Goal: Task Accomplishment & Management: Manage account settings

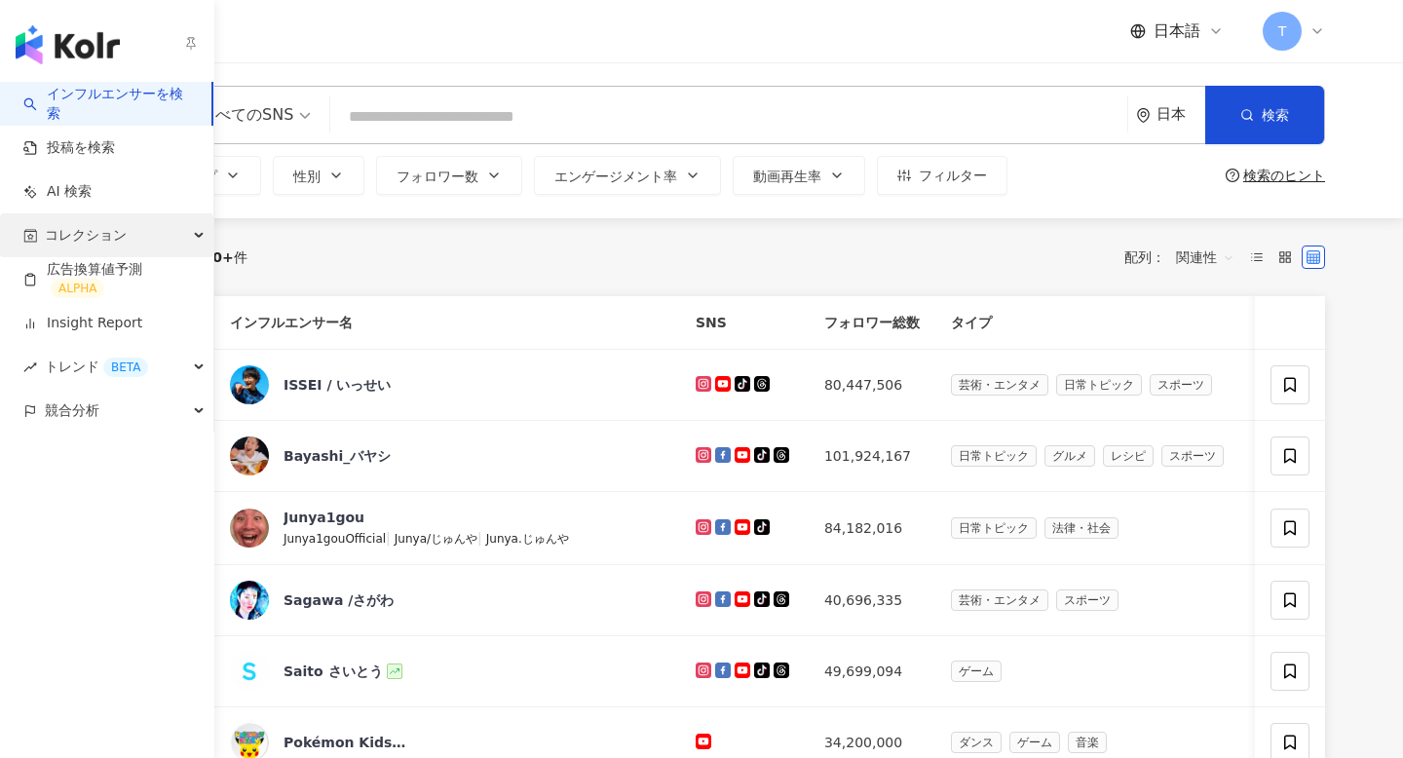
click at [70, 240] on span "コレクション" at bounding box center [86, 235] width 82 height 44
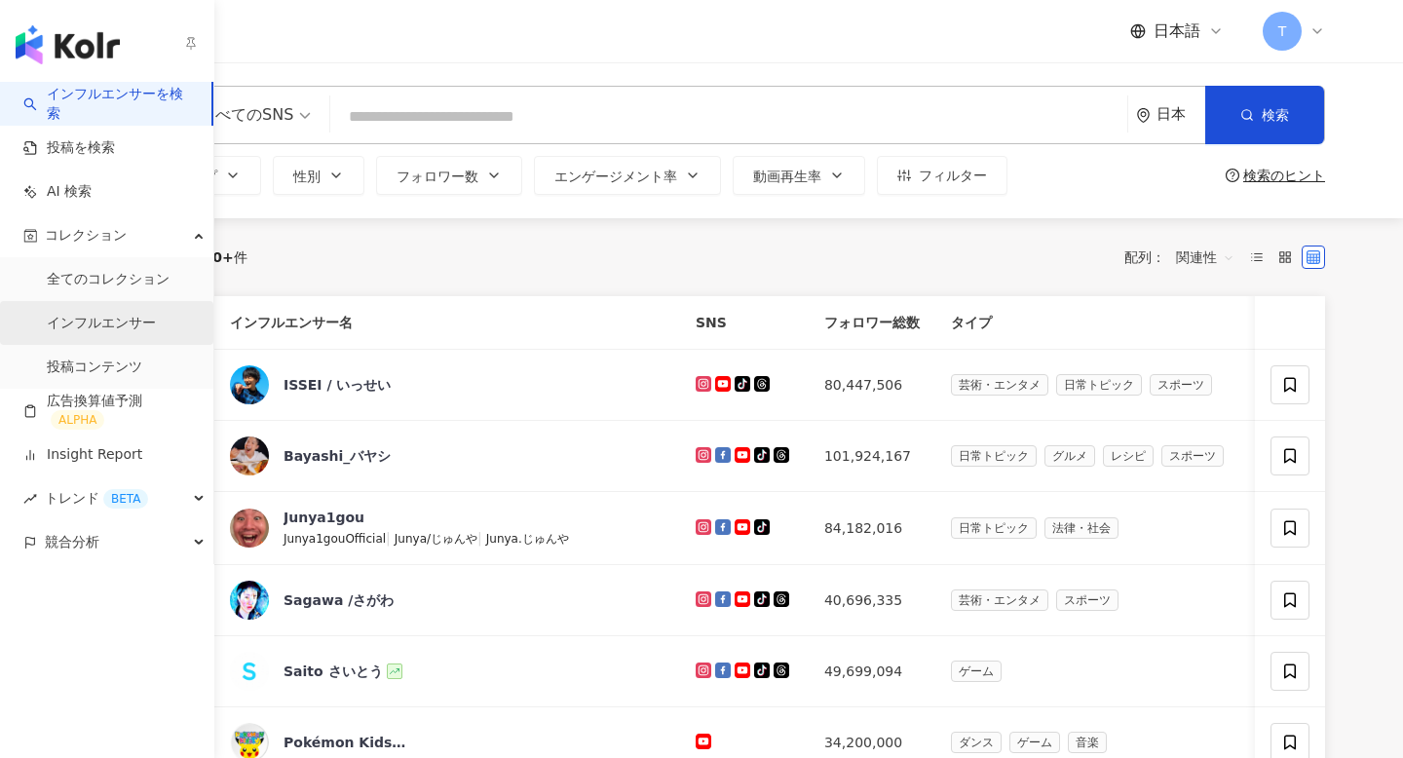
click at [121, 330] on link "インフルエンサー" at bounding box center [101, 323] width 109 height 19
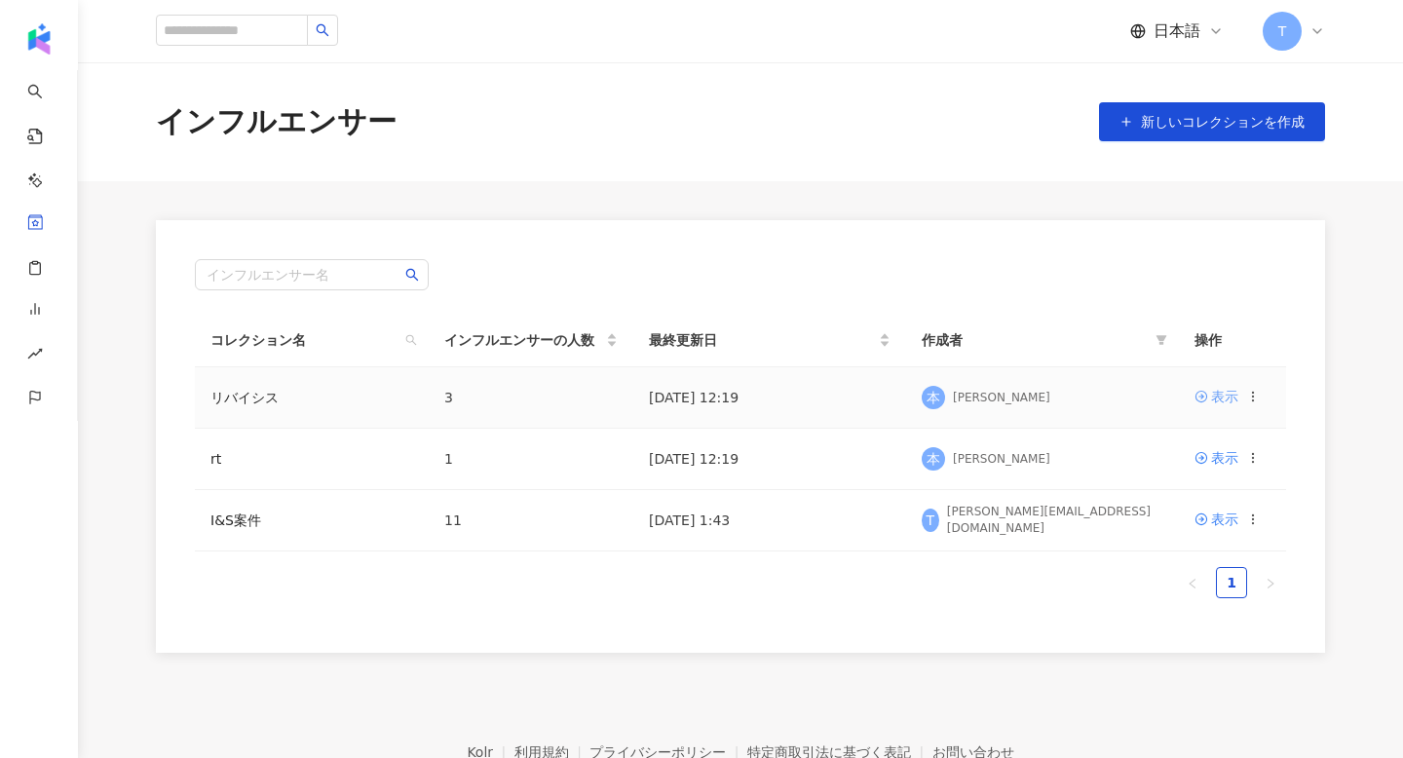
click at [1229, 394] on div "表示" at bounding box center [1224, 396] width 27 height 21
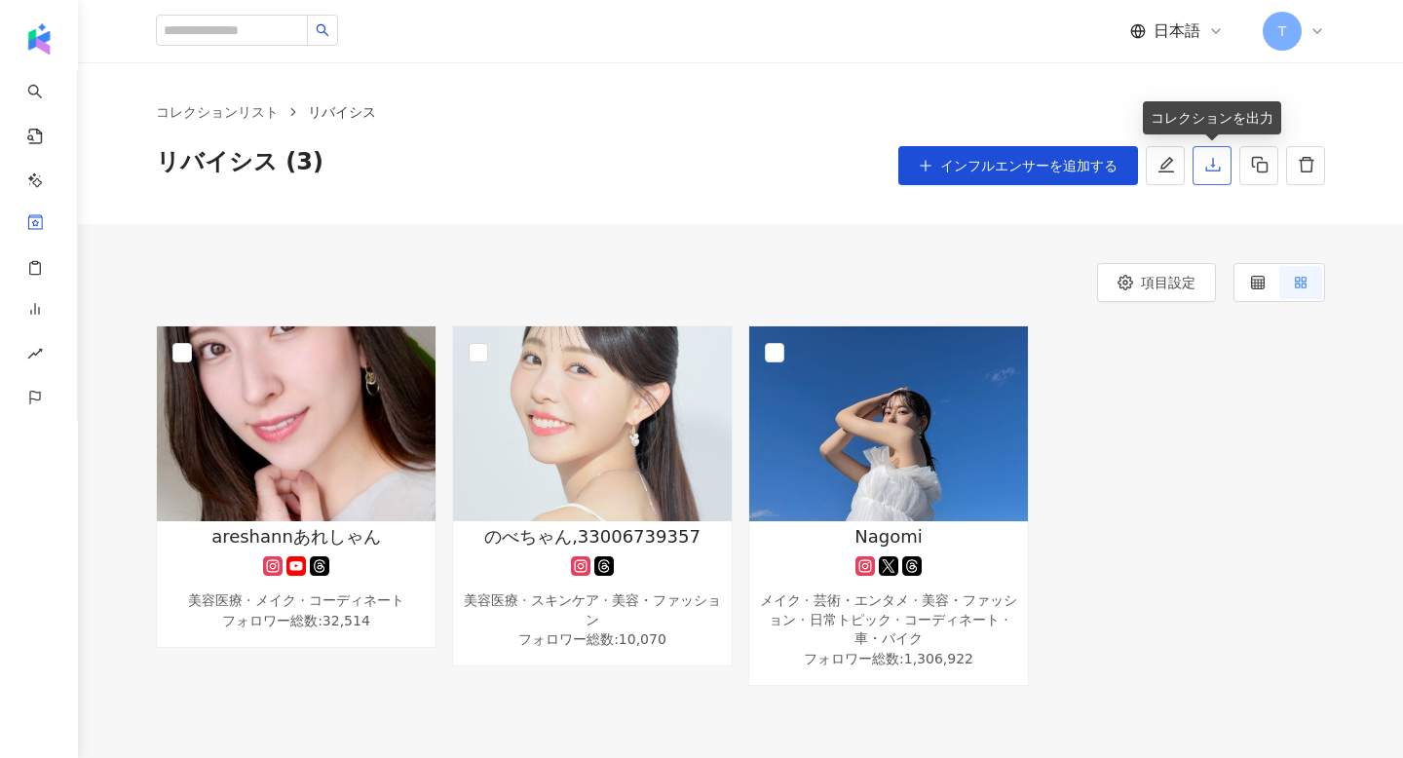
click at [1217, 177] on button "button" at bounding box center [1212, 165] width 39 height 39
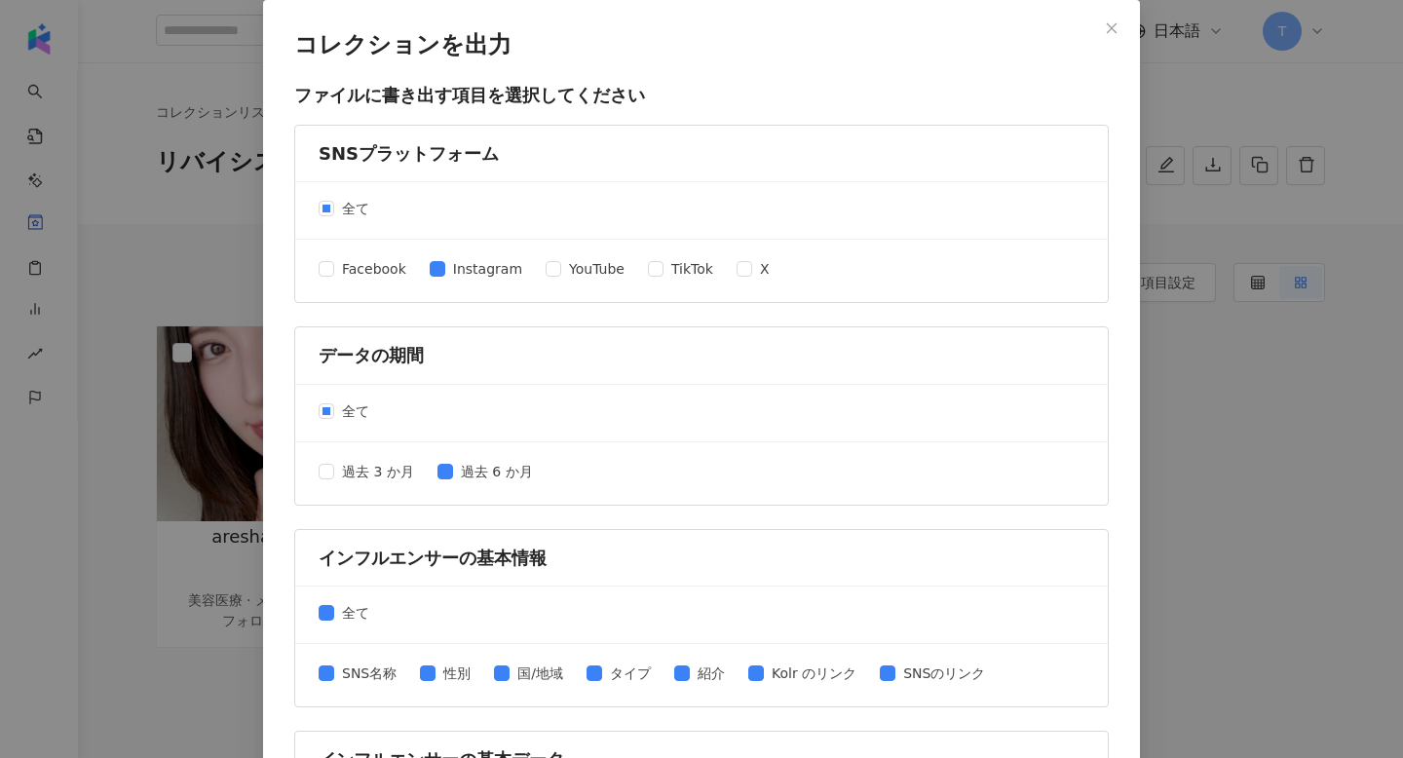
click at [171, 81] on div "コレクションを出力 ファイルに書き出す項目を選択してください SNSプラットフォーム 全て Facebook Instagram YouTube TikTok…" at bounding box center [701, 379] width 1403 height 758
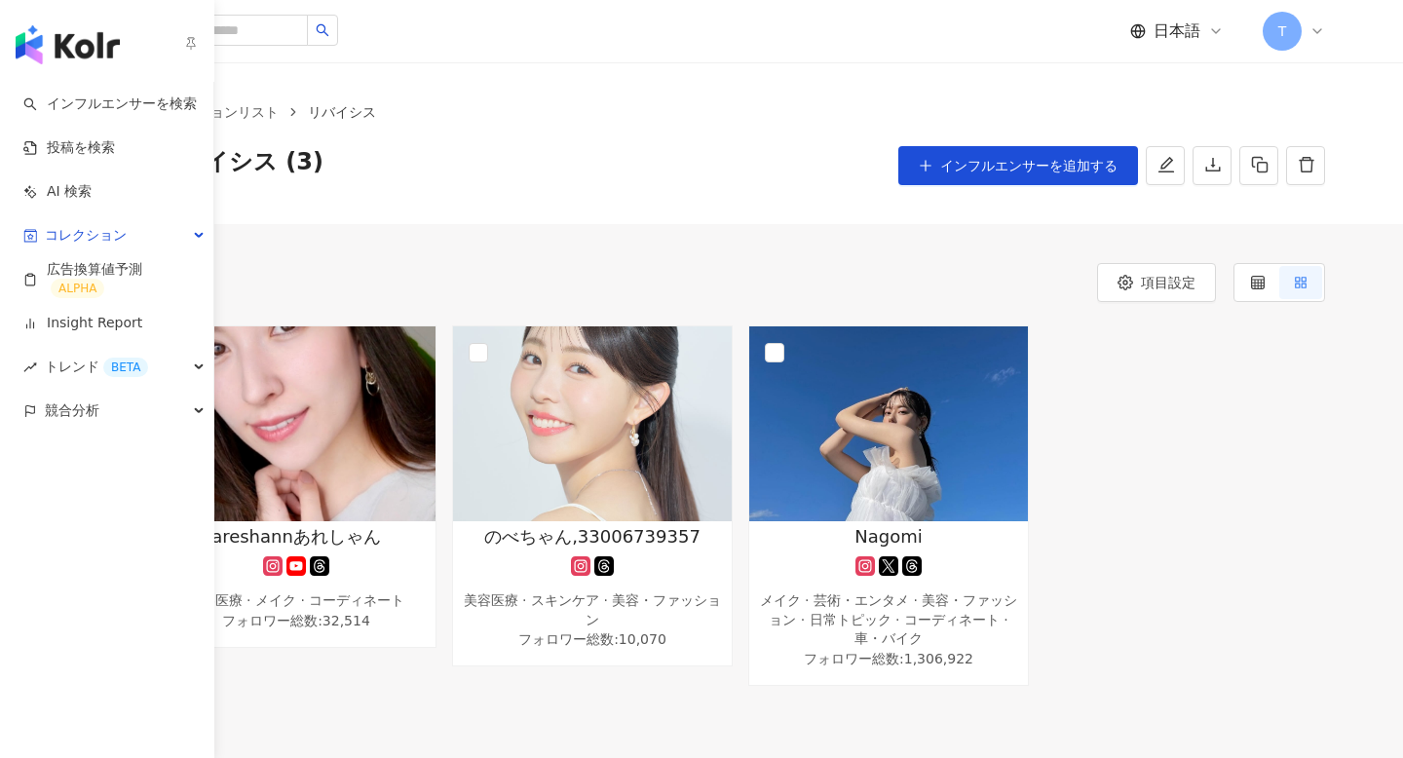
click at [86, 52] on img "button" at bounding box center [68, 44] width 104 height 39
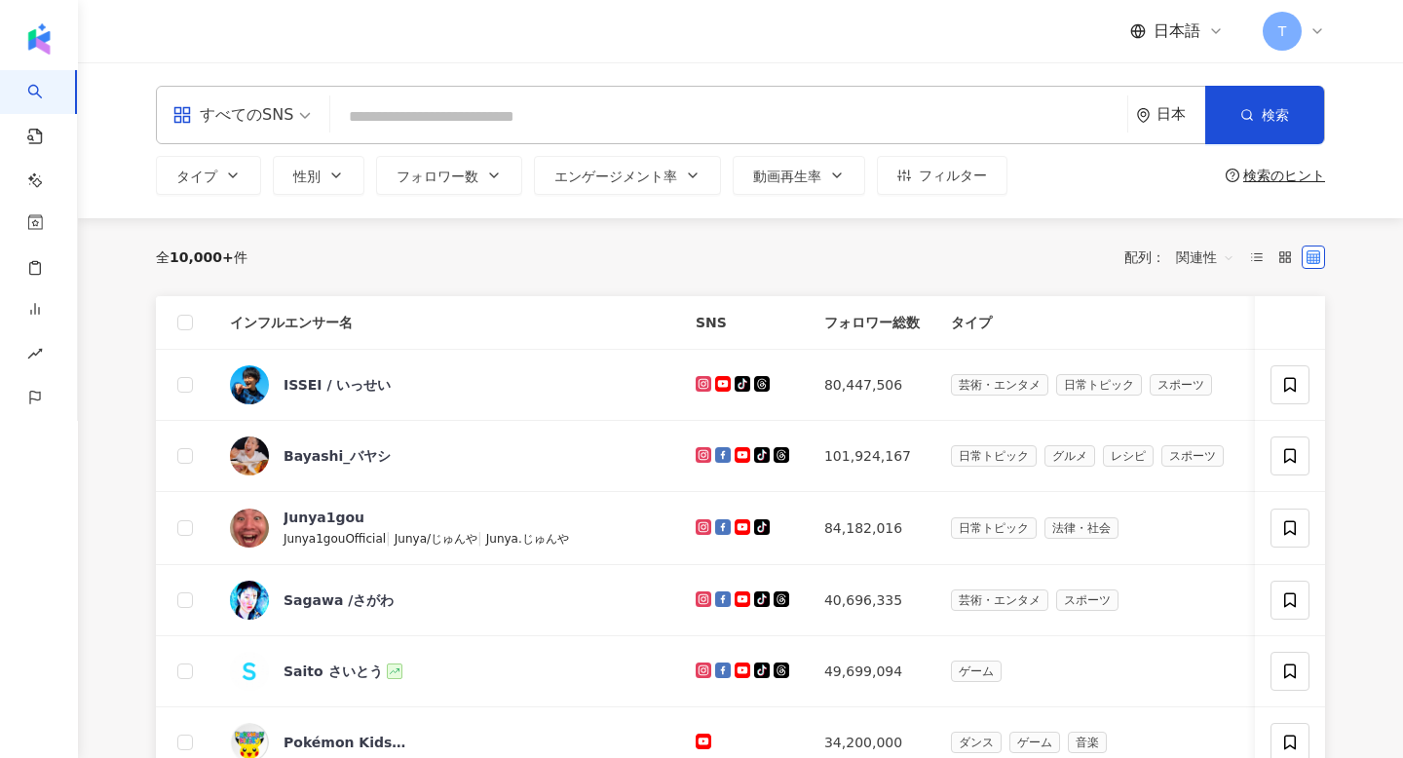
click at [499, 133] on input "search" at bounding box center [728, 116] width 781 height 37
paste input "**********"
type input "**********"
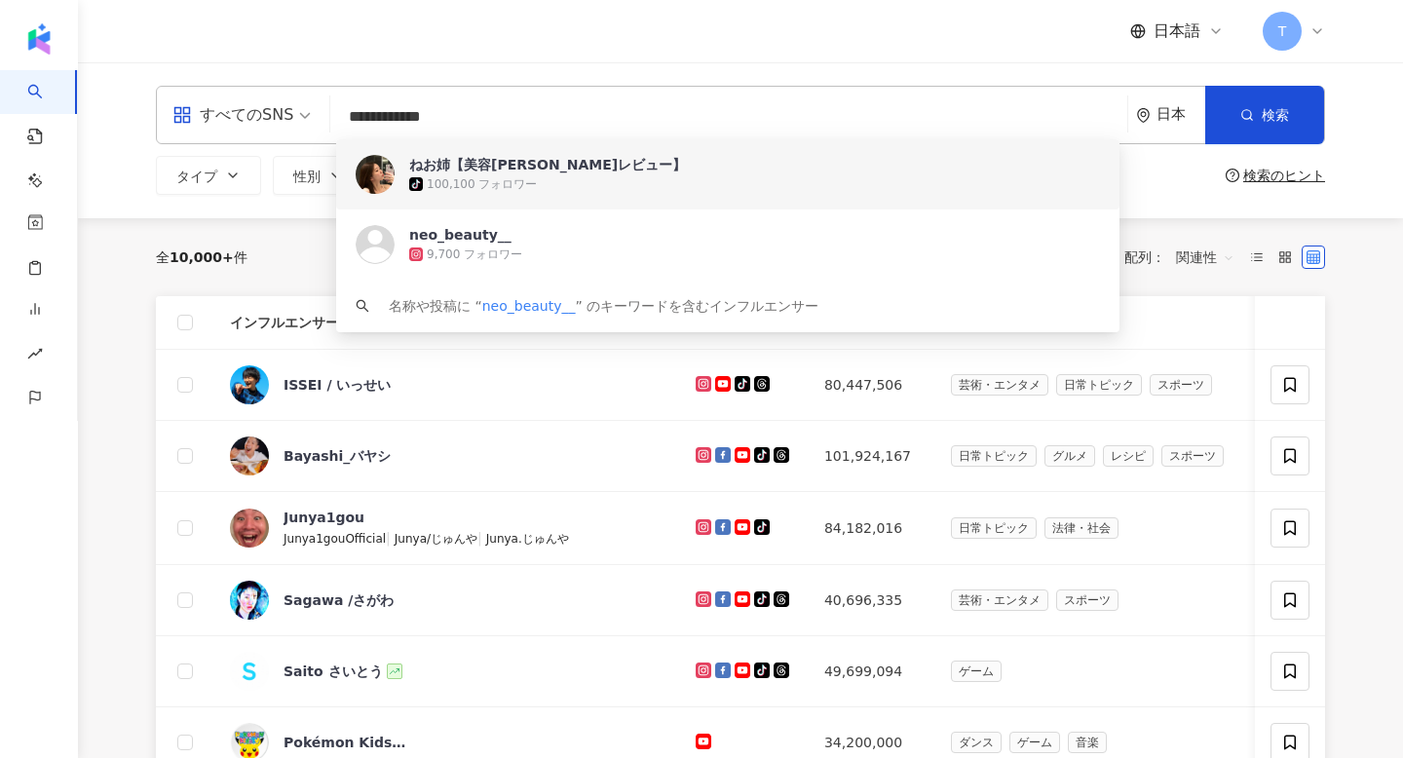
click at [540, 170] on div "ねお姉【美容正直レビュー】" at bounding box center [547, 164] width 277 height 19
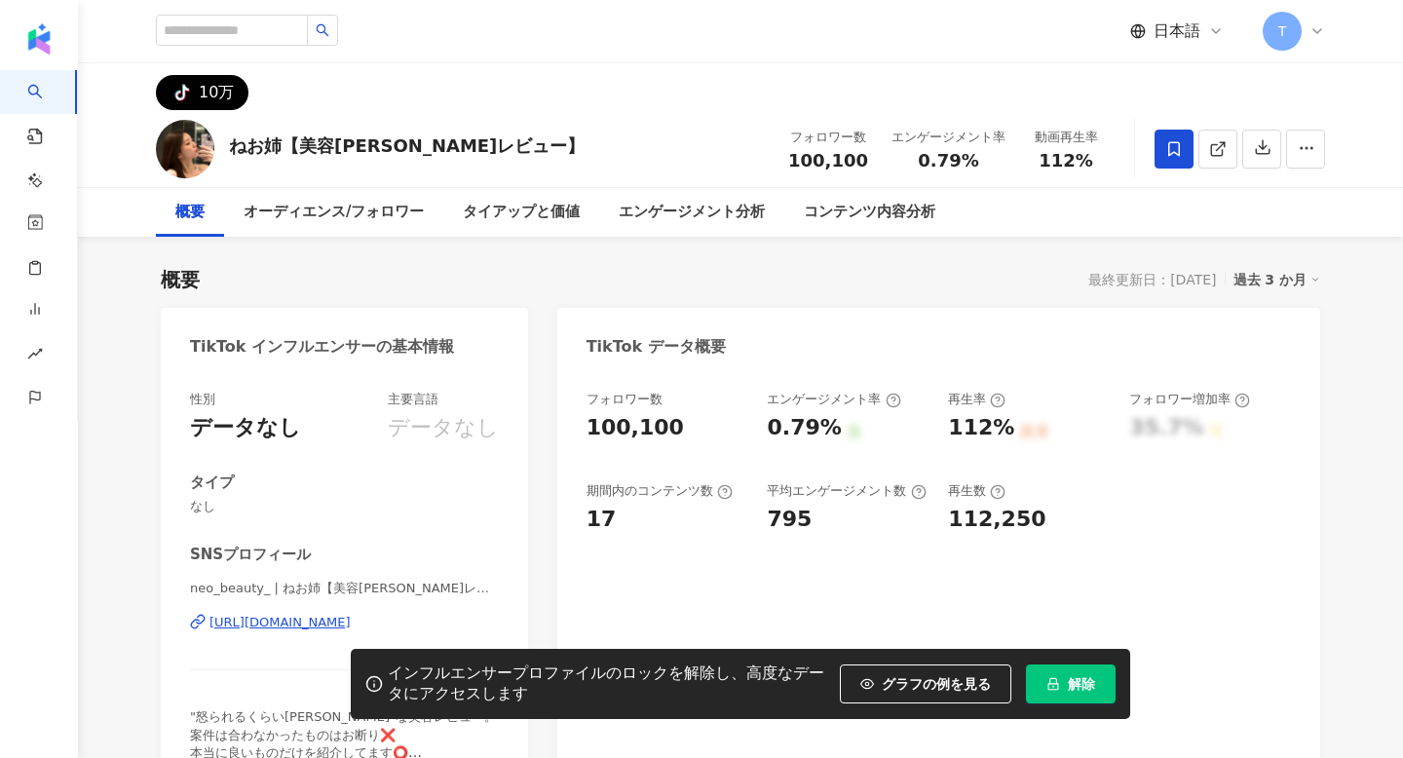
click at [1175, 150] on icon at bounding box center [1174, 149] width 18 height 18
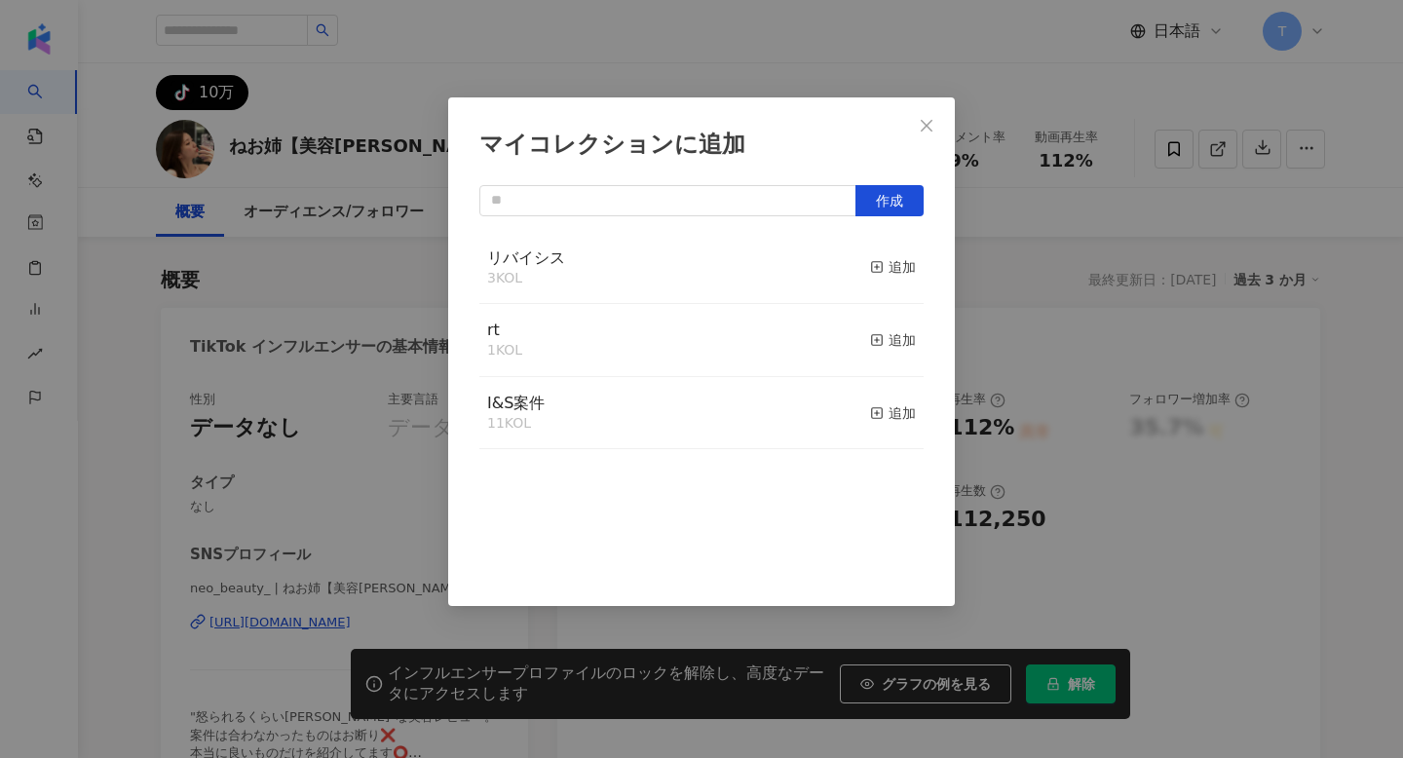
click at [686, 269] on div "リバイシス 3 KOL 追加" at bounding box center [701, 268] width 444 height 73
click at [901, 284] on button "追加" at bounding box center [893, 267] width 46 height 41
click at [925, 132] on icon "close" at bounding box center [927, 126] width 16 height 16
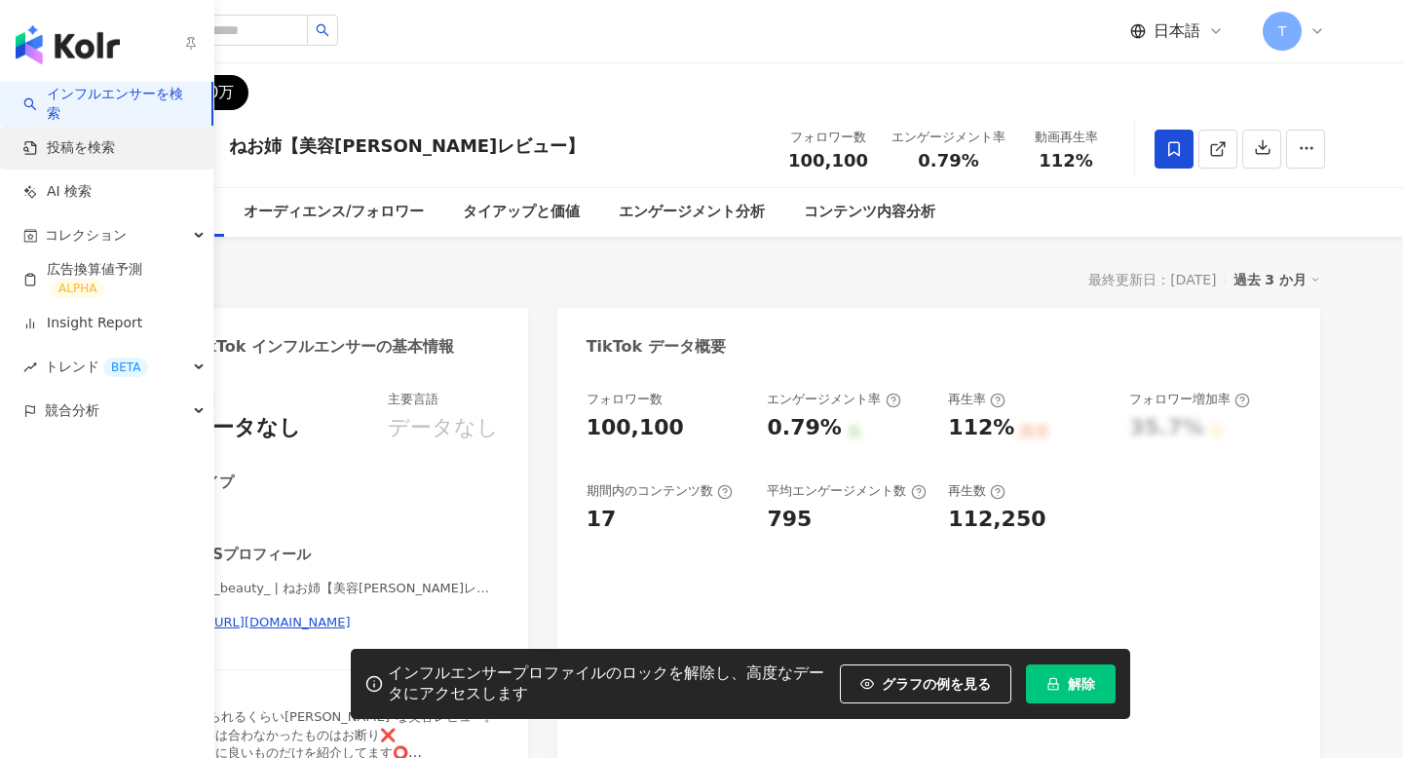
click at [52, 138] on link "投稿を検索" at bounding box center [69, 147] width 92 height 19
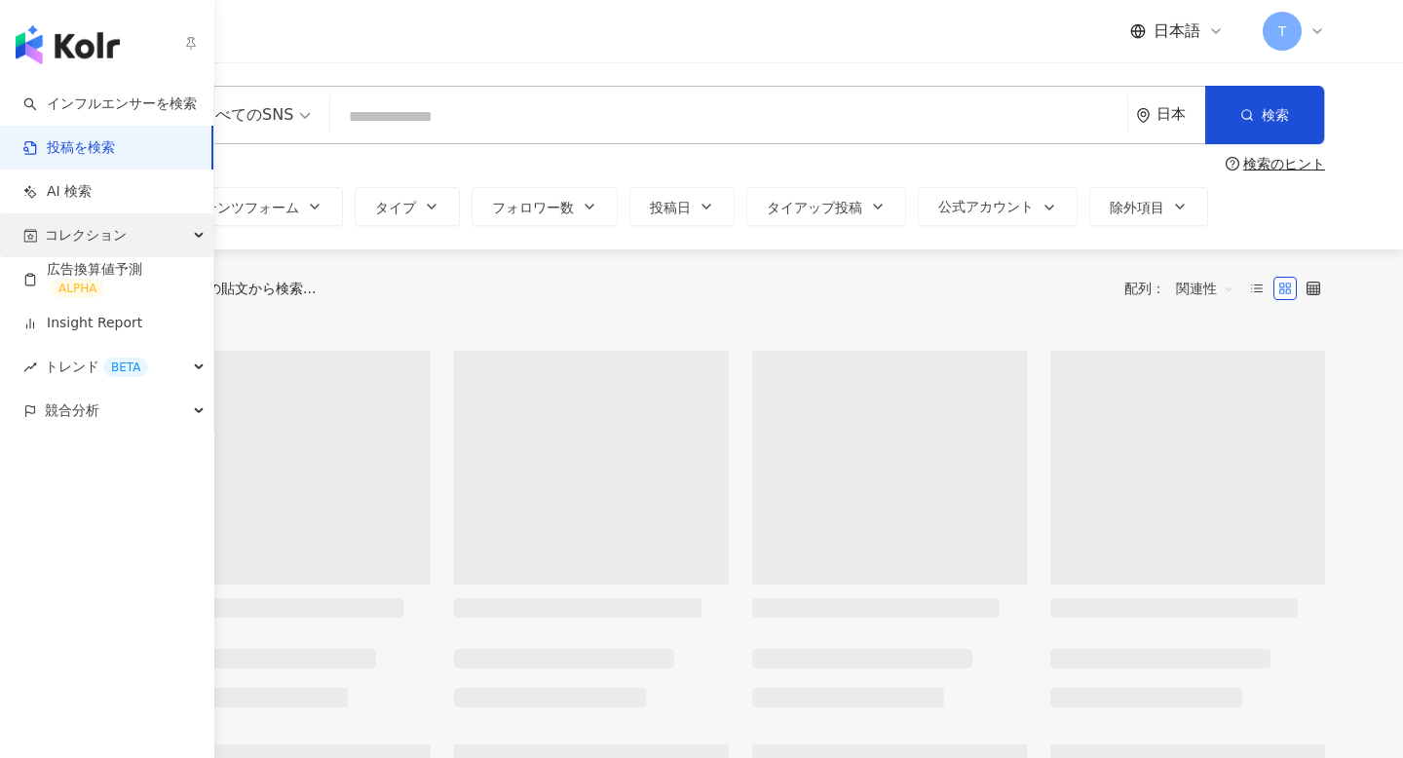
click at [86, 233] on span "コレクション" at bounding box center [86, 235] width 82 height 44
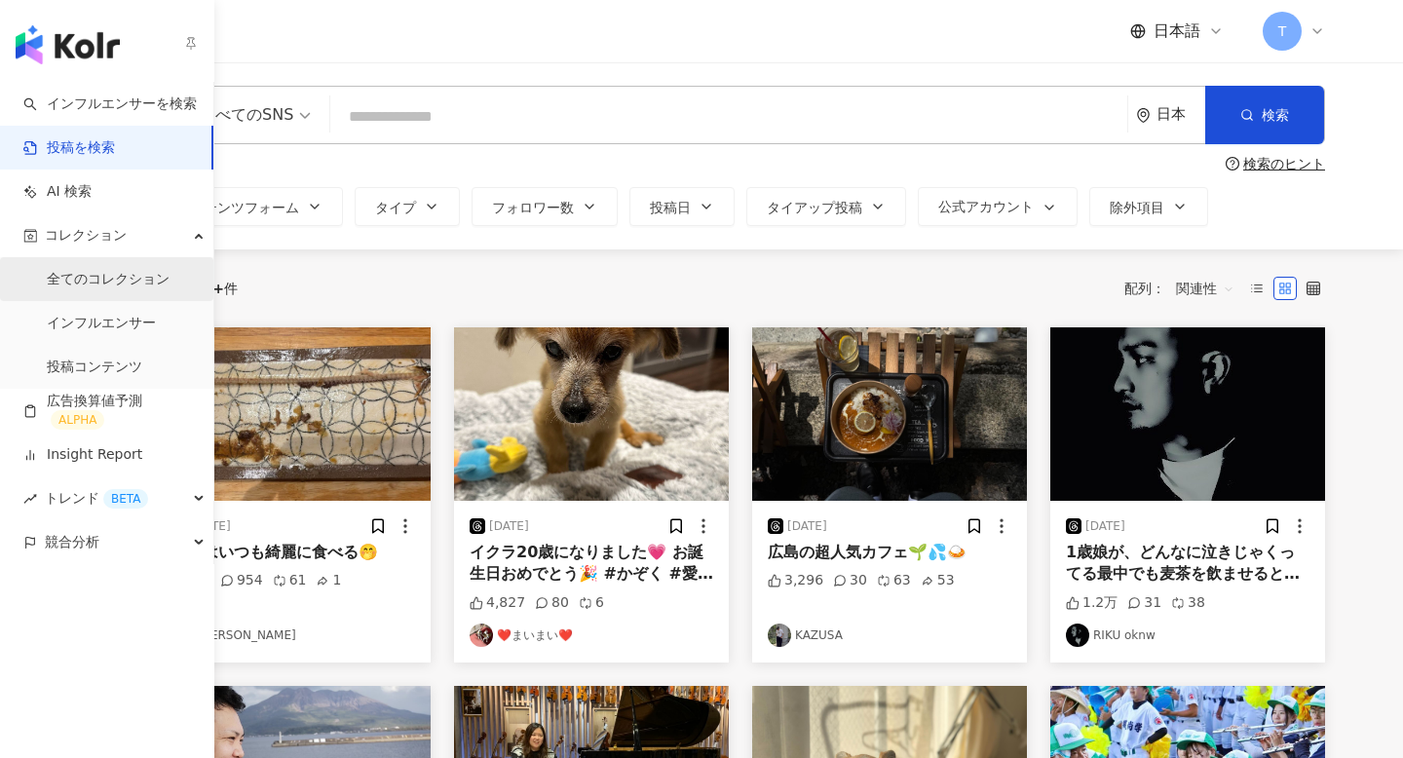
click at [99, 277] on link "全てのコレクション" at bounding box center [108, 279] width 123 height 19
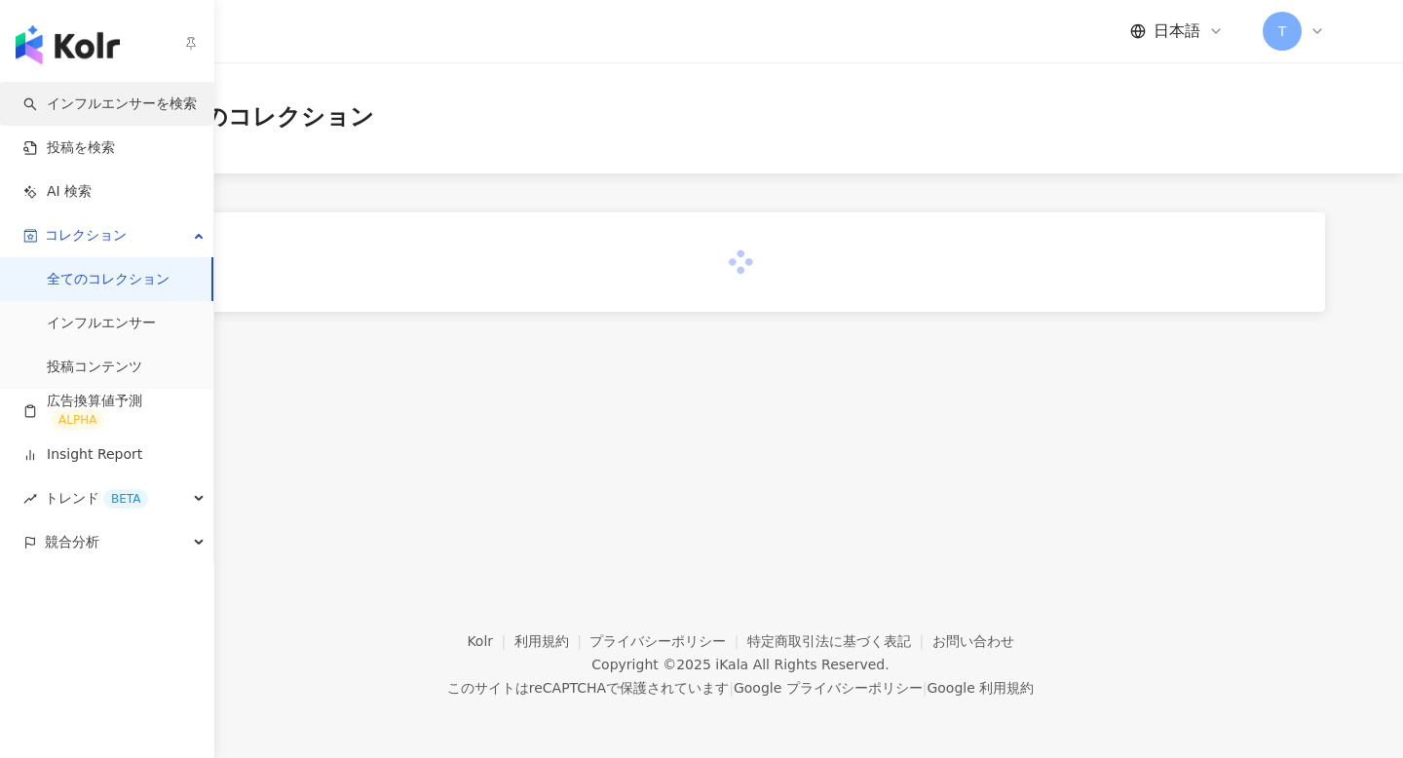
click at [95, 95] on link "インフルエンサーを検索" at bounding box center [109, 104] width 173 height 19
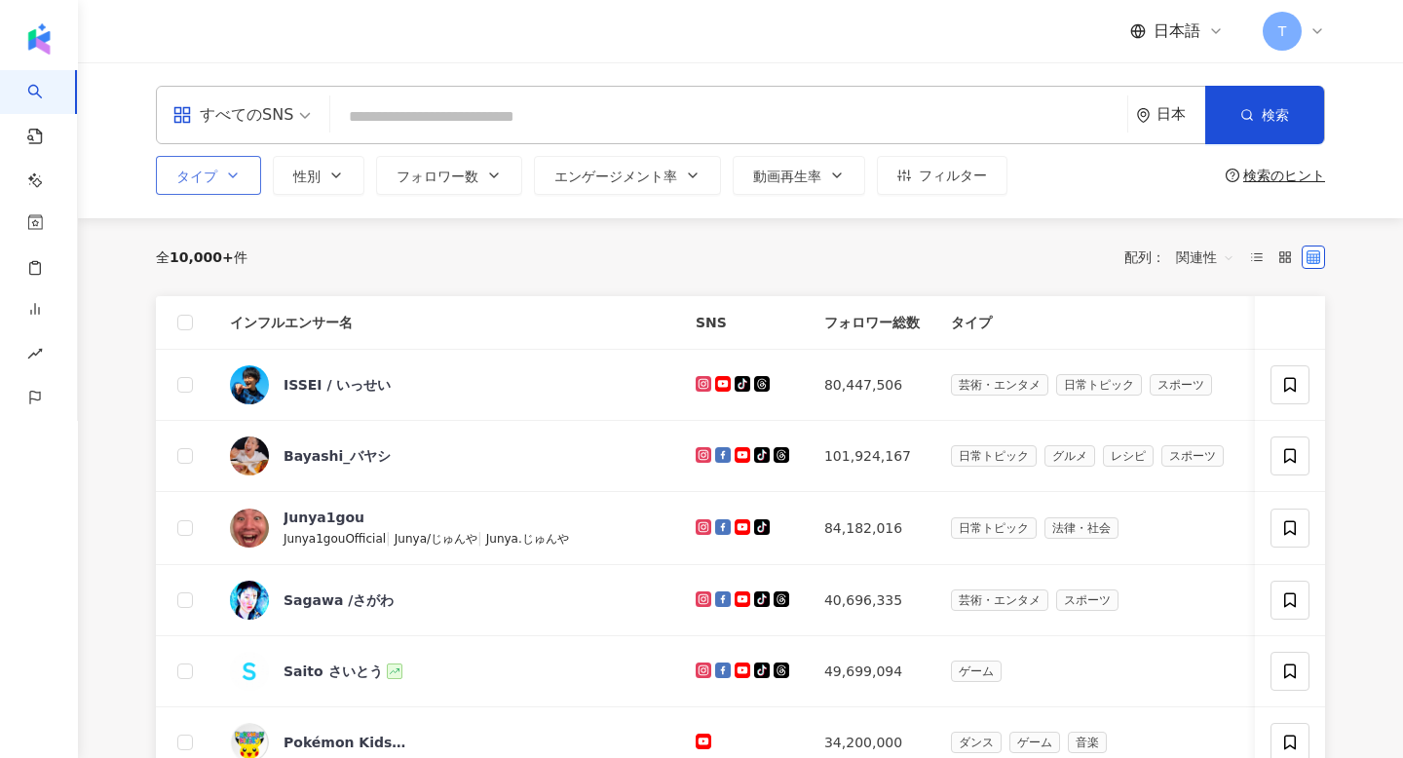
click at [228, 164] on button "タイプ" at bounding box center [208, 175] width 105 height 39
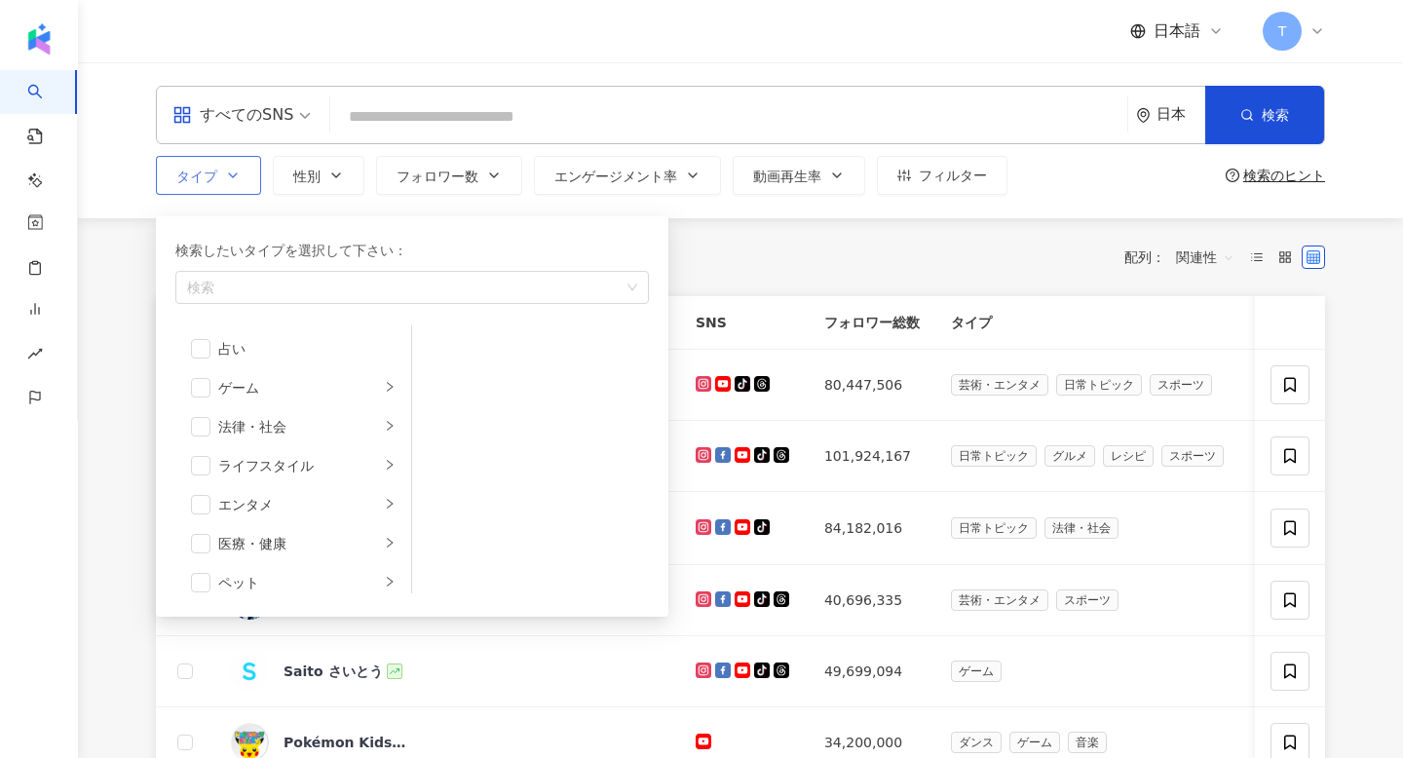
scroll to position [246, 0]
click at [293, 384] on div "グルメ" at bounding box center [299, 374] width 162 height 21
click at [202, 372] on span "button" at bounding box center [200, 374] width 19 height 19
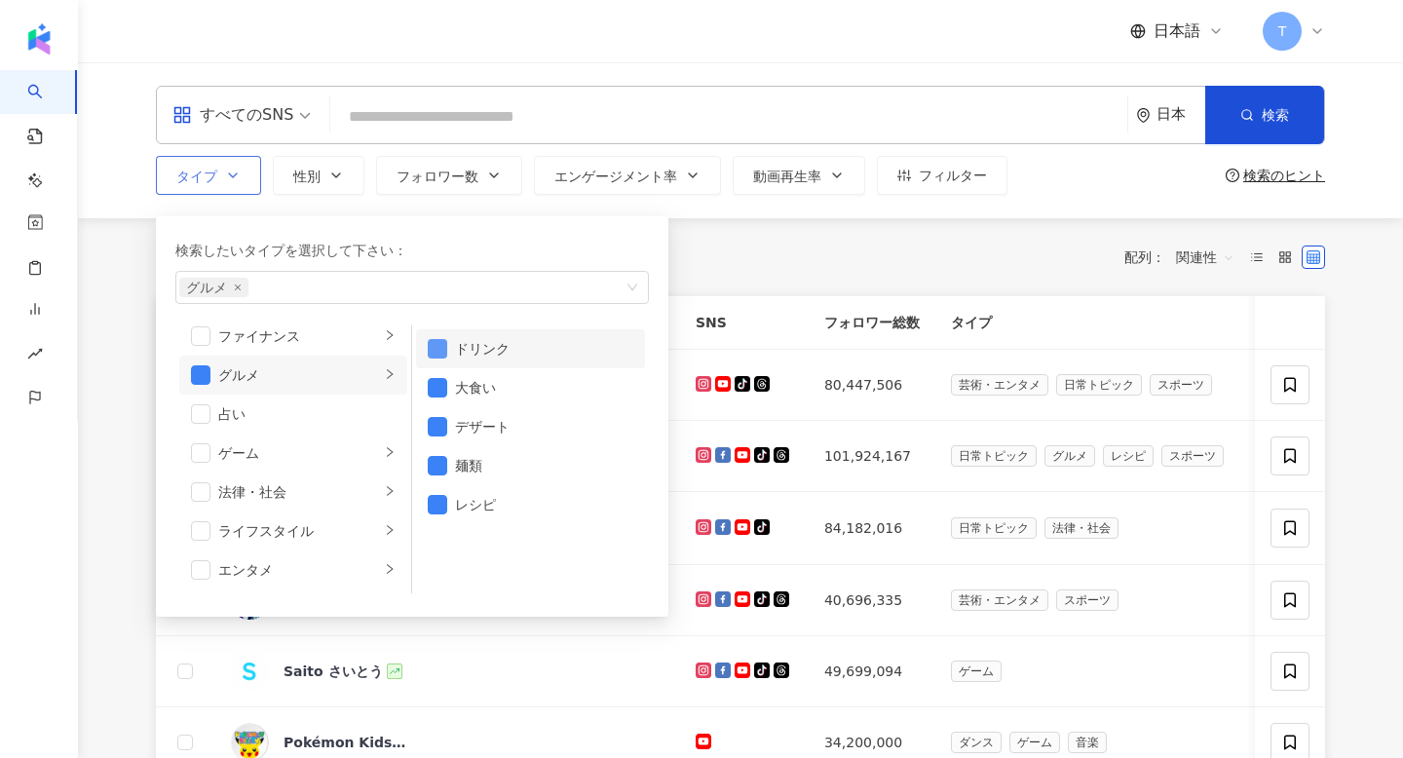
click at [443, 351] on span "button" at bounding box center [437, 348] width 19 height 19
click at [441, 391] on span "button" at bounding box center [437, 387] width 19 height 19
click at [441, 459] on span "button" at bounding box center [437, 465] width 19 height 19
click at [441, 431] on span "button" at bounding box center [437, 426] width 19 height 19
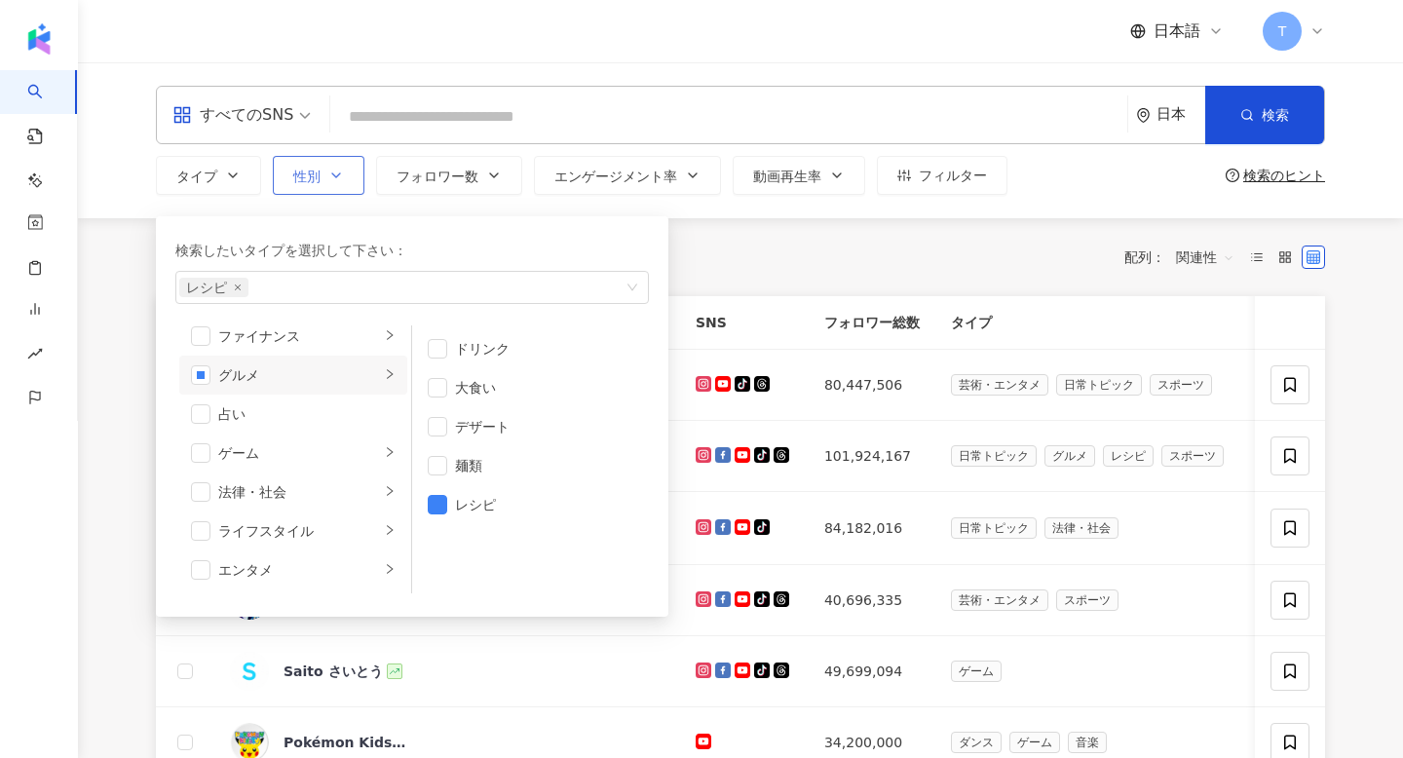
click at [353, 174] on button "性別" at bounding box center [319, 175] width 92 height 39
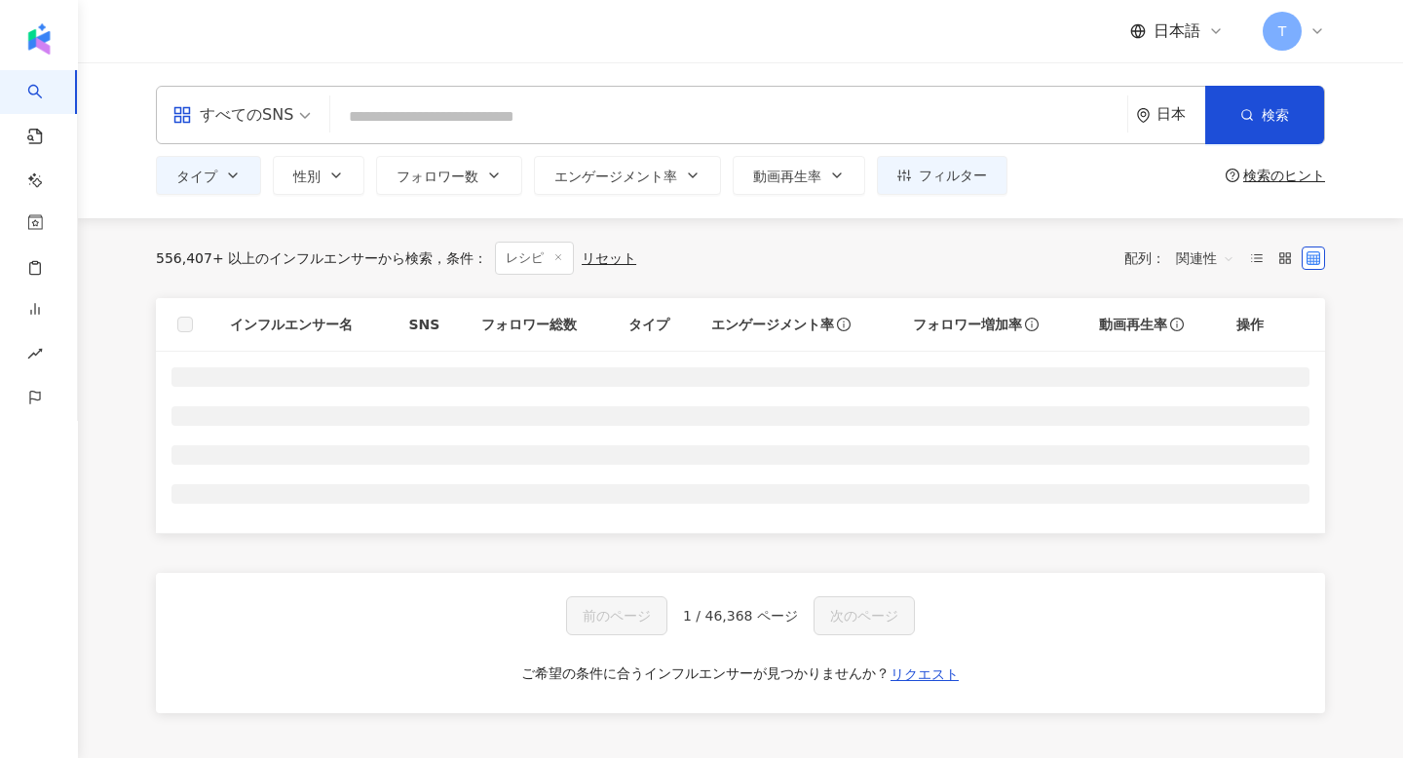
click at [655, 243] on div "556,407+ 以上のインフルエンサーから検索 条件 ： レシピ リセット 配列： 関連性" at bounding box center [740, 258] width 1169 height 33
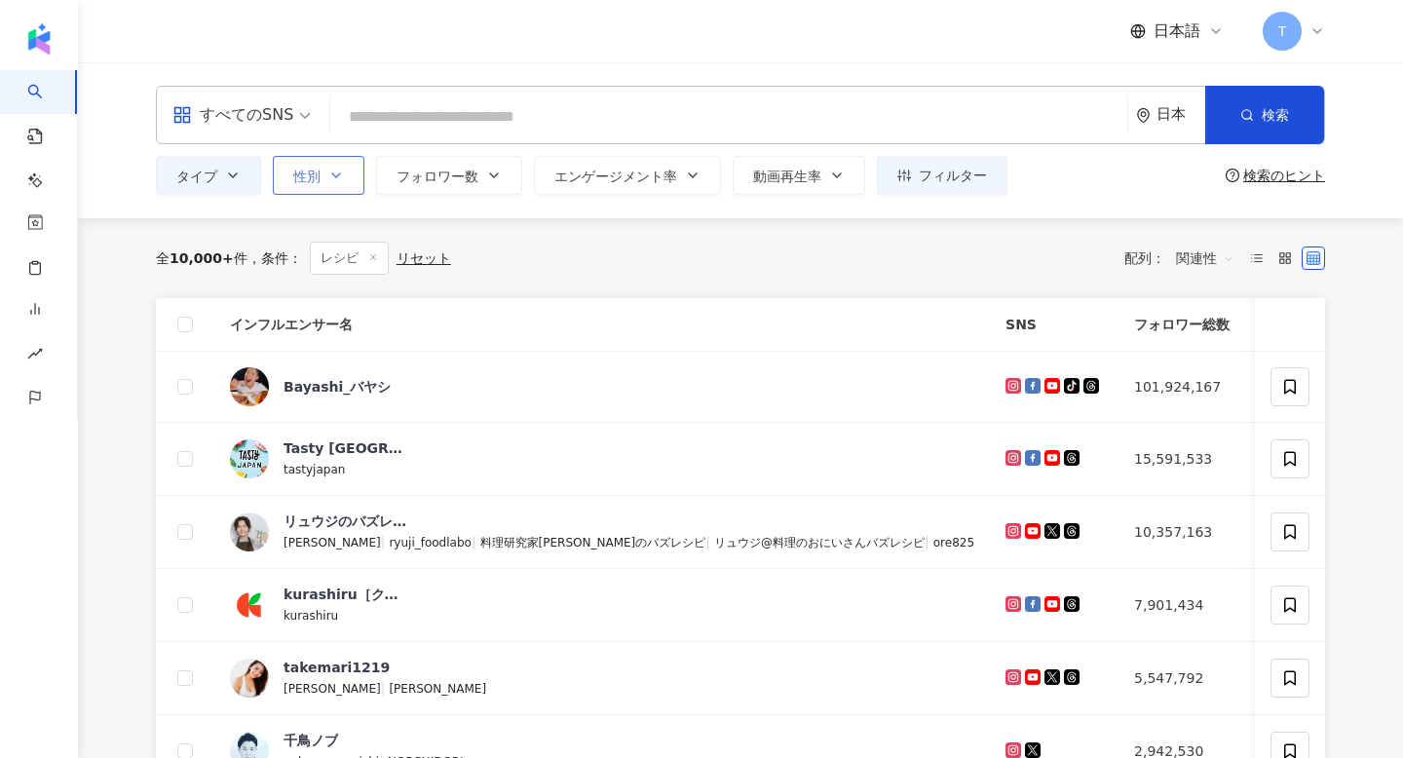
click at [350, 186] on button "性別" at bounding box center [319, 175] width 92 height 39
click at [656, 263] on div "全 10,000+ 件 条件 ： レシピ リセット 配列： 関連性" at bounding box center [740, 258] width 1169 height 33
click at [481, 175] on button "フォロワー数" at bounding box center [449, 175] width 146 height 39
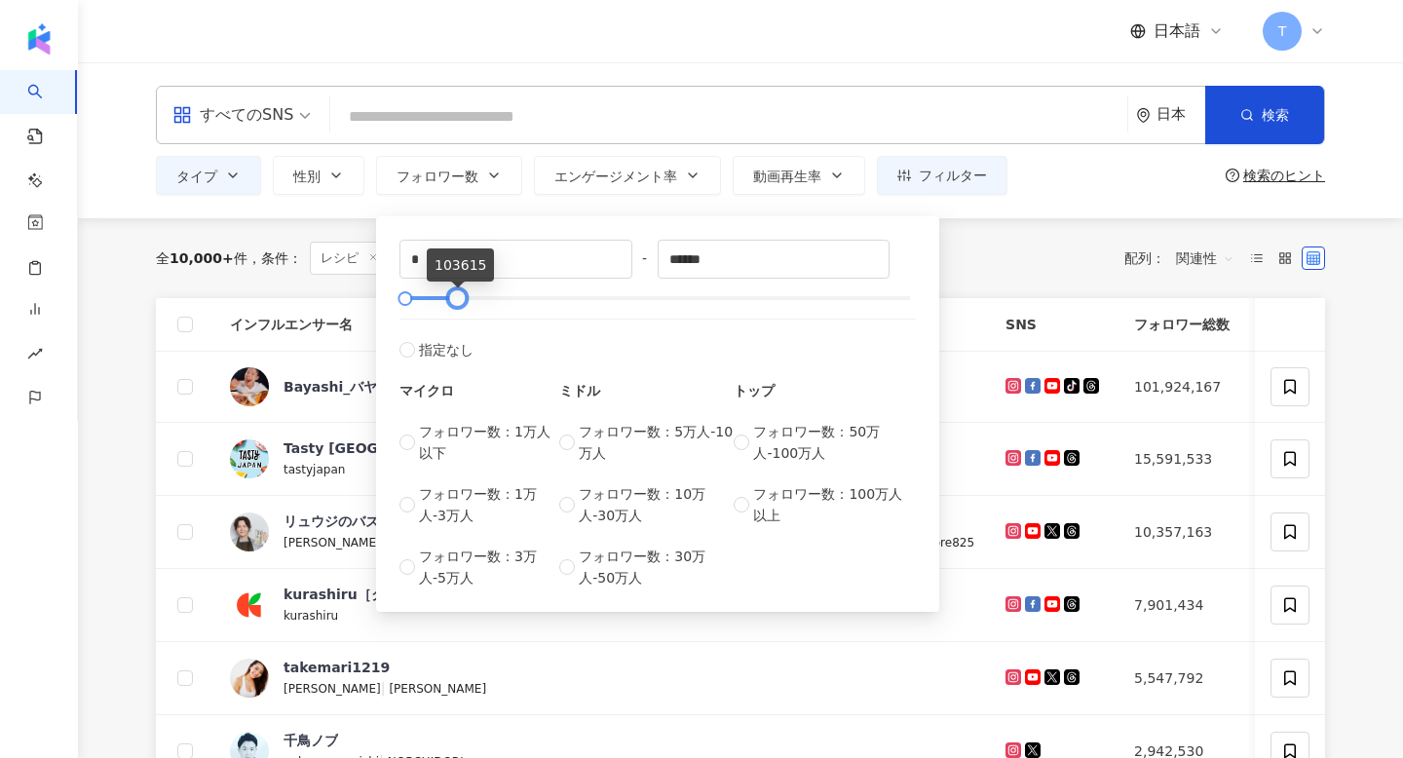
type input "******"
drag, startPoint x: 916, startPoint y: 299, endPoint x: 465, endPoint y: 303, distance: 451.1
click at [465, 303] on div at bounding box center [459, 298] width 11 height 11
click at [565, 432] on label "フォロワー数：5万人-10万人" at bounding box center [646, 442] width 174 height 43
type input "*****"
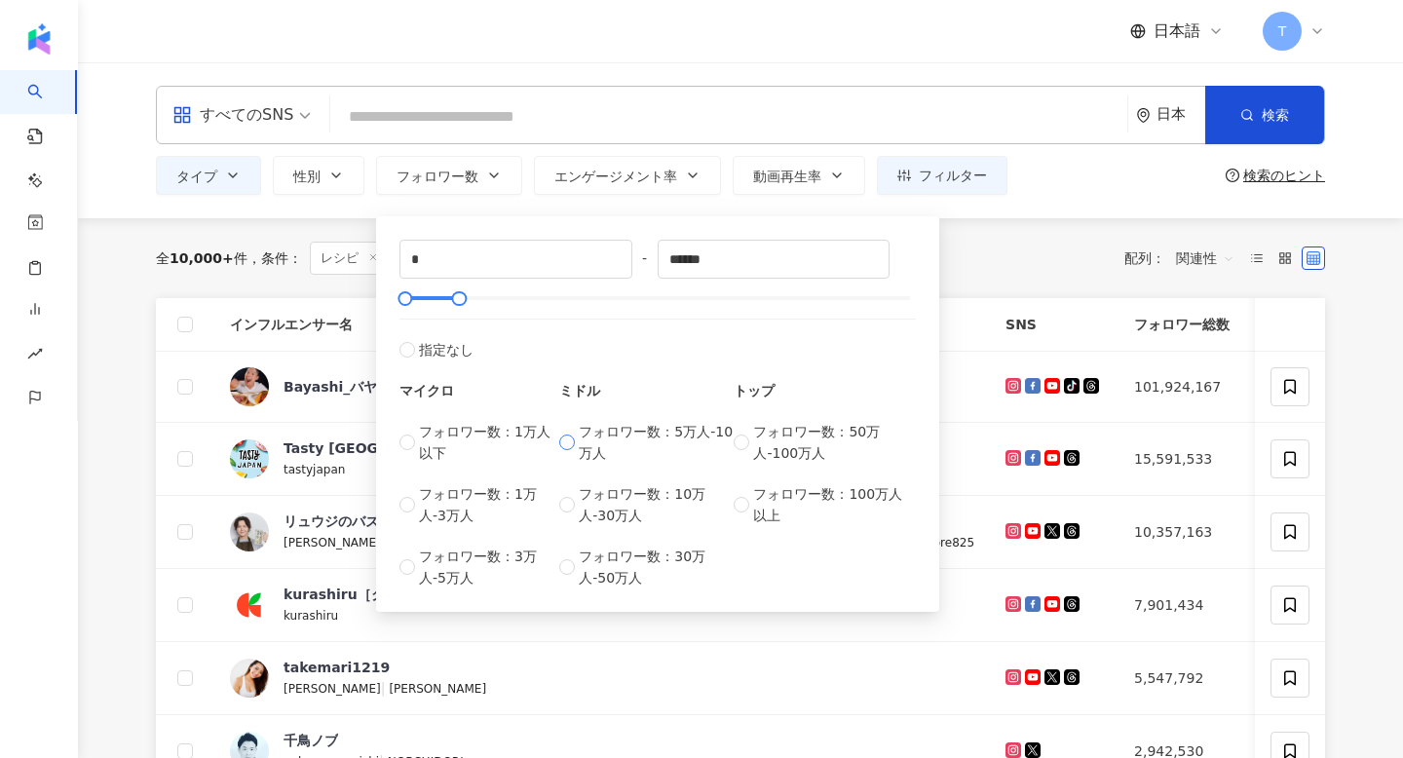
type input "*****"
click at [999, 247] on div "全 10,000+ 件 条件 ： レシピ リセット 配列： 関連性" at bounding box center [740, 258] width 1169 height 33
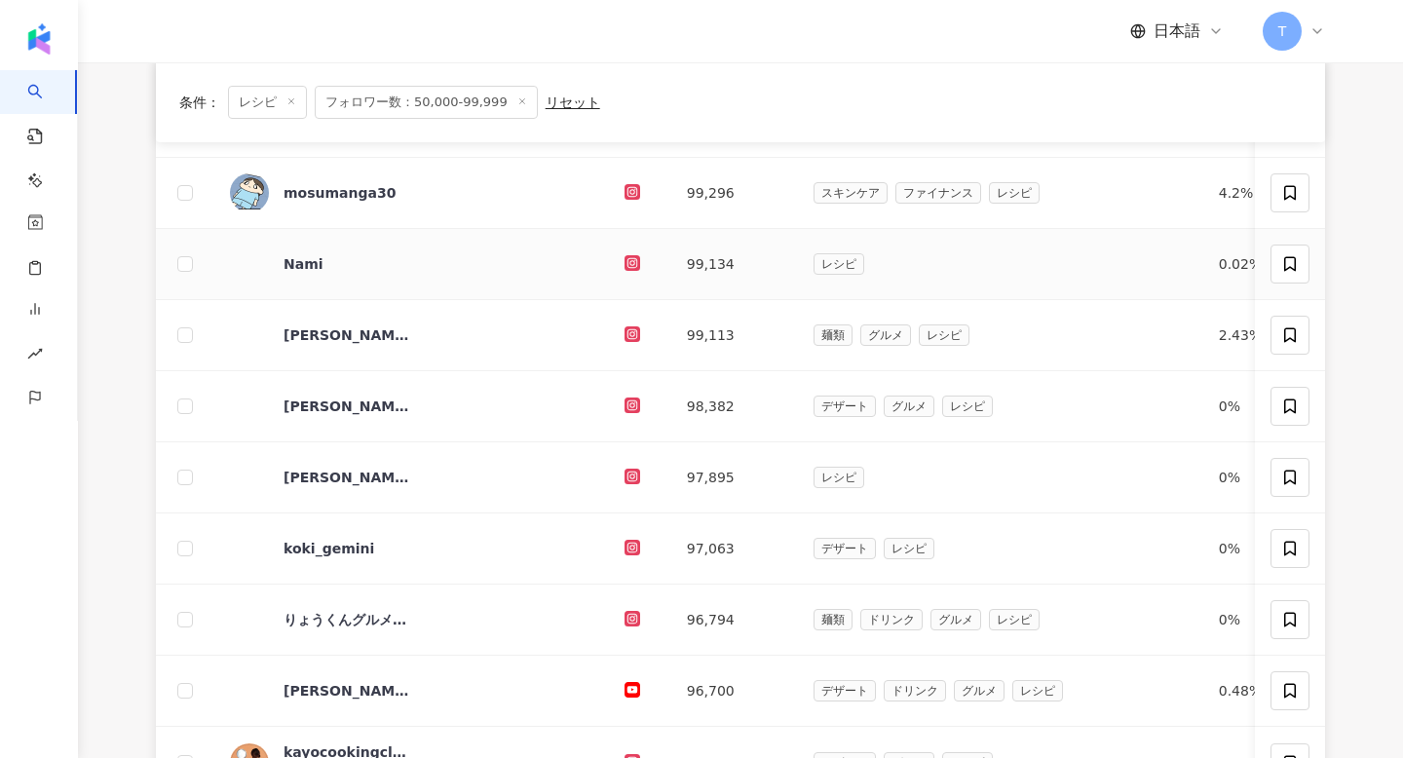
scroll to position [338, 0]
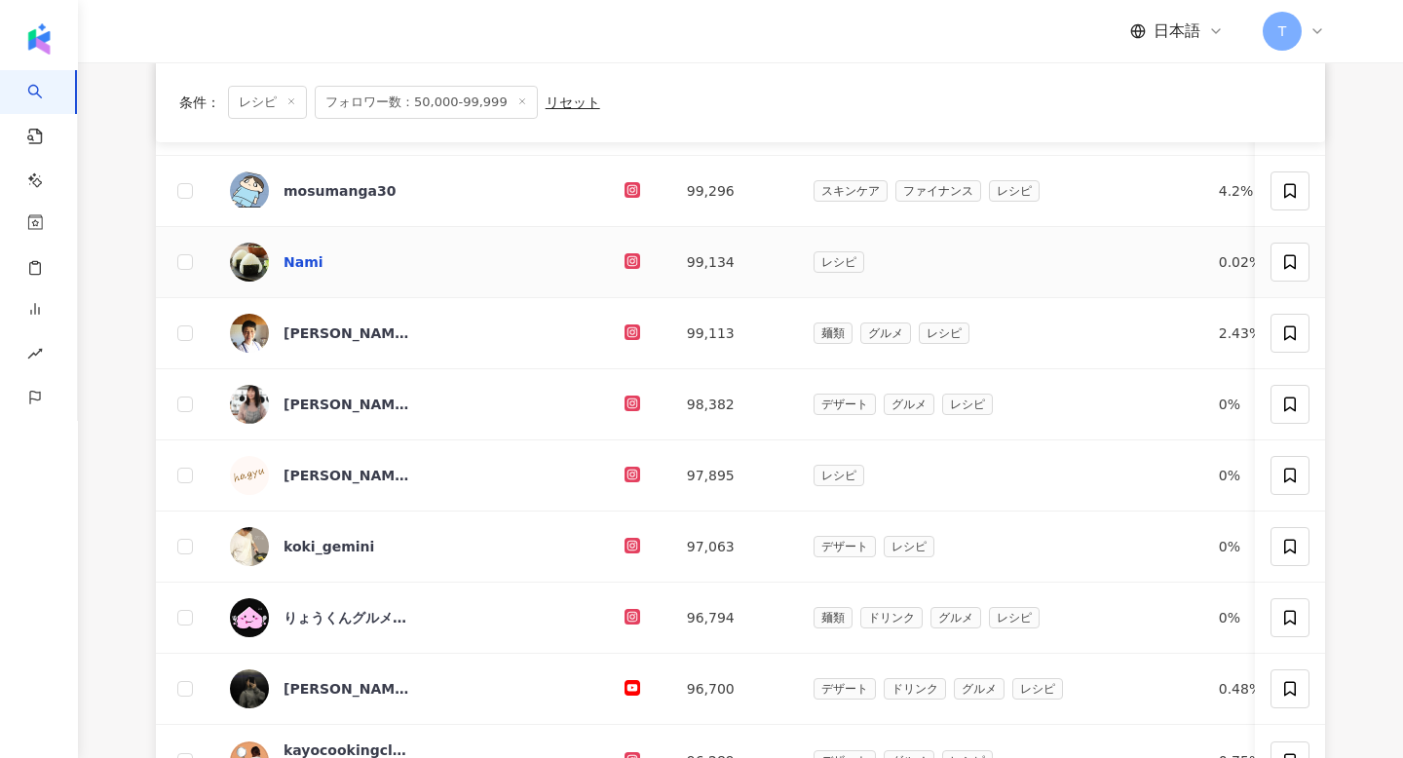
click at [296, 271] on div "Nami" at bounding box center [304, 261] width 40 height 19
click at [411, 398] on div "あやラクめし🧸子どもがよろこぶ簡単かわいいレシピ" at bounding box center [411, 404] width 363 height 39
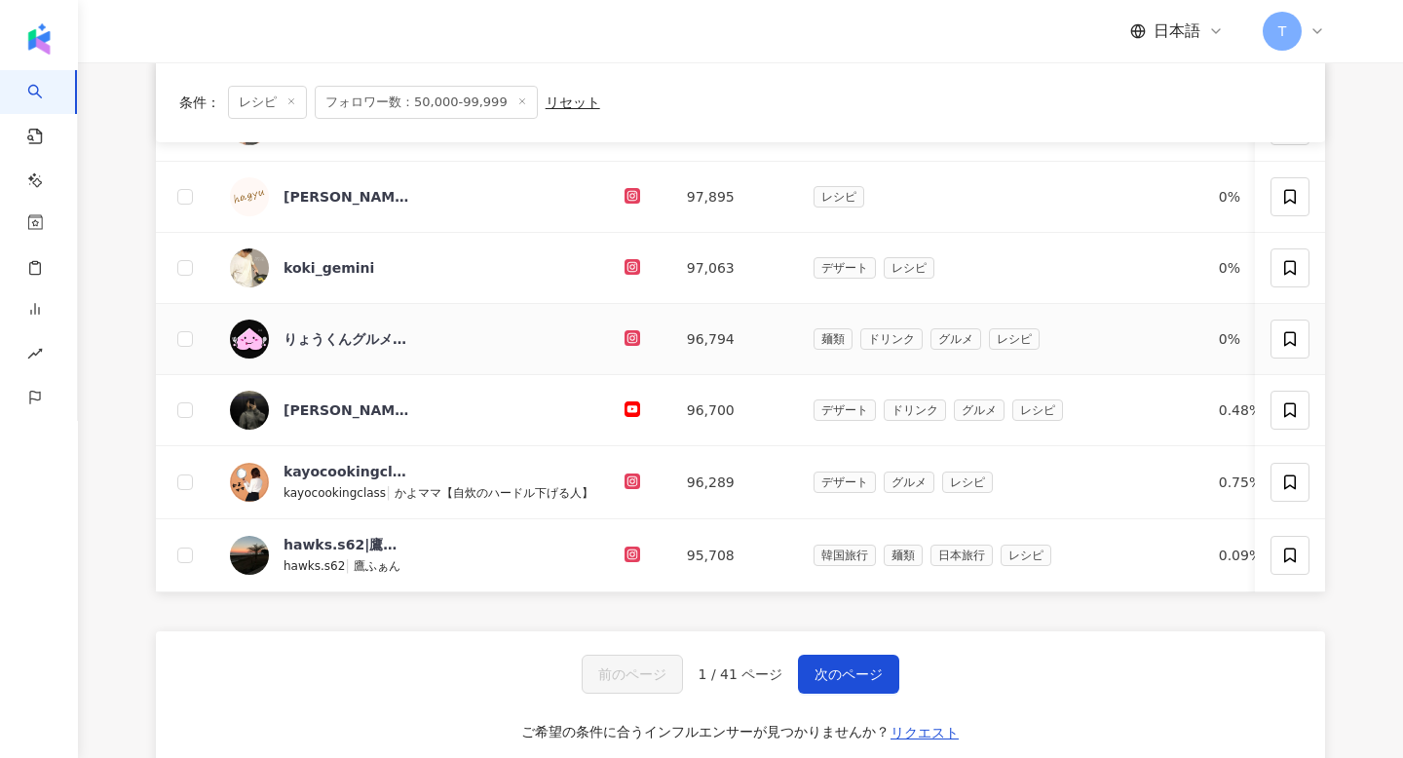
scroll to position [596, 0]
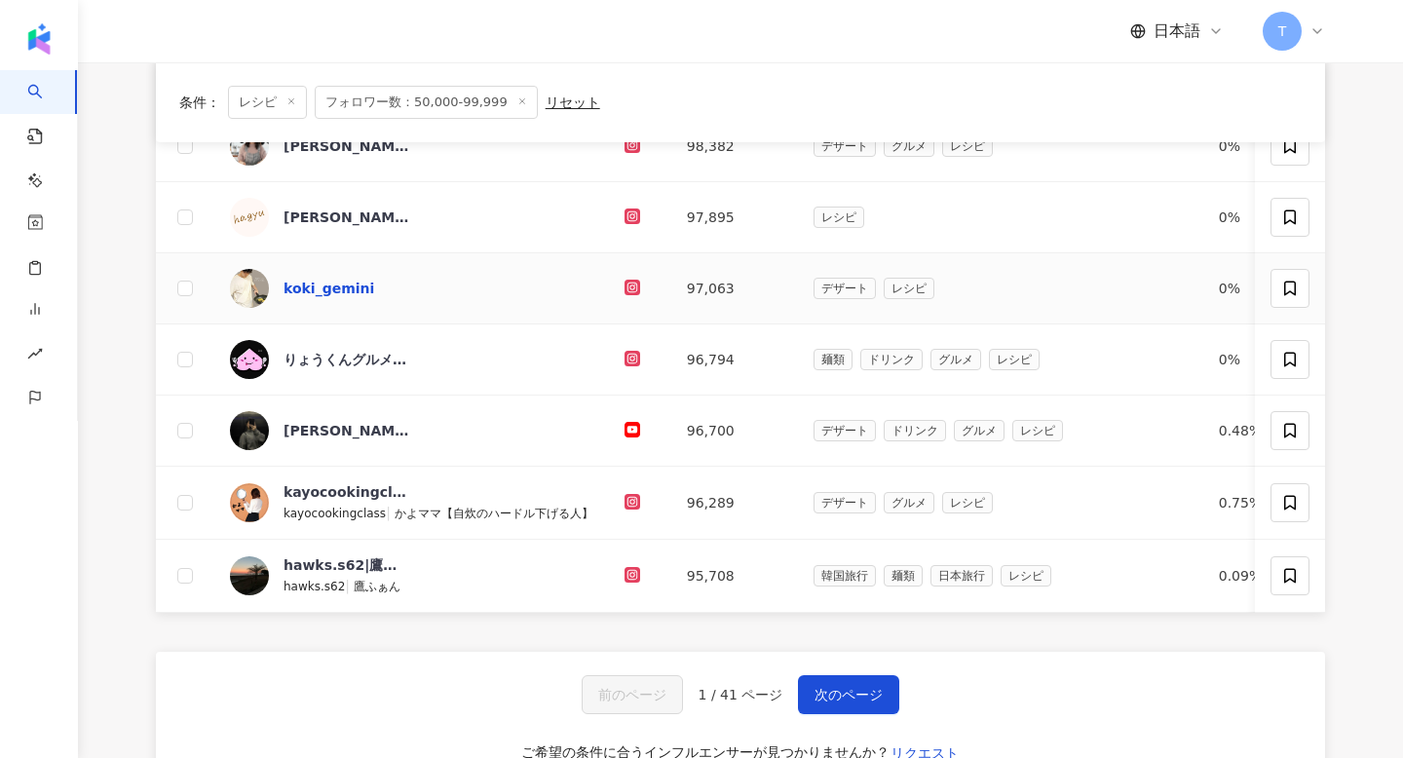
click at [303, 287] on div "koki_gemini" at bounding box center [329, 288] width 91 height 19
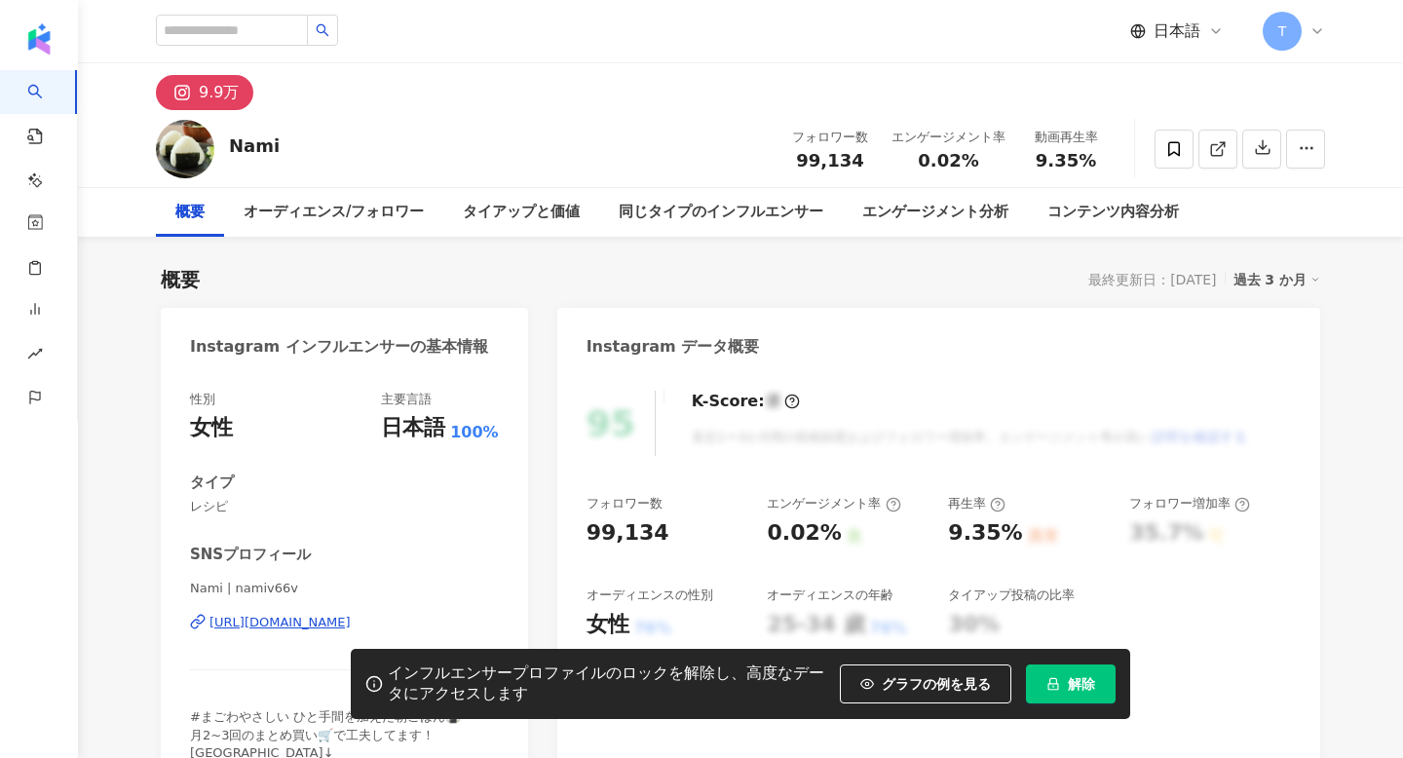
click at [342, 580] on div "Nami | namiv66v [URL][DOMAIN_NAME]" at bounding box center [344, 637] width 309 height 114
click at [351, 614] on div "[URL][DOMAIN_NAME]" at bounding box center [279, 623] width 141 height 18
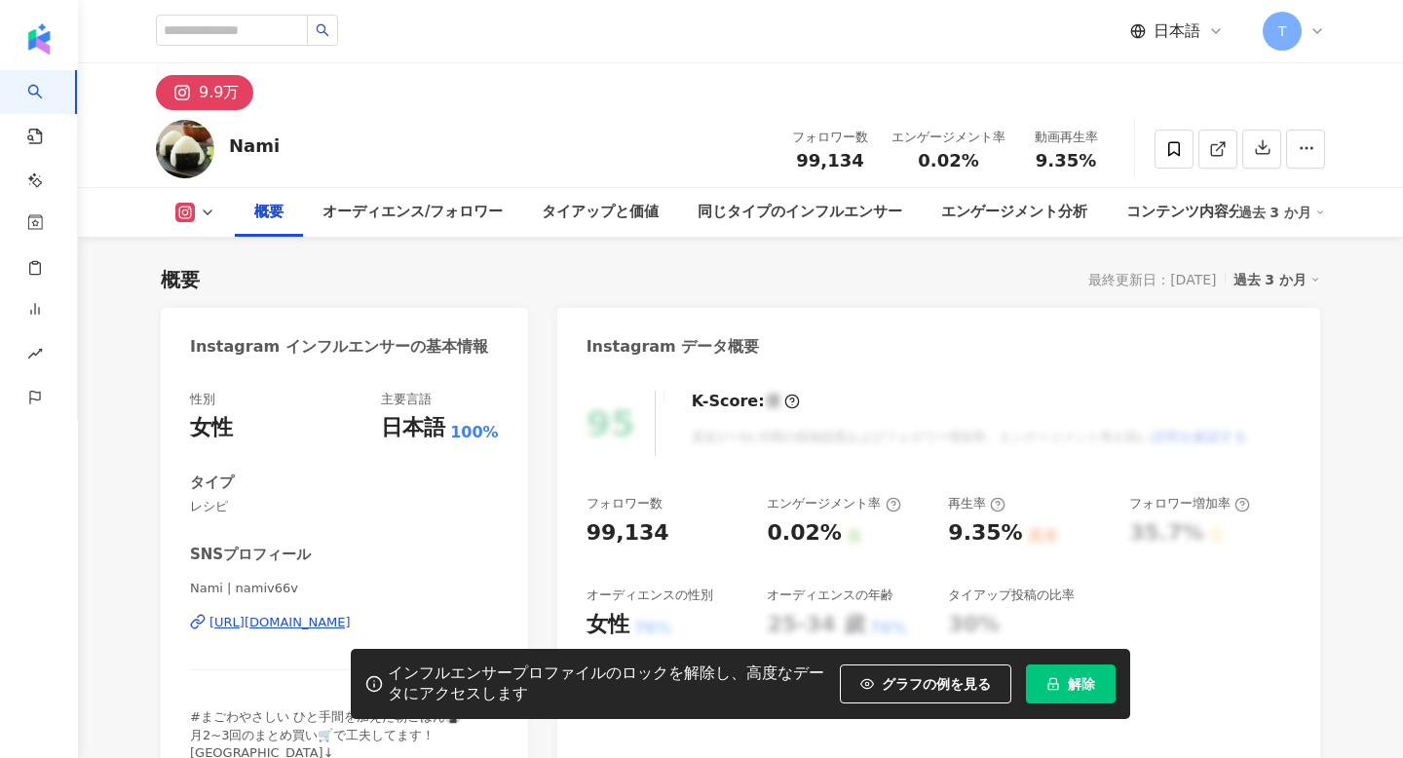
scroll to position [172, 0]
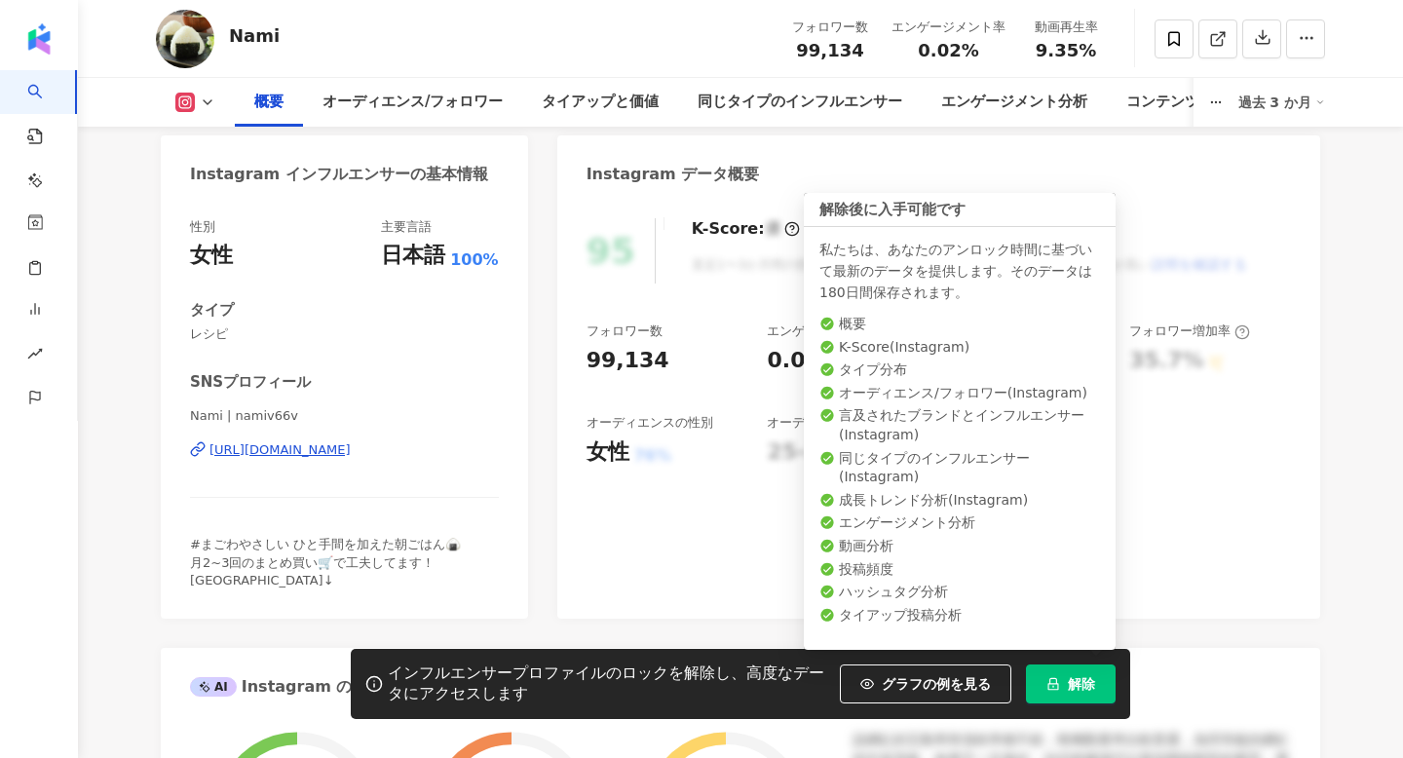
click at [1058, 677] on icon "lock" at bounding box center [1053, 684] width 14 height 14
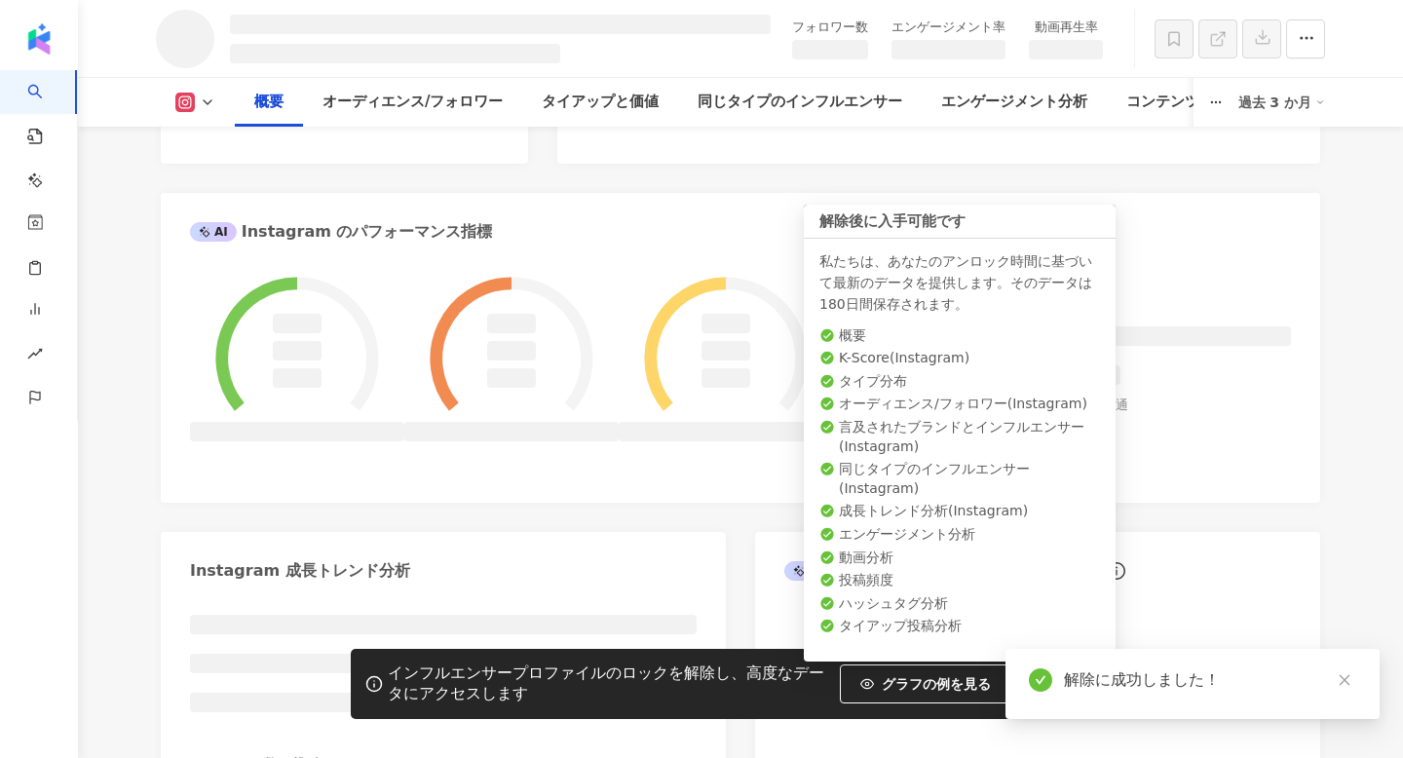
scroll to position [625, 0]
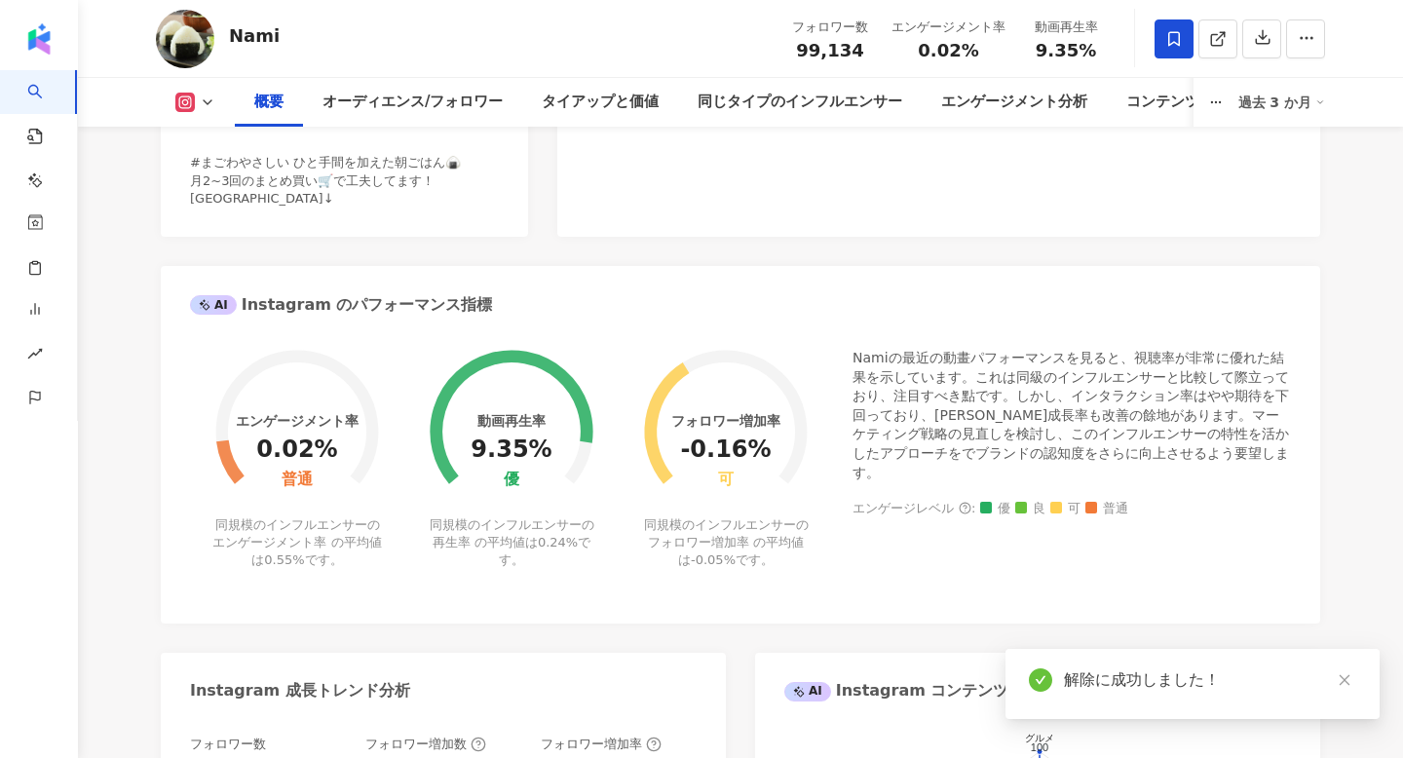
scroll to position [279, 0]
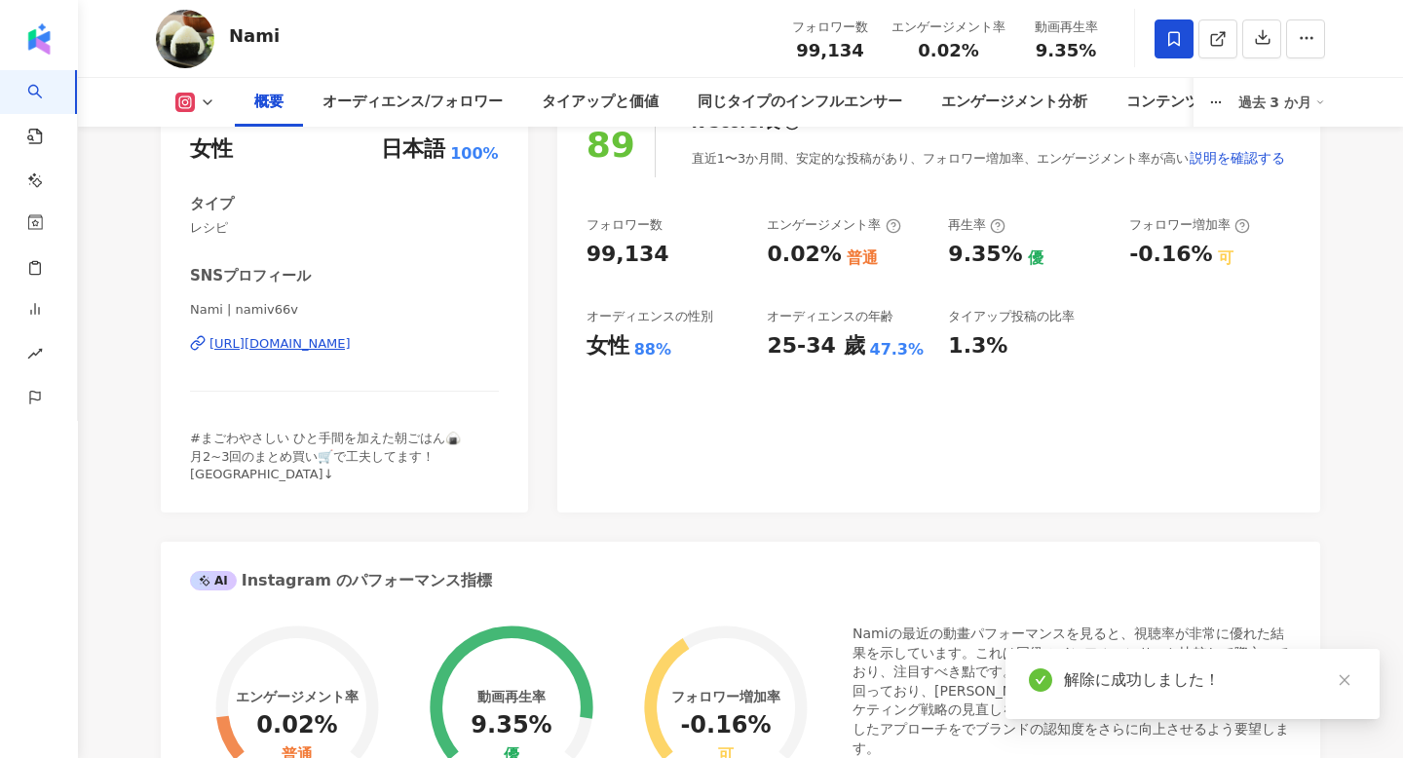
click at [1176, 38] on icon at bounding box center [1174, 39] width 18 height 18
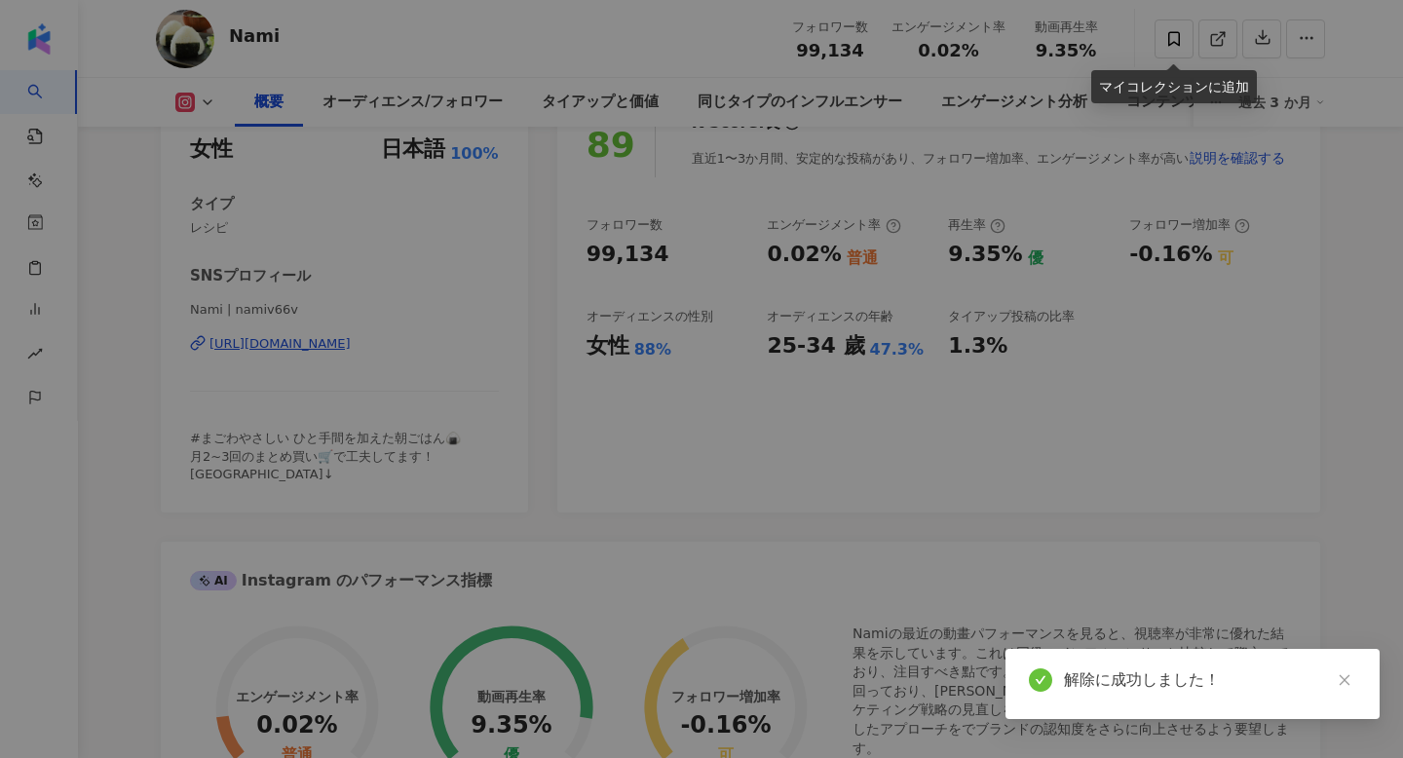
click at [1168, 223] on div "マイコレクションに追加 作成 リバイシス 4 KOL 追加 rt 1 KOL 追加 I&S案件 11 KOL 追加" at bounding box center [701, 379] width 1403 height 758
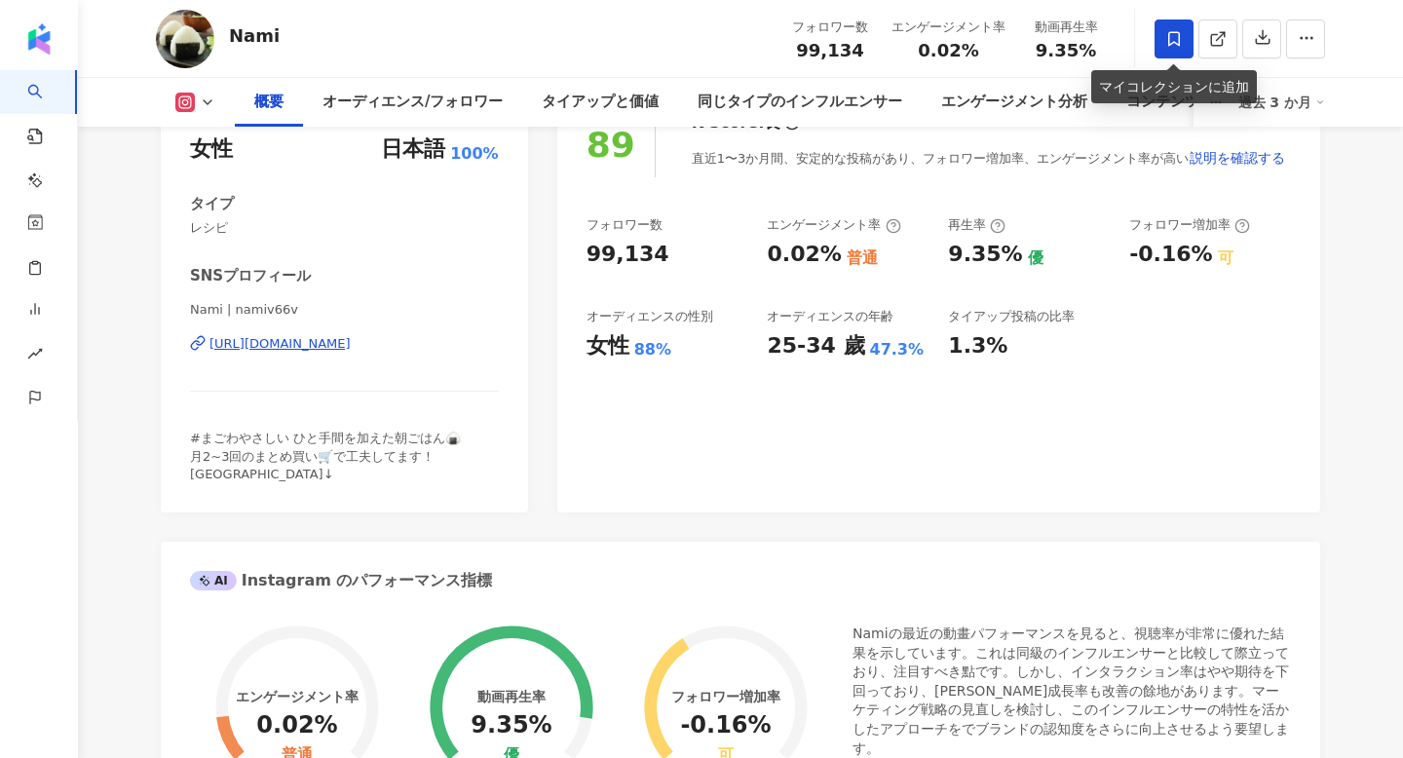
click at [1172, 35] on icon at bounding box center [1174, 39] width 18 height 18
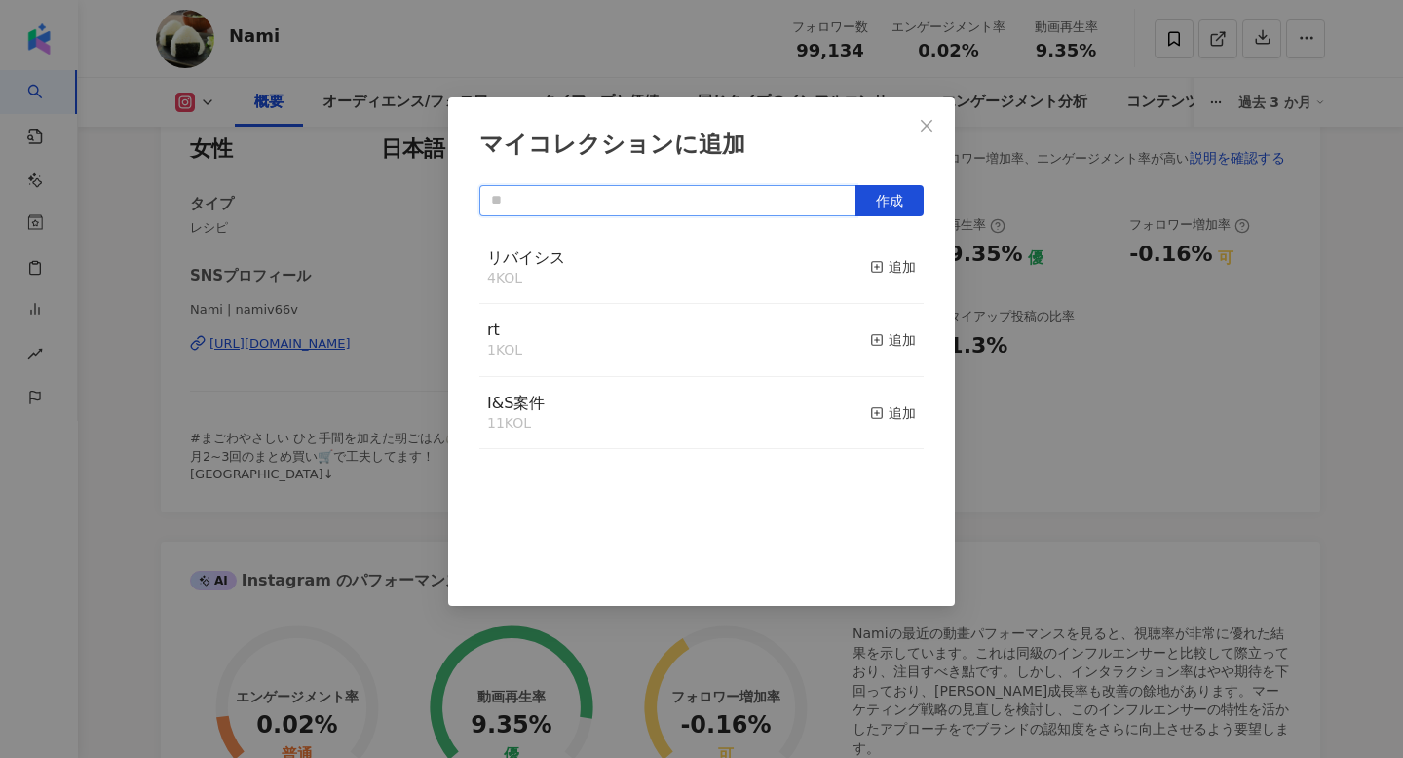
click at [573, 209] on input "text" at bounding box center [667, 200] width 377 height 31
type input "*"
click at [892, 207] on span "作成" at bounding box center [889, 201] width 27 height 16
click at [897, 197] on span "作成" at bounding box center [889, 201] width 27 height 16
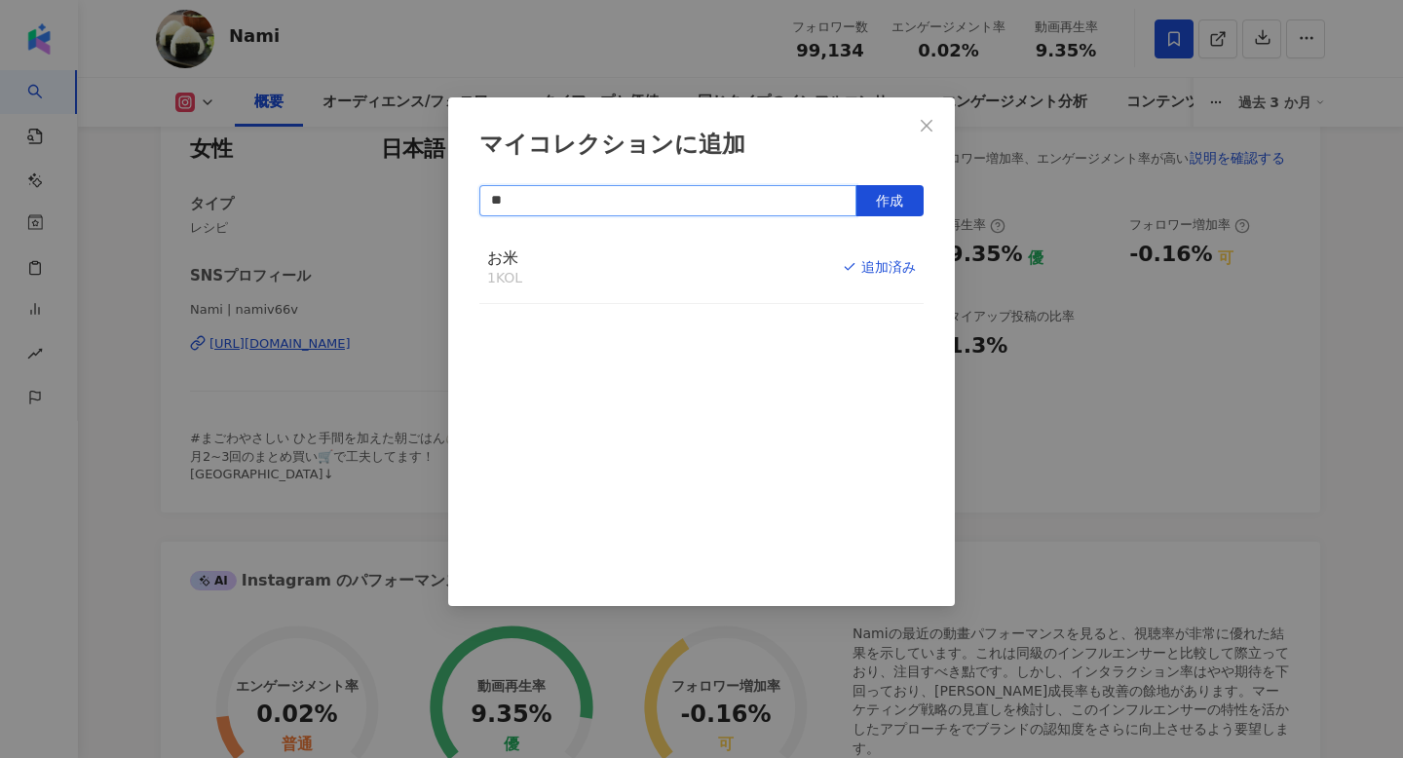
type input "**"
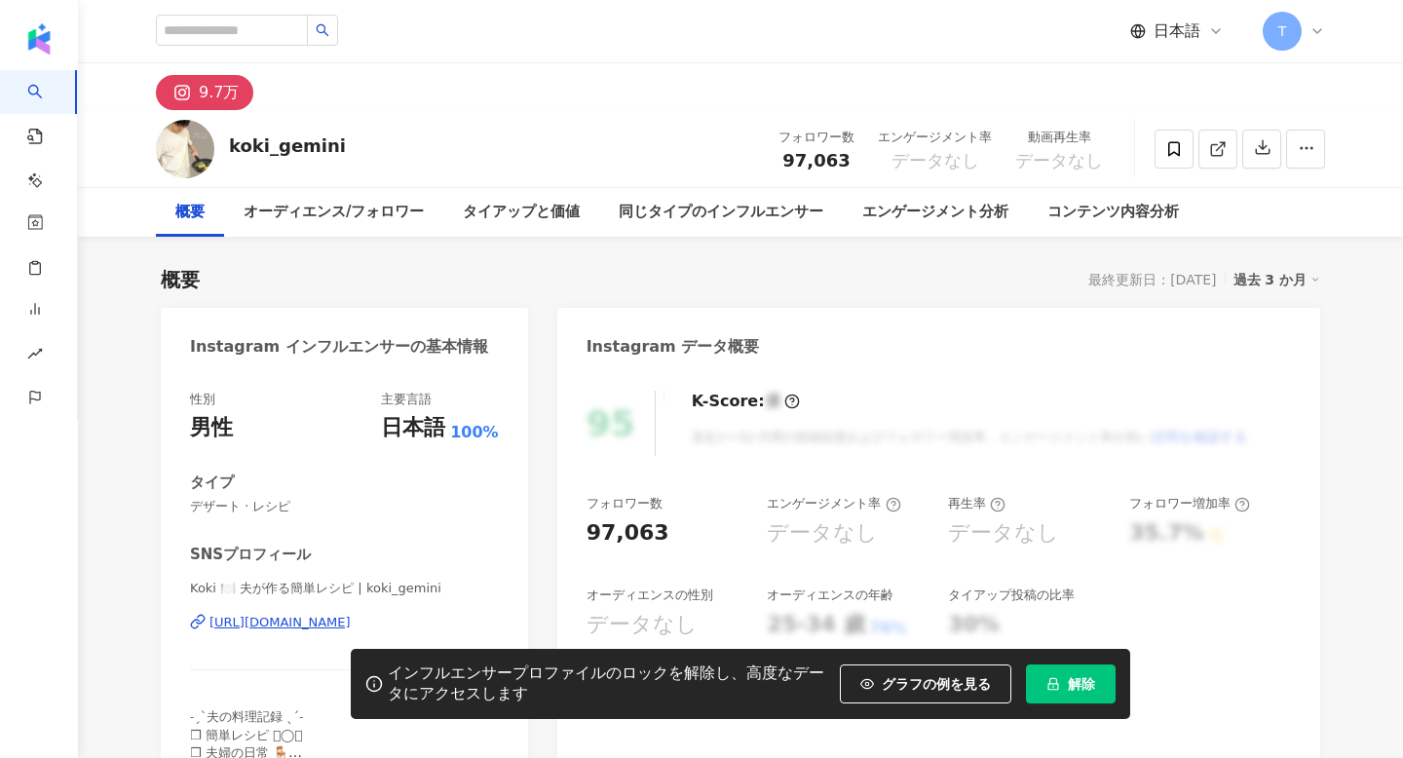
click at [1083, 684] on span "解除" at bounding box center [1081, 684] width 27 height 16
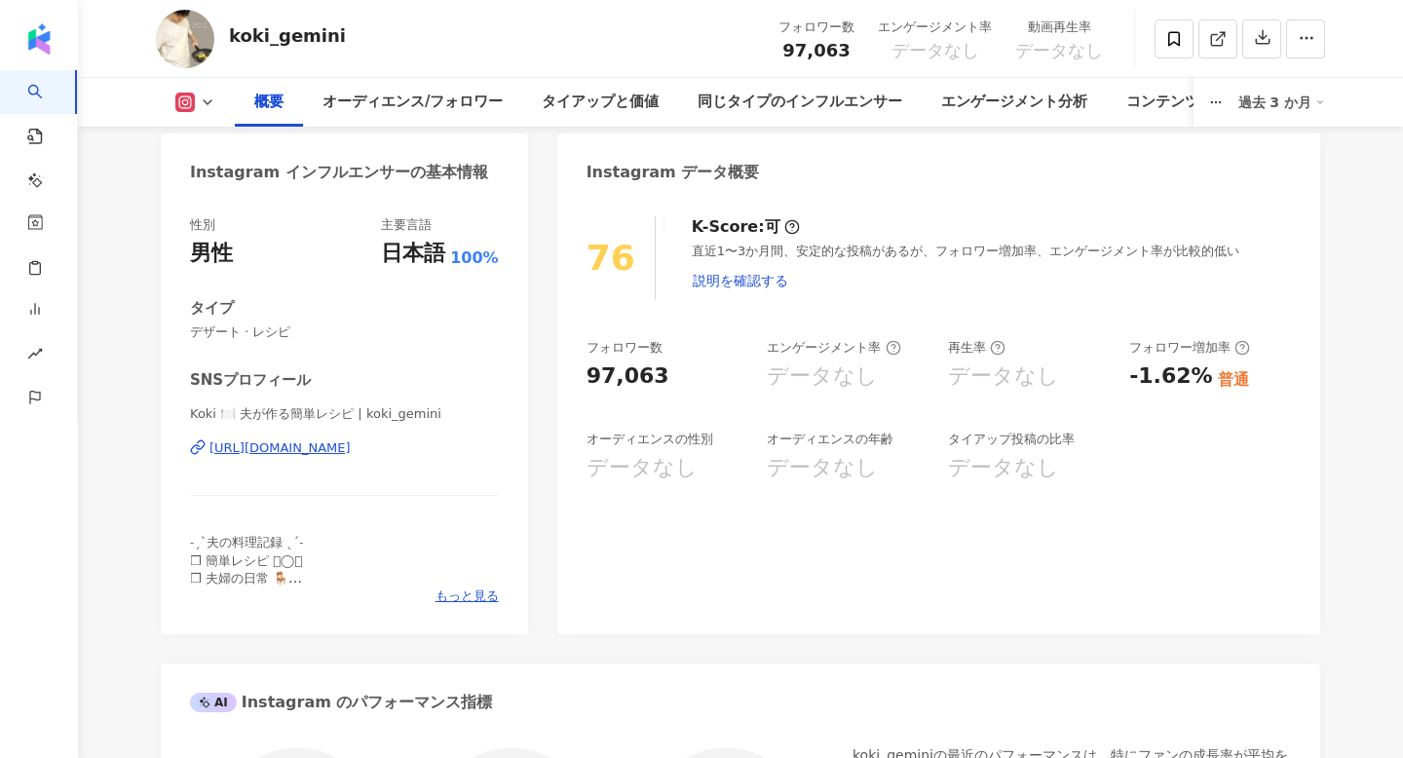
scroll to position [179, 0]
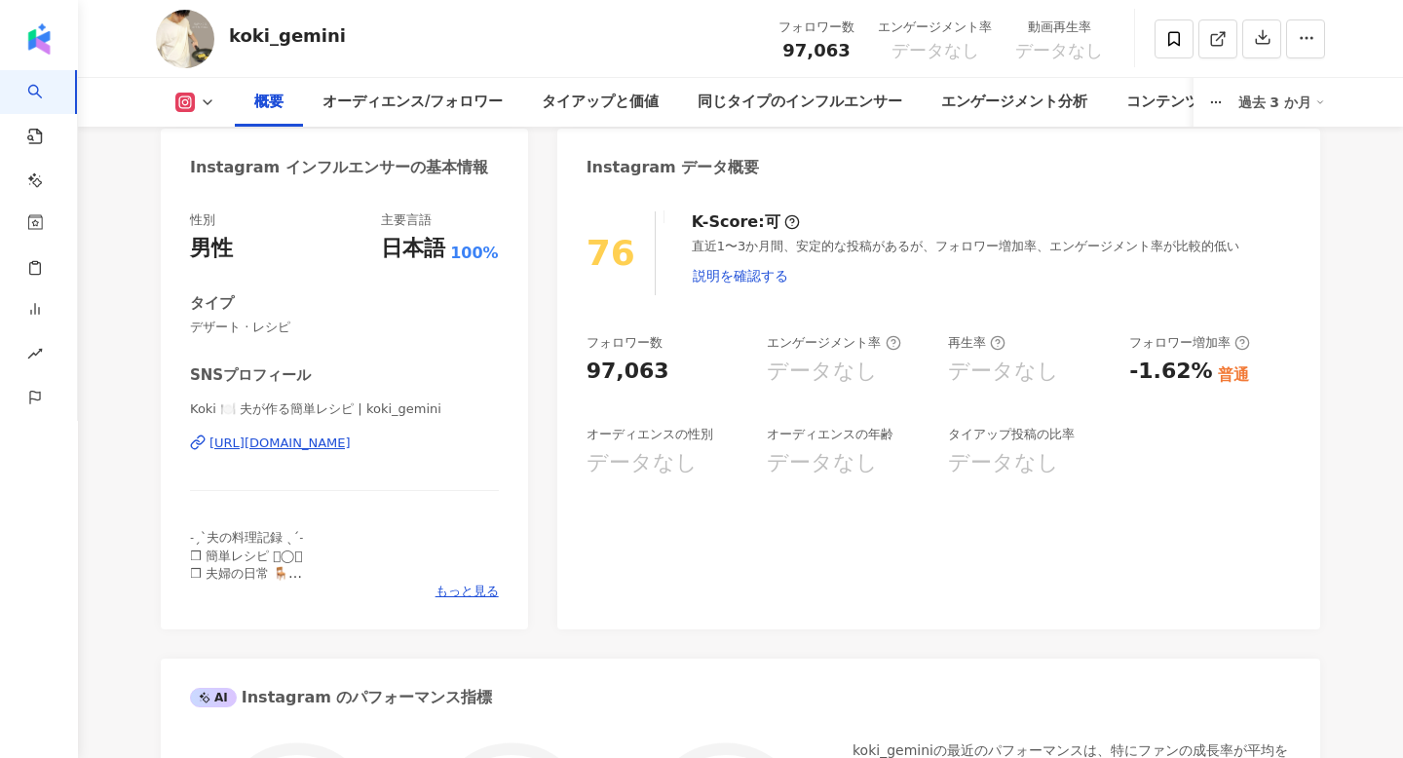
click at [351, 448] on div "https://www.instagram.com/koki_gemini/" at bounding box center [279, 444] width 141 height 18
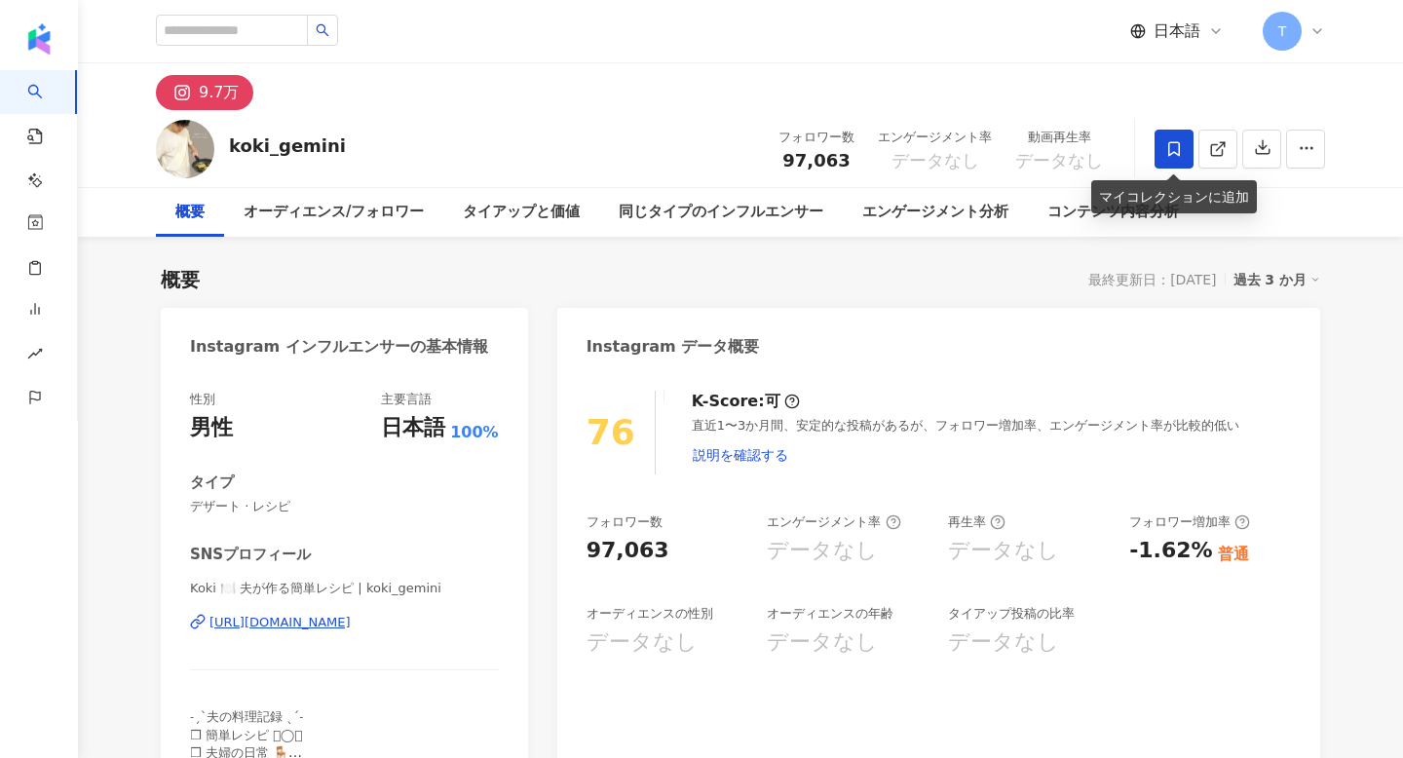
click at [1180, 145] on icon at bounding box center [1174, 149] width 18 height 18
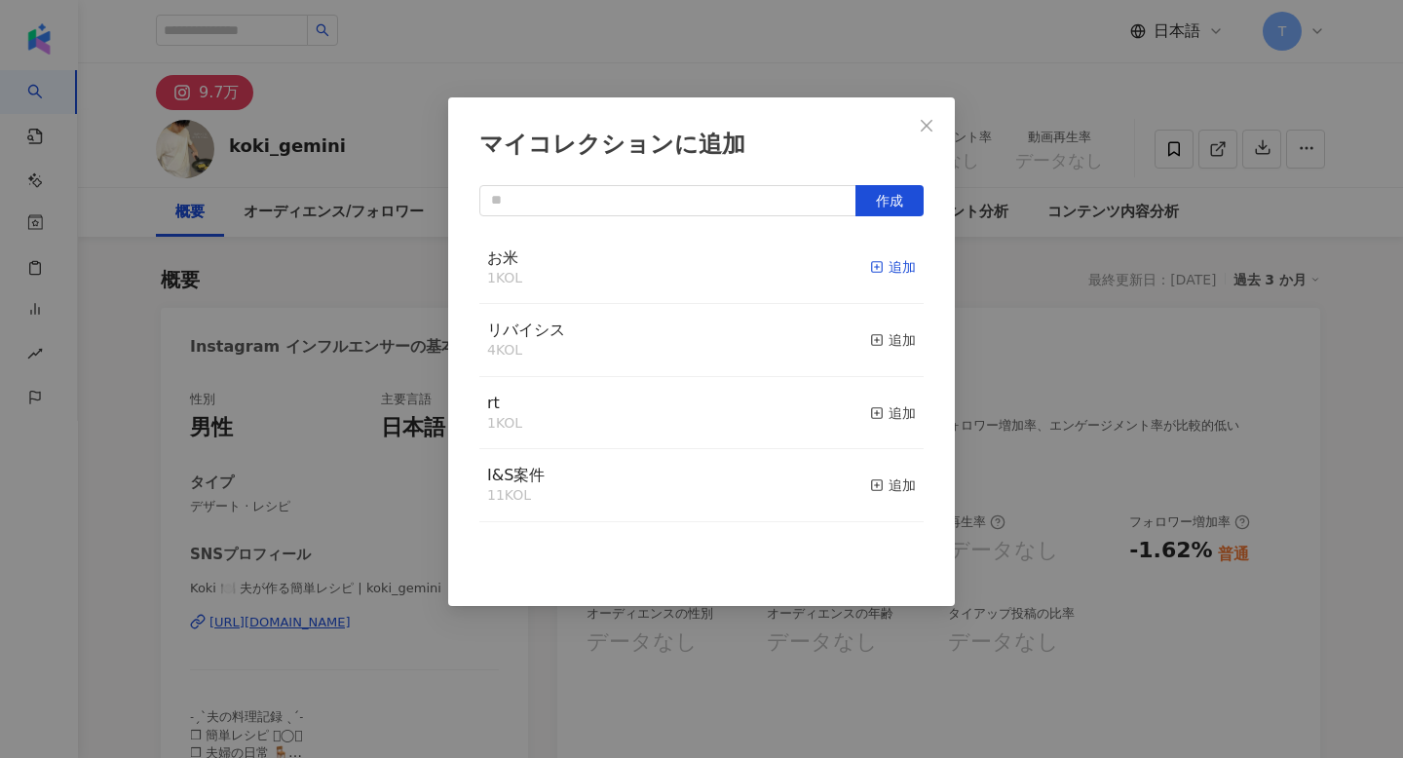
click at [893, 272] on div "追加" at bounding box center [893, 266] width 46 height 21
click at [404, 61] on div "マイコレクションに追加 作成 お米 2 KOL 追加済み リバイシス 4 KOL 追加 rt 1 KOL 追加 I&S案件 11 KOL 追加" at bounding box center [701, 379] width 1403 height 758
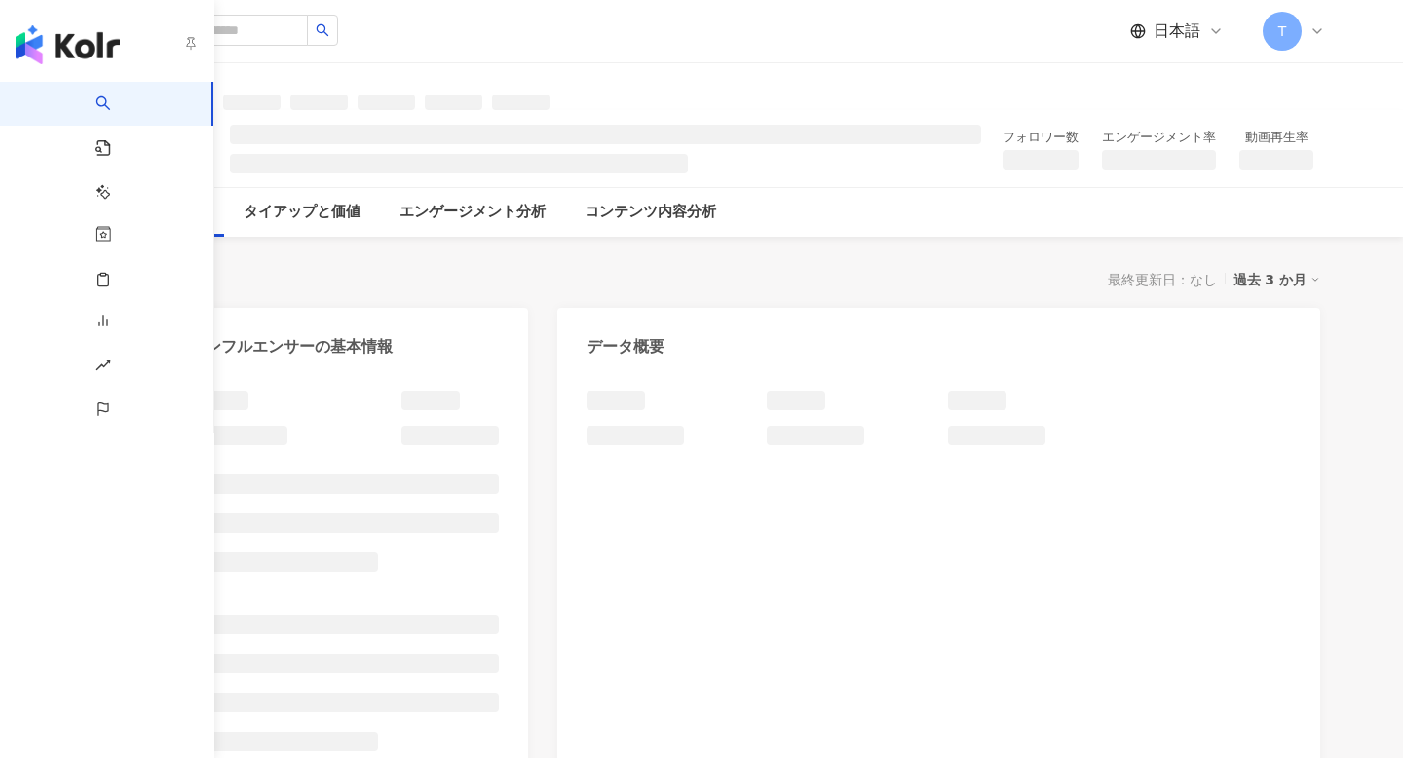
click at [47, 23] on div "button" at bounding box center [107, 41] width 214 height 82
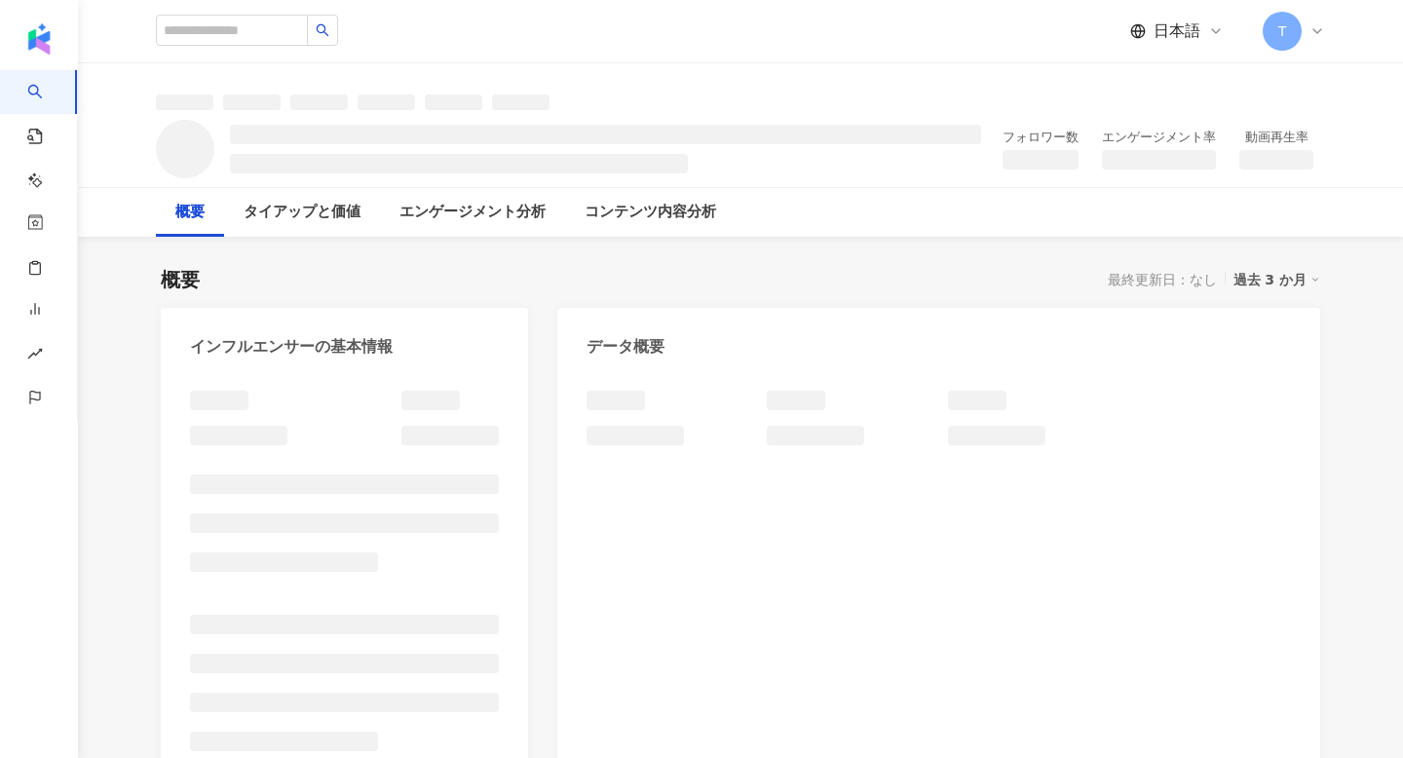
click at [404, 266] on div "概要 最終更新日：なし 過去 3 か月" at bounding box center [740, 279] width 1159 height 27
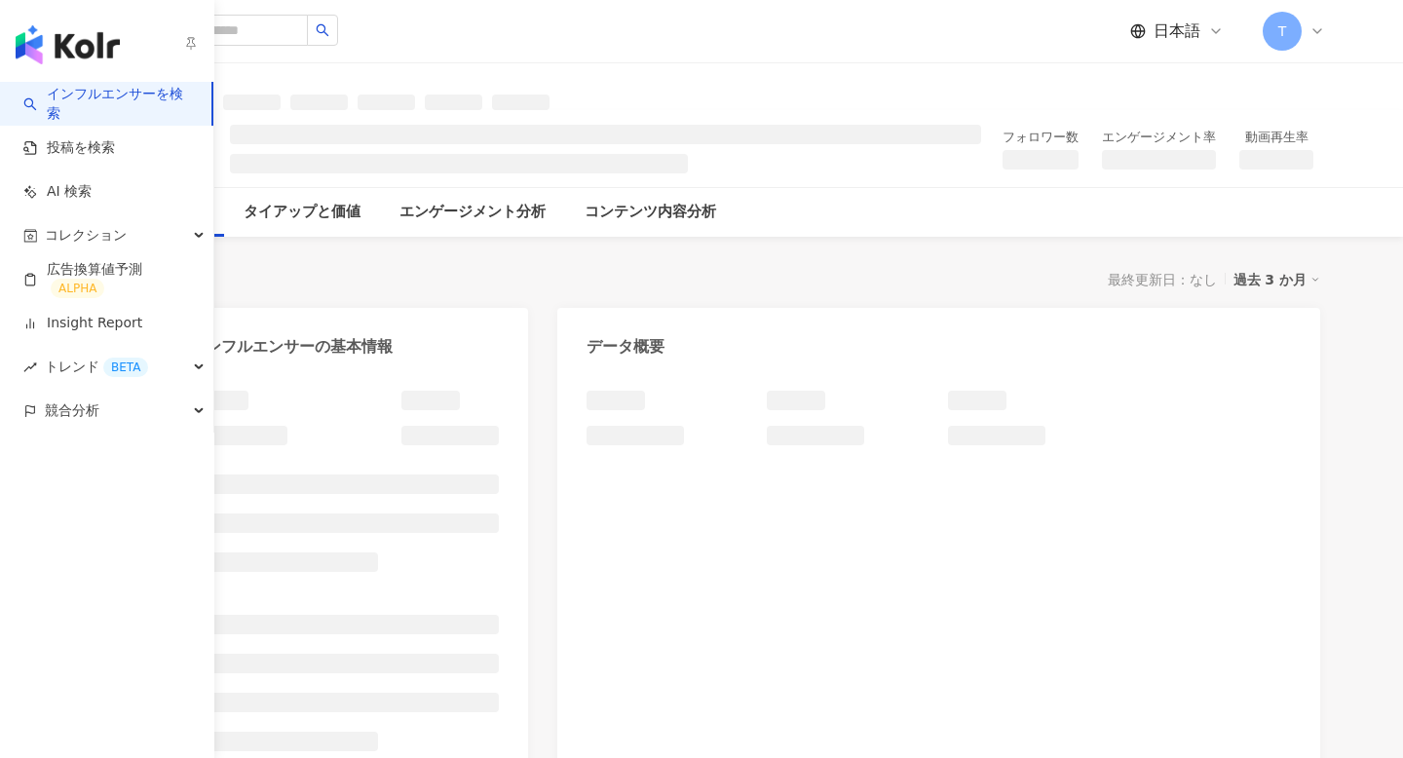
click at [42, 46] on img "button" at bounding box center [68, 44] width 104 height 39
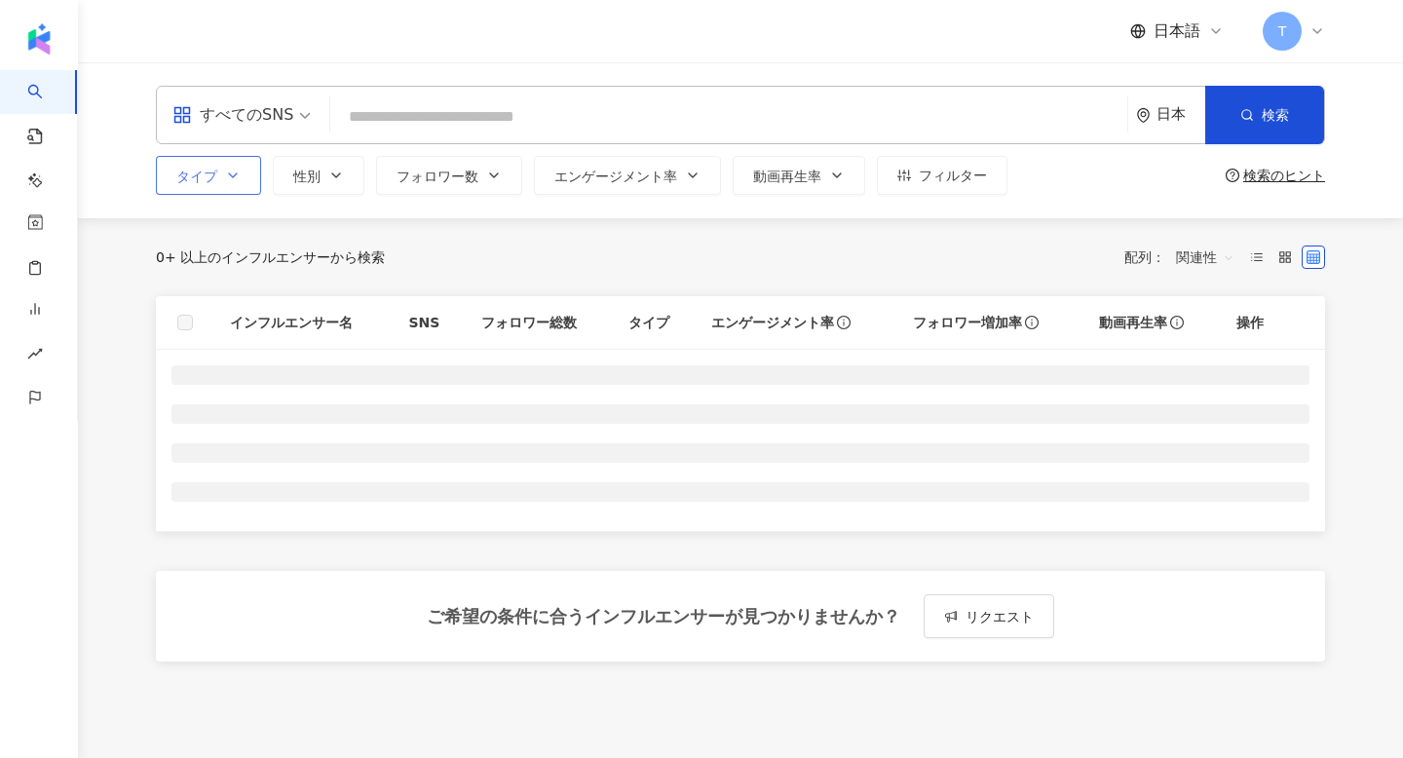
click at [158, 164] on button "タイプ" at bounding box center [208, 175] width 105 height 39
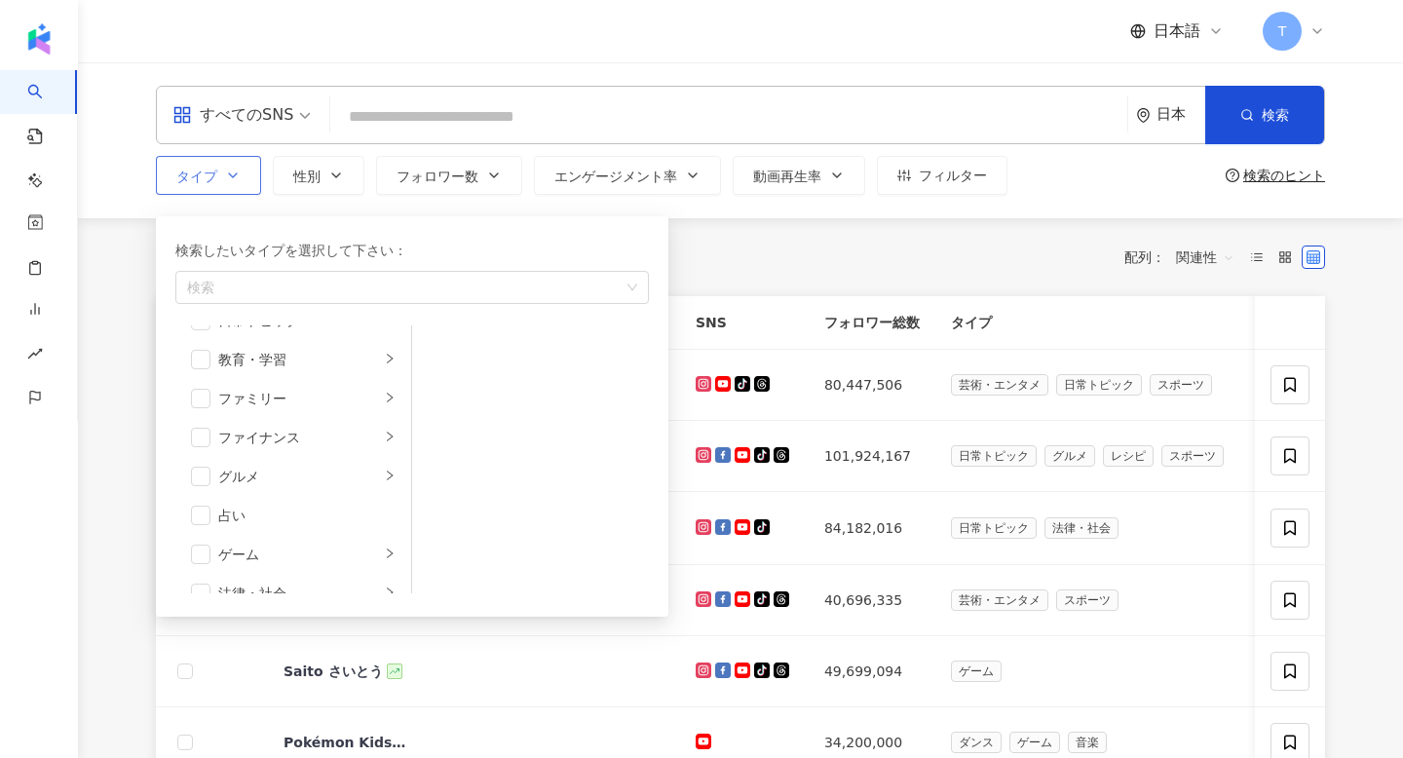
scroll to position [186, 0]
click at [322, 446] on li "グルメ" at bounding box center [293, 435] width 228 height 39
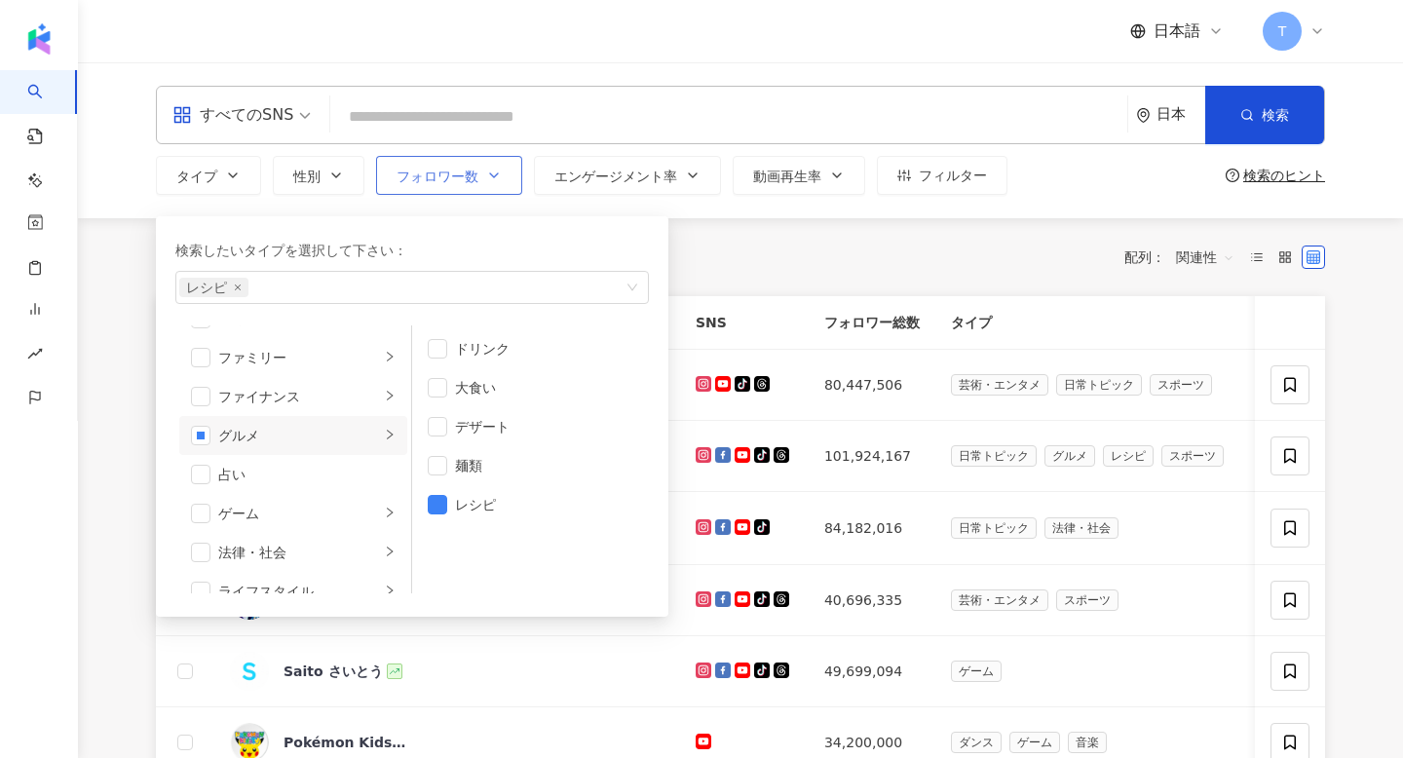
click at [465, 179] on span "フォロワー数" at bounding box center [438, 177] width 82 height 16
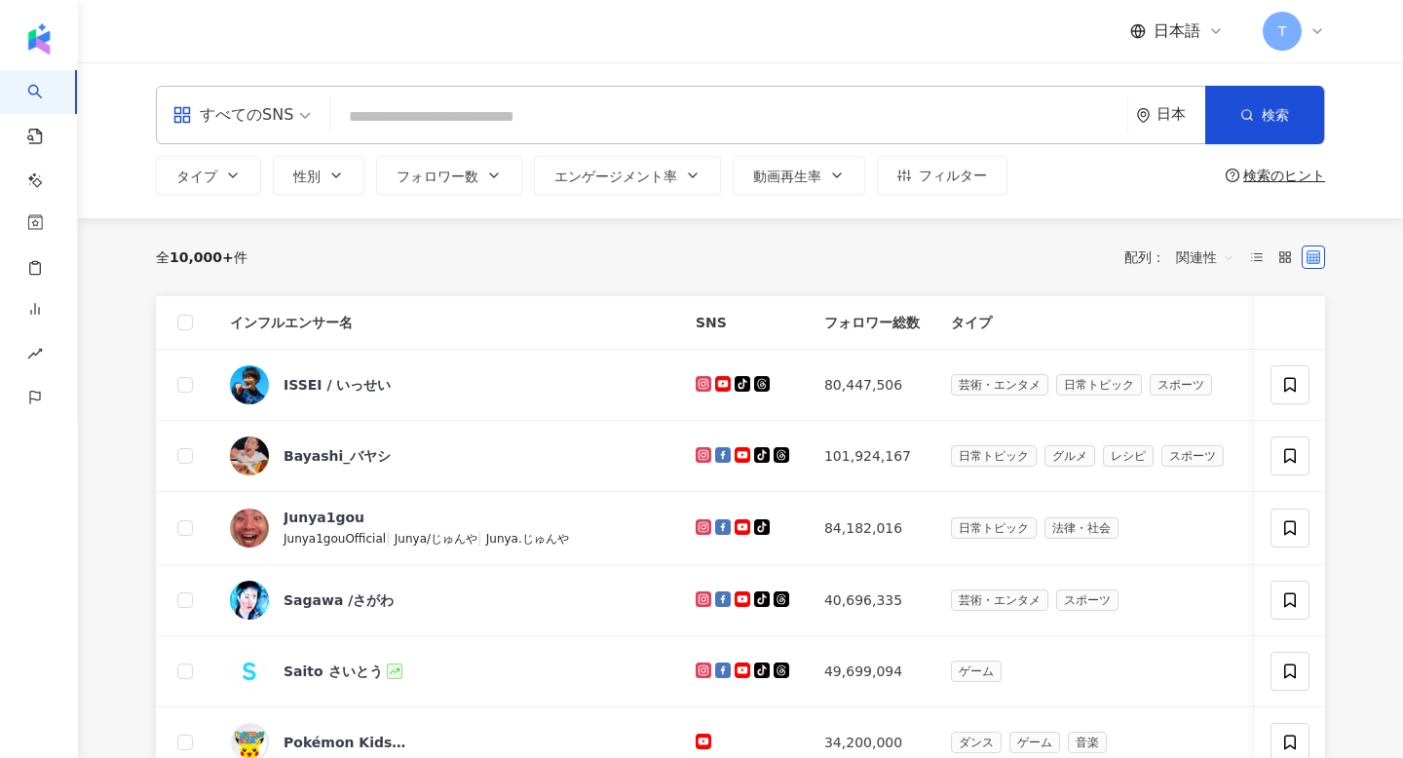
click at [747, 240] on div "全 10,000+ 件 配列： 関連性" at bounding box center [740, 257] width 1169 height 78
click at [466, 181] on span "フォロワー数" at bounding box center [438, 177] width 82 height 16
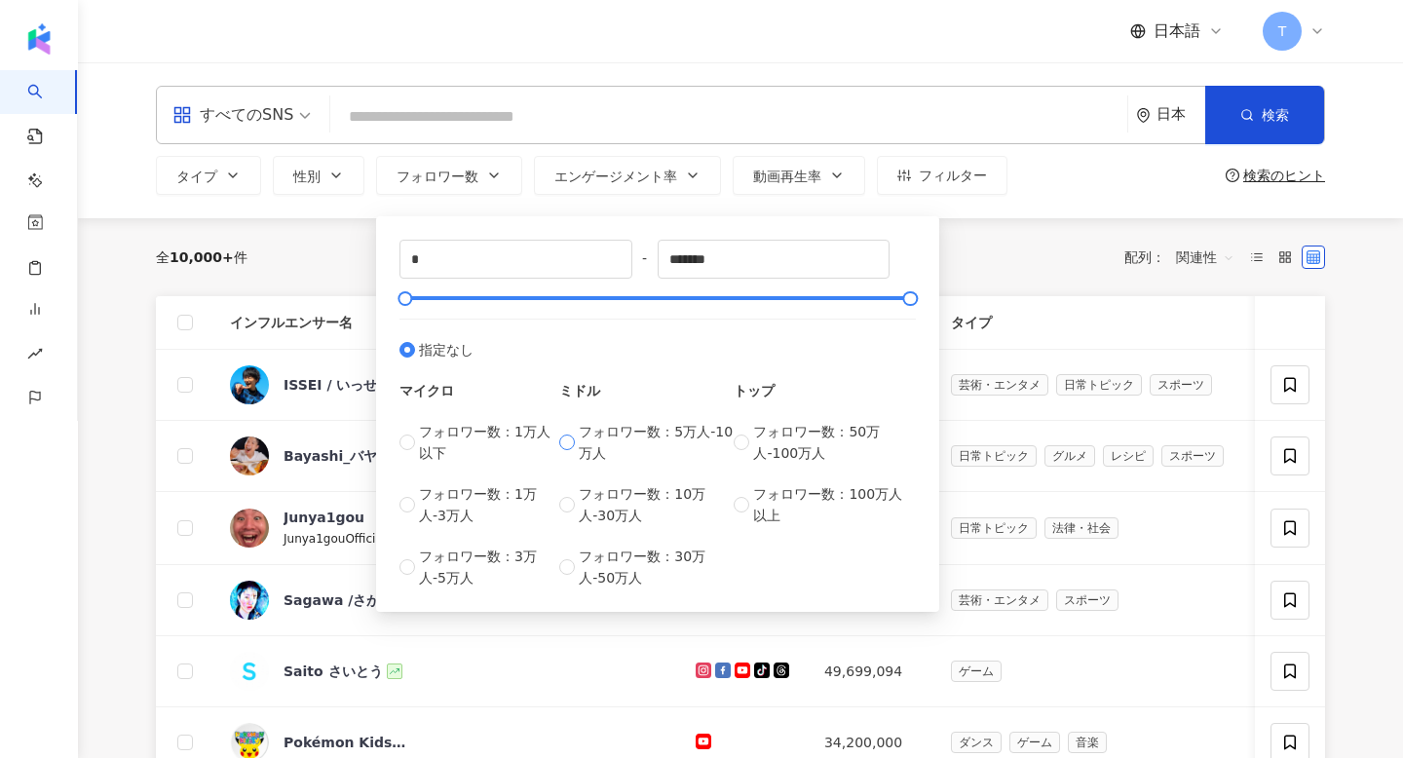
click at [631, 421] on span "フォロワー数：5万人-10万人" at bounding box center [656, 442] width 155 height 43
type input "*****"
click at [1116, 285] on div "全 10,000+ 件 配列： 関連性" at bounding box center [740, 257] width 1169 height 78
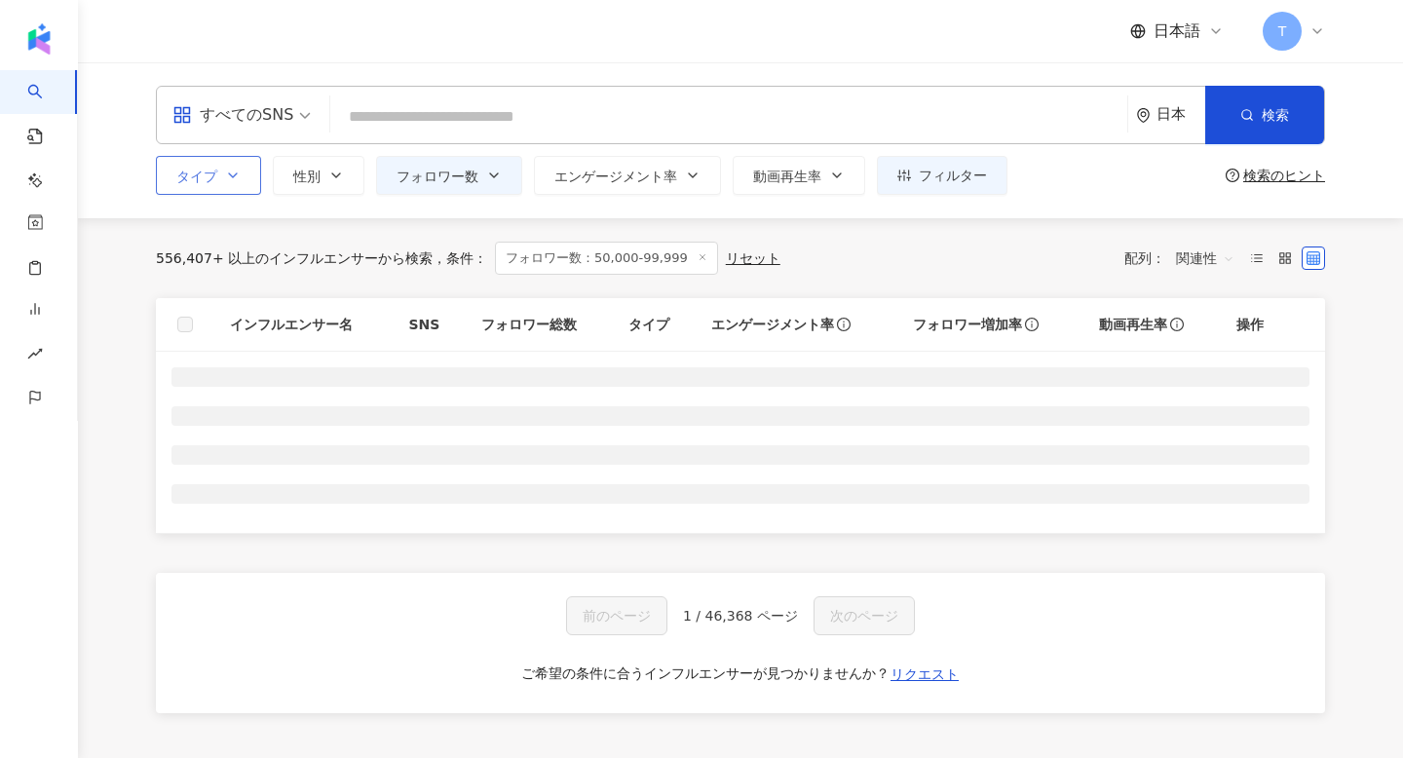
click at [192, 176] on span "タイプ" at bounding box center [196, 177] width 41 height 16
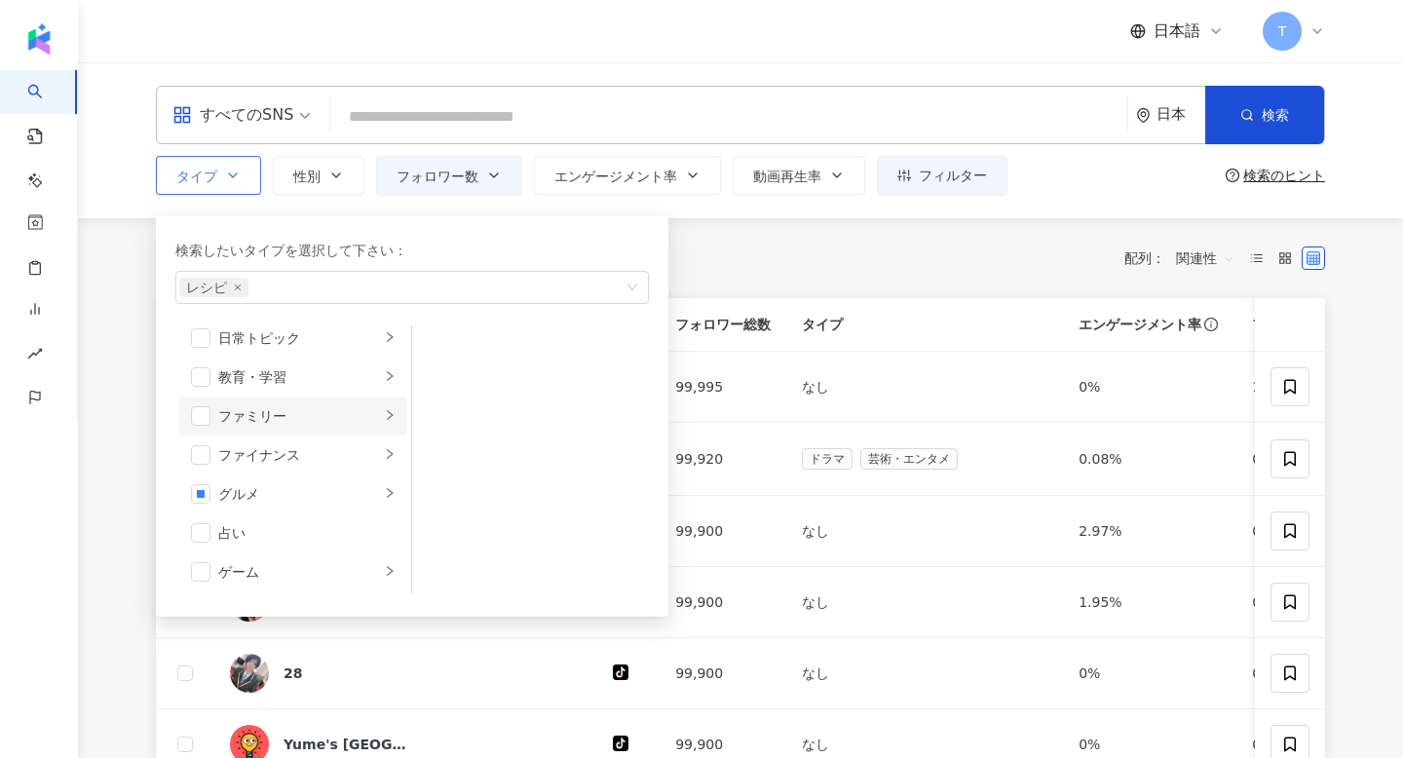
scroll to position [175, 0]
click at [382, 447] on li "グルメ" at bounding box center [293, 446] width 228 height 39
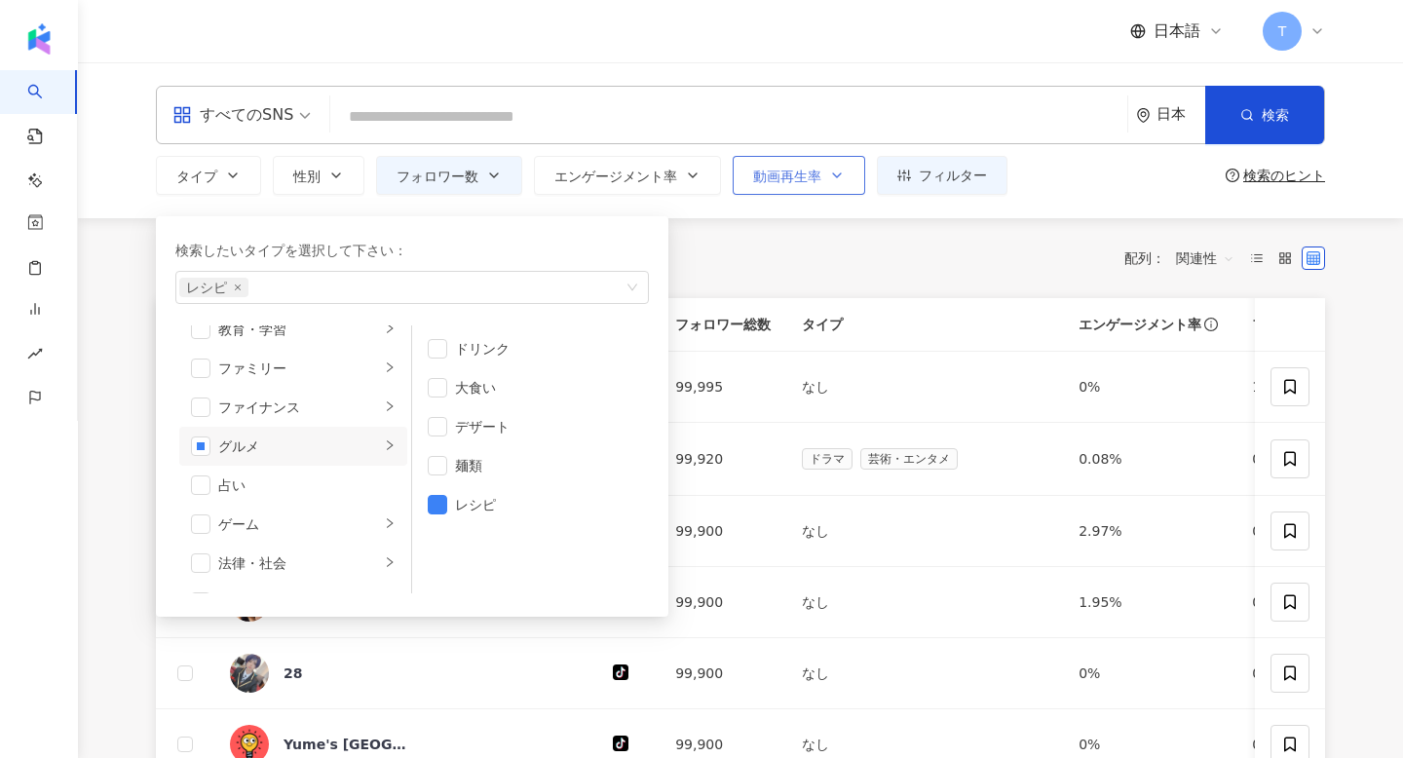
click at [831, 193] on button "動画再生率" at bounding box center [799, 175] width 133 height 39
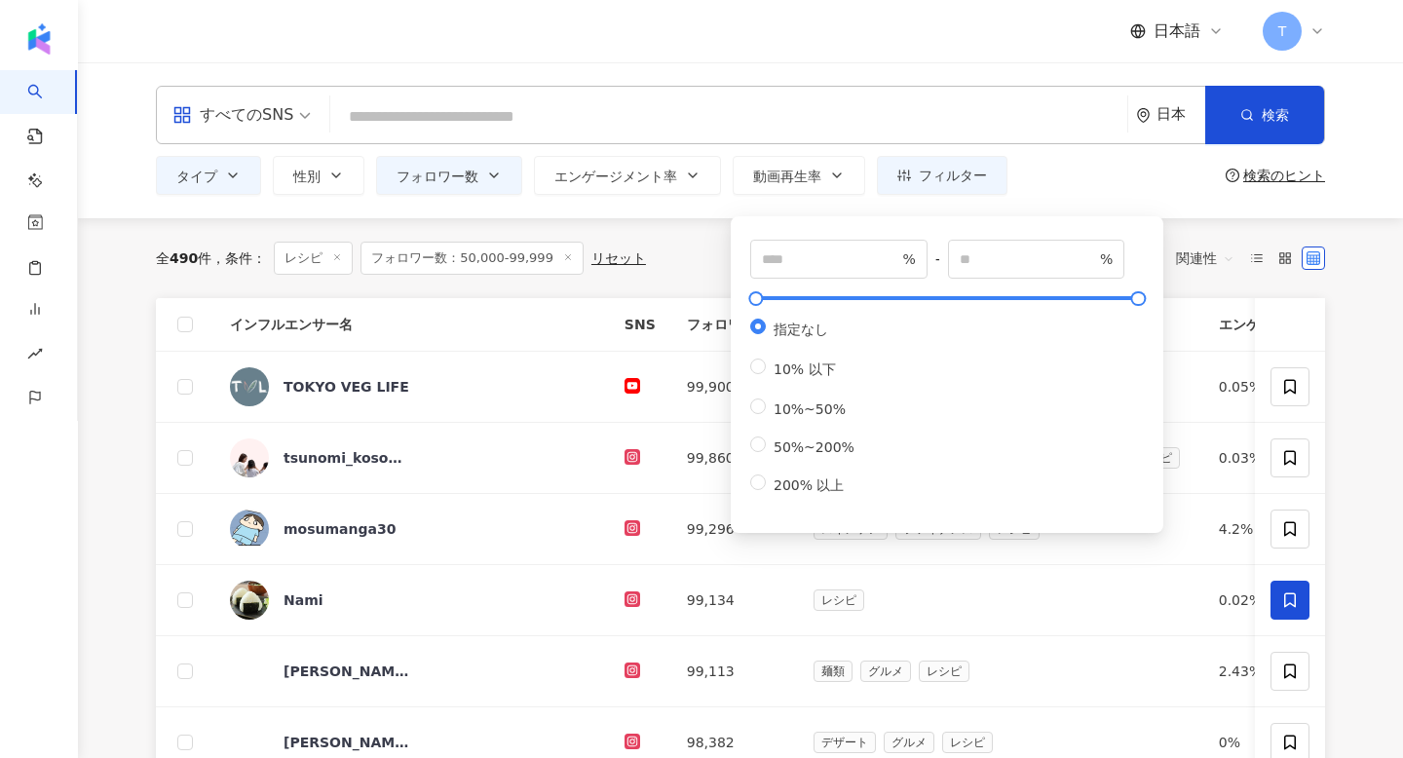
click at [735, 218] on div "% - % 指定なし 10% 以下 10%~50% 50%~200% 200% 以上" at bounding box center [947, 374] width 433 height 317
click at [662, 246] on div "全 490 件 条件 ： レシピ フォロワー数：50,000-99,999 リセット 配列： 関連性" at bounding box center [740, 258] width 1169 height 33
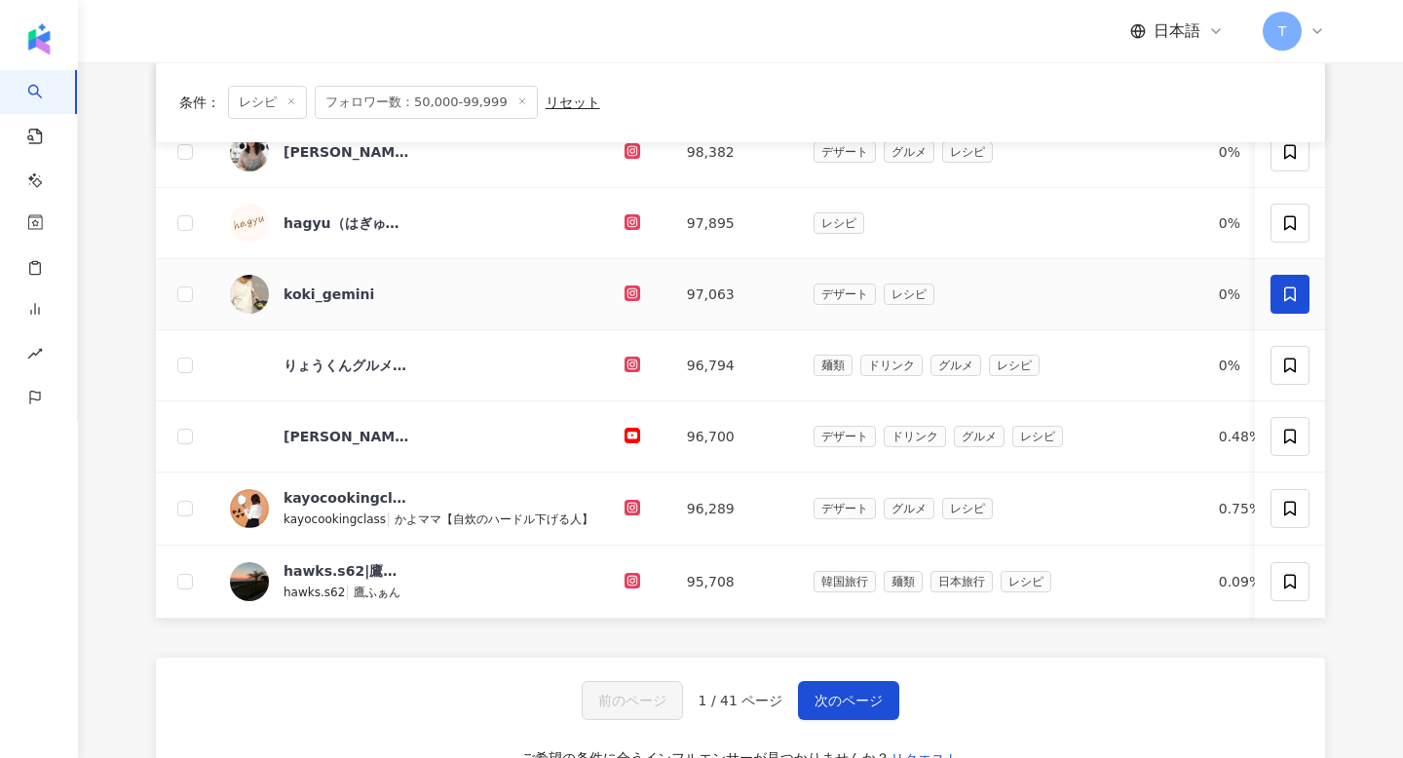
scroll to position [820, 0]
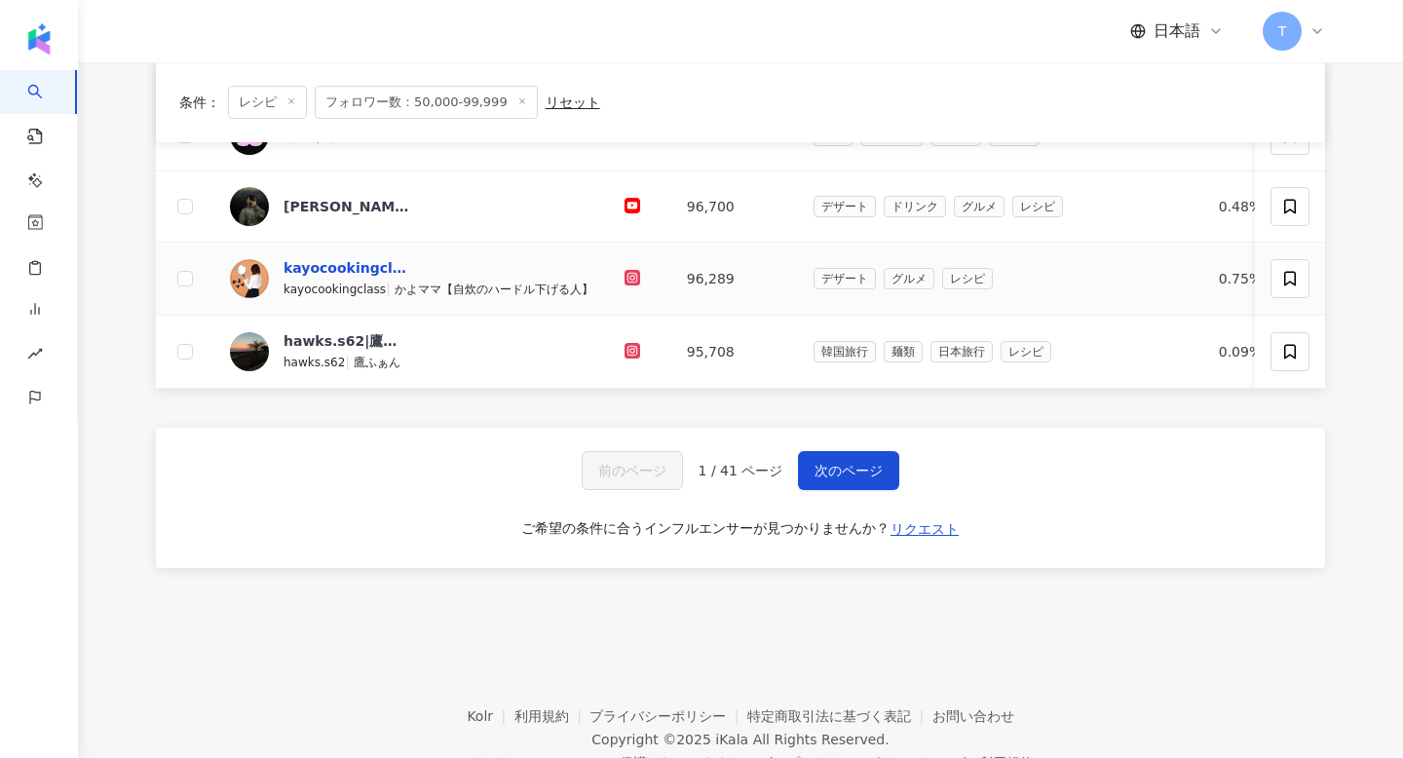
click at [319, 259] on div "kayocookingclass|かよママ【自炊のハードル下げる人】" at bounding box center [347, 267] width 127 height 19
click at [828, 463] on span "次のページ" at bounding box center [849, 471] width 68 height 16
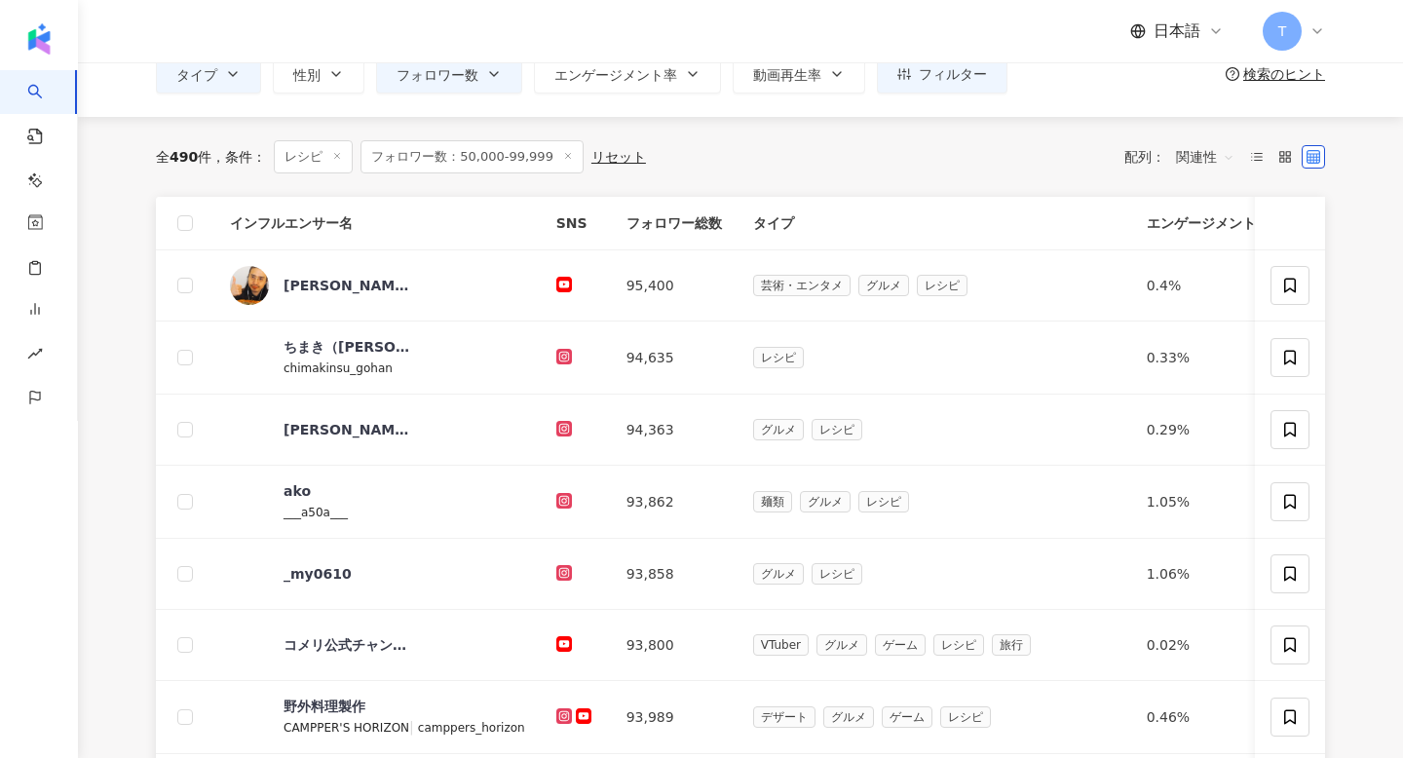
scroll to position [115, 0]
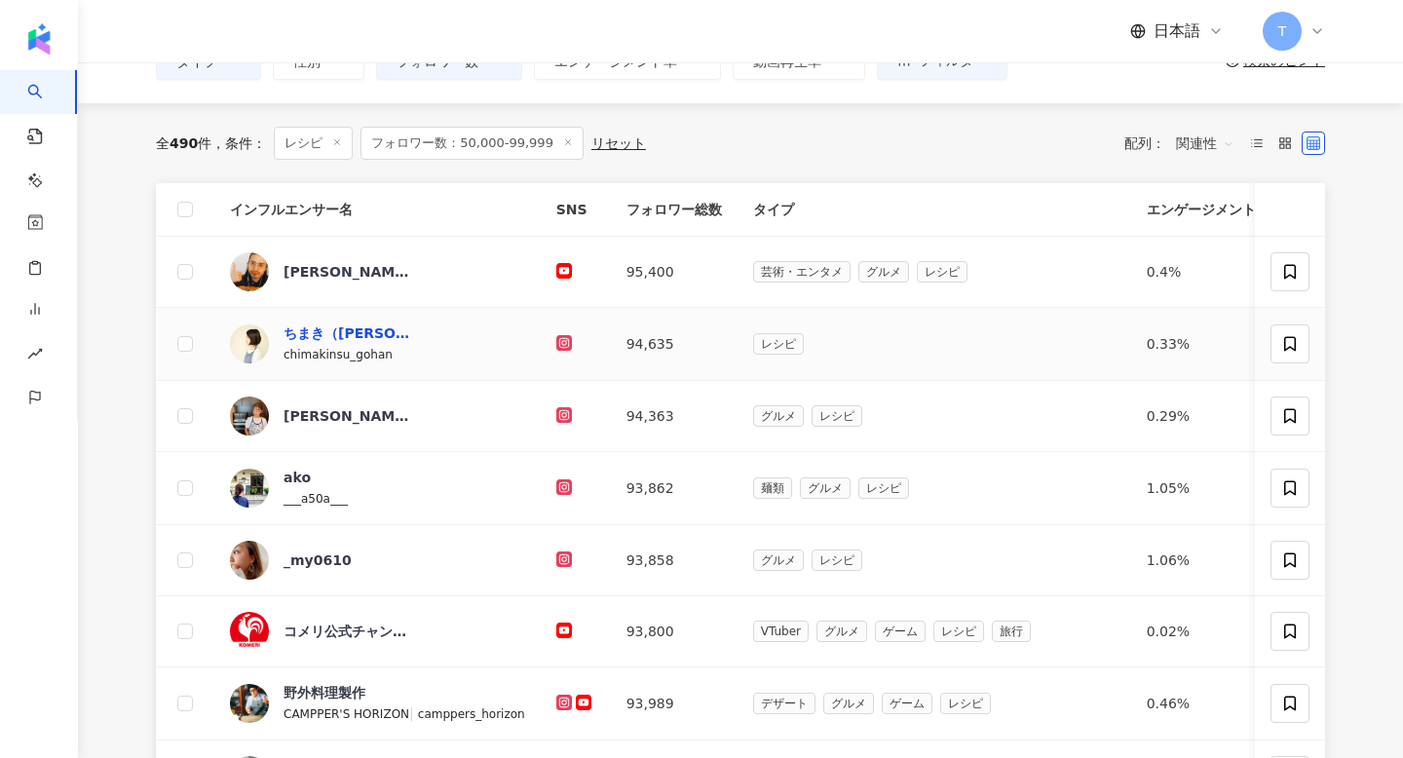
click at [324, 332] on div "ちまき（中原麻希）@おおざっぱ和食" at bounding box center [347, 332] width 127 height 19
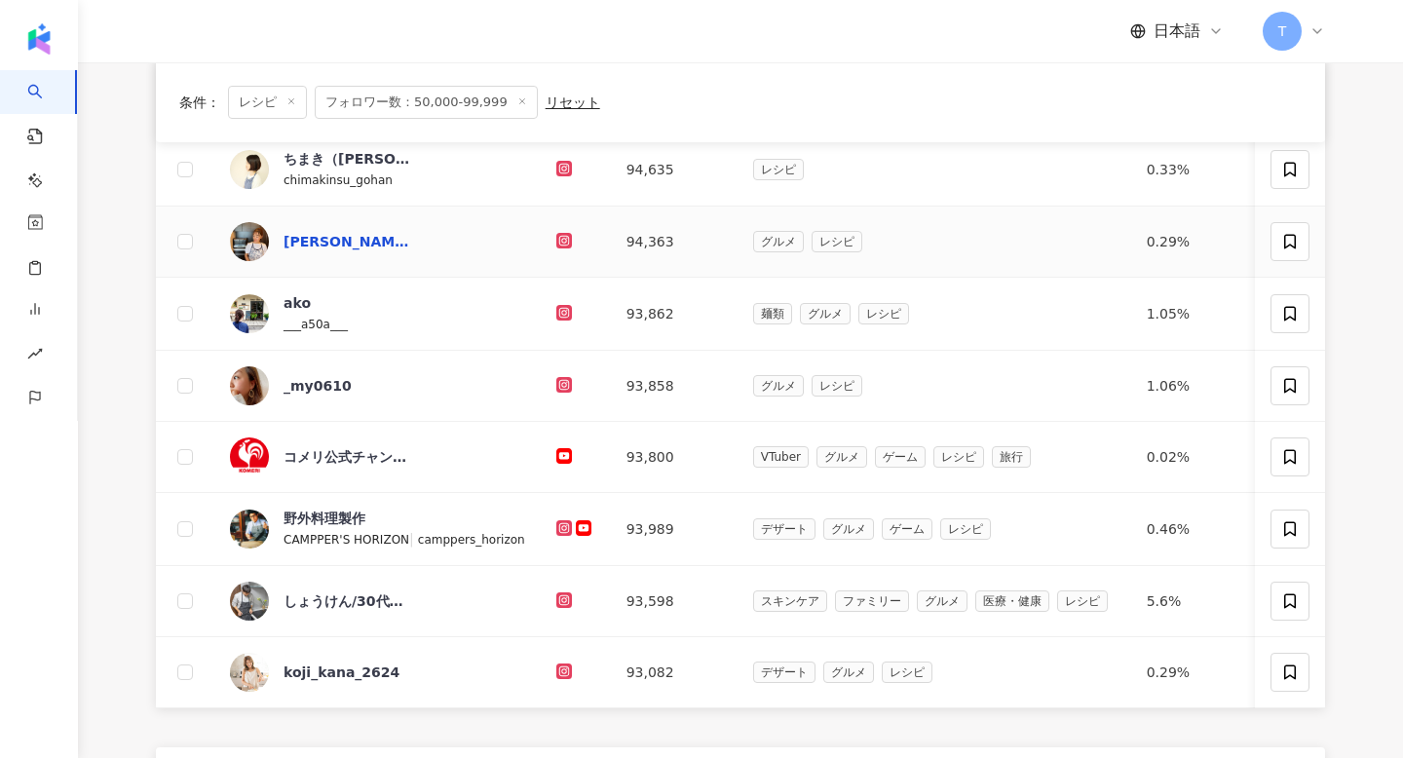
click at [366, 235] on div "Sayaka Okada,1537078882" at bounding box center [347, 241] width 127 height 19
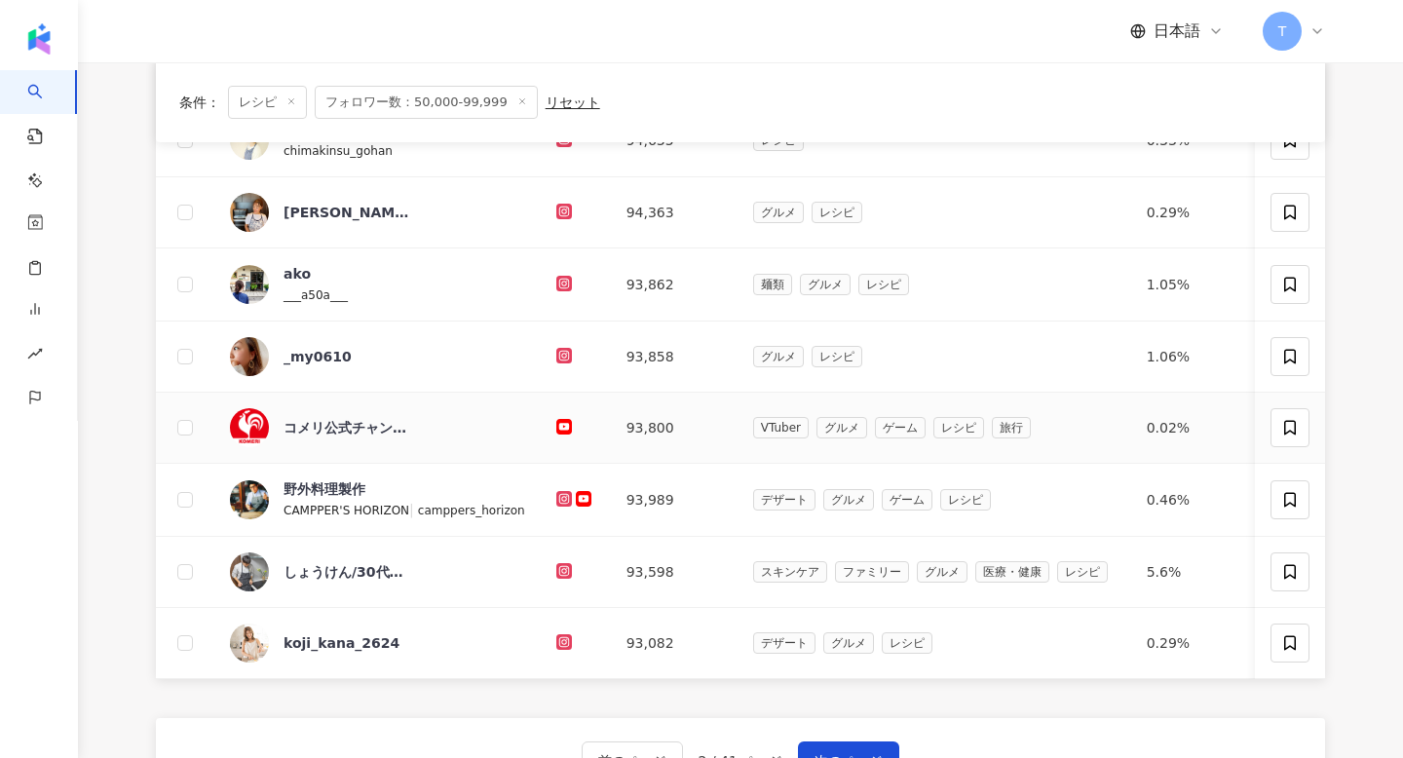
scroll to position [311, 0]
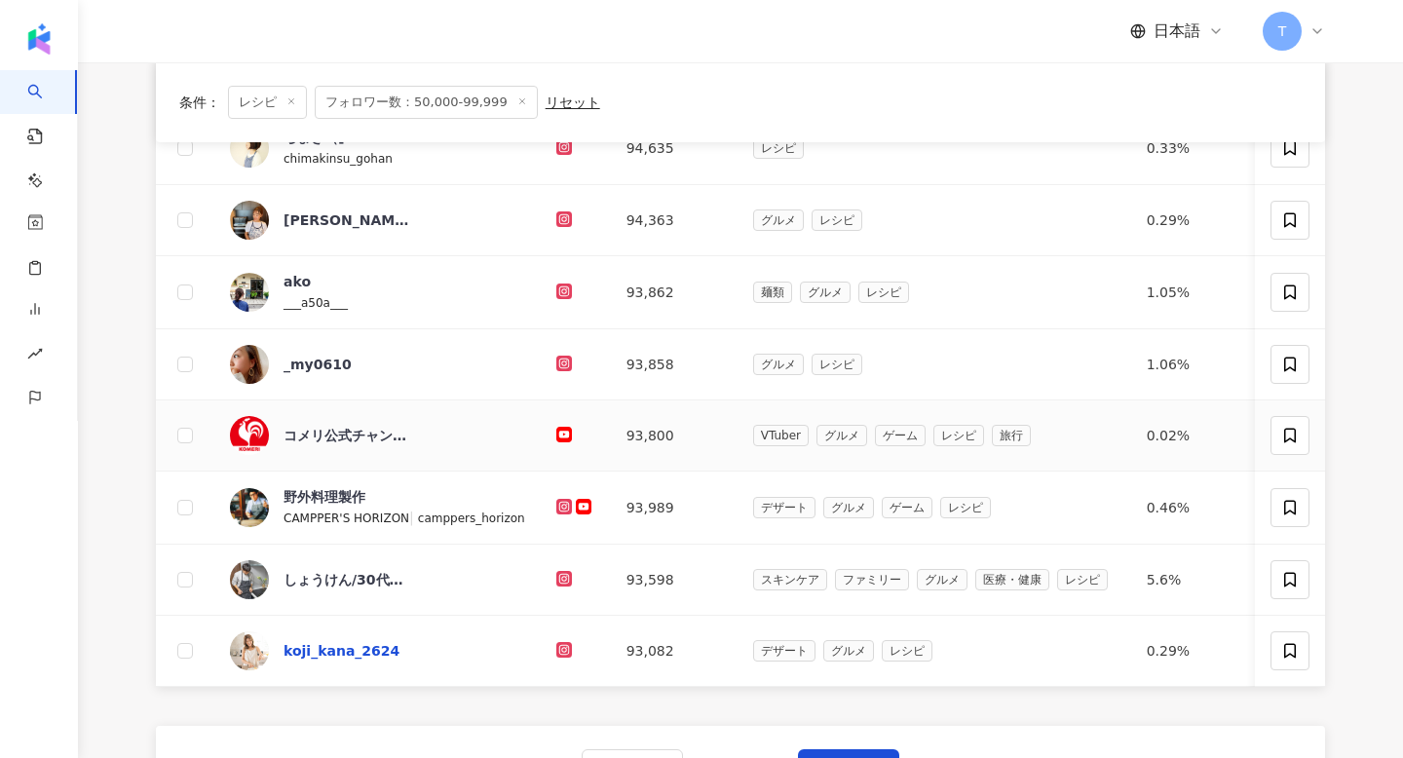
click at [341, 657] on div "koji_kana_2624" at bounding box center [342, 650] width 116 height 19
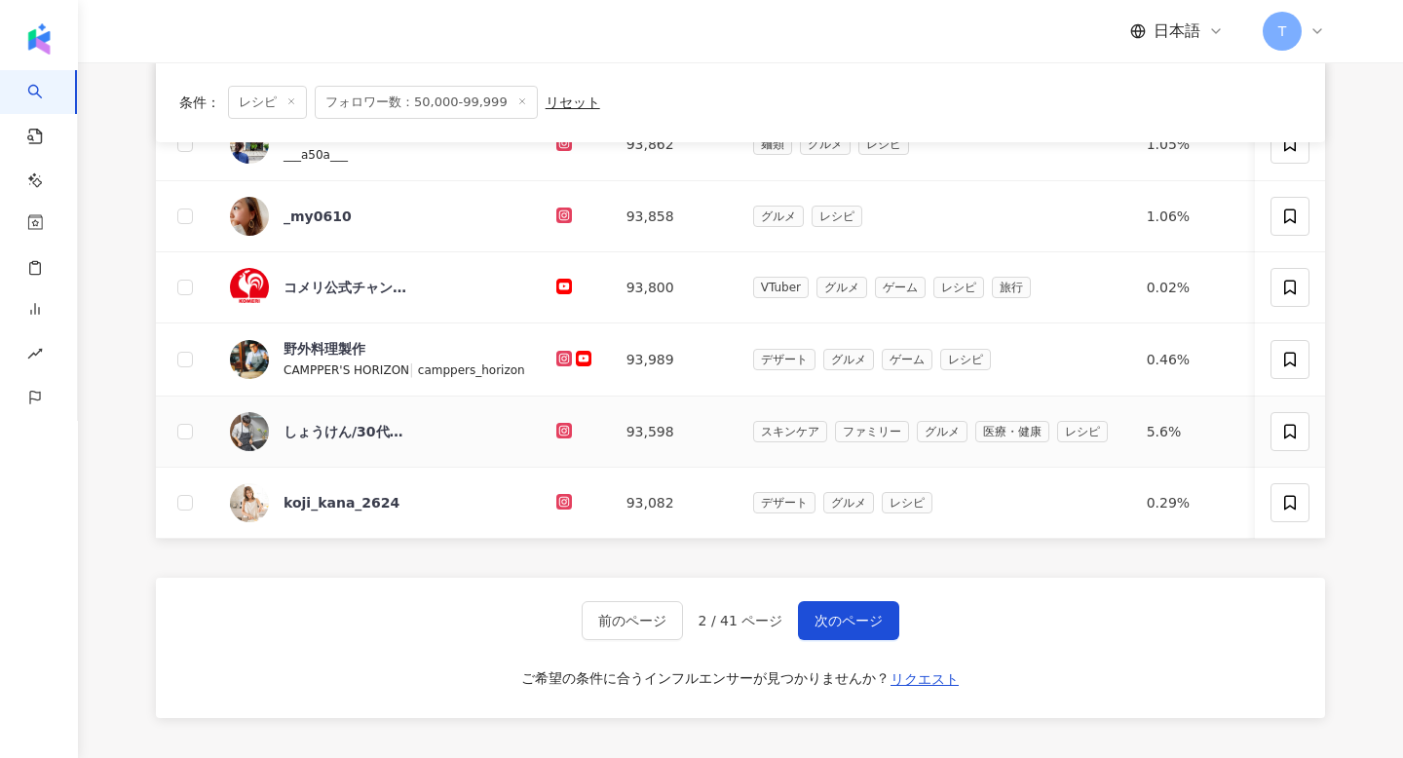
scroll to position [470, 0]
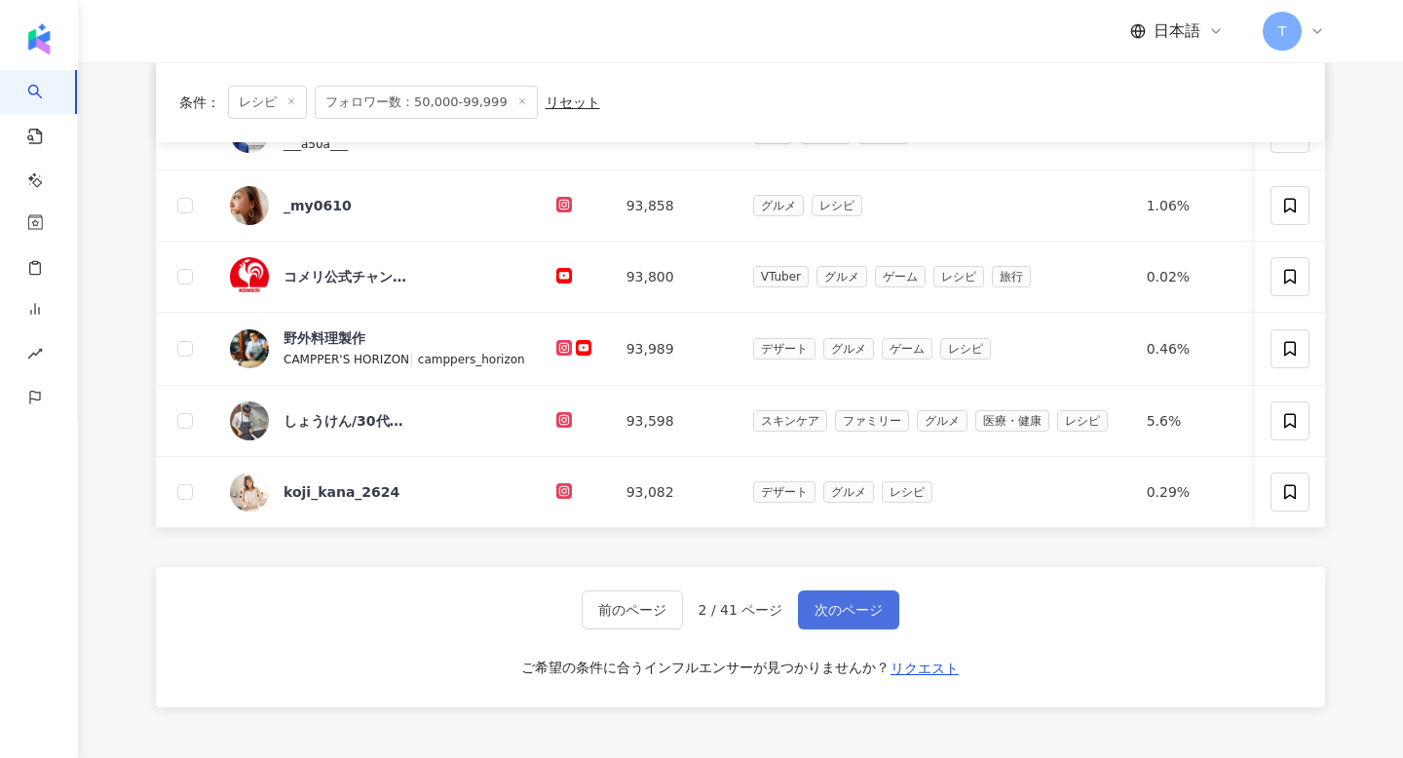
click at [823, 613] on span "次のページ" at bounding box center [849, 610] width 68 height 16
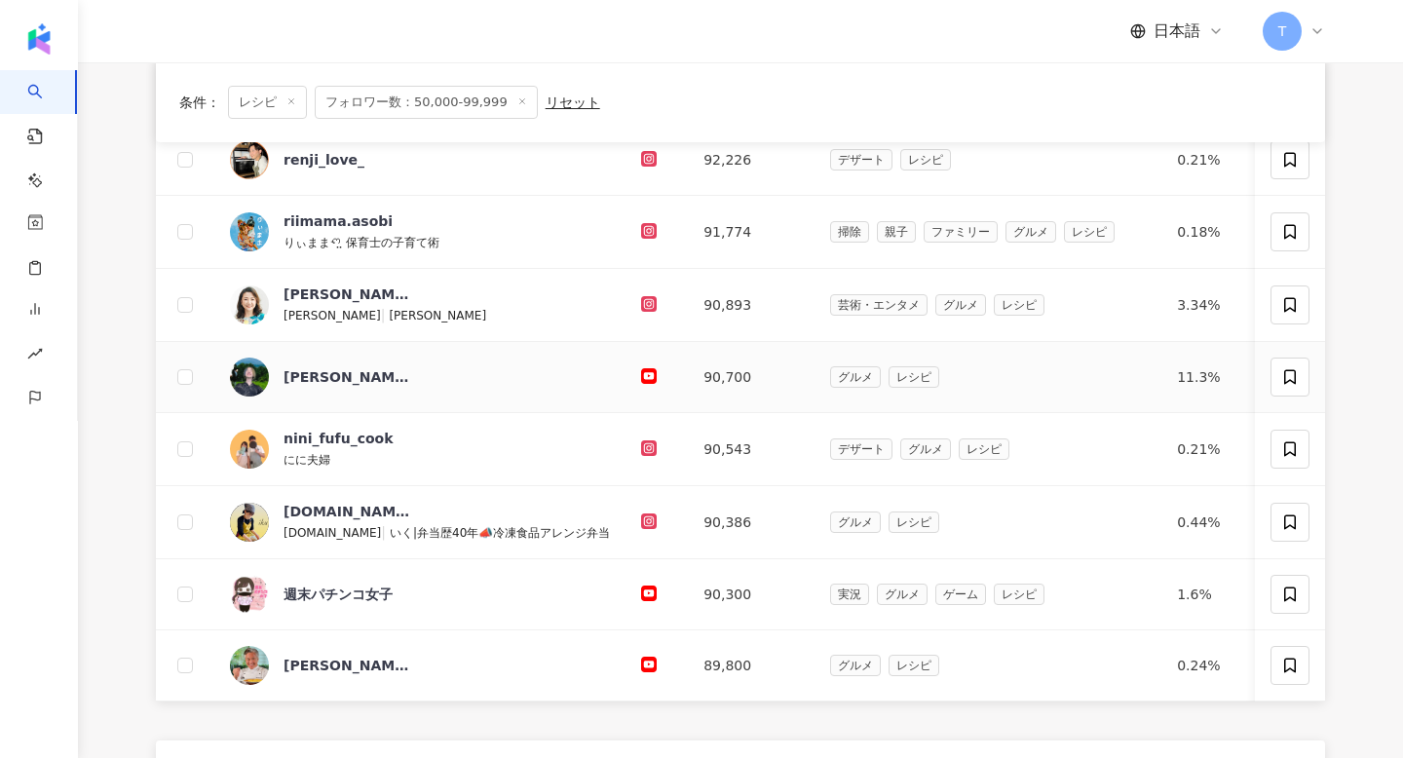
scroll to position [513, 0]
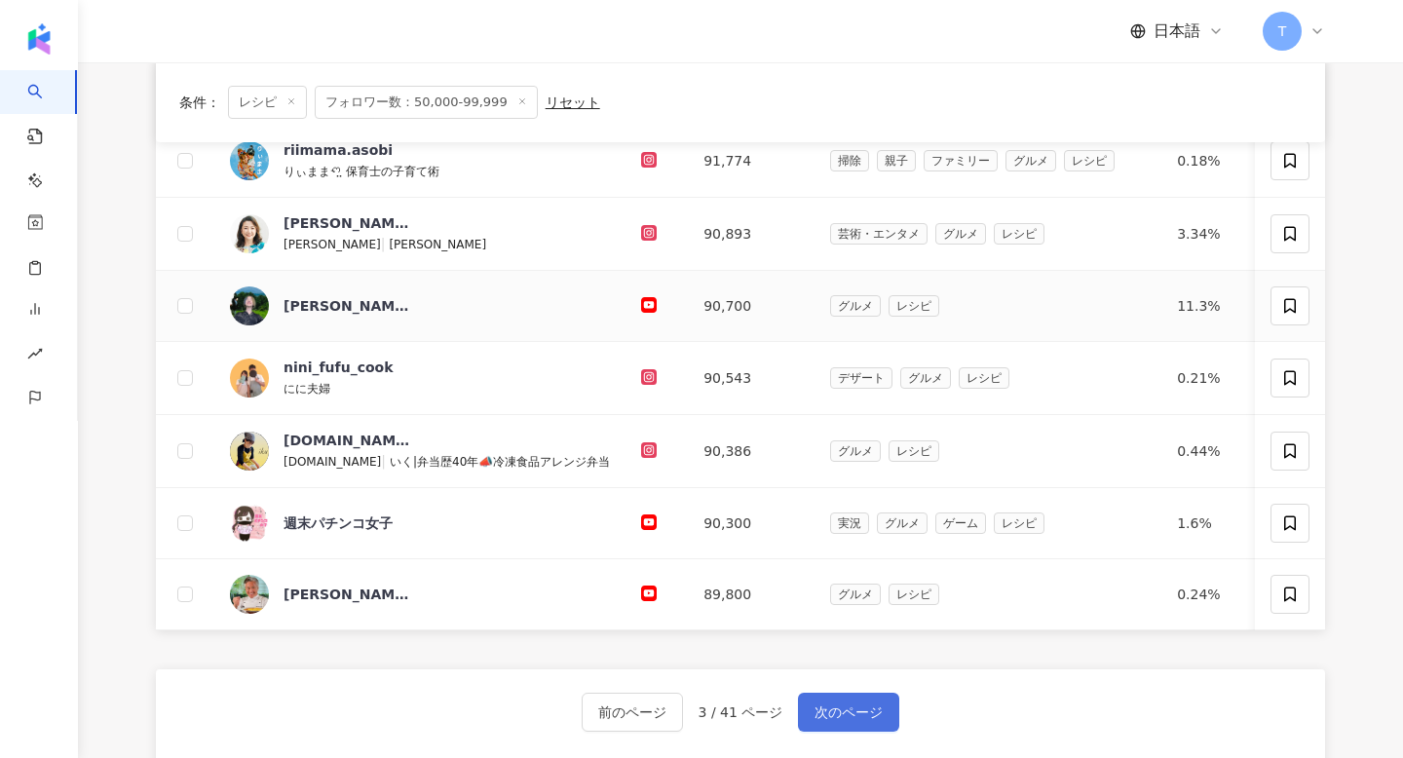
click at [830, 693] on button "次のページ" at bounding box center [848, 712] width 101 height 39
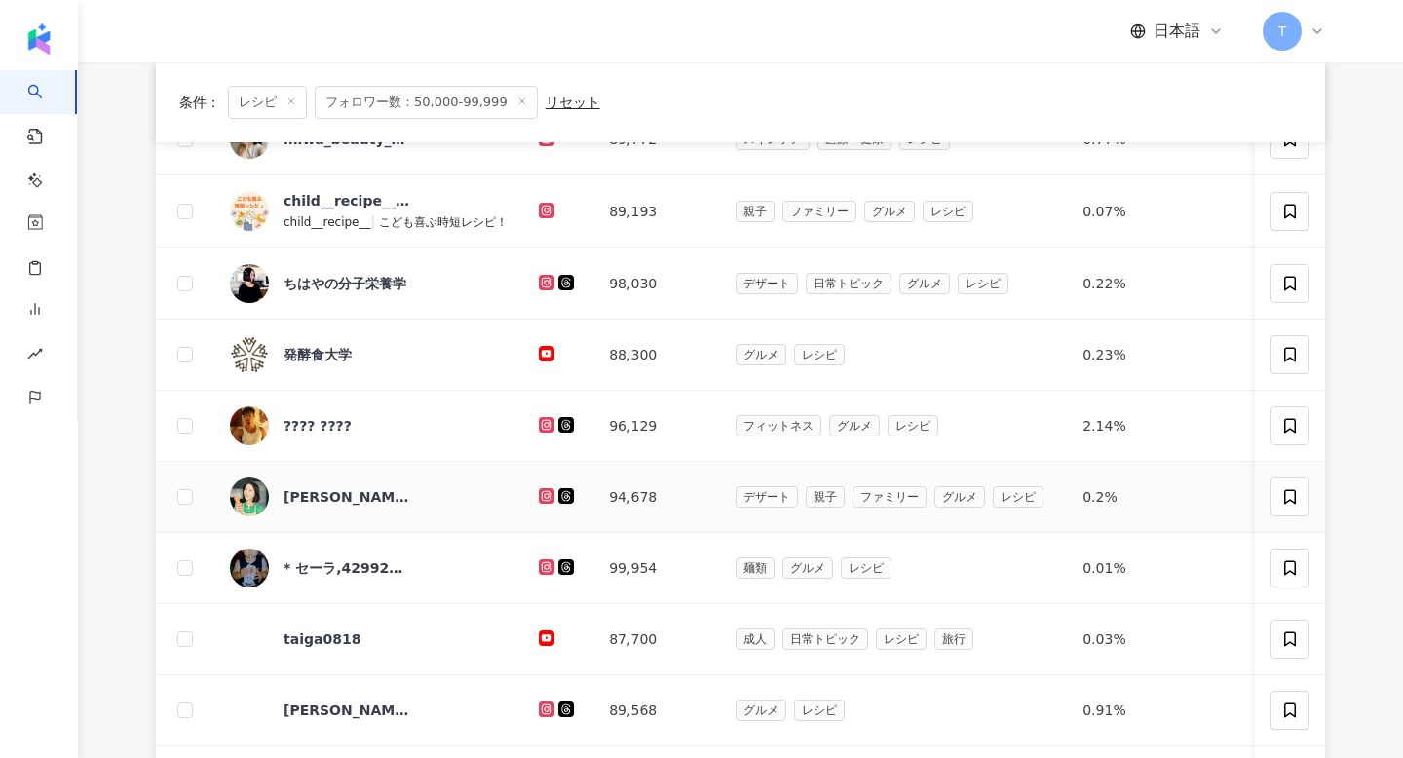
scroll to position [0, 0]
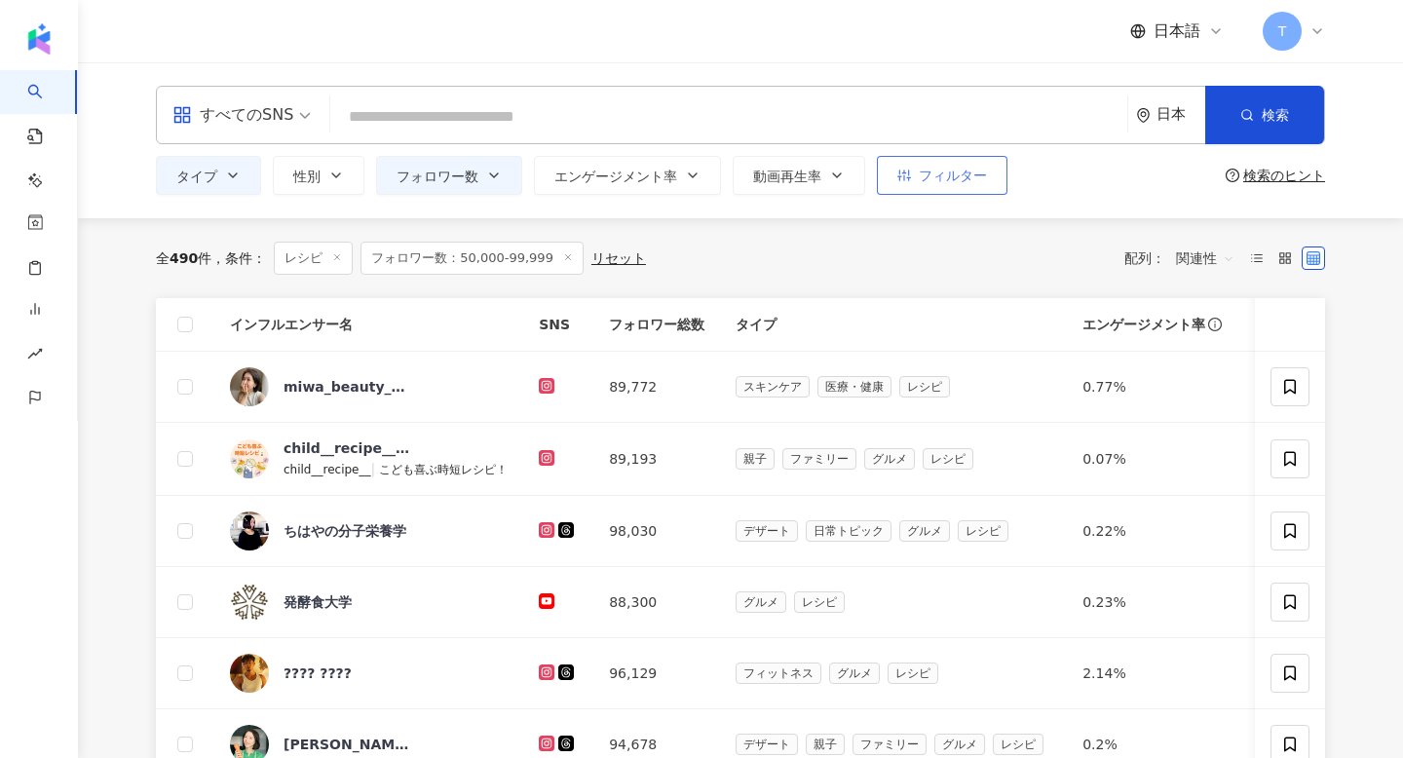
click at [966, 174] on span "フィルター" at bounding box center [953, 176] width 68 height 16
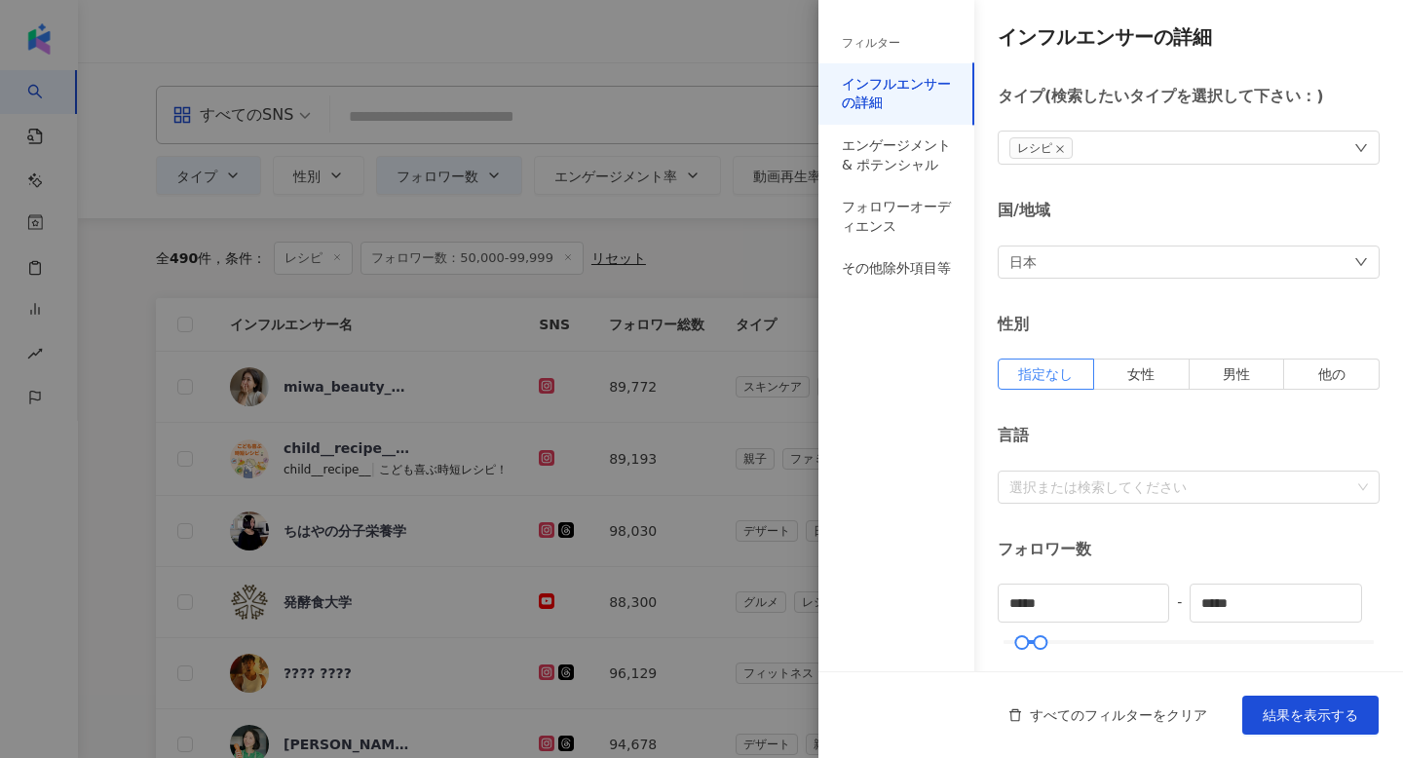
scroll to position [504, 0]
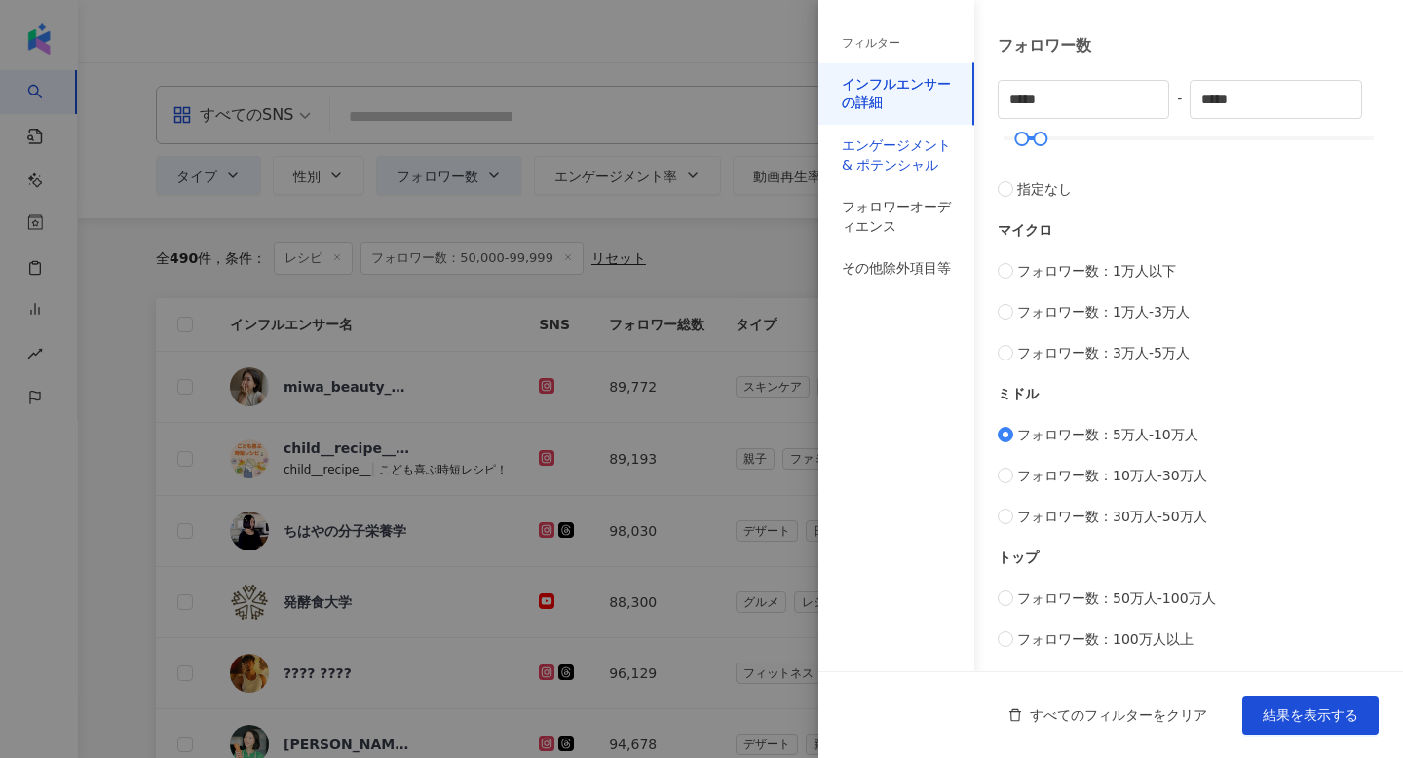
click at [877, 136] on div "エンゲージメント & ポテンシャル" at bounding box center [896, 155] width 109 height 38
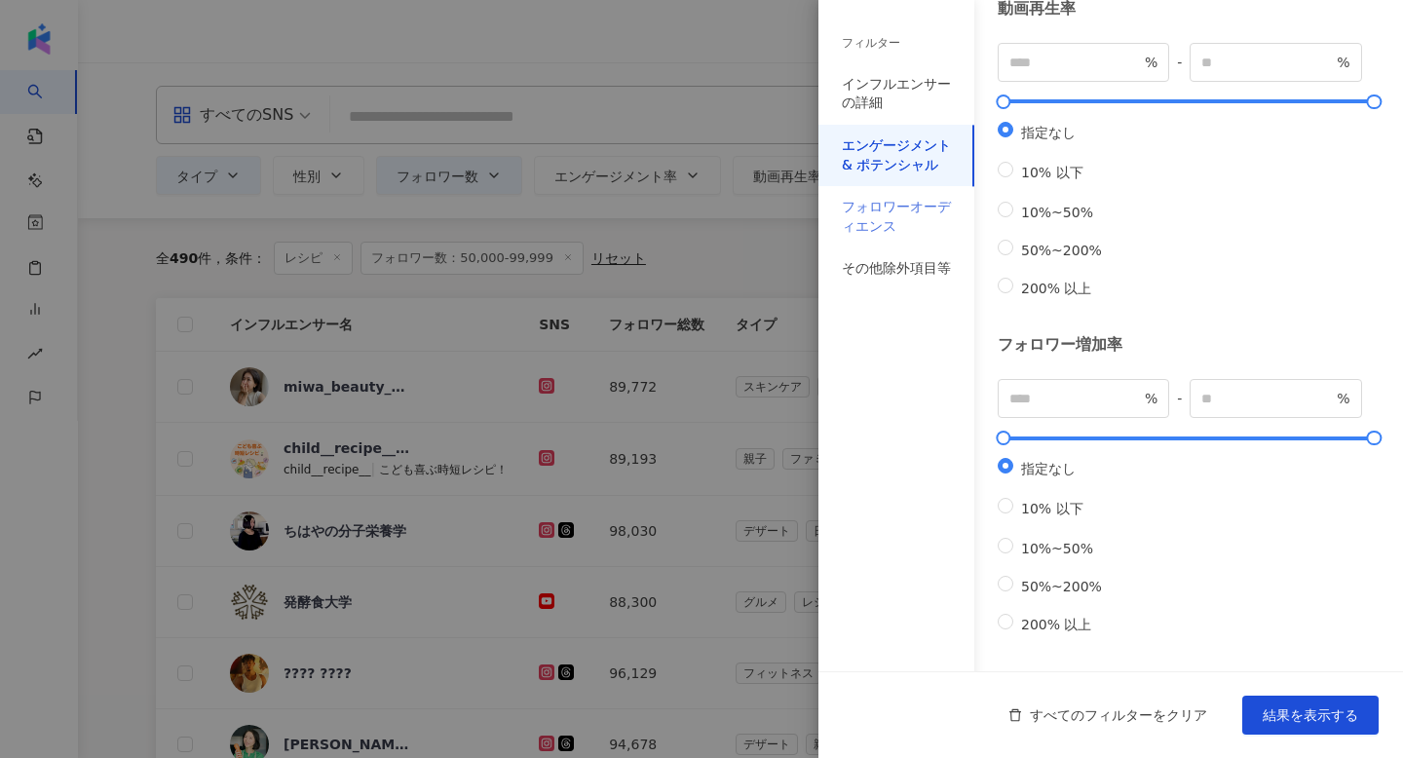
click at [886, 237] on div "フォロワーオーディエンス" at bounding box center [896, 216] width 156 height 61
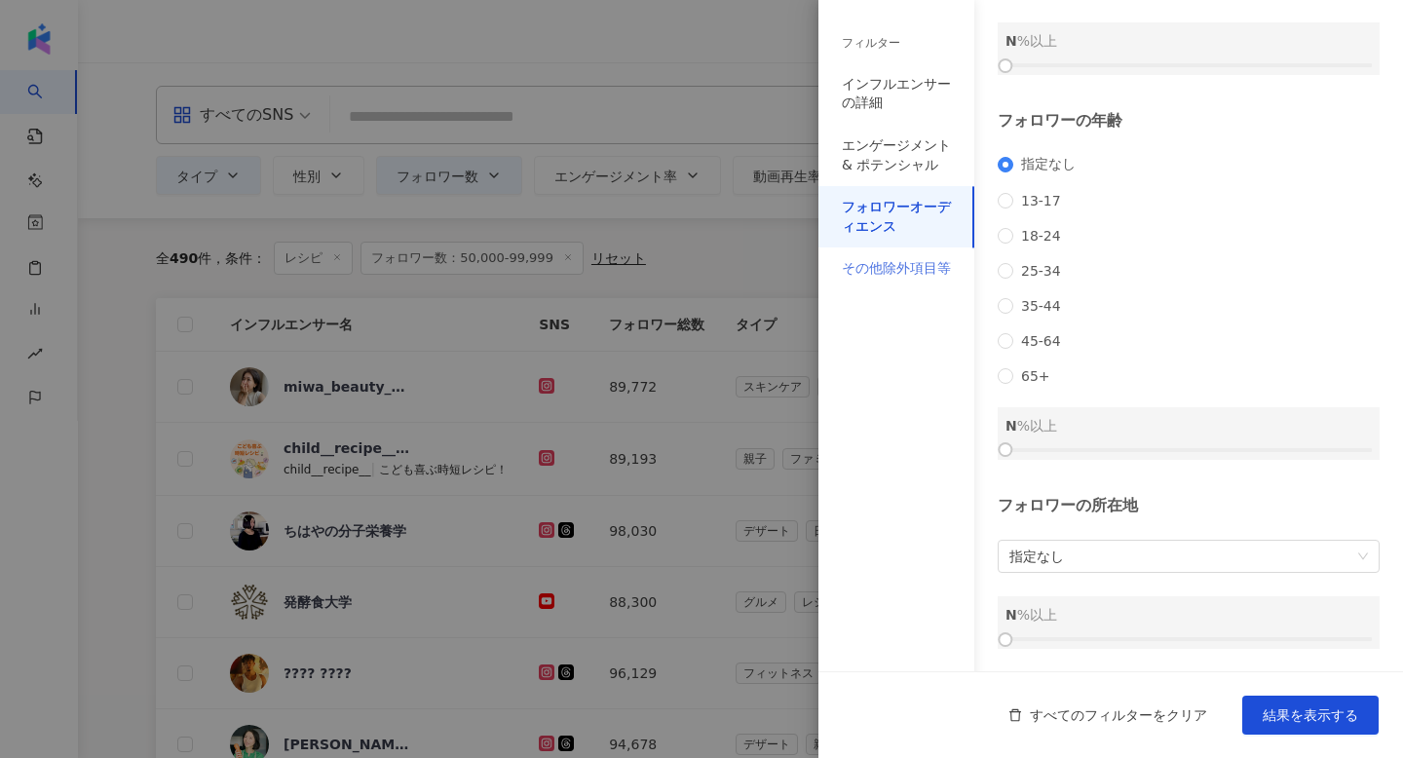
click at [885, 279] on div "その他除外項目等" at bounding box center [896, 268] width 156 height 43
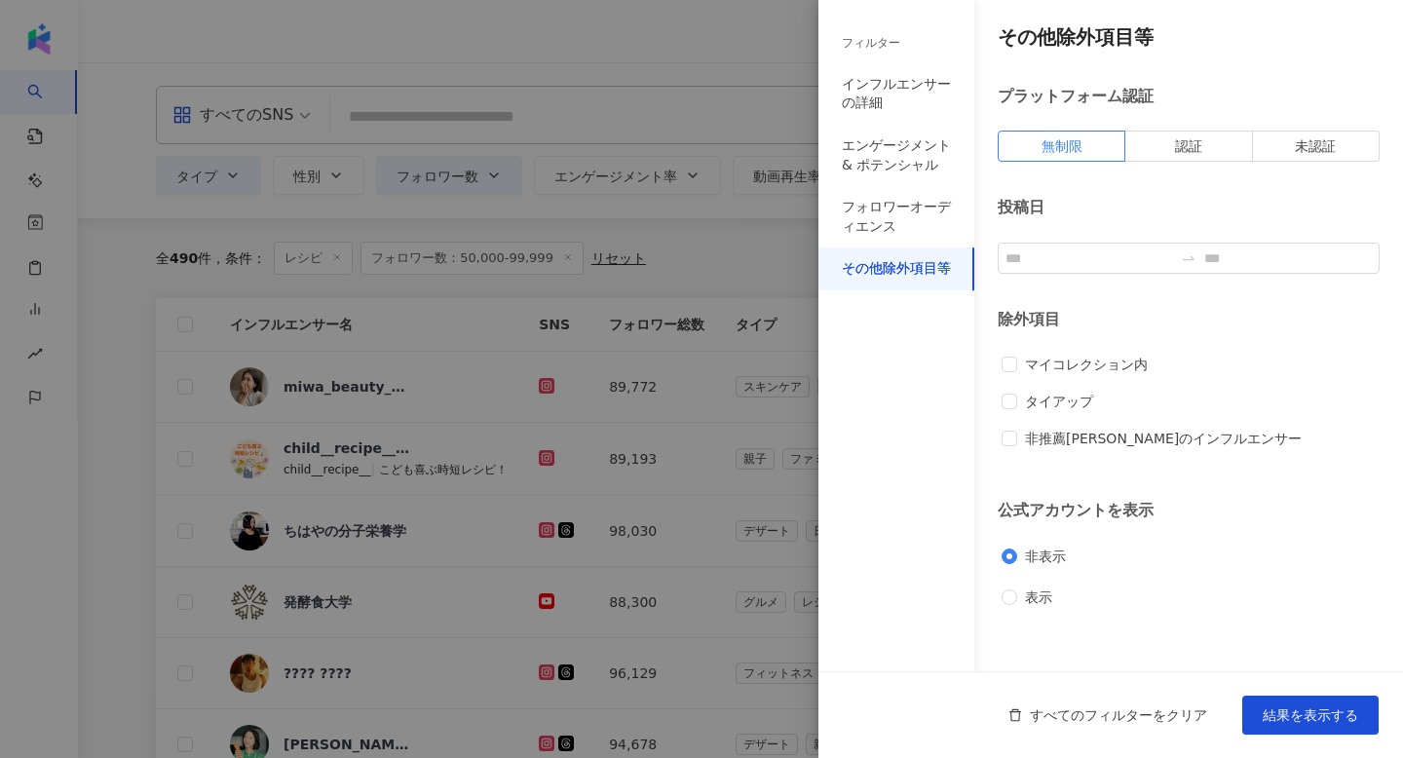
scroll to position [0, 0]
click at [893, 205] on div "フォロワーオーディエンス" at bounding box center [896, 217] width 109 height 38
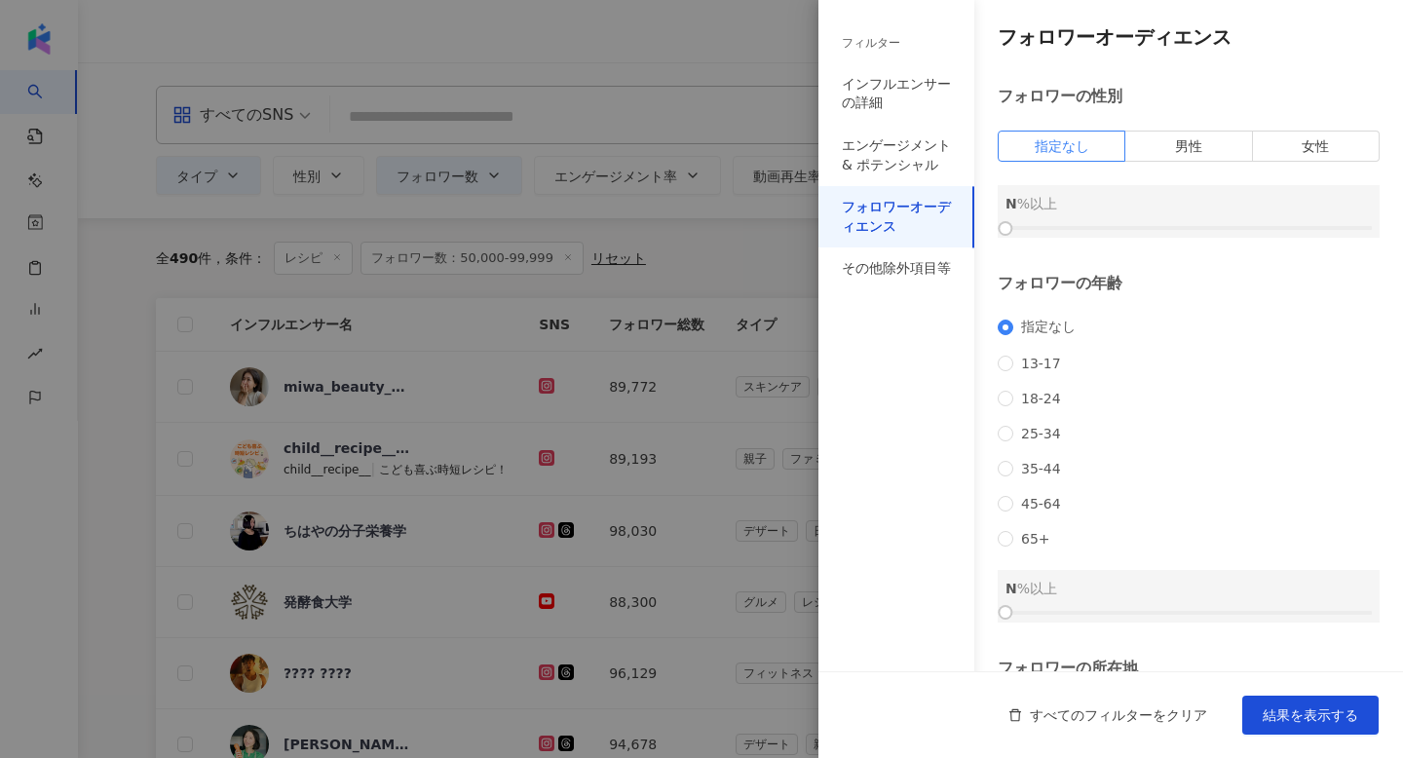
click at [898, 39] on div "フィルター" at bounding box center [871, 43] width 58 height 17
click at [872, 75] on div "インフルエンサーの詳細" at bounding box center [896, 94] width 109 height 38
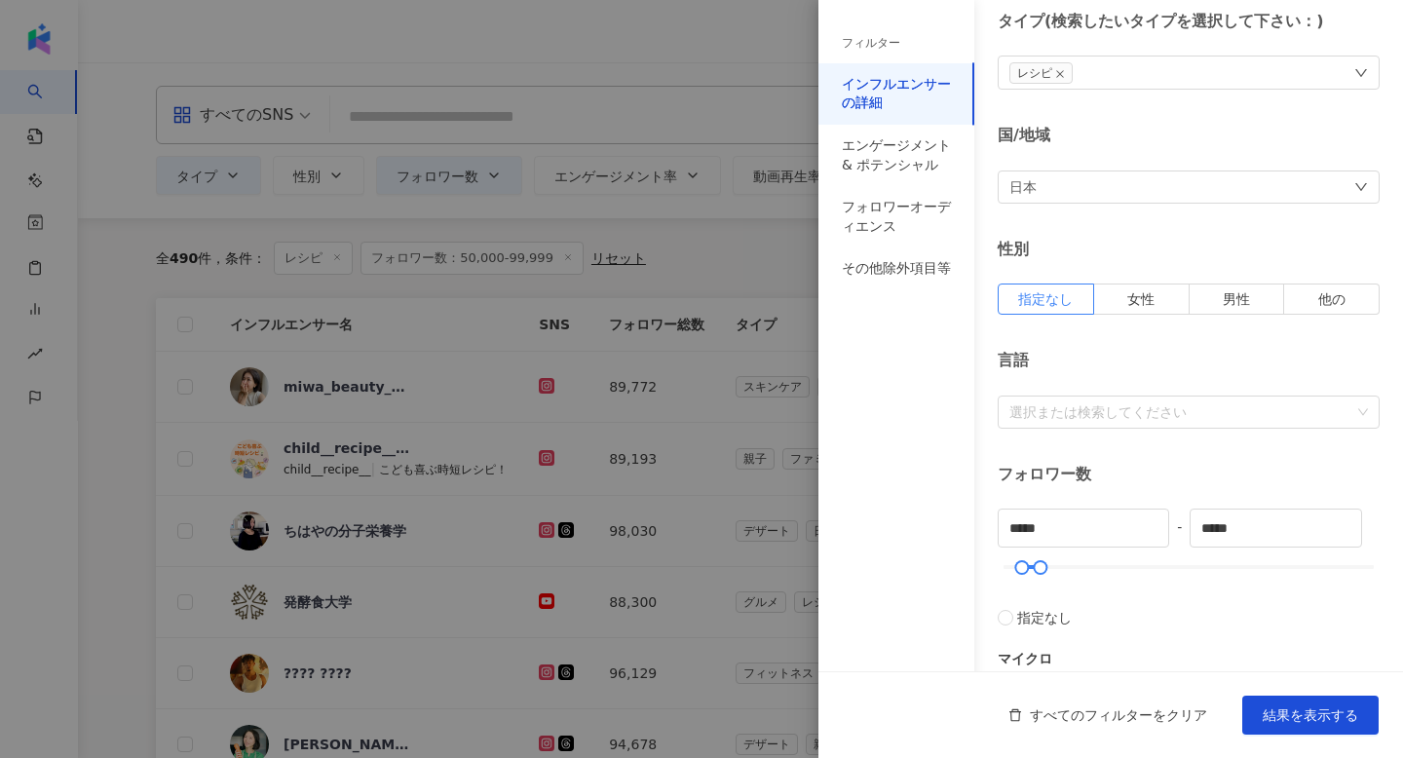
scroll to position [31, 0]
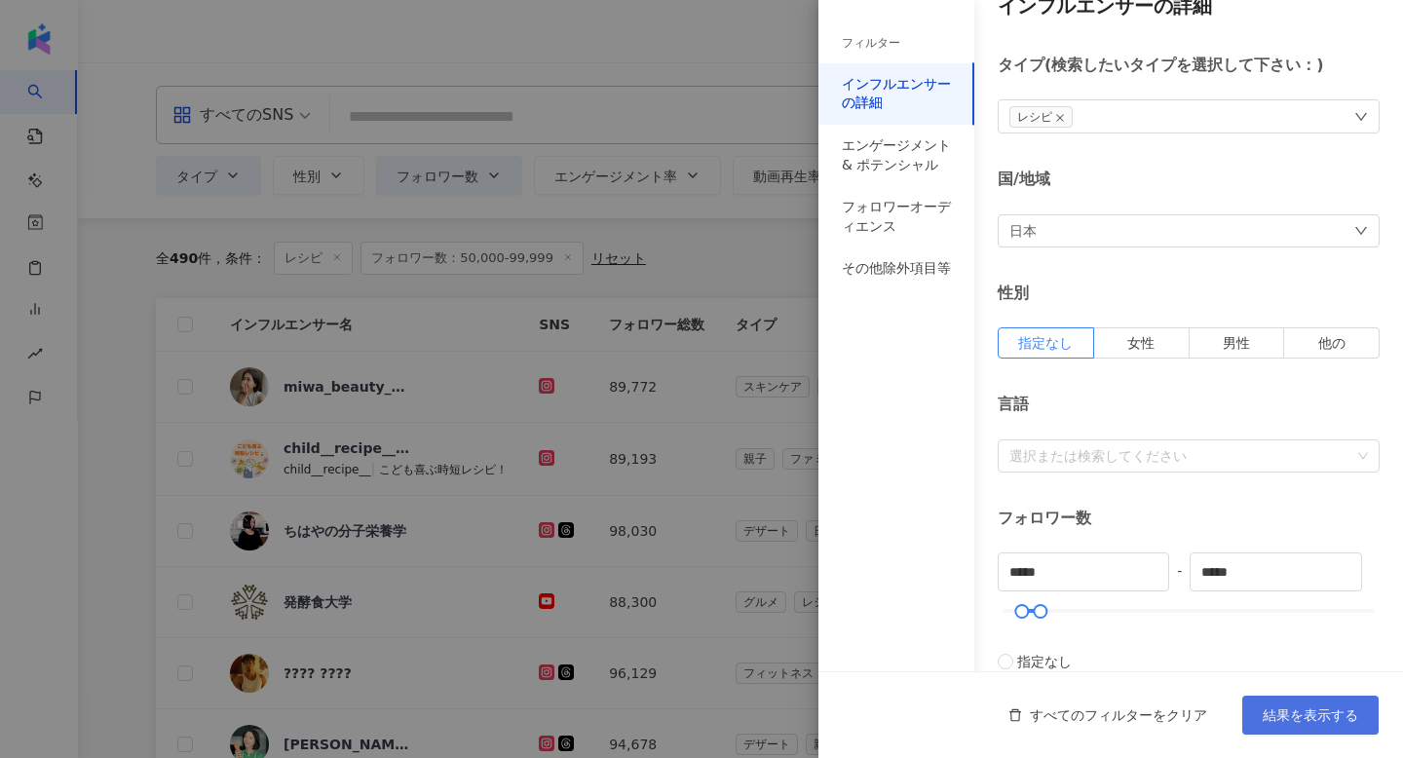
click at [1289, 704] on button "結果を表示する" at bounding box center [1310, 715] width 136 height 39
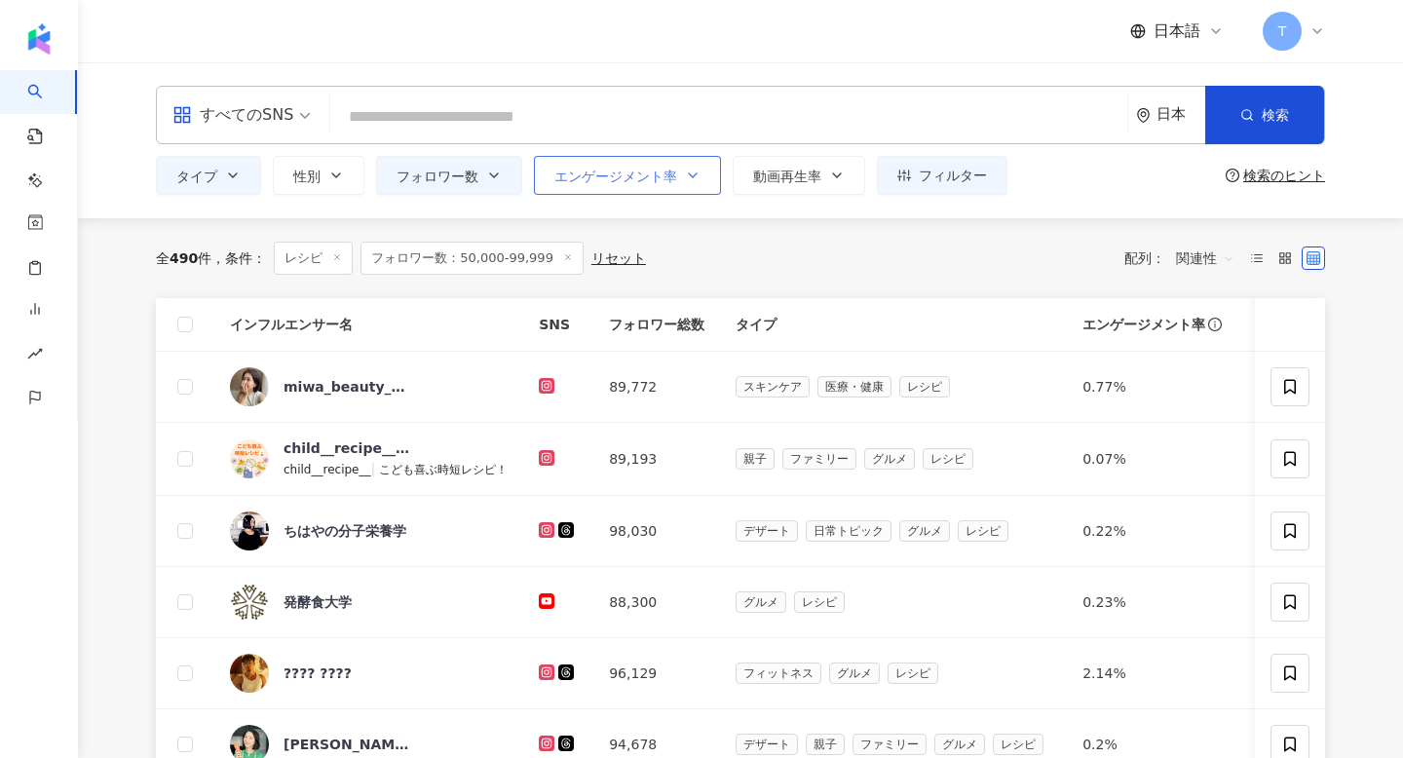
click at [612, 165] on button "エンゲージメント率" at bounding box center [627, 175] width 187 height 39
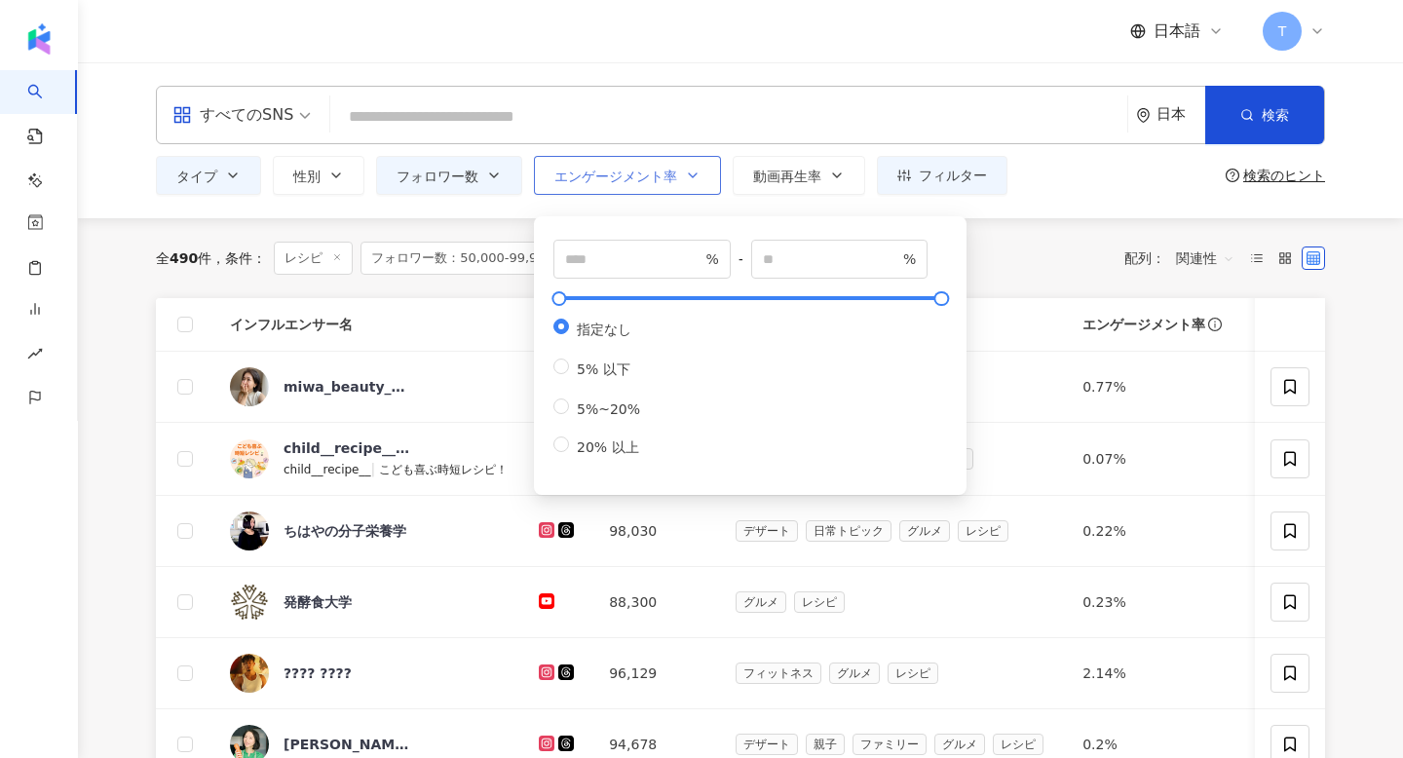
click at [612, 165] on button "エンゲージメント率" at bounding box center [627, 175] width 187 height 39
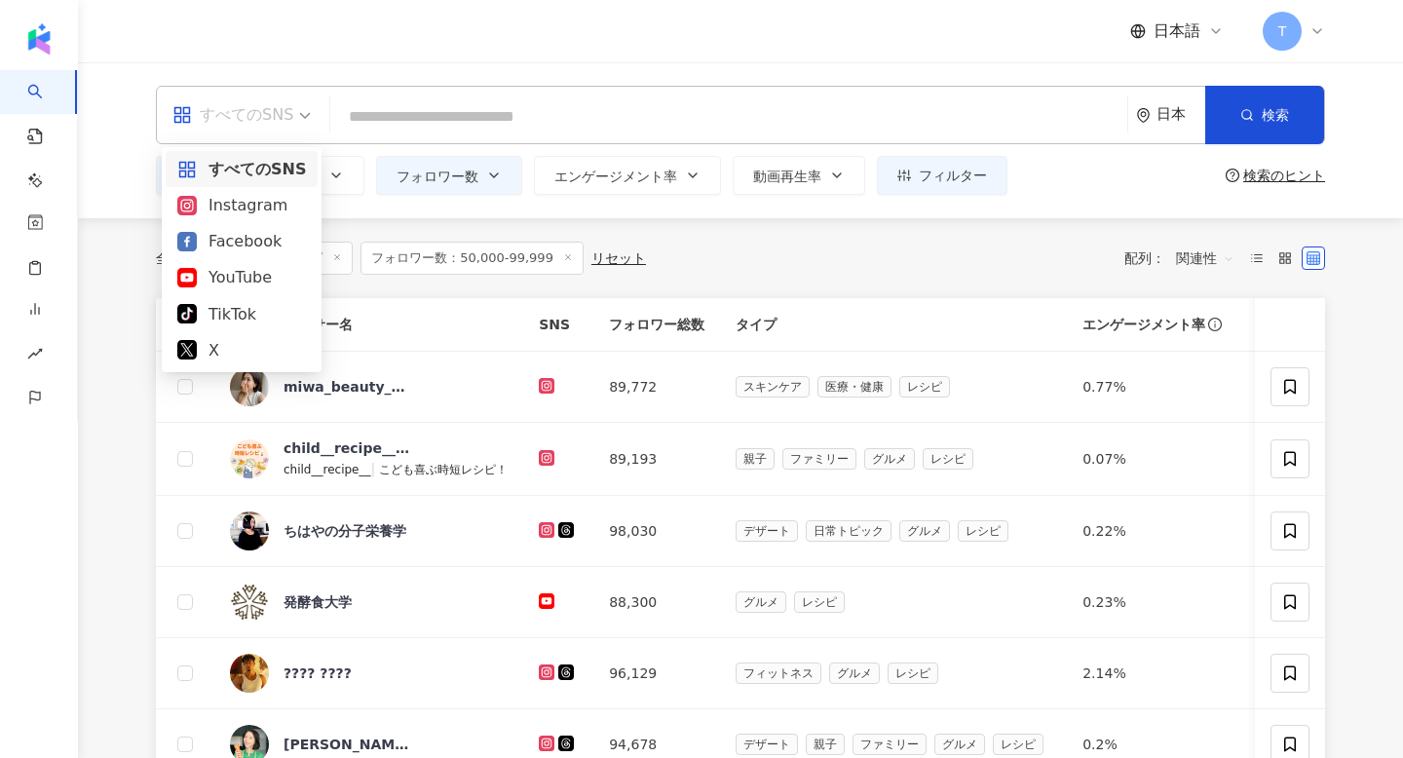
click at [296, 119] on span "すべてのSNS" at bounding box center [241, 114] width 138 height 31
click at [243, 222] on div "Instagram" at bounding box center [242, 205] width 152 height 36
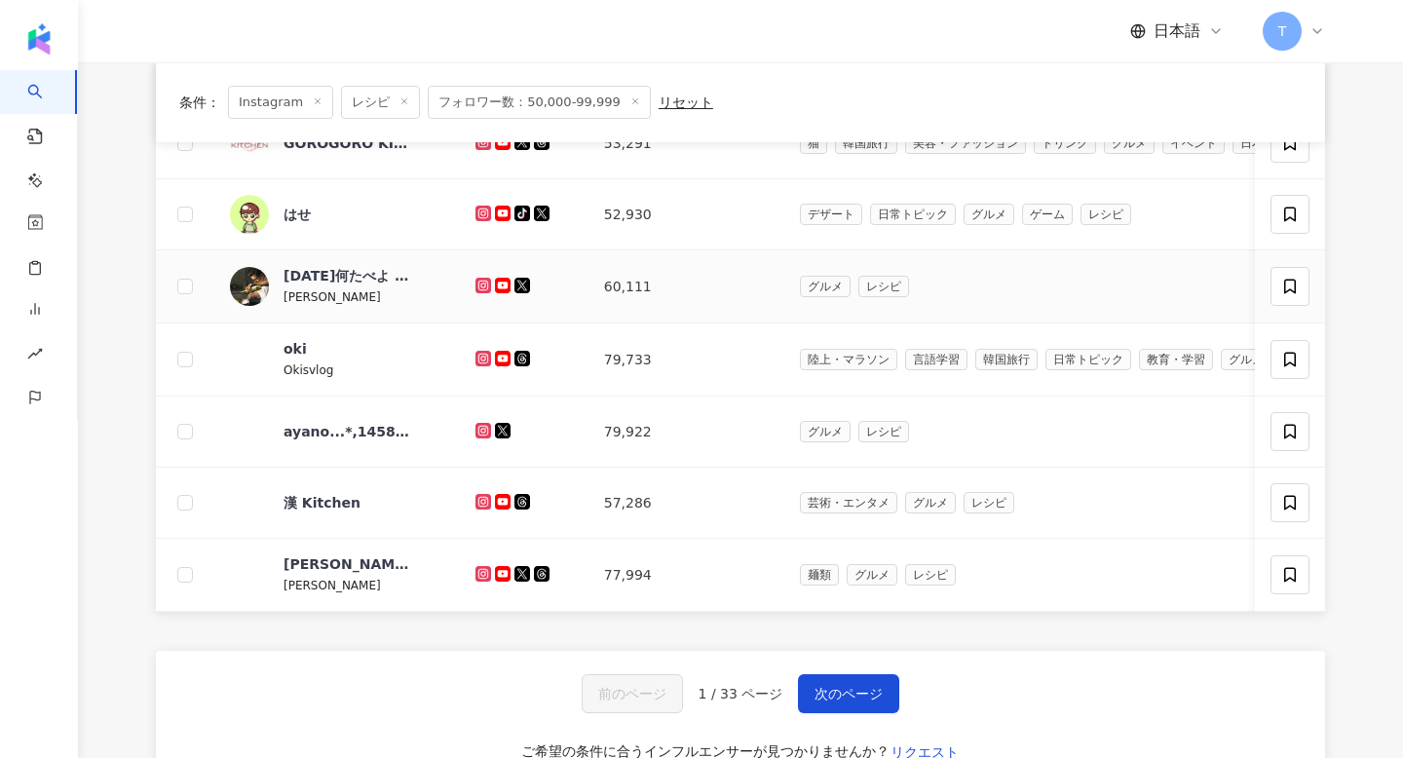
scroll to position [604, 0]
click at [322, 280] on div "[DATE]何たべよ / [PERSON_NAME]" at bounding box center [347, 274] width 127 height 19
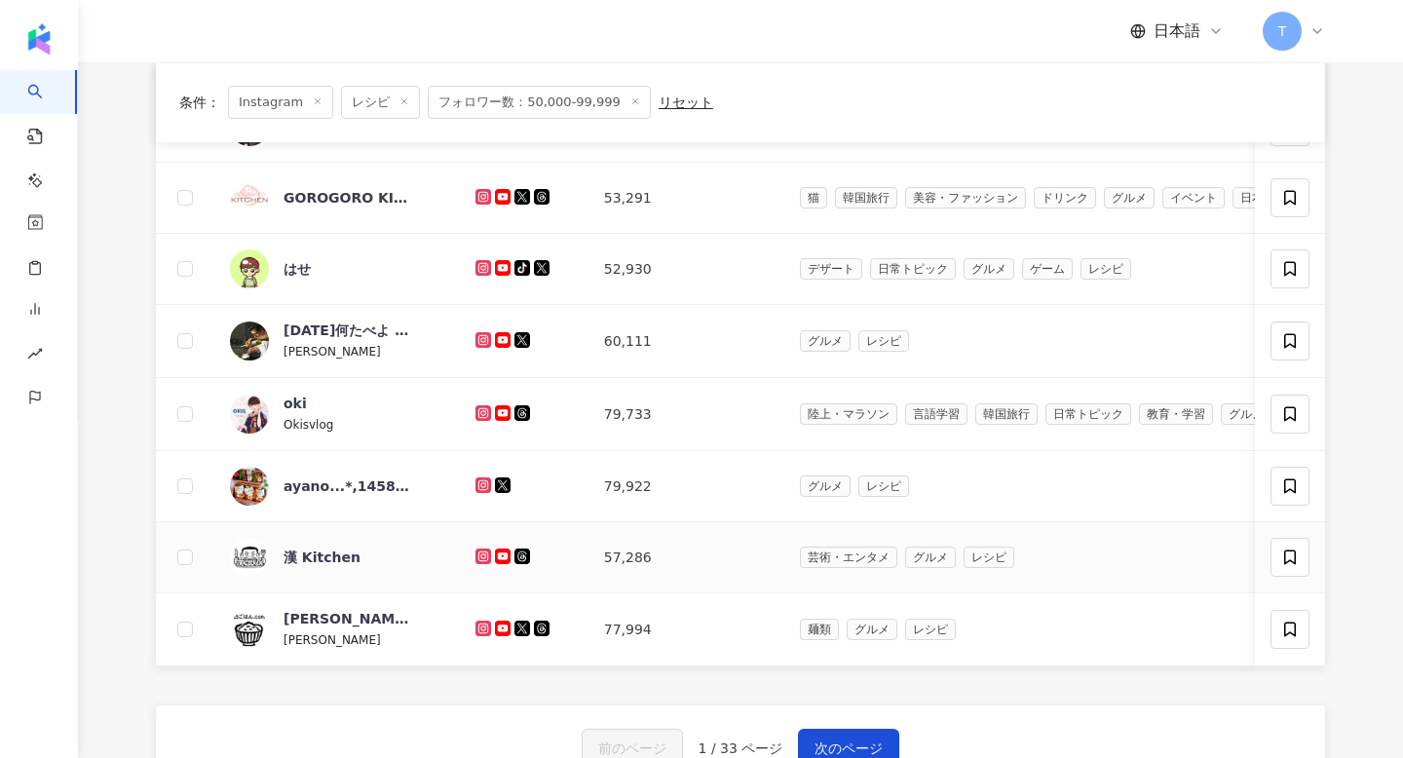
scroll to position [901, 0]
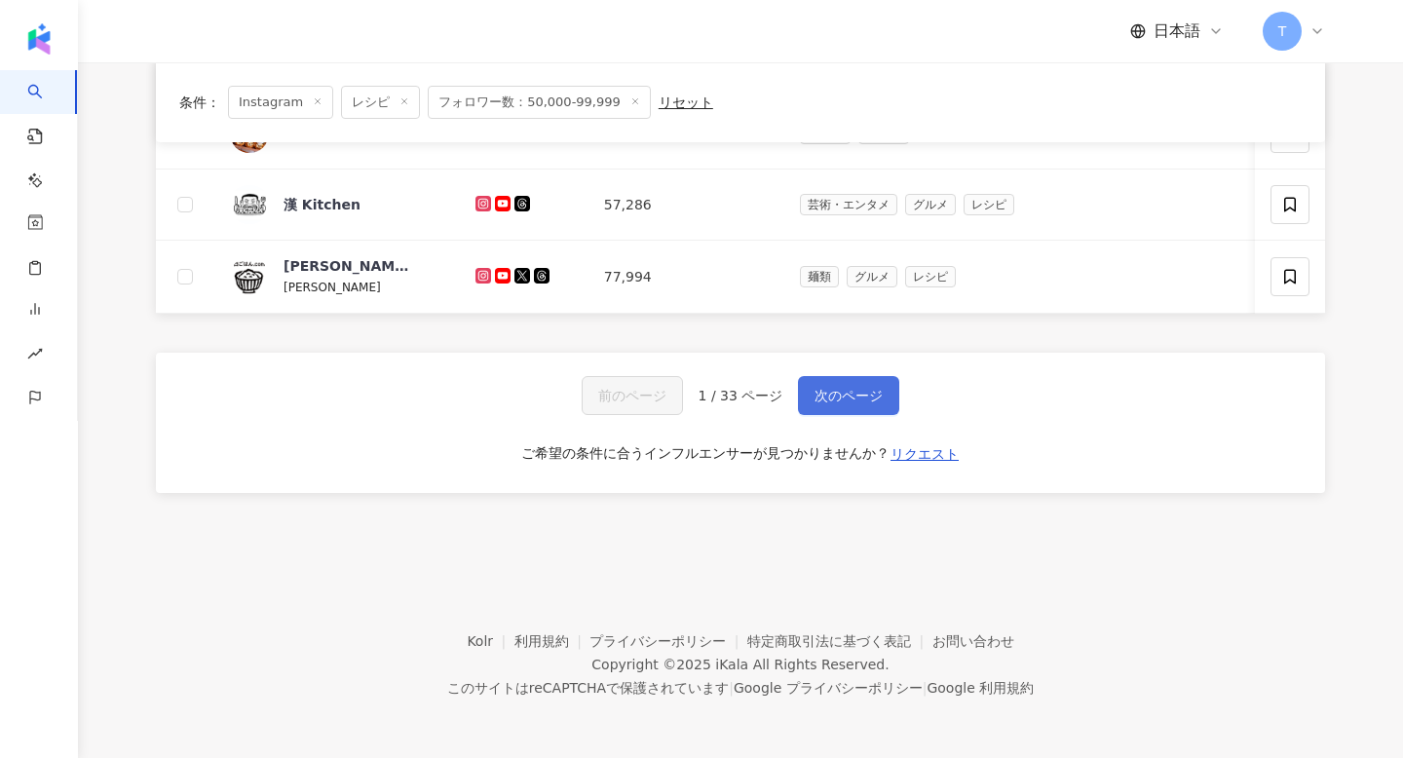
click at [843, 404] on button "次のページ" at bounding box center [848, 395] width 101 height 39
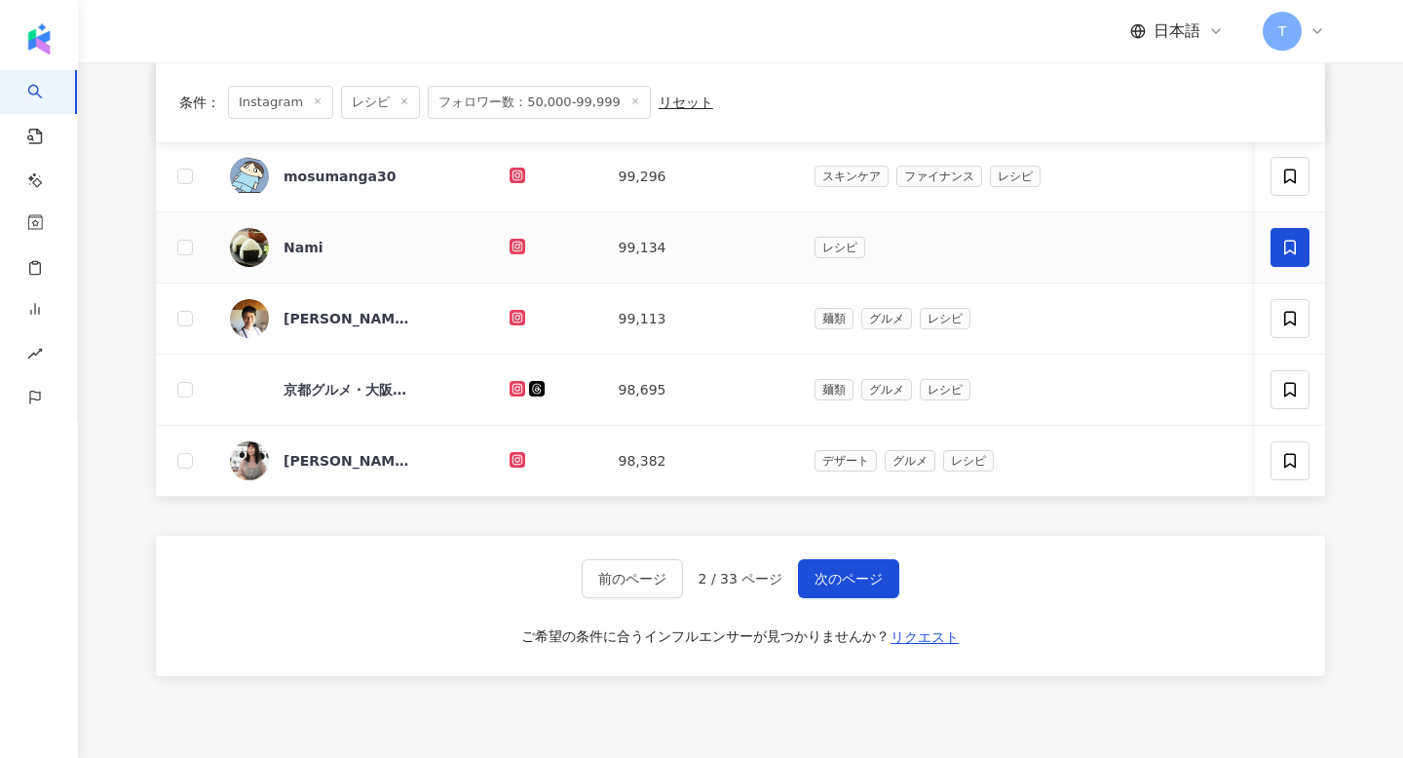
scroll to position [714, 0]
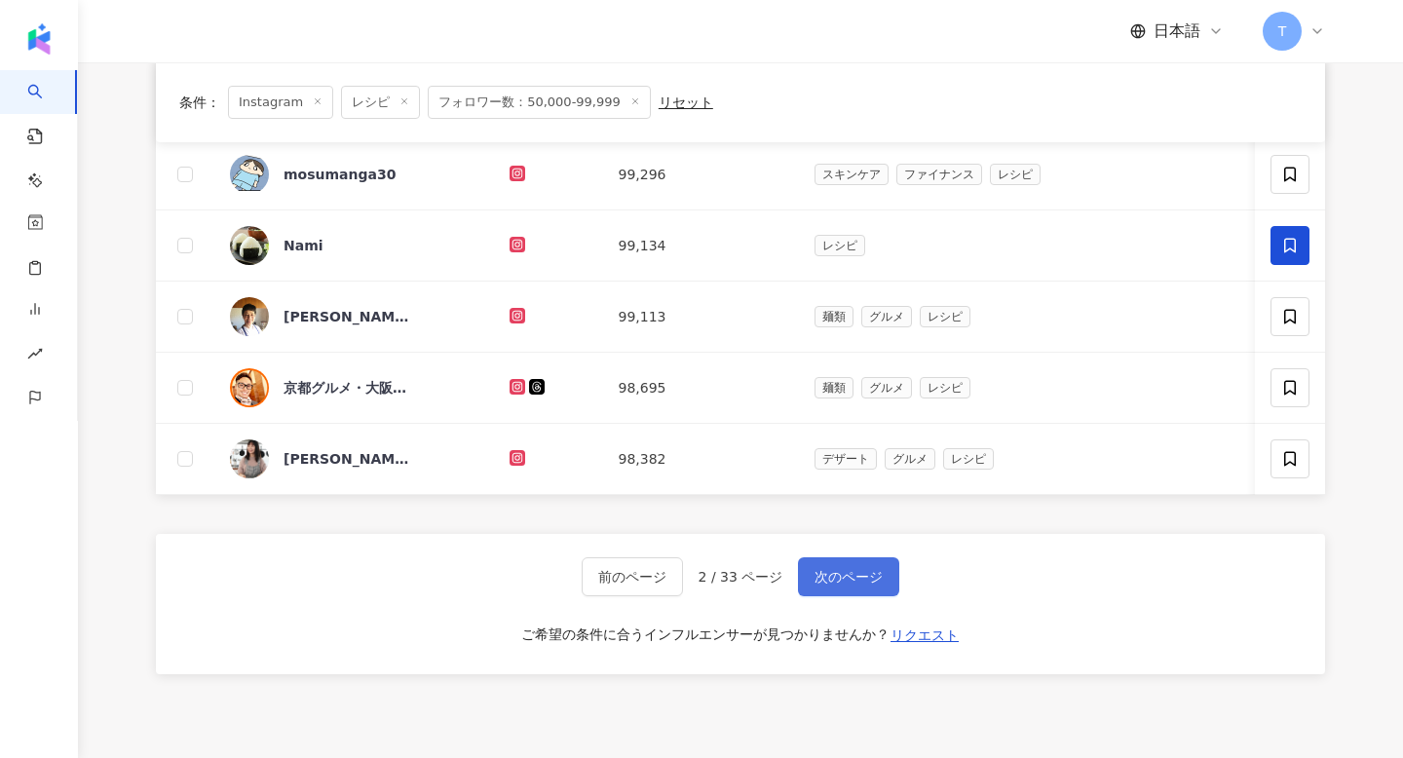
click at [811, 585] on button "次のページ" at bounding box center [848, 576] width 101 height 39
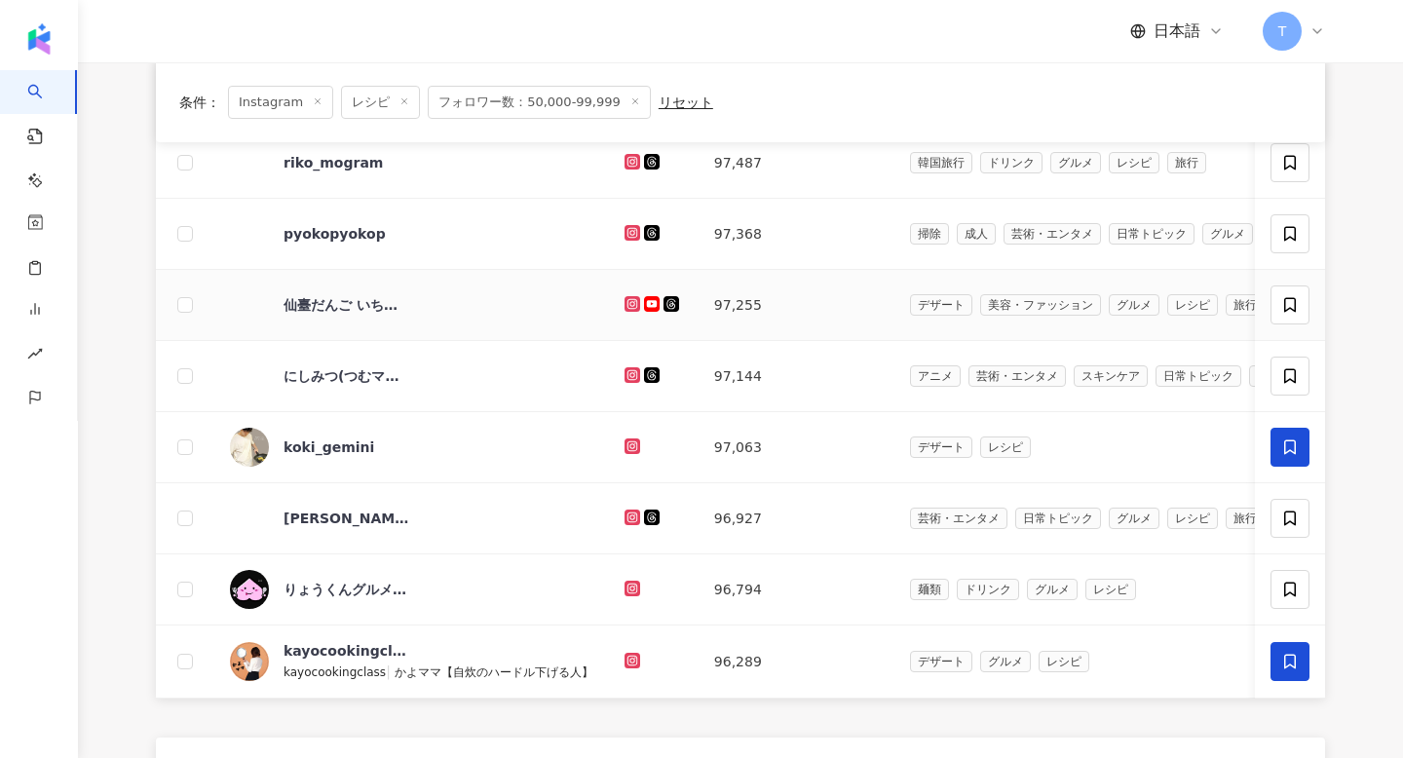
scroll to position [519, 0]
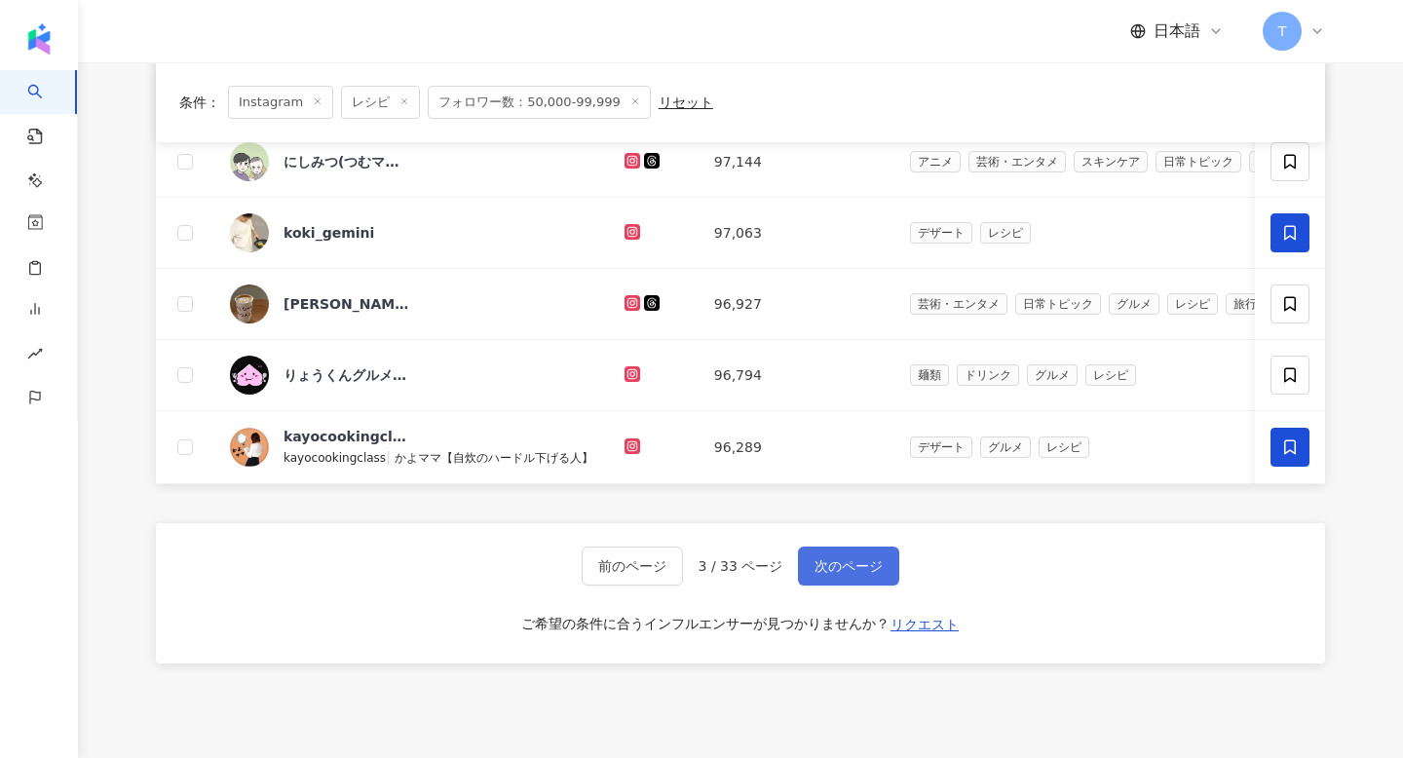
click at [845, 580] on button "次のページ" at bounding box center [848, 566] width 101 height 39
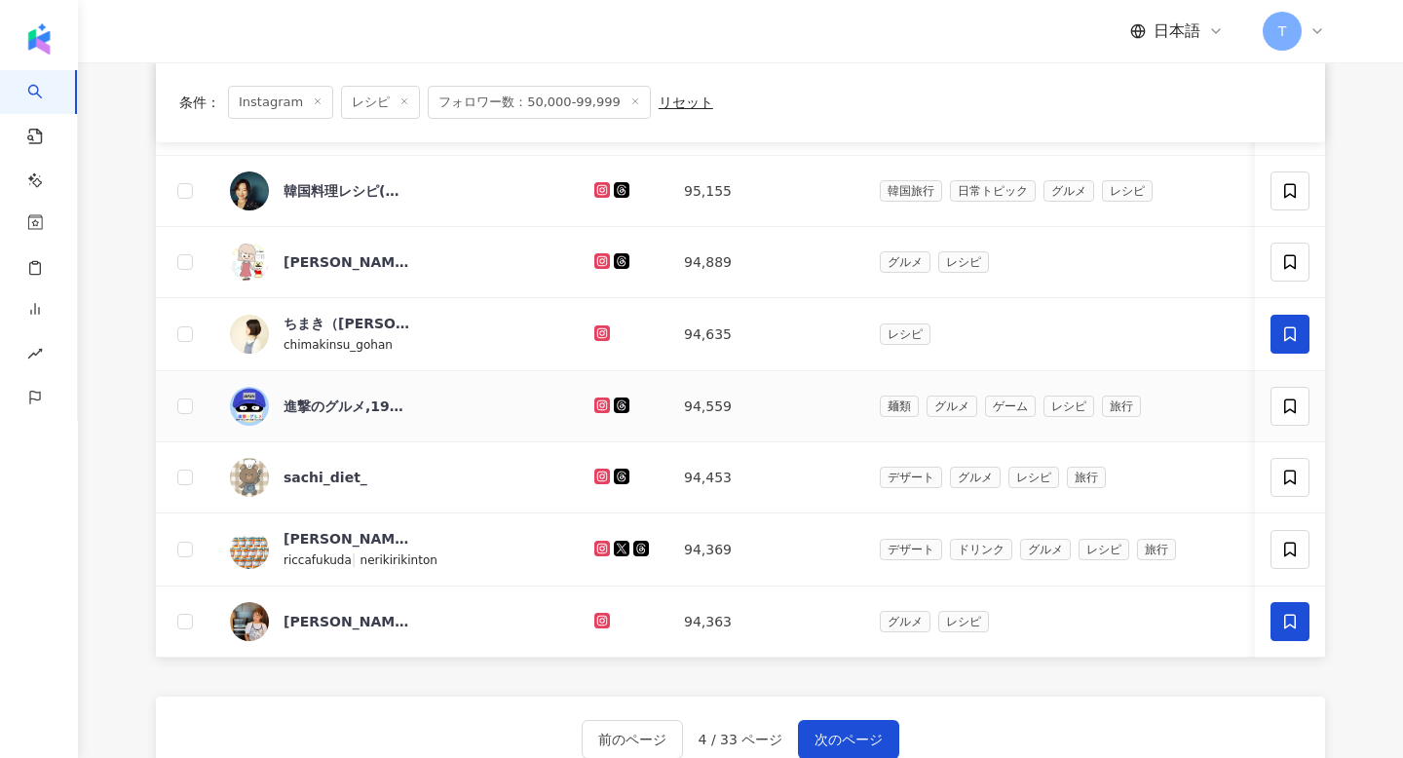
scroll to position [828, 0]
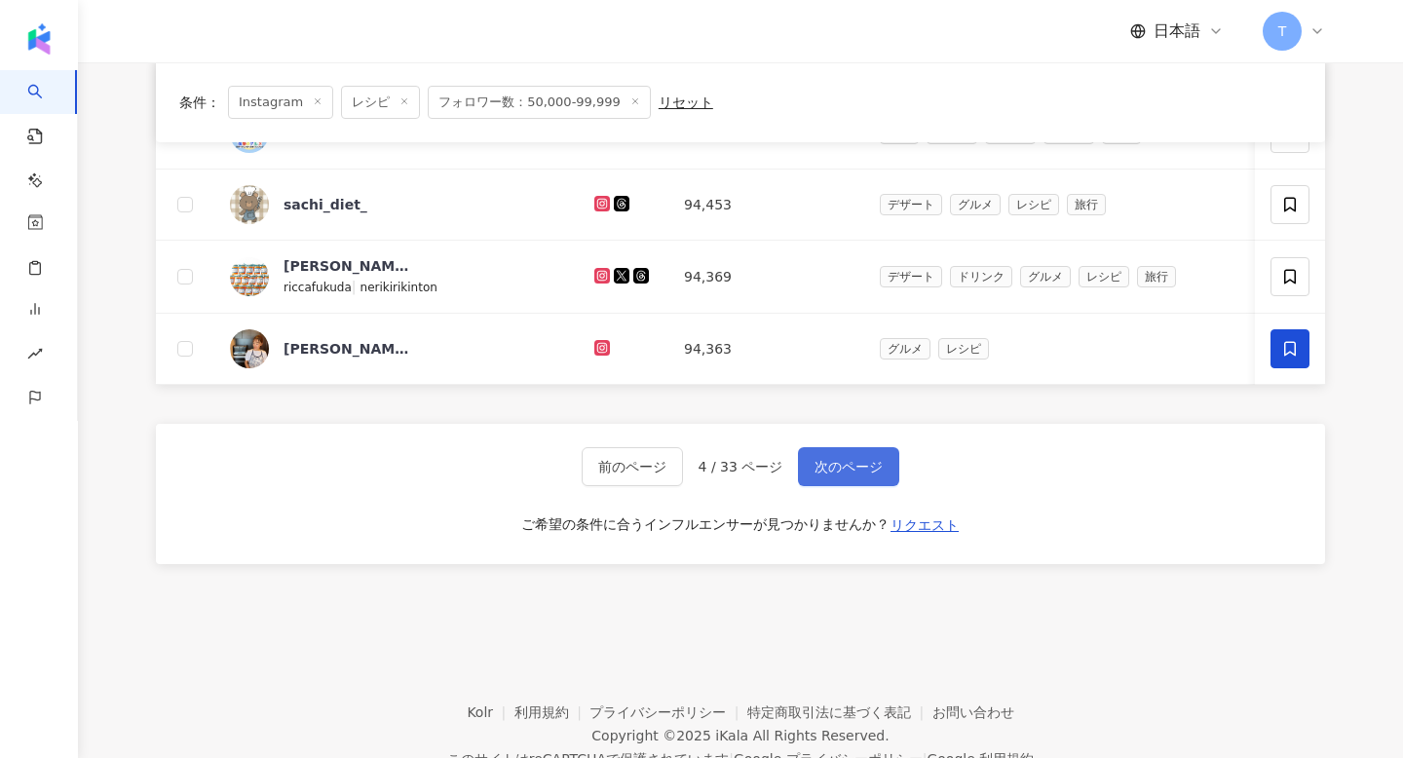
click at [857, 471] on span "次のページ" at bounding box center [849, 467] width 68 height 16
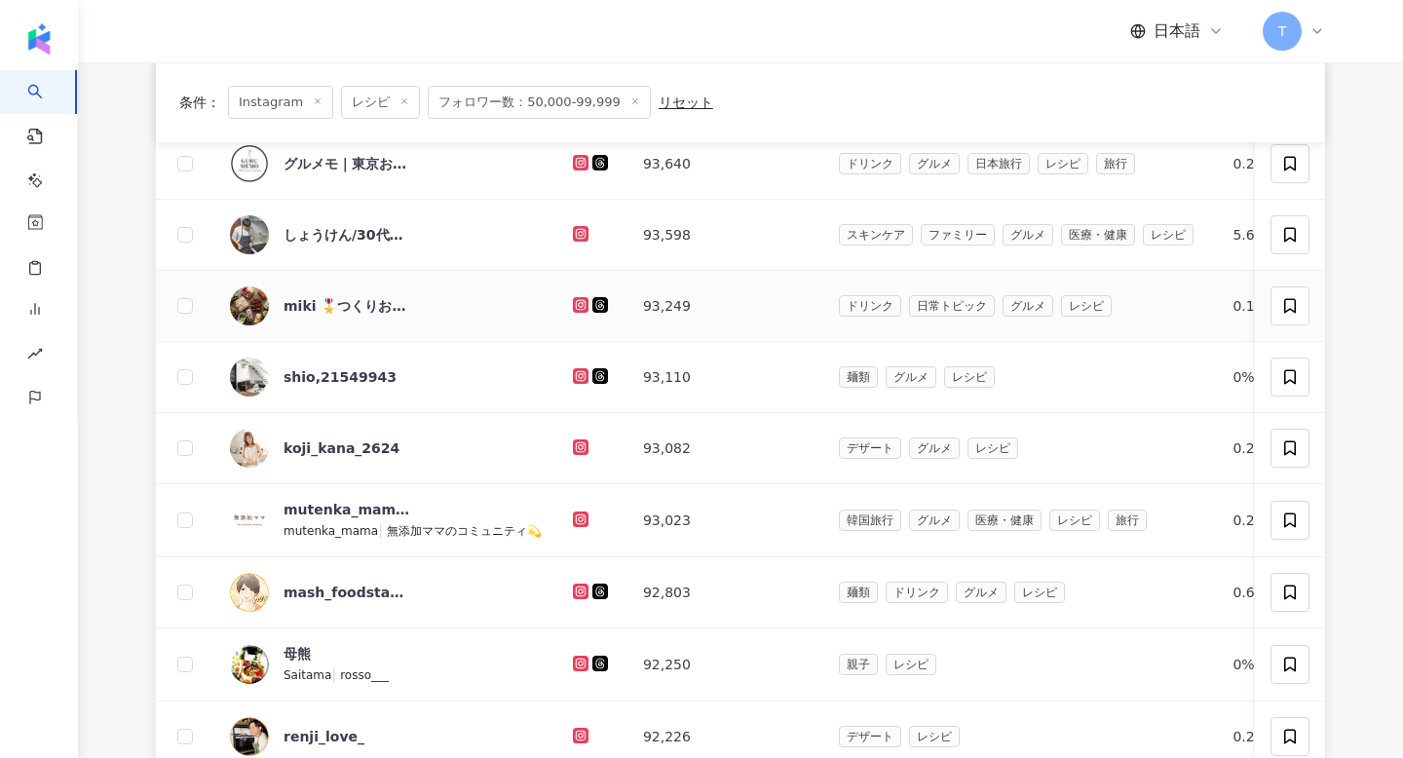
scroll to position [368, 0]
click at [1291, 451] on icon at bounding box center [1290, 447] width 12 height 15
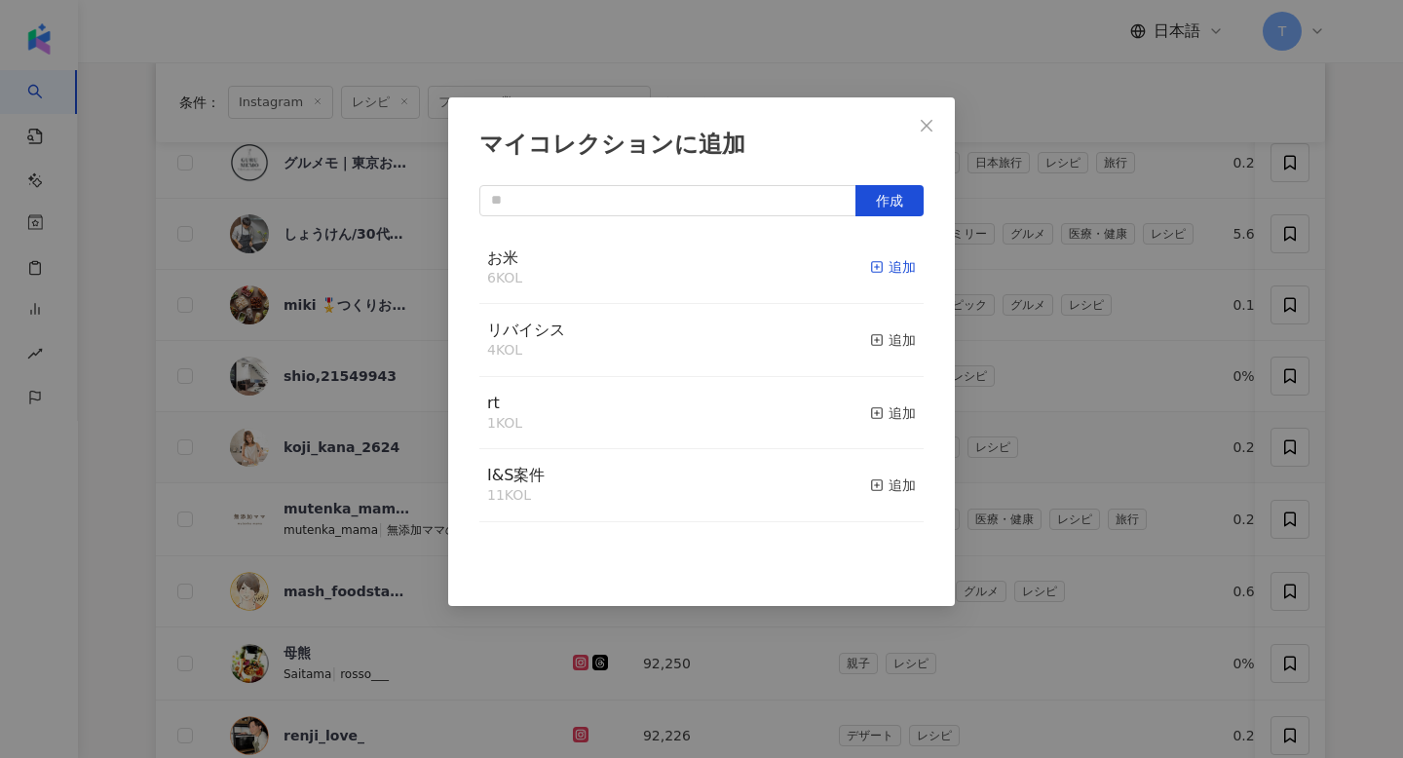
click at [898, 259] on div "追加" at bounding box center [893, 266] width 46 height 21
click at [1036, 226] on div "マイコレクションに追加 作成 お米 7 KOL 追加済み リバイシス 4 KOL 追加 rt 1 KOL 追加 I&S案件 11 KOL 追加" at bounding box center [701, 379] width 1403 height 758
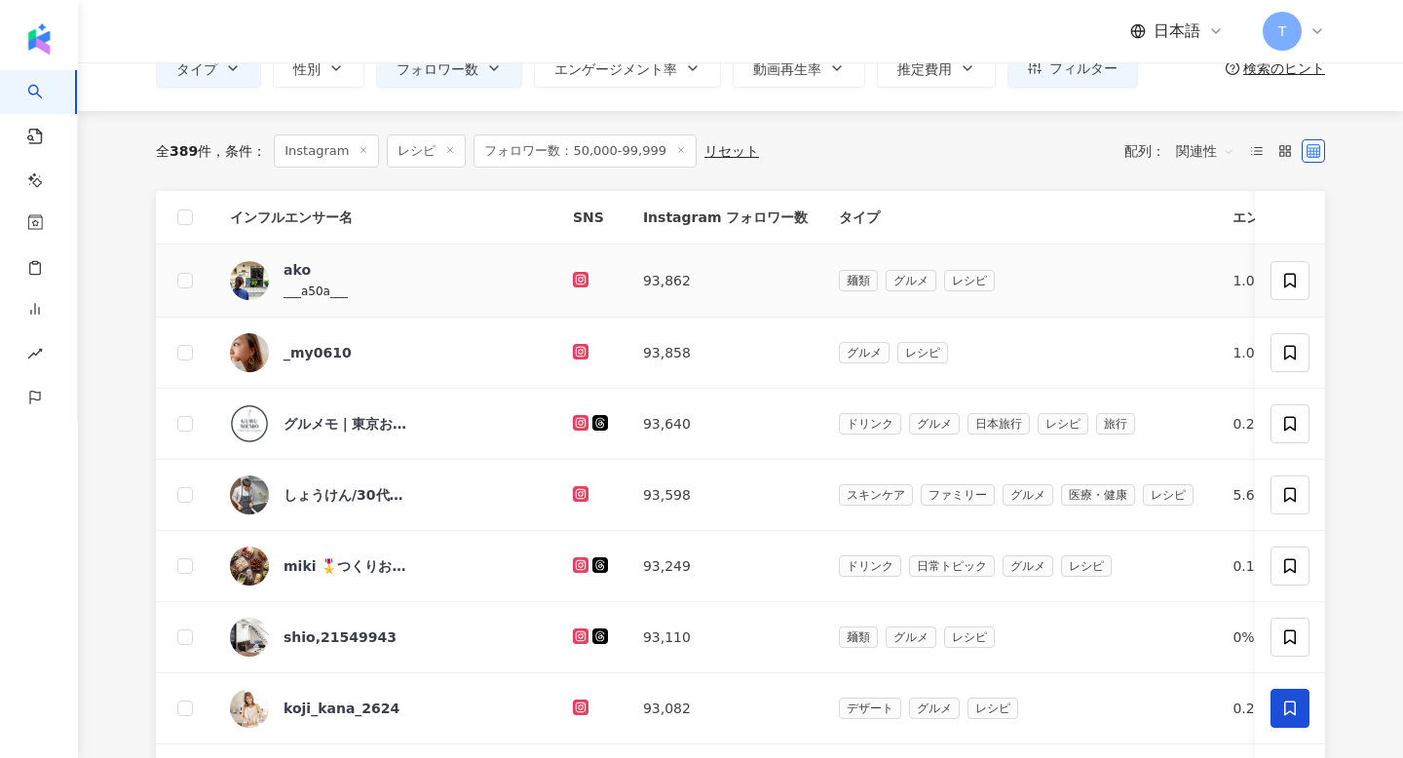
scroll to position [0, 0]
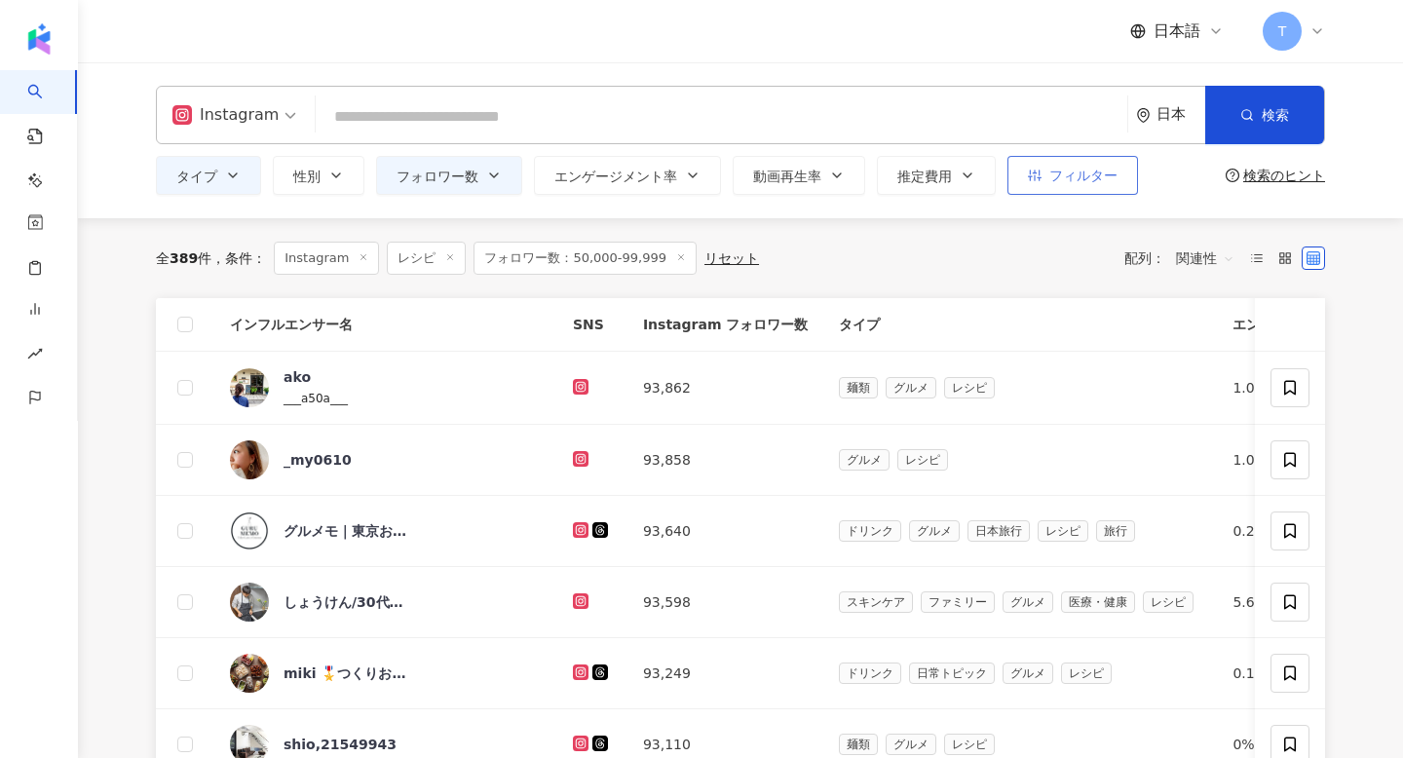
click at [1091, 181] on span "フィルター" at bounding box center [1083, 176] width 68 height 16
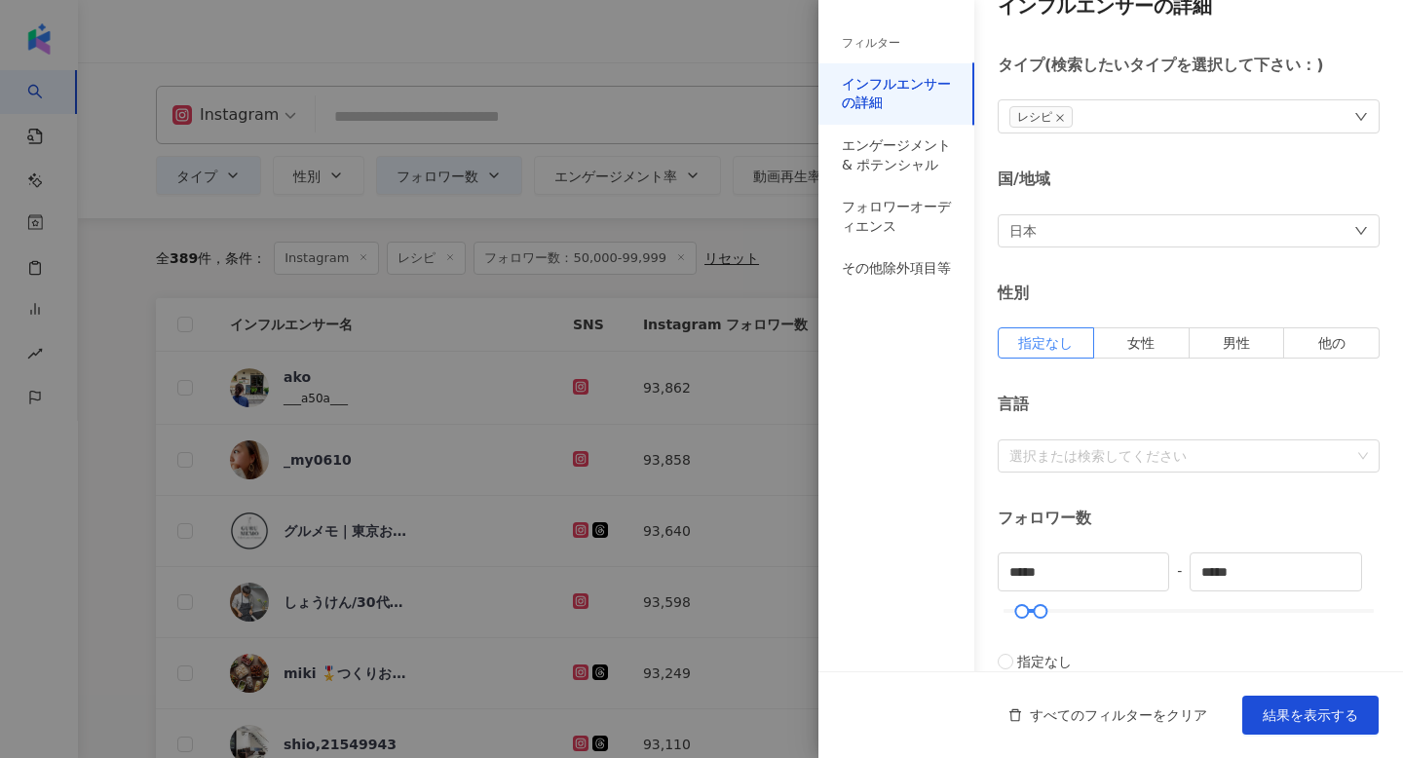
click at [644, 313] on div at bounding box center [701, 379] width 1403 height 758
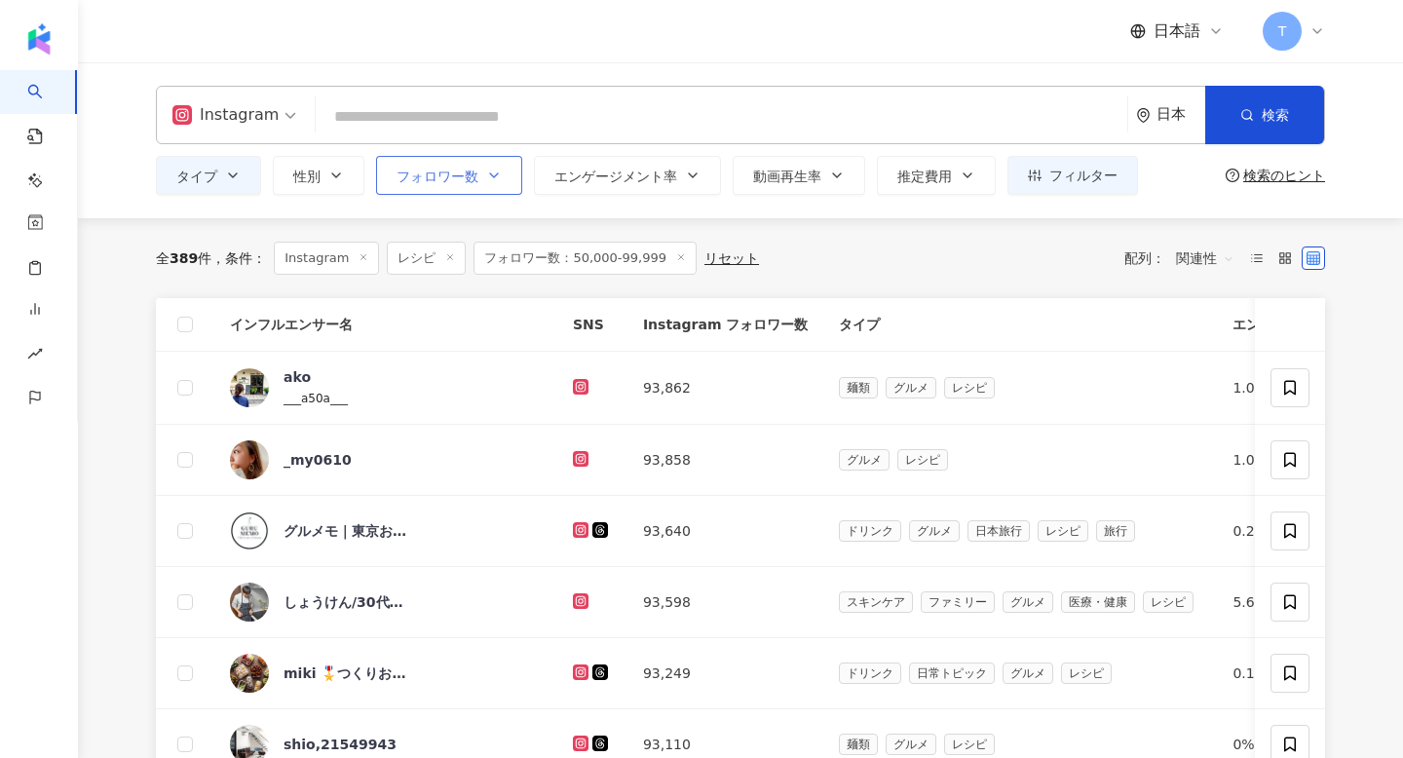
click at [481, 184] on button "フォロワー数" at bounding box center [449, 175] width 146 height 39
click at [229, 173] on icon "button" at bounding box center [233, 175] width 8 height 4
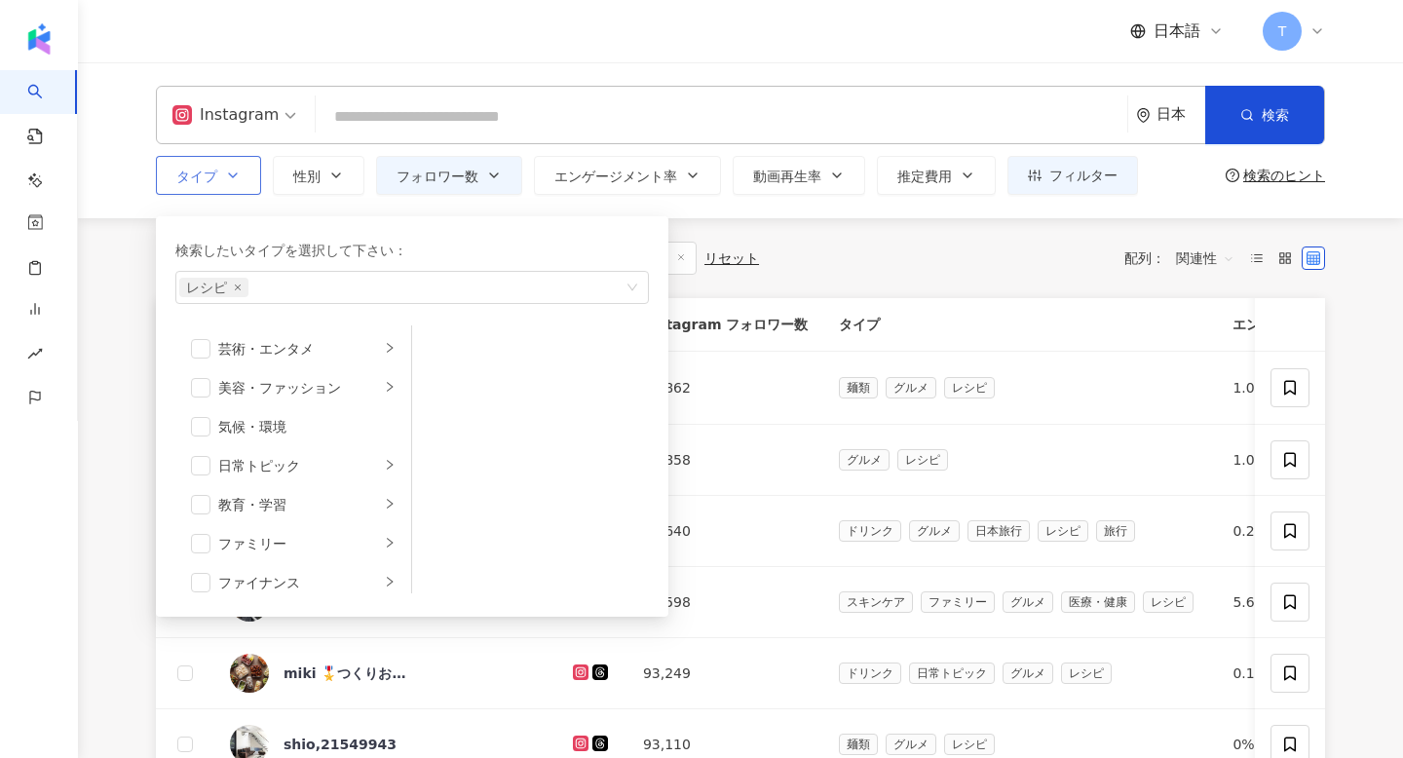
click at [229, 173] on icon "button" at bounding box center [233, 175] width 8 height 4
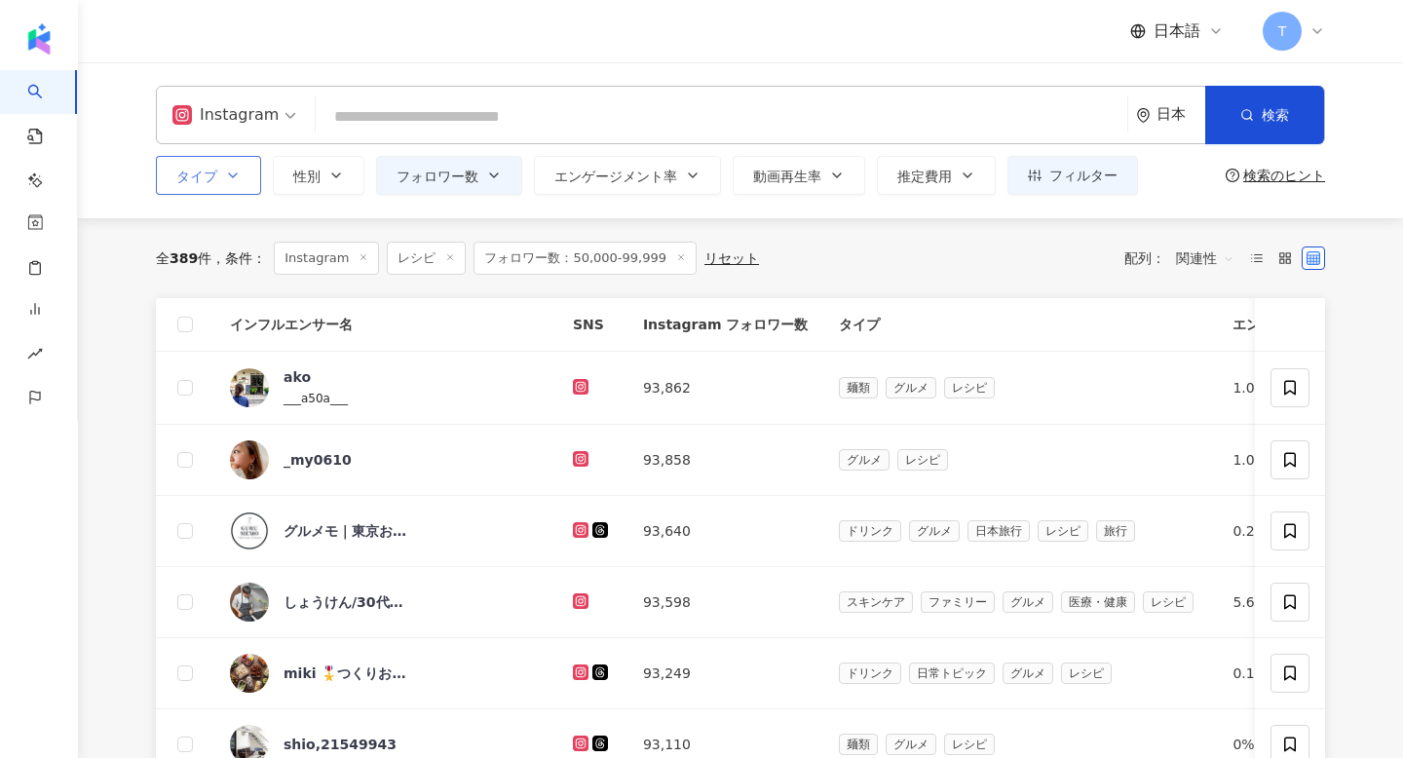
click at [229, 173] on icon "button" at bounding box center [233, 175] width 8 height 4
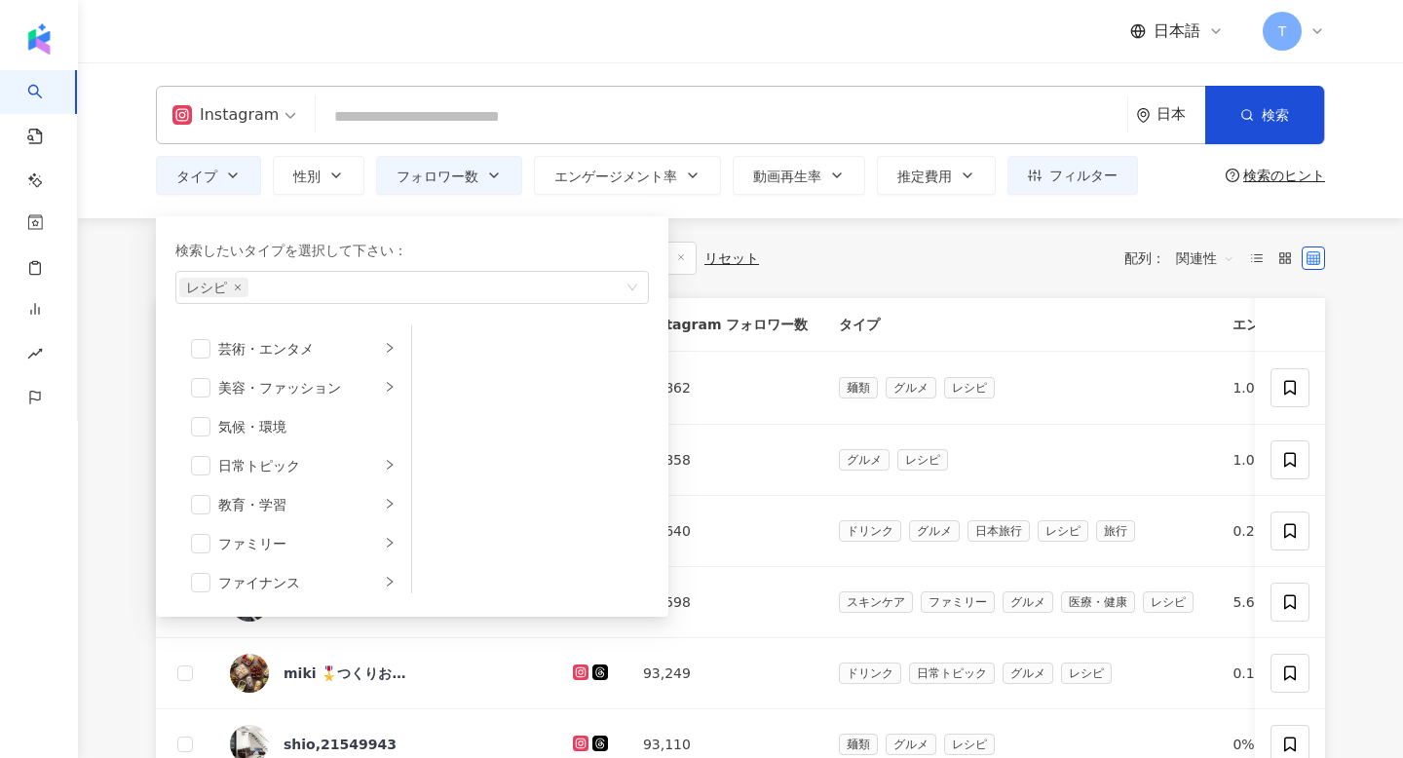
click at [92, 231] on main "Instagram 日本 検索 タイプ 検索したいタイプを選択して下さい： レシピ 芸術・エンタメ 美容・ファッション 気候・環境 日常トピック 教育・学習 …" at bounding box center [740, 751] width 1325 height 1379
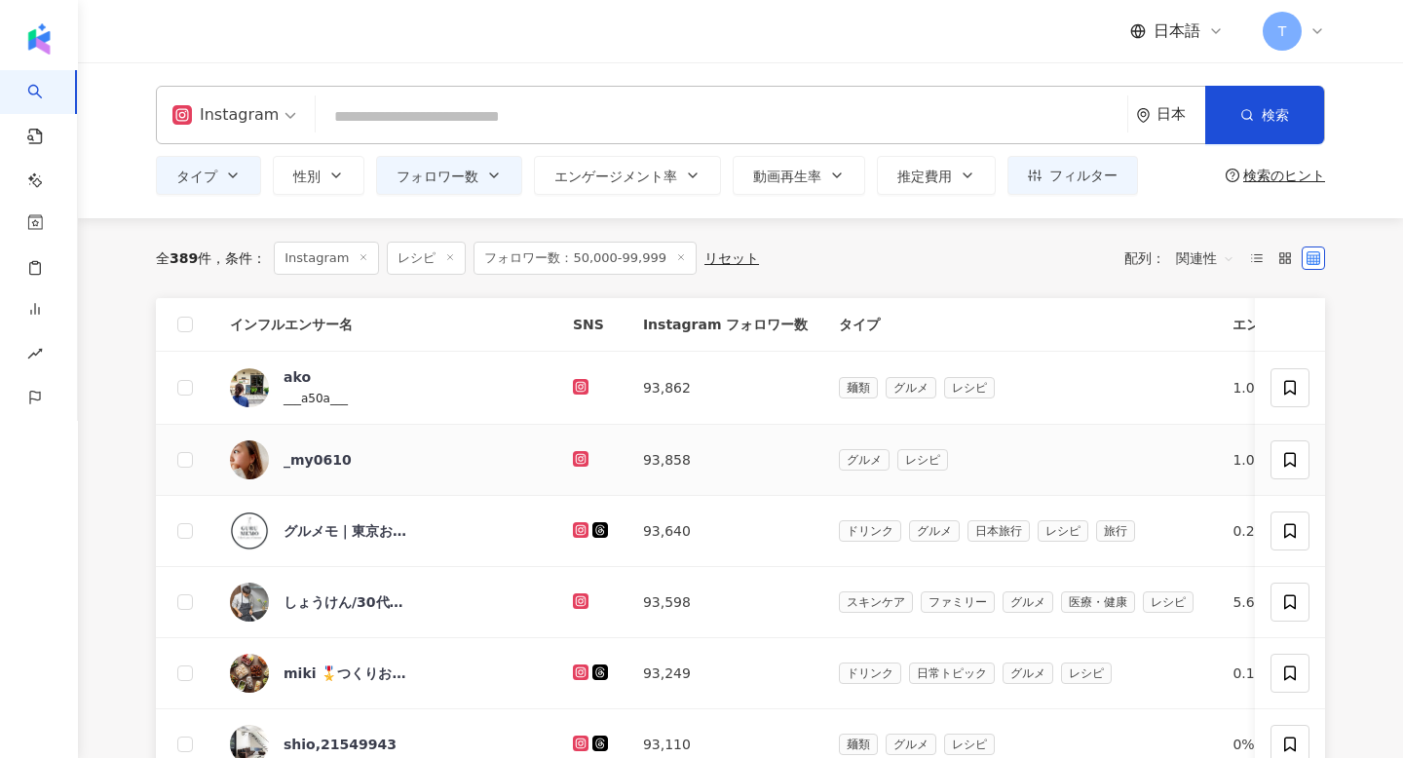
scroll to position [429, 0]
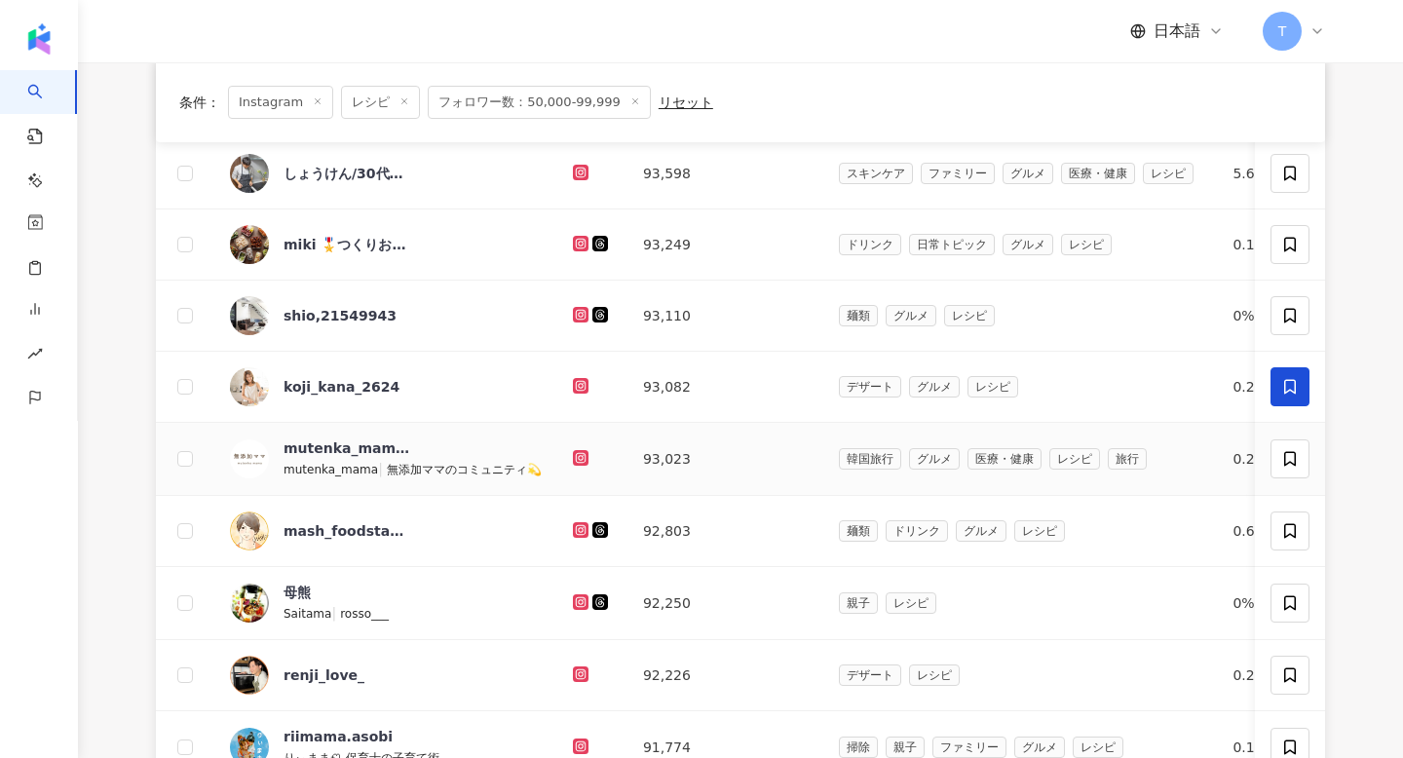
click at [1125, 435] on td "韓国旅行 グルメ 医療・健康 レシピ 旅行" at bounding box center [1020, 459] width 394 height 73
click at [1304, 312] on span at bounding box center [1289, 315] width 39 height 39
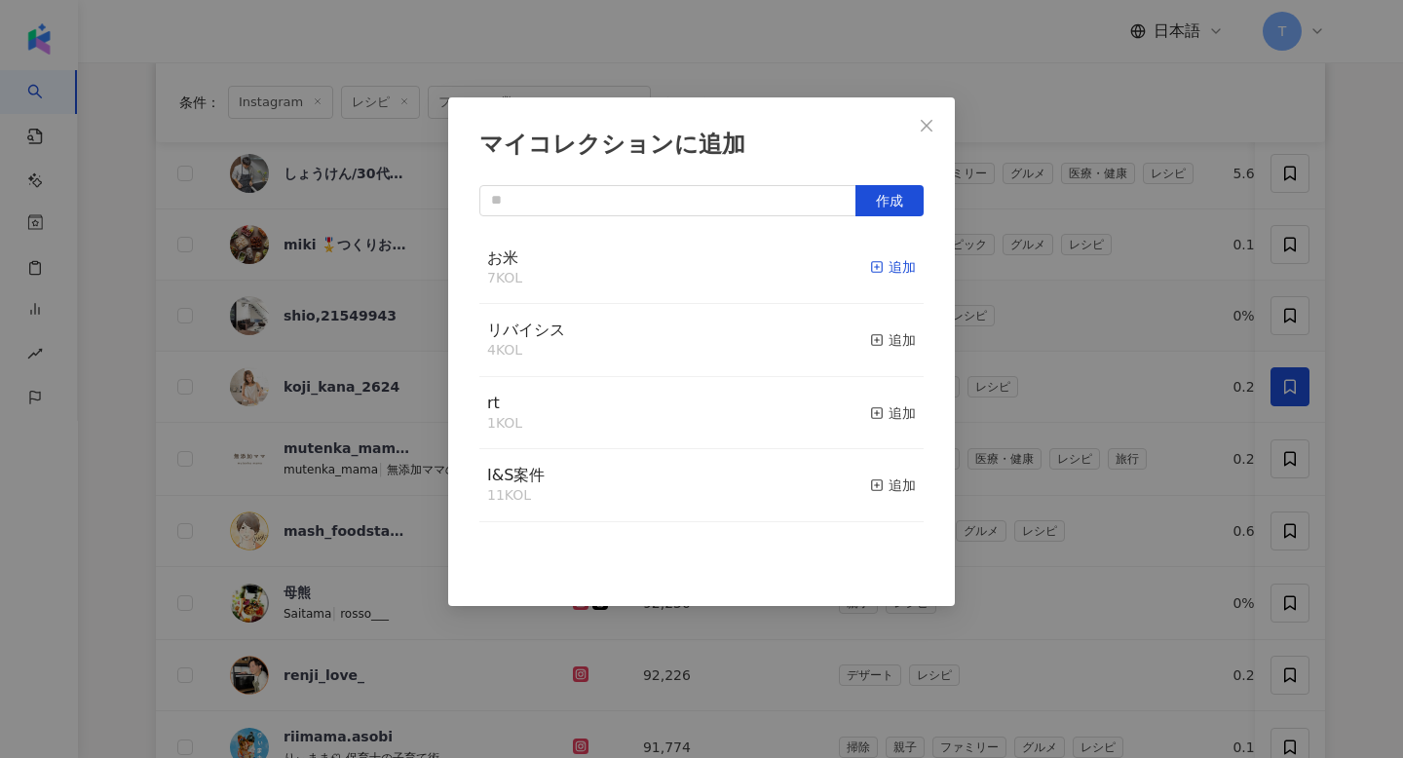
click at [884, 270] on div "追加" at bounding box center [893, 266] width 46 height 21
click at [929, 123] on icon "close" at bounding box center [927, 125] width 12 height 12
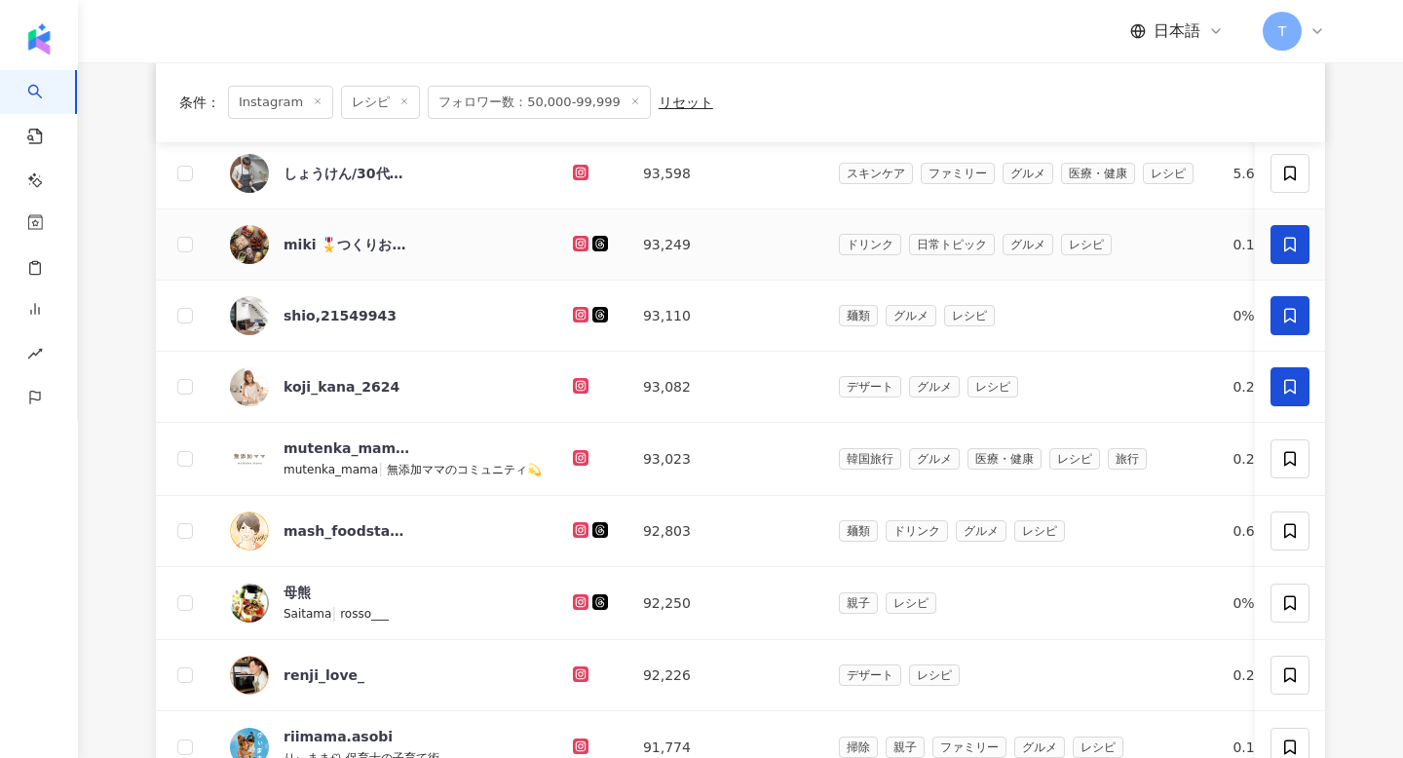
click at [1291, 243] on icon at bounding box center [1290, 245] width 18 height 18
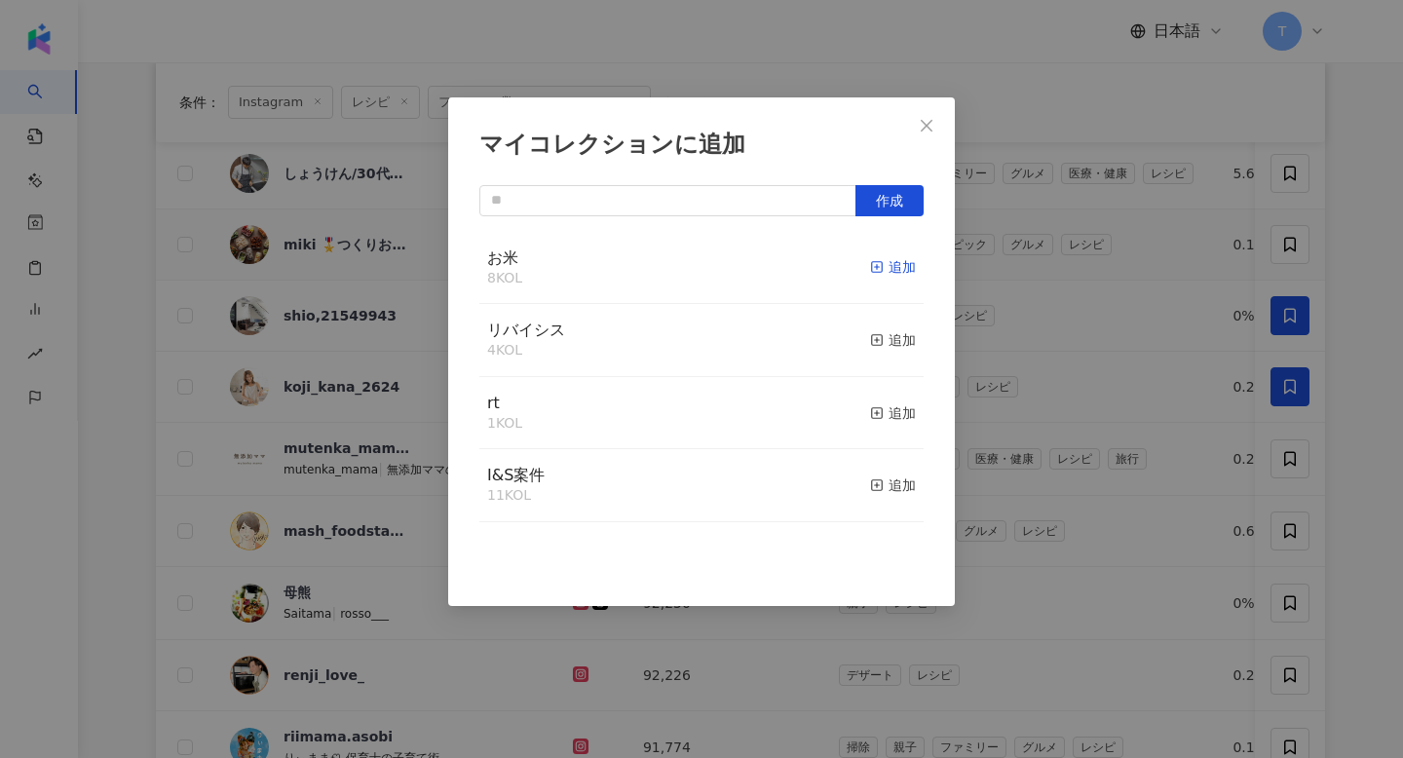
click at [888, 258] on div "追加" at bounding box center [893, 266] width 46 height 21
click at [928, 125] on icon "close" at bounding box center [927, 125] width 12 height 12
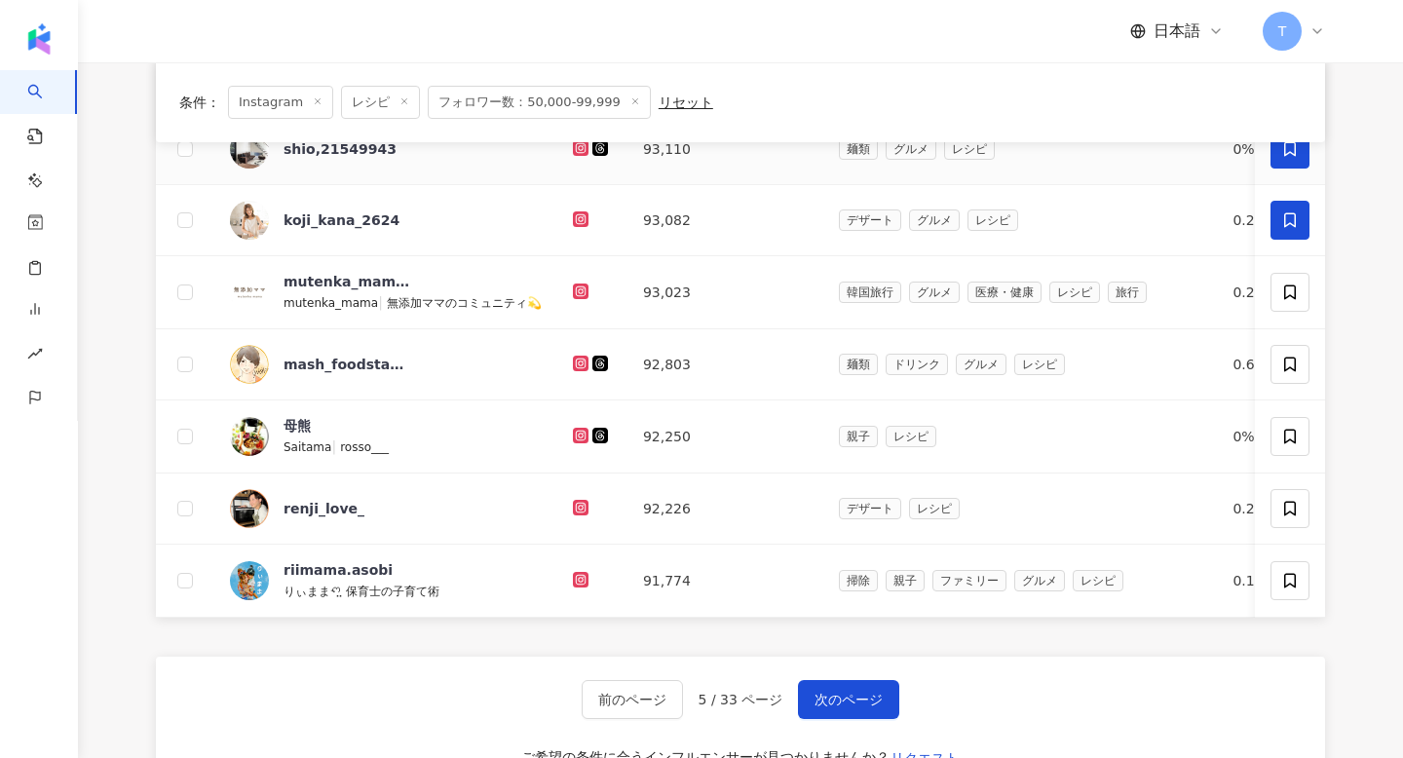
scroll to position [664, 0]
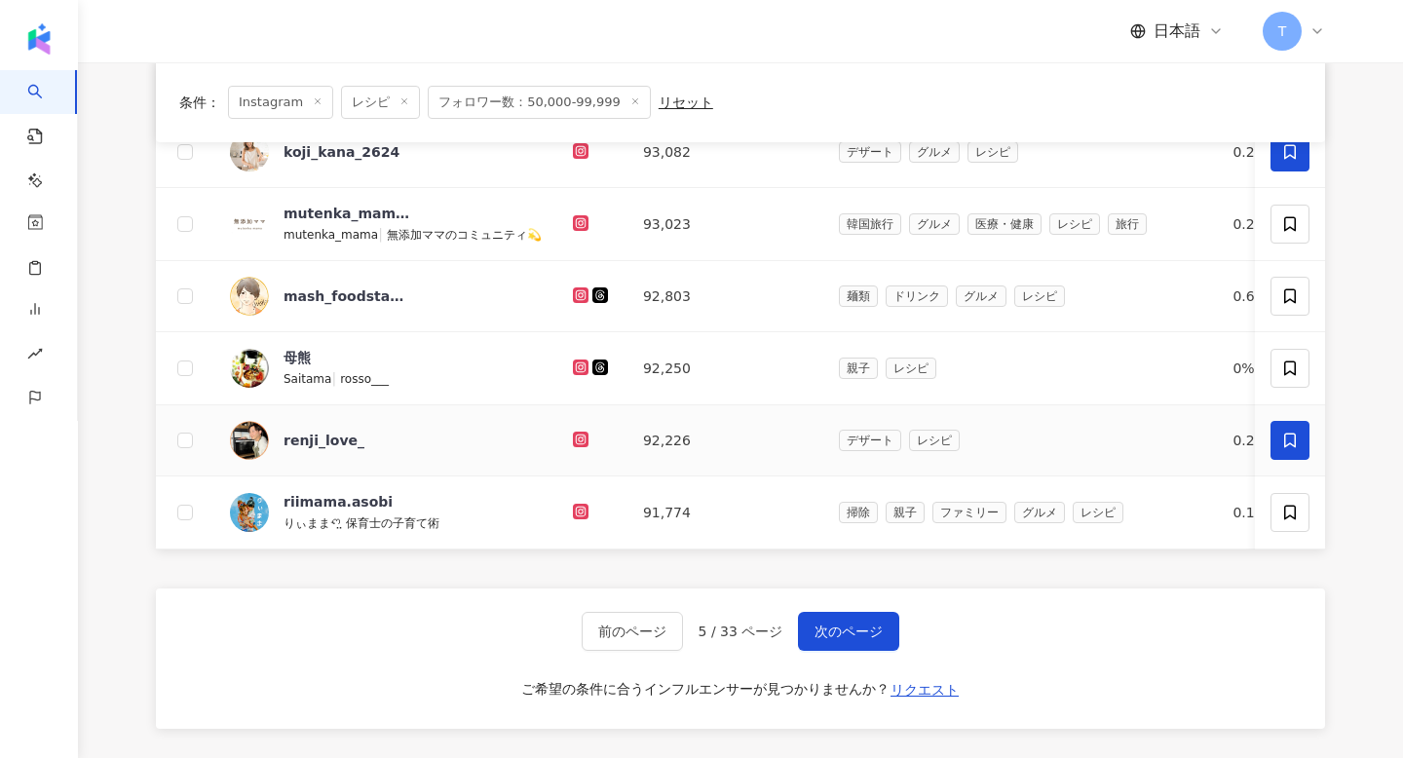
click at [1302, 433] on span at bounding box center [1289, 440] width 39 height 39
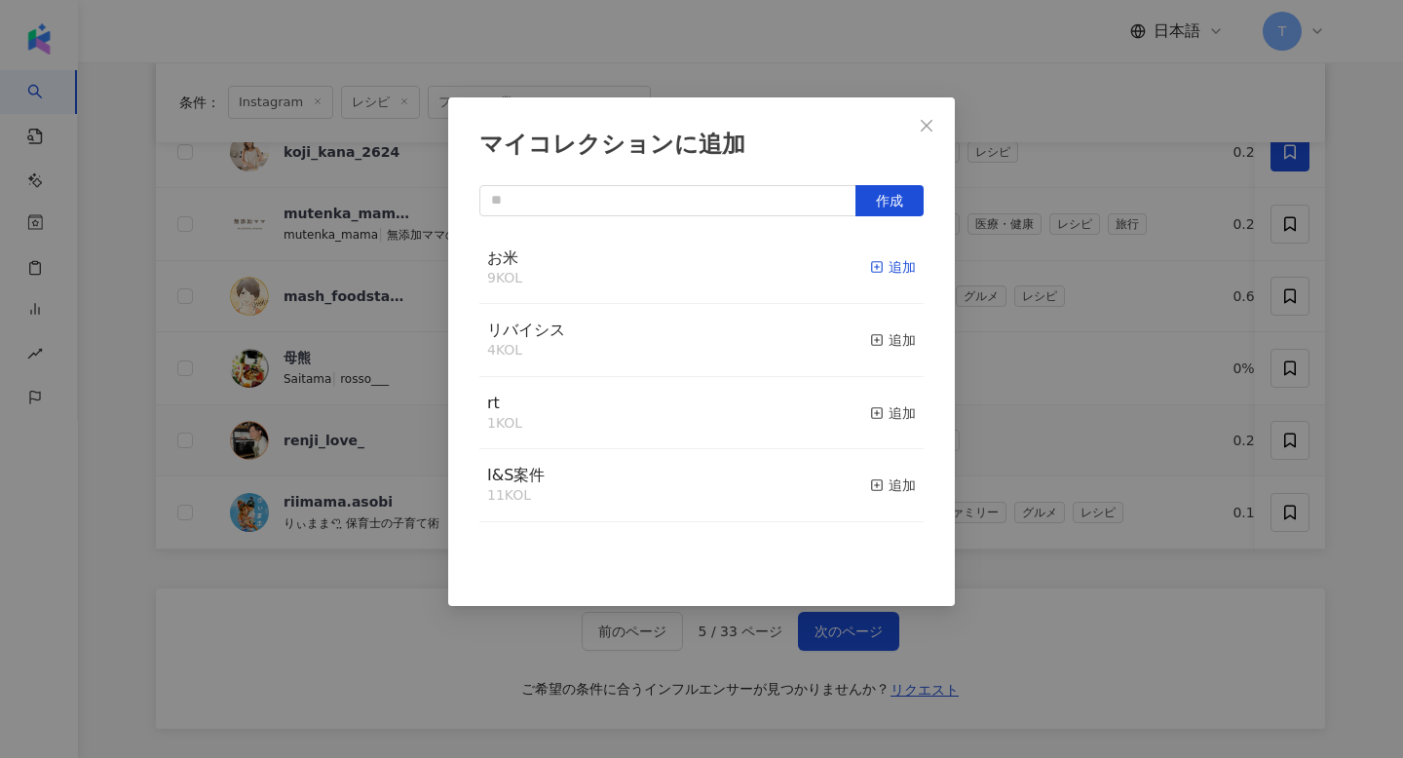
click at [870, 267] on icon "button" at bounding box center [877, 267] width 14 height 14
click at [927, 120] on icon "close" at bounding box center [927, 126] width 16 height 16
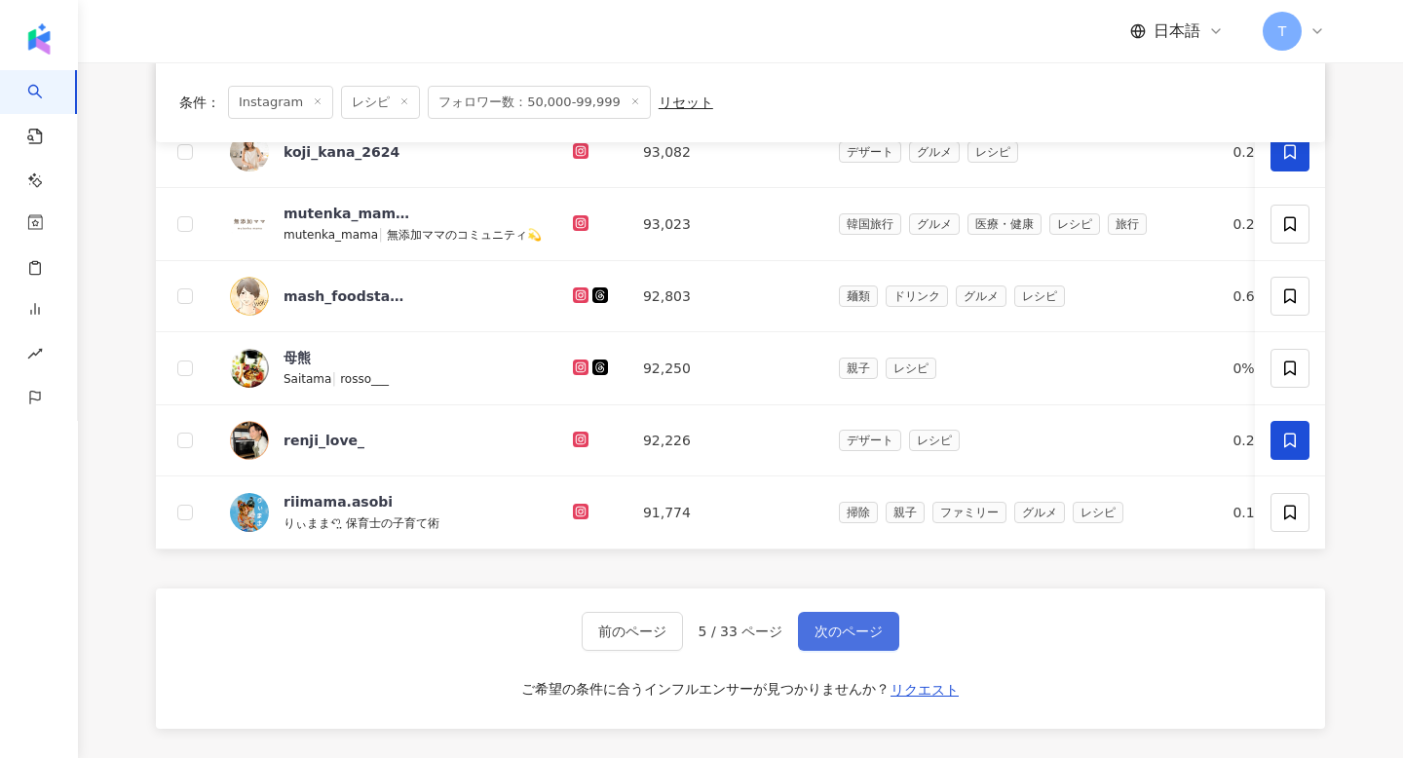
click at [837, 636] on span "次のページ" at bounding box center [849, 632] width 68 height 16
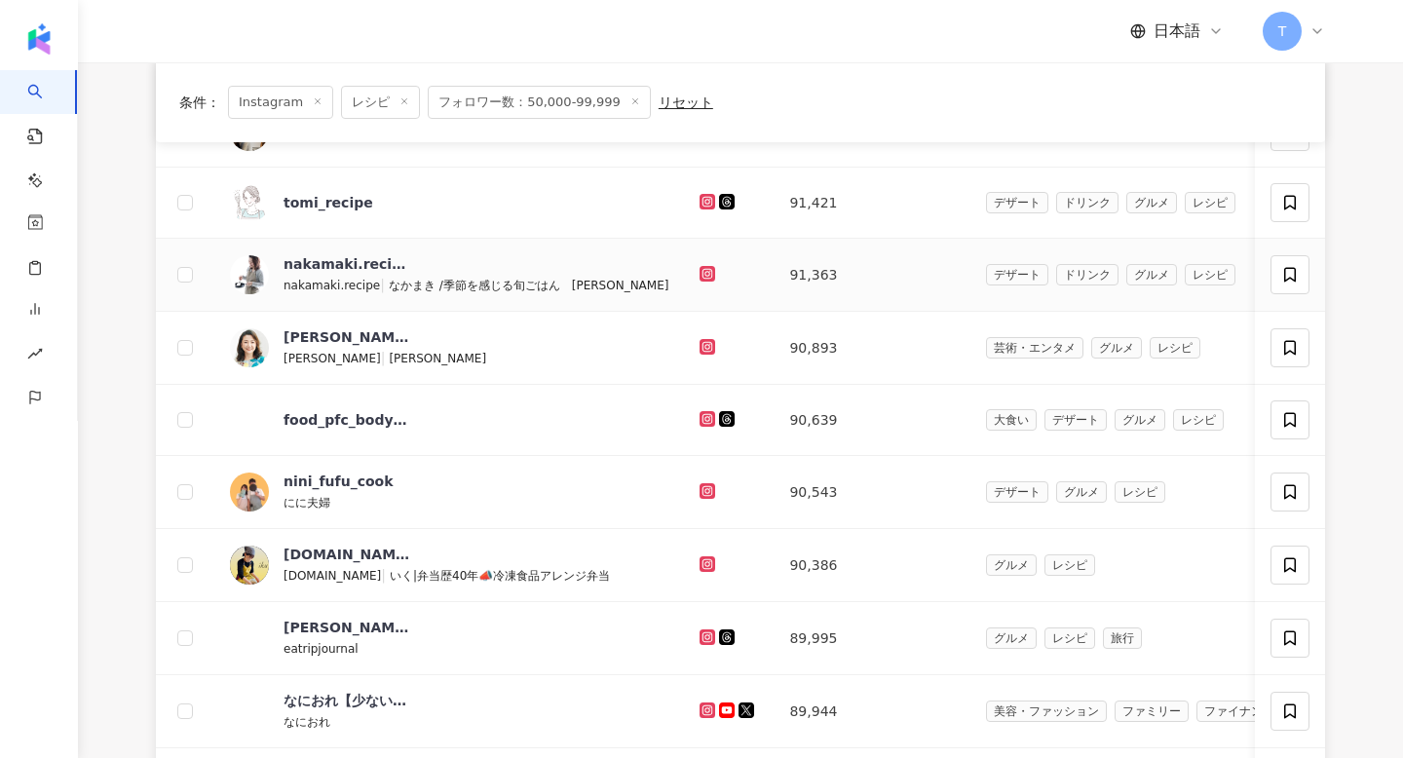
scroll to position [267, 0]
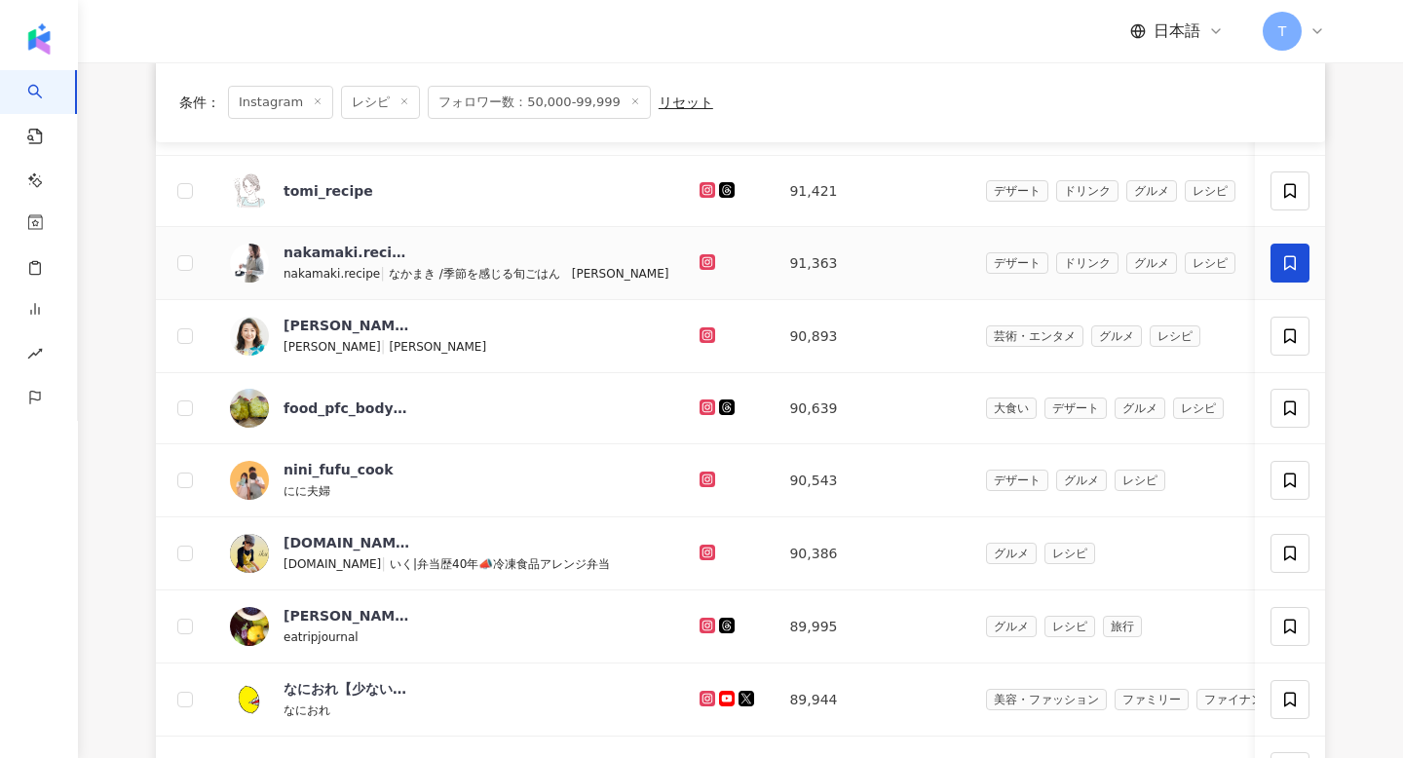
click at [1293, 254] on icon at bounding box center [1290, 263] width 18 height 18
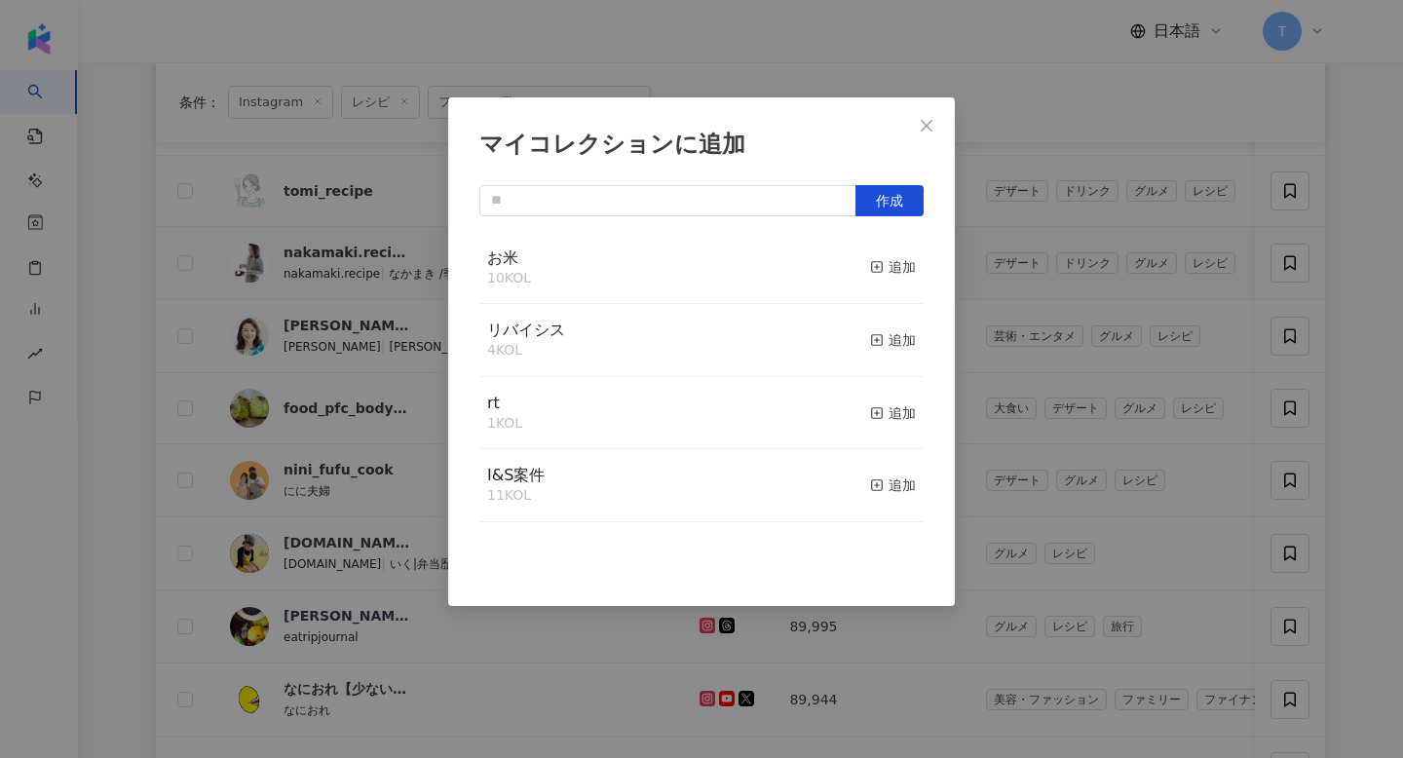
click at [901, 250] on button "追加" at bounding box center [893, 267] width 46 height 41
click at [383, 219] on div "マイコレクションに追加 作成 お米 11 KOL 追加済み リバイシス 4 KOL 追加 rt 1 KOL 追加 I&S案件 11 KOL 追加" at bounding box center [701, 379] width 1403 height 758
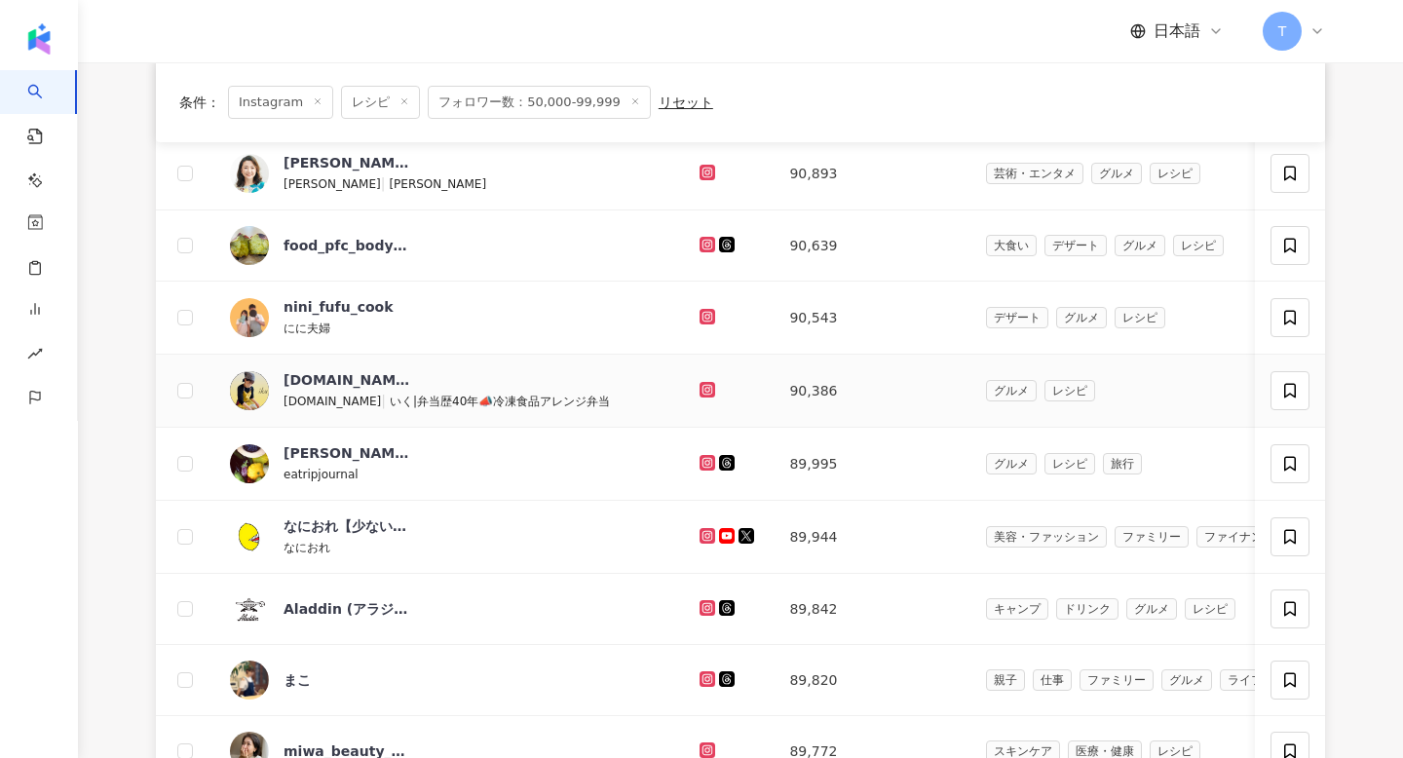
scroll to position [723, 0]
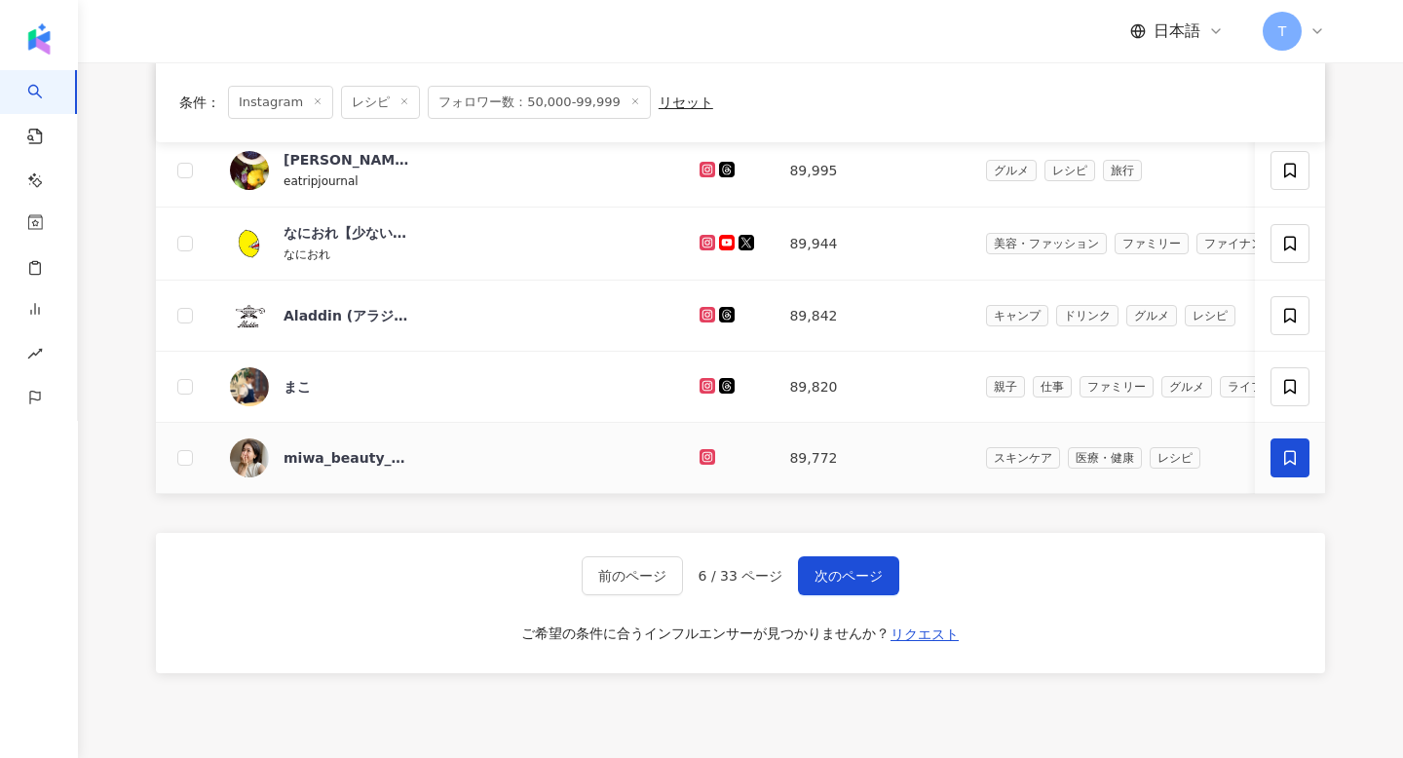
click at [1279, 462] on span at bounding box center [1289, 457] width 39 height 39
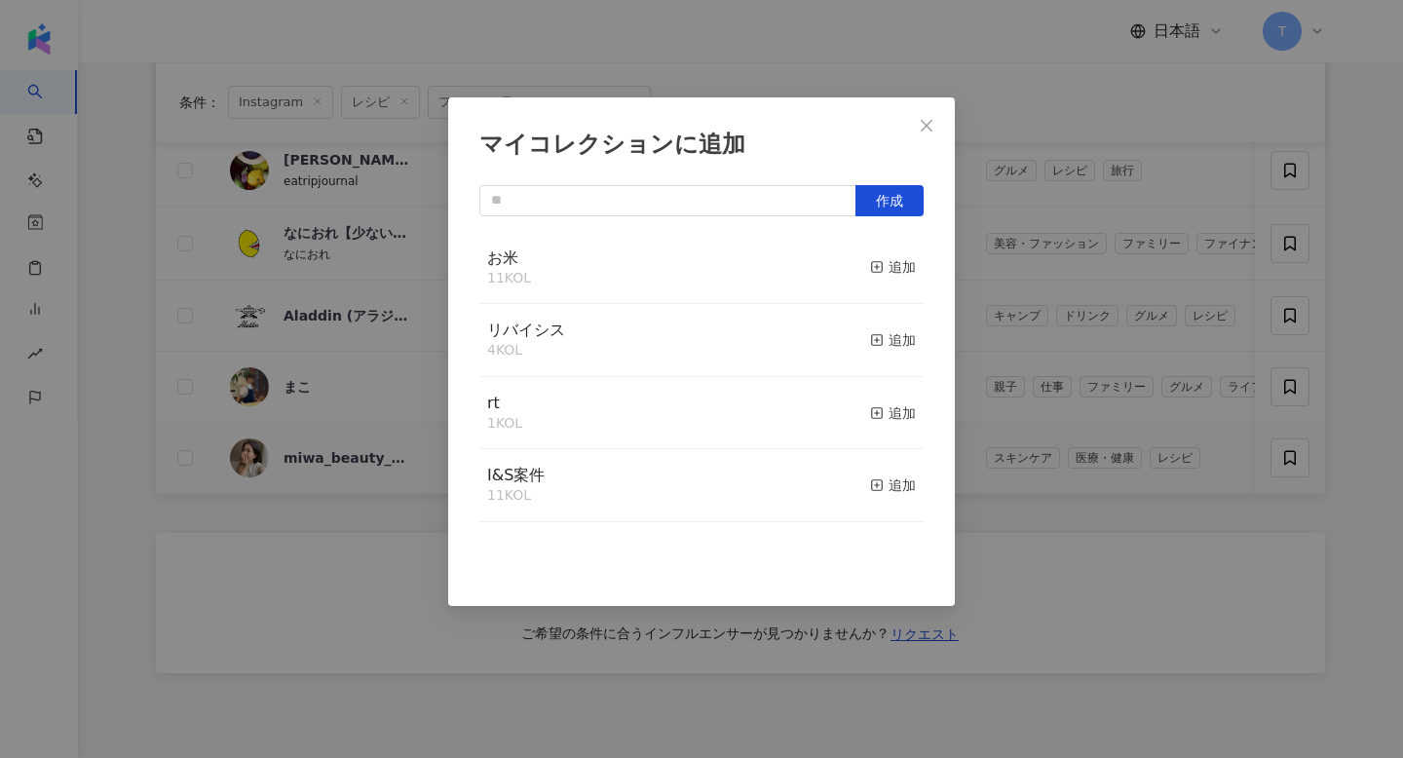
click at [882, 279] on button "追加" at bounding box center [893, 267] width 46 height 41
click at [930, 127] on icon "close" at bounding box center [927, 126] width 16 height 16
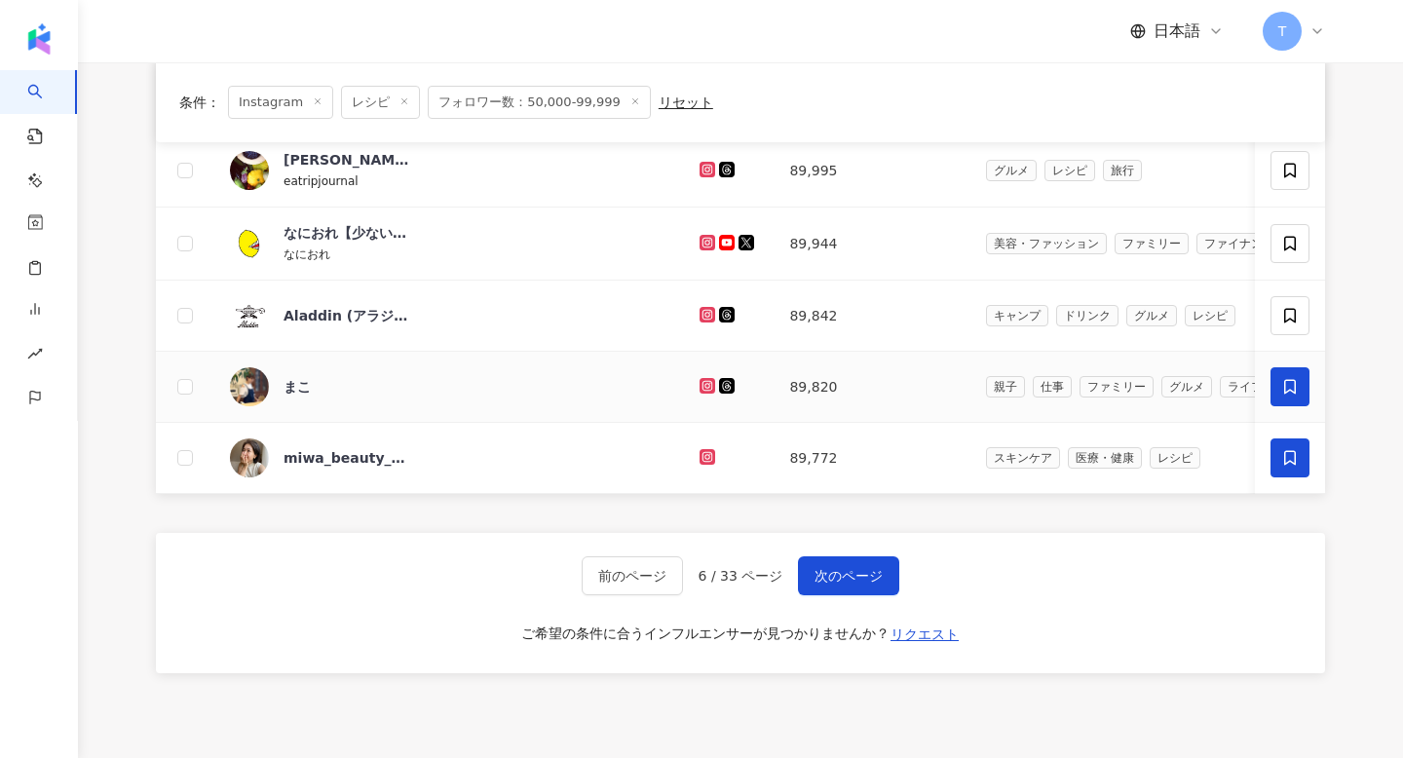
click at [1300, 394] on span at bounding box center [1289, 386] width 39 height 39
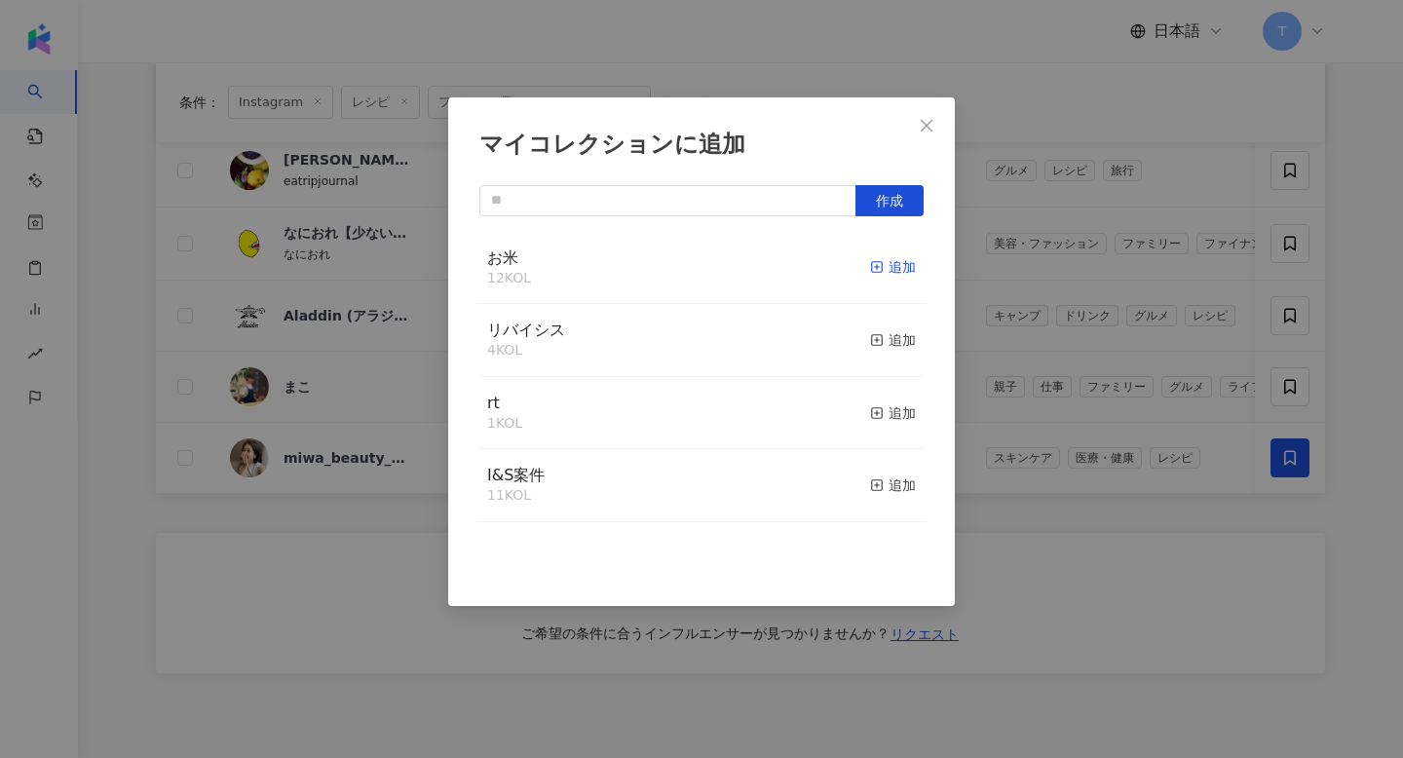
click at [872, 260] on span "button" at bounding box center [877, 267] width 14 height 16
click at [935, 119] on span "Close" at bounding box center [926, 126] width 39 height 16
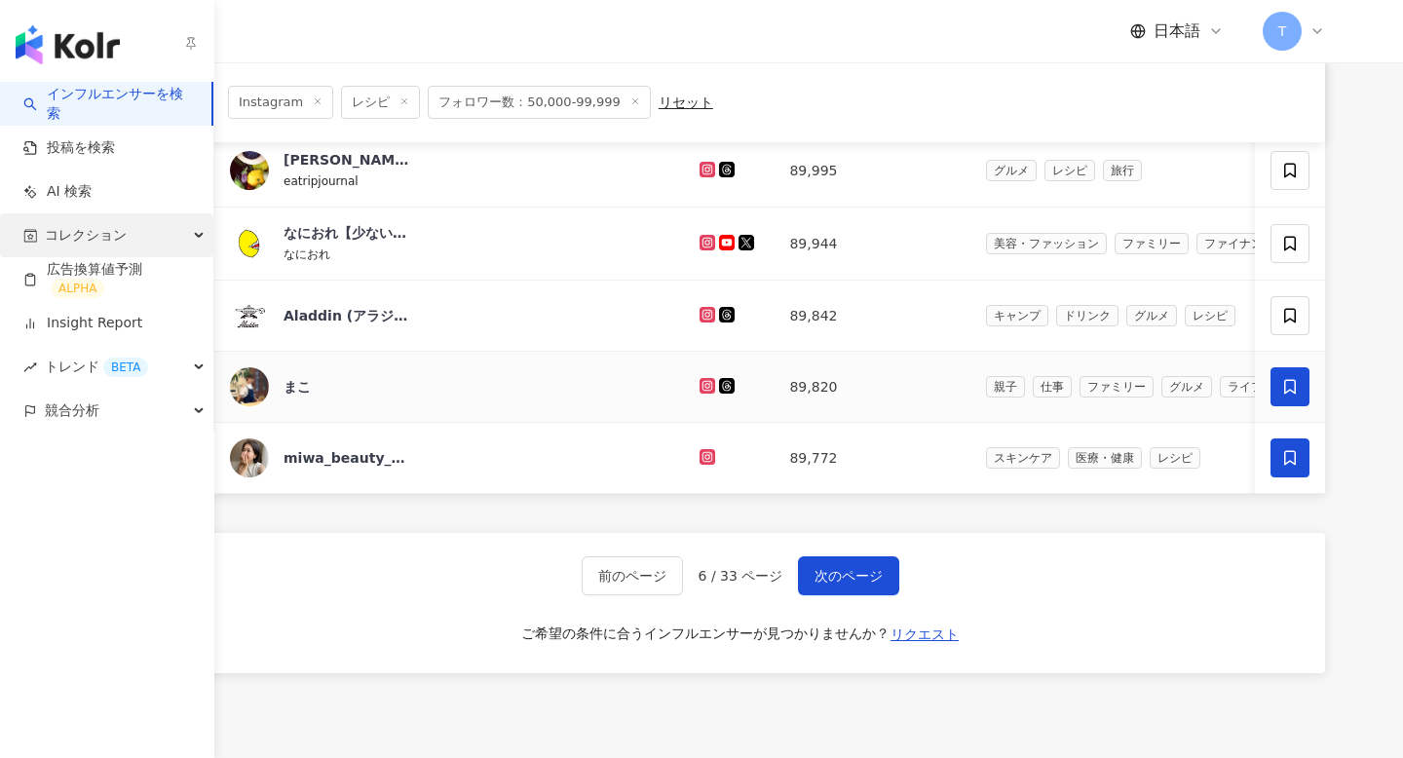
click at [178, 227] on div "コレクション" at bounding box center [106, 235] width 213 height 44
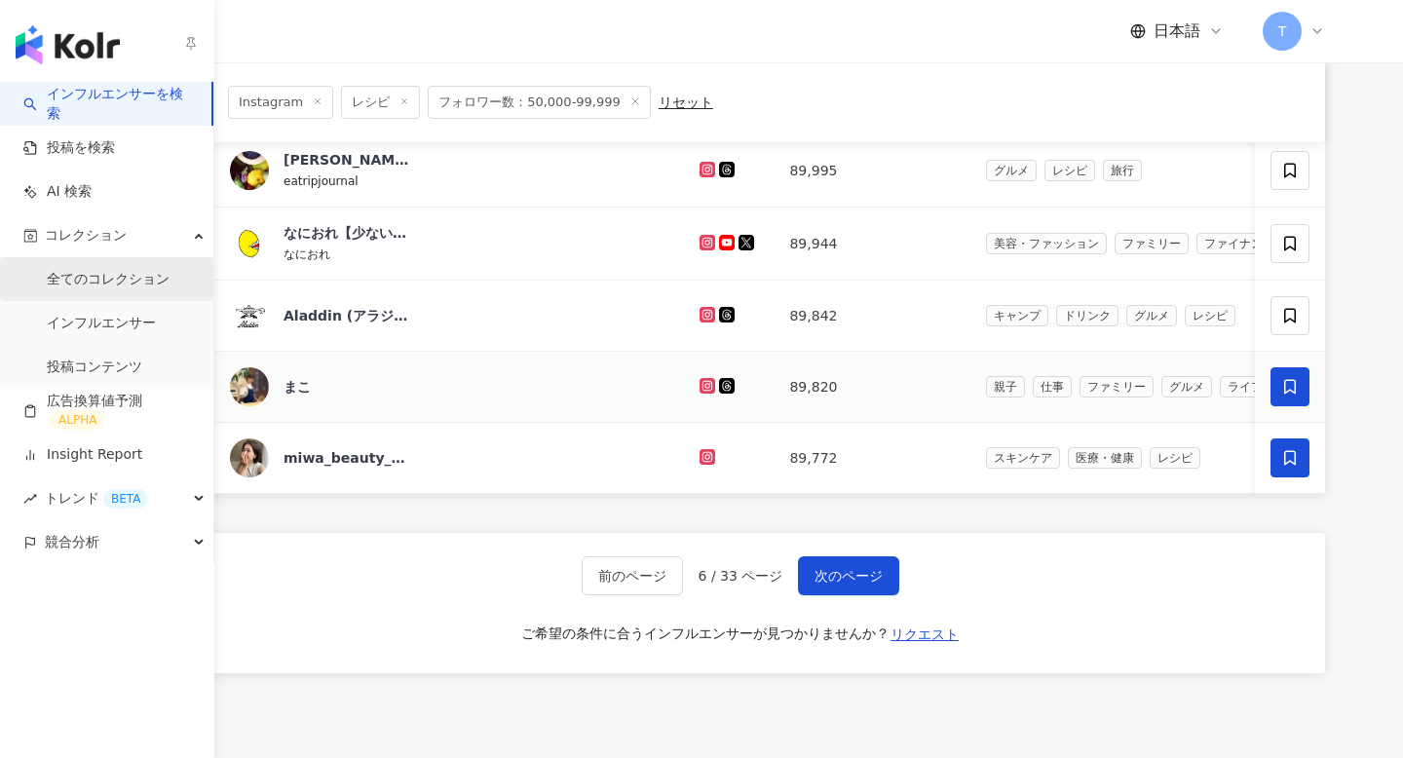
click at [99, 286] on link "全てのコレクション" at bounding box center [108, 279] width 123 height 19
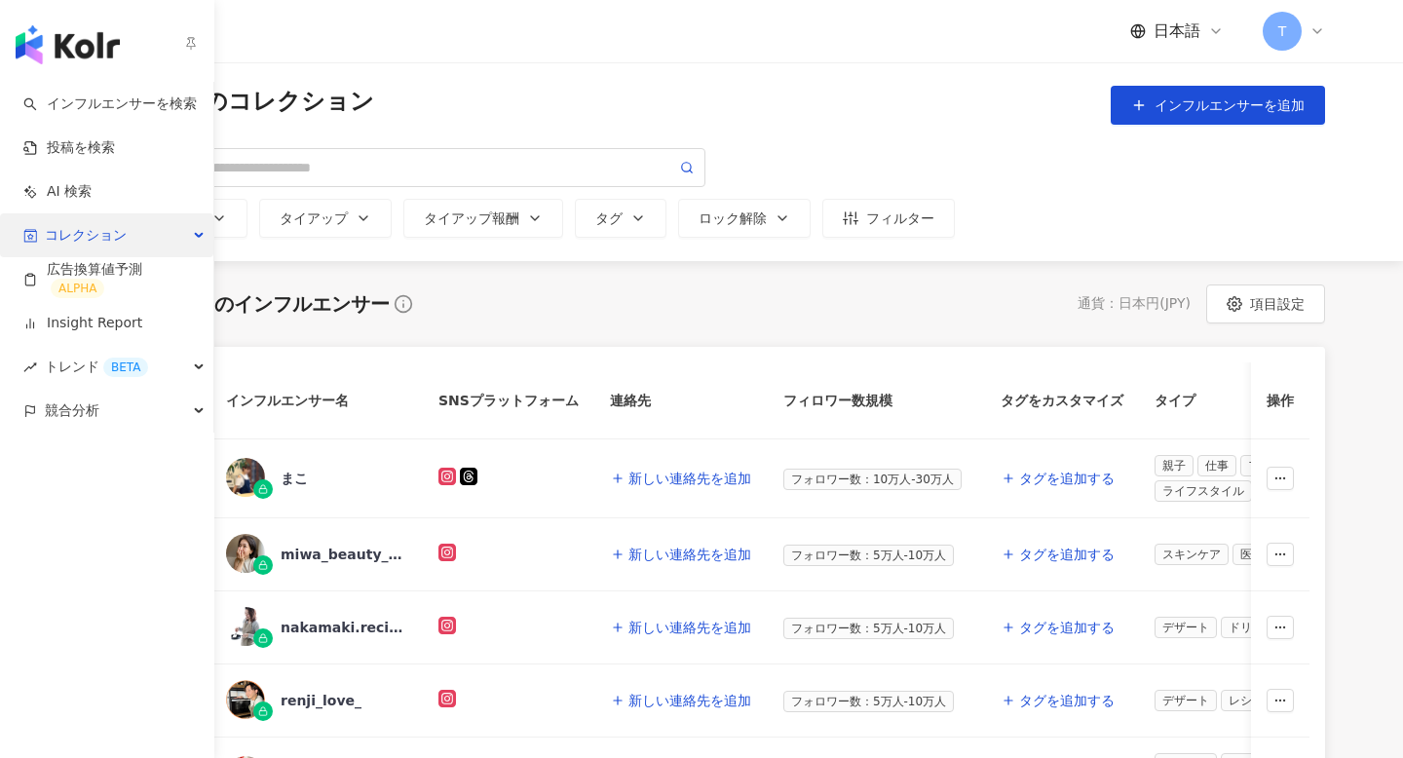
click at [212, 247] on div "コレクション" at bounding box center [106, 235] width 213 height 44
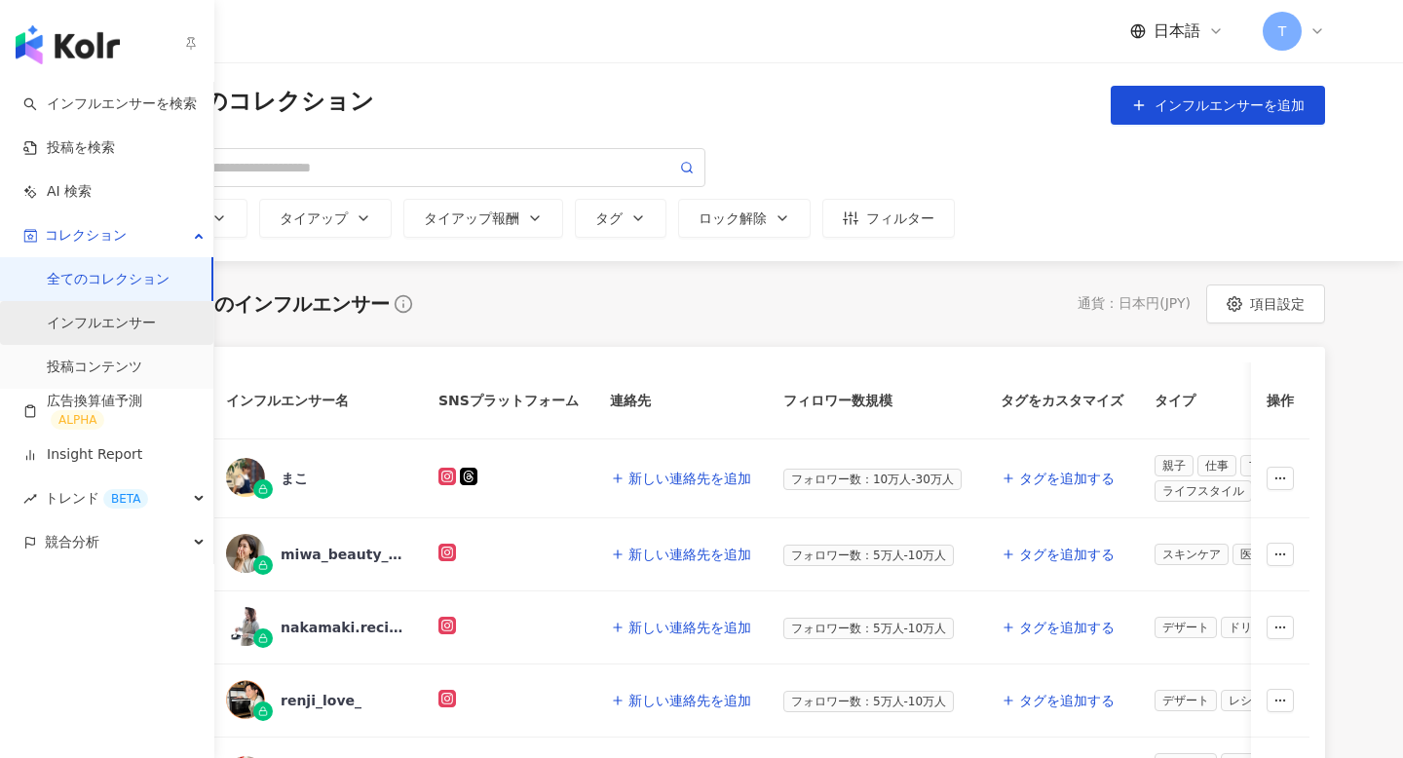
click at [156, 324] on link "インフルエンサー" at bounding box center [101, 323] width 109 height 19
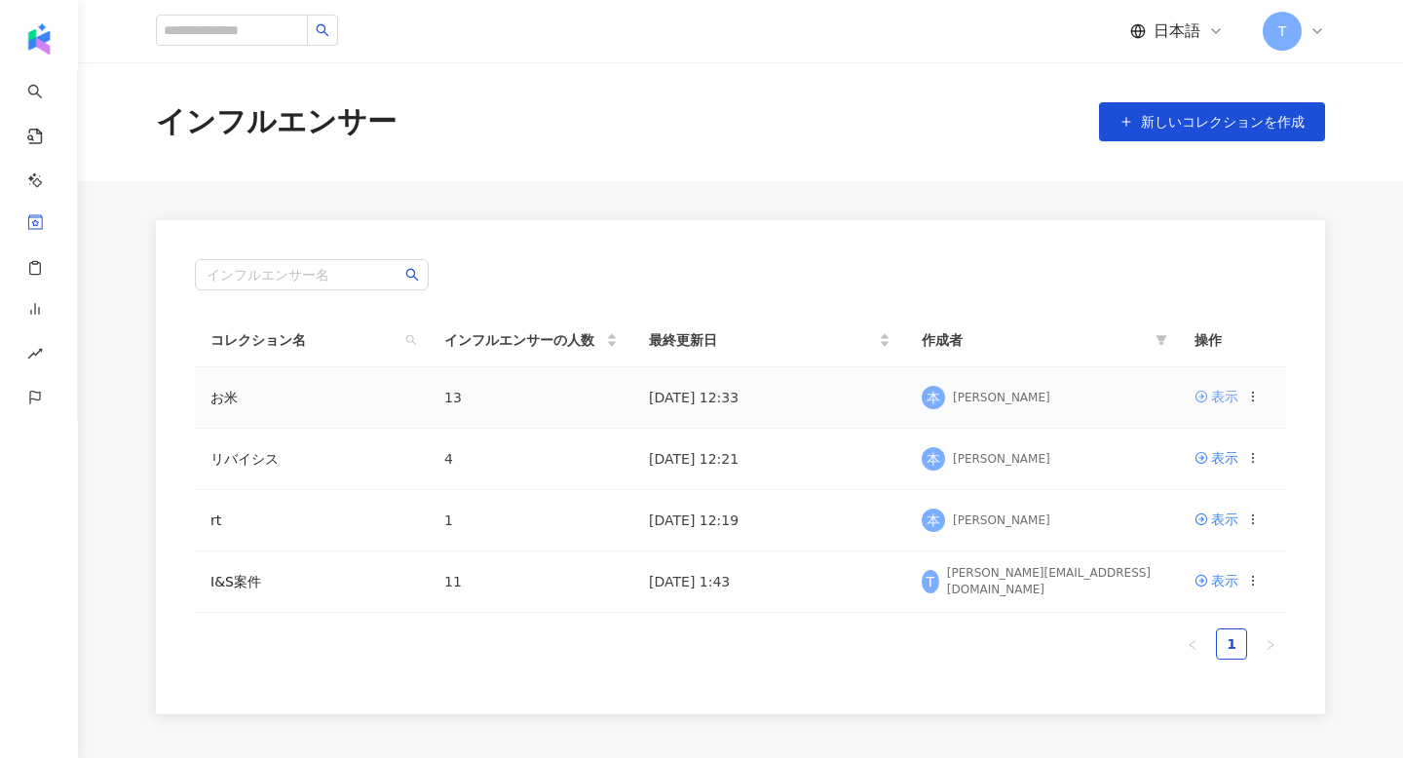
click at [1204, 398] on icon at bounding box center [1201, 397] width 14 height 14
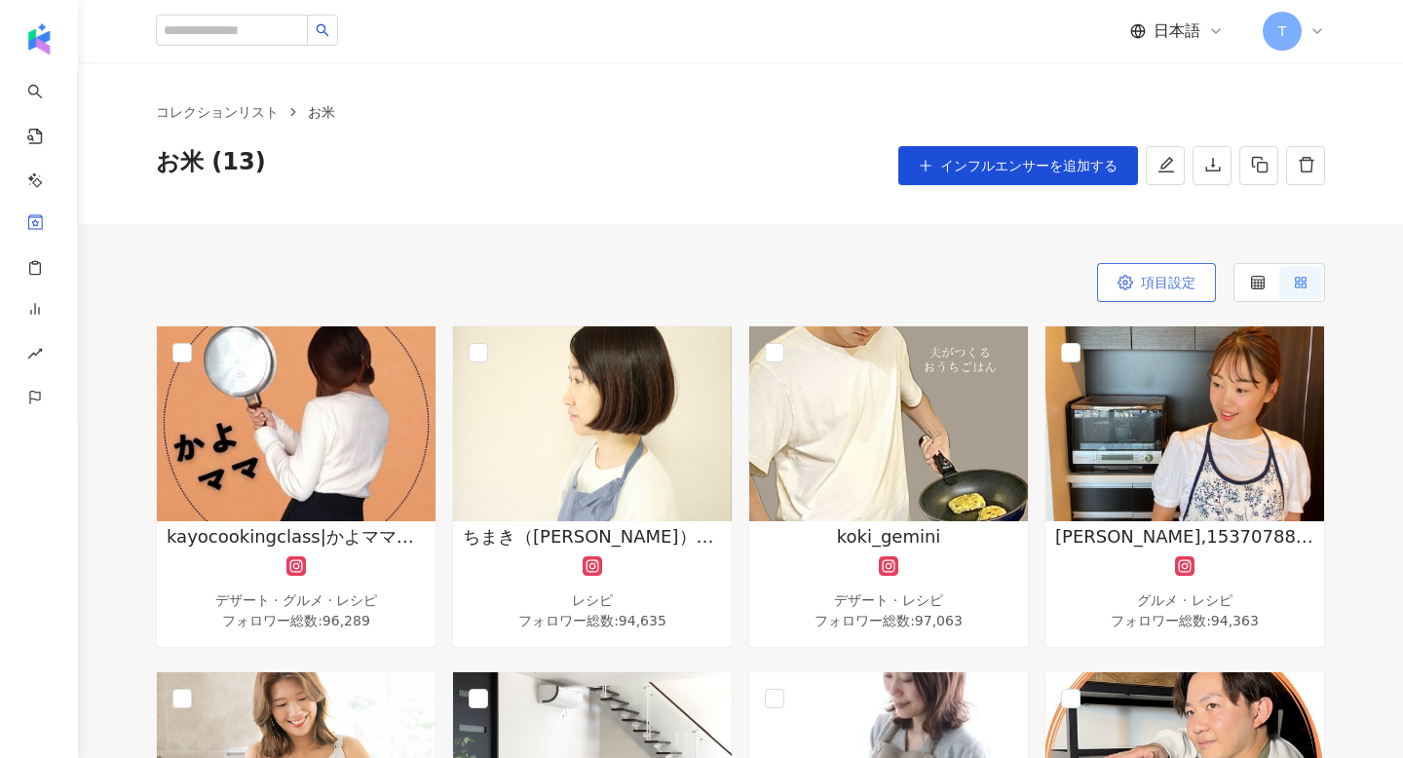
click at [1163, 289] on span "項目設定" at bounding box center [1168, 283] width 55 height 16
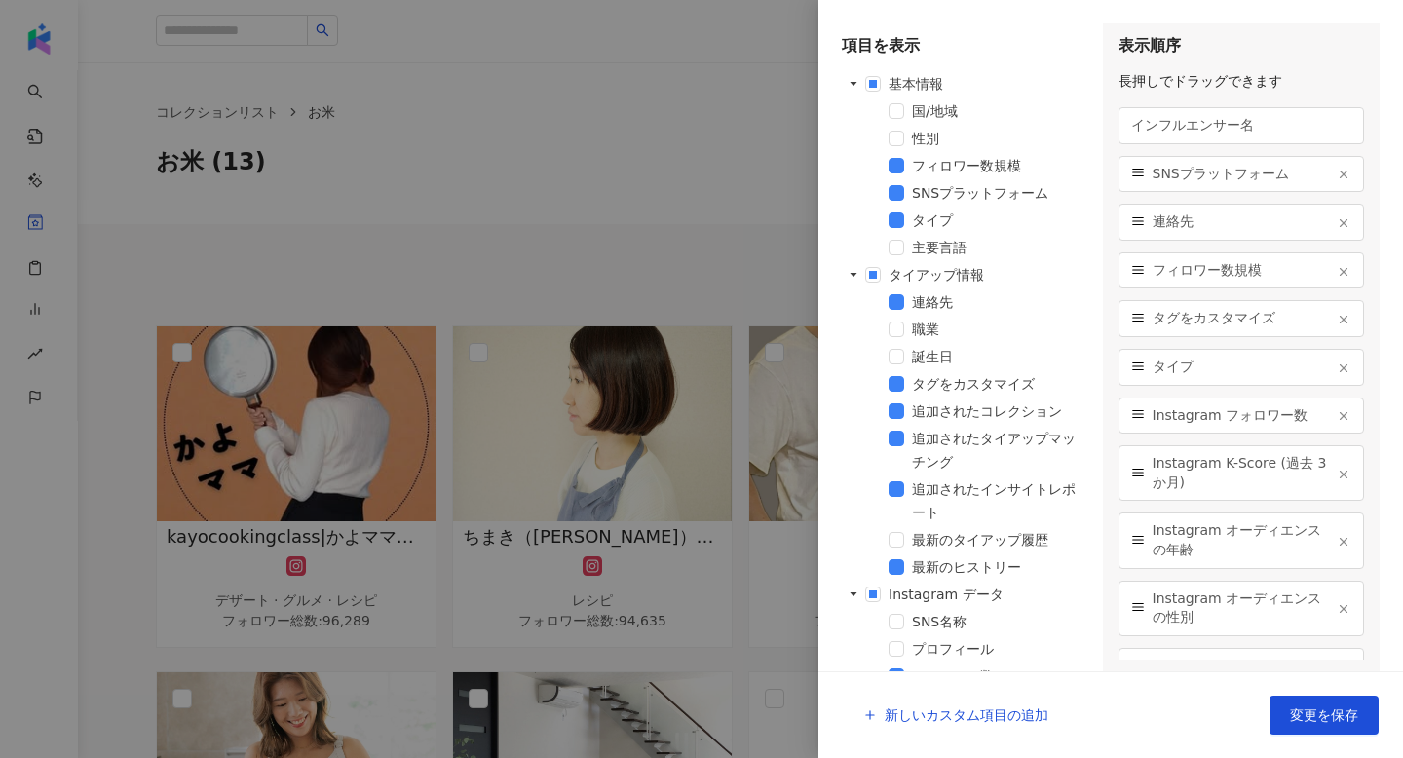
click at [560, 138] on div at bounding box center [701, 379] width 1403 height 758
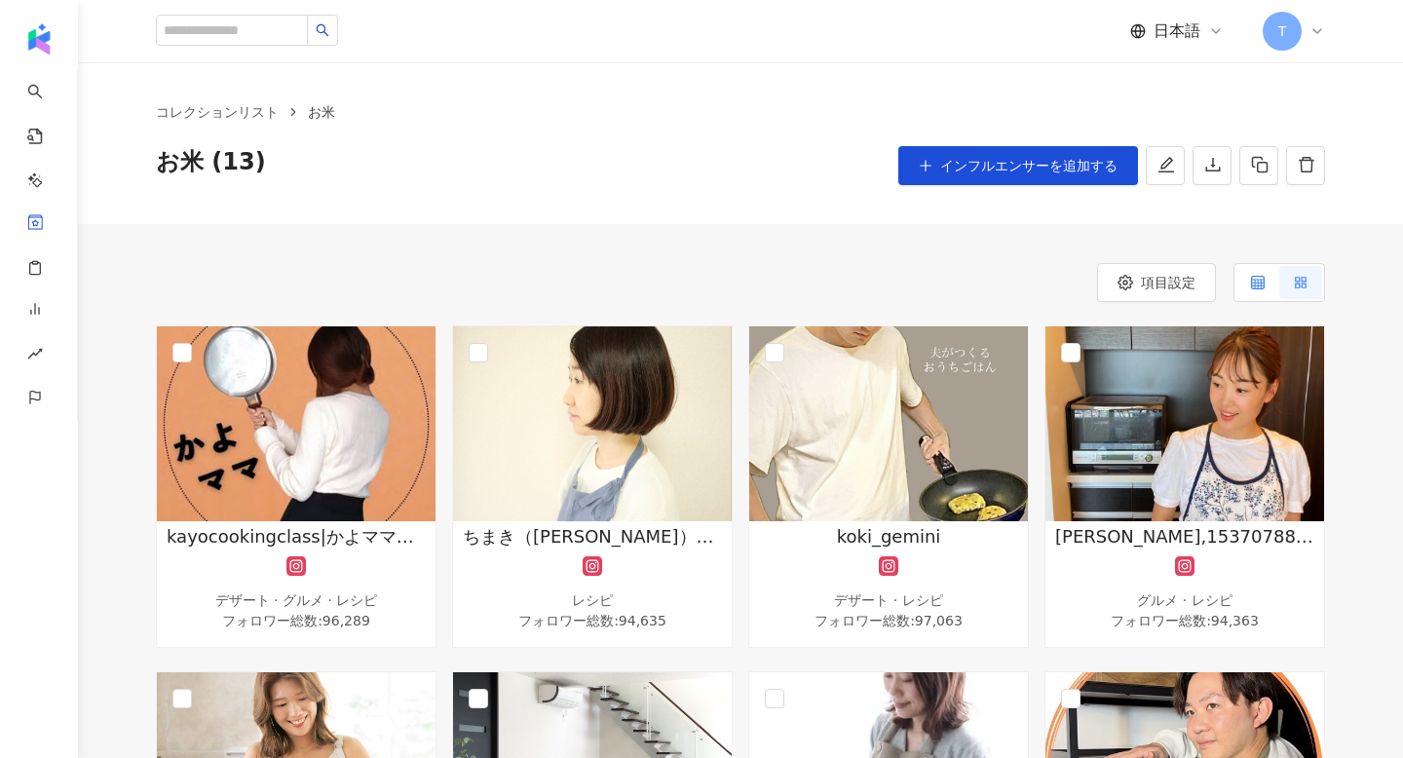
click at [1265, 275] on label at bounding box center [1257, 282] width 43 height 33
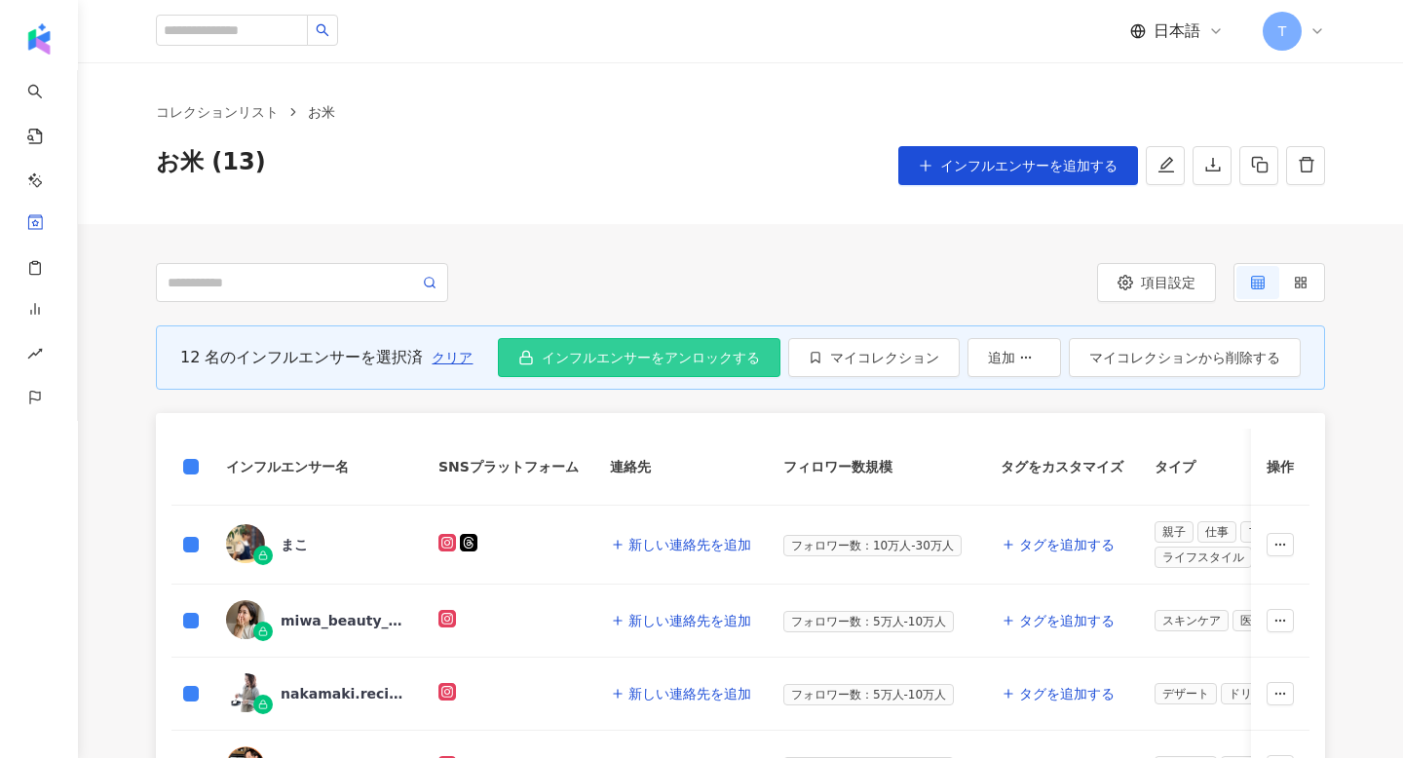
click at [588, 348] on button "インフルエンサーをアンロックする" at bounding box center [639, 357] width 283 height 39
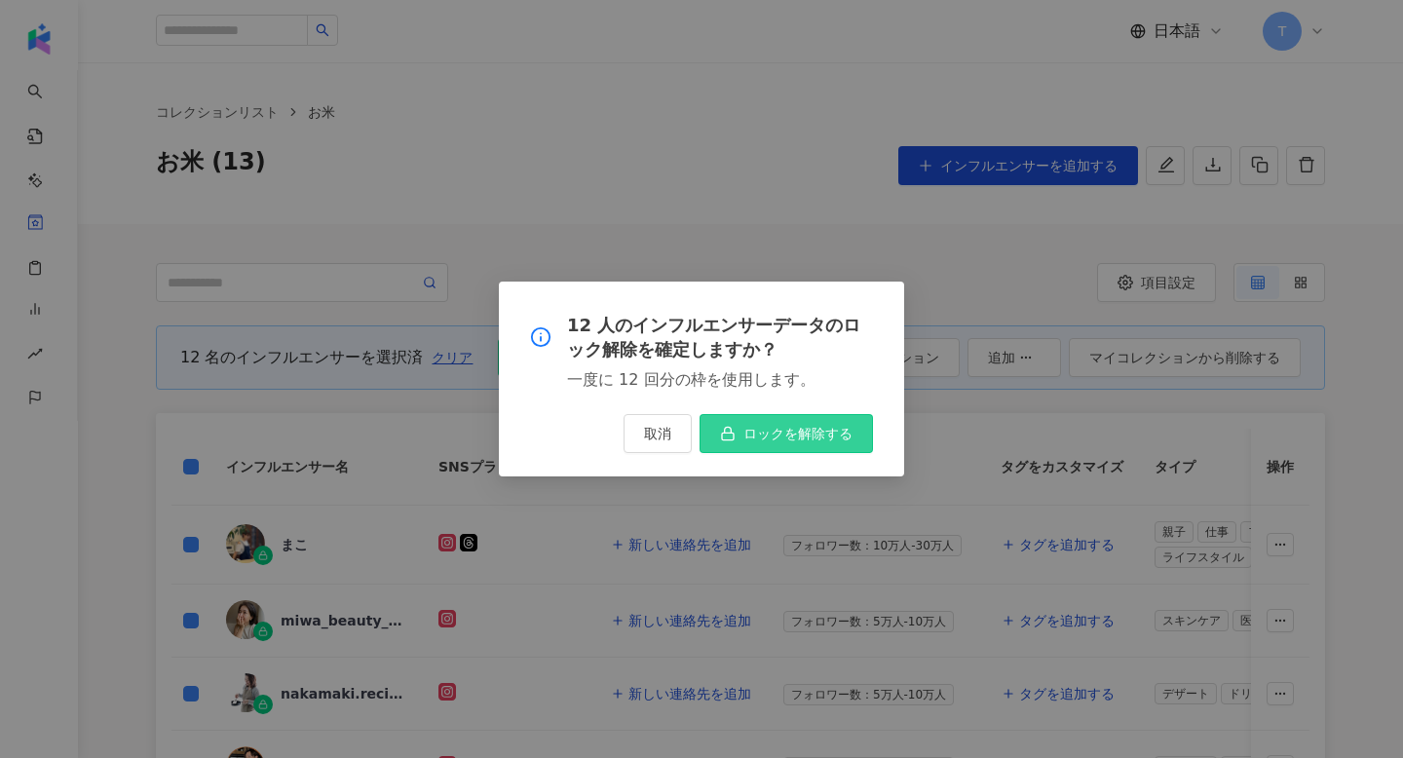
click at [794, 434] on span "ロックを解除する" at bounding box center [797, 434] width 109 height 16
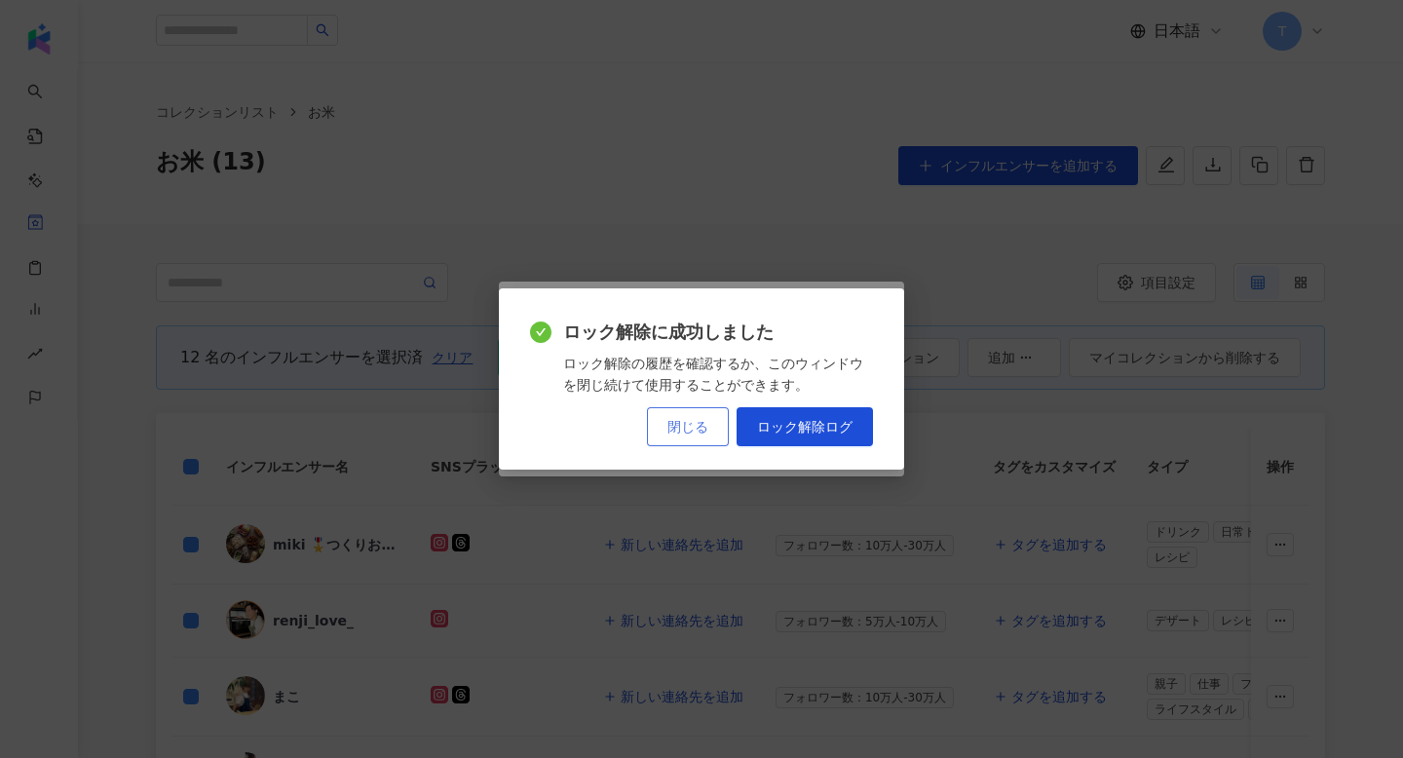
click at [712, 436] on button "閉じる" at bounding box center [688, 426] width 82 height 39
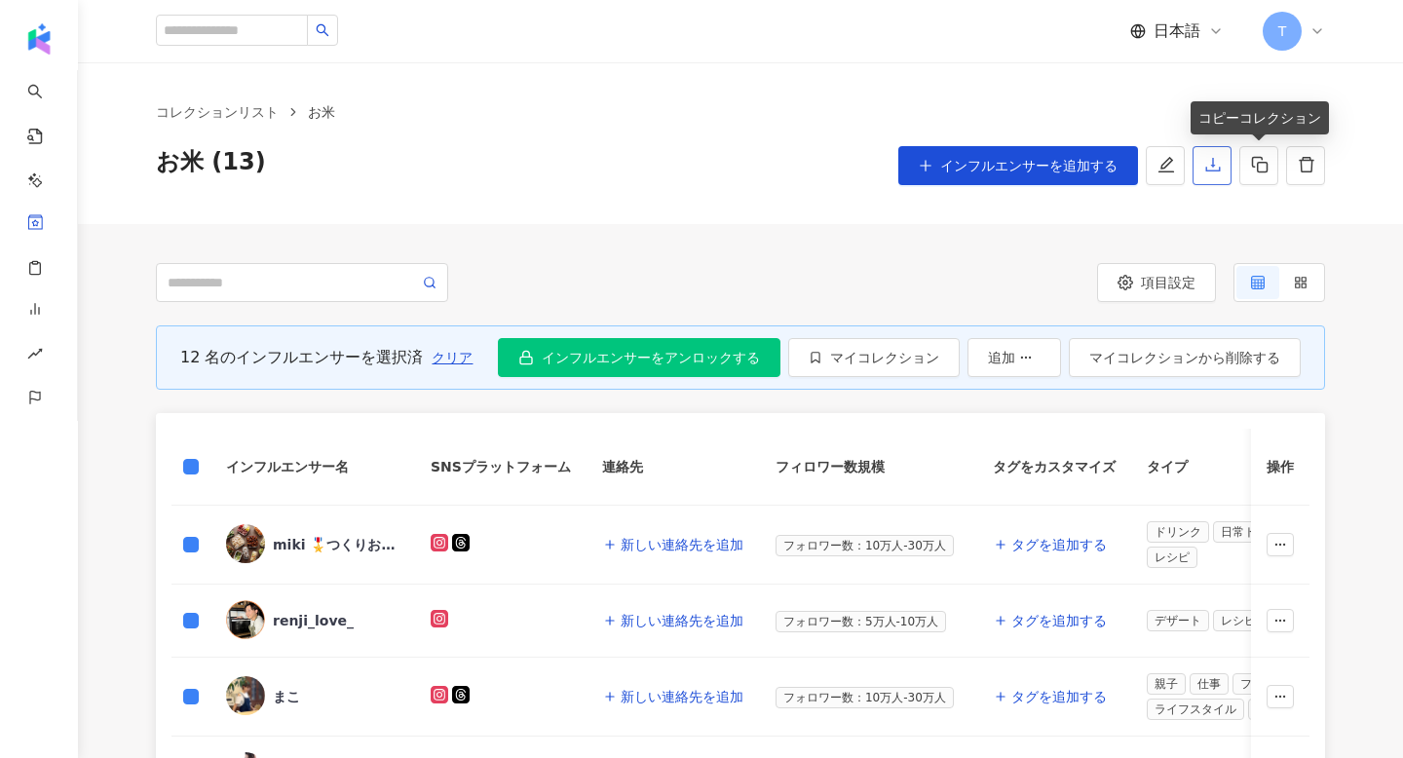
click at [1222, 167] on button "button" at bounding box center [1212, 165] width 39 height 39
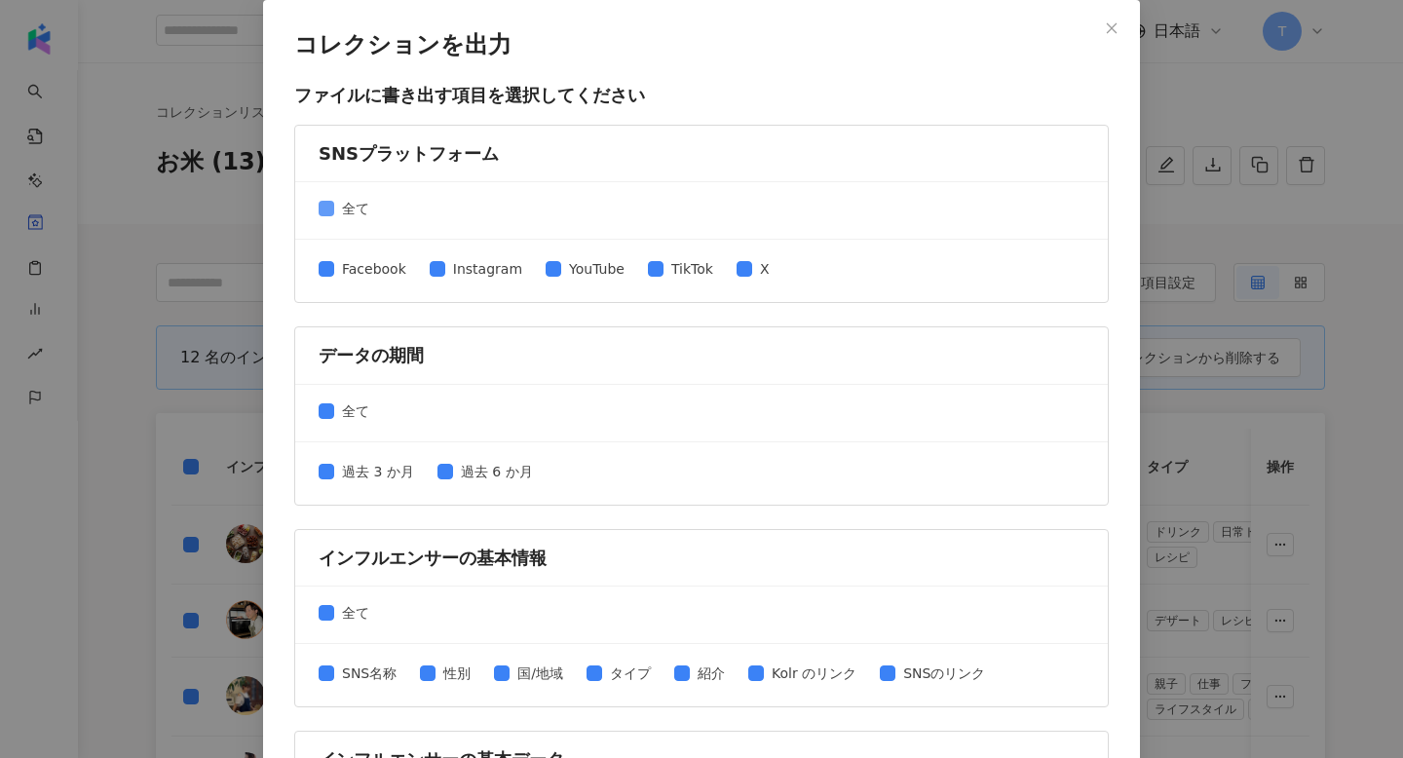
click at [336, 203] on span "全て" at bounding box center [355, 208] width 43 height 21
click at [436, 285] on div "Facebook Instagram YouTube TikTok X" at bounding box center [702, 270] width 766 height 31
click at [436, 277] on label "Instagram" at bounding box center [480, 268] width 100 height 21
click at [352, 420] on span "全て" at bounding box center [355, 410] width 43 height 21
click at [474, 470] on span "過去 6 か月" at bounding box center [497, 471] width 88 height 21
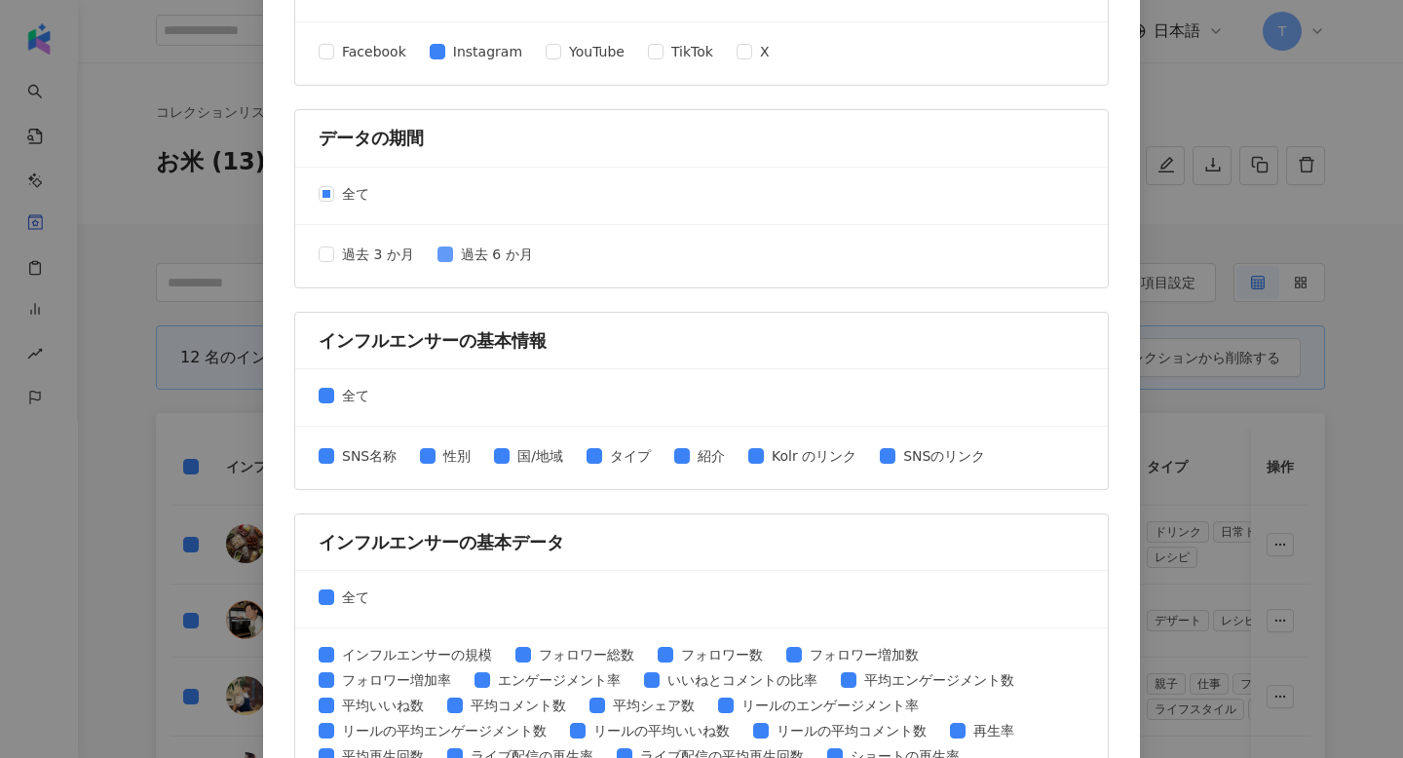
scroll to position [285, 0]
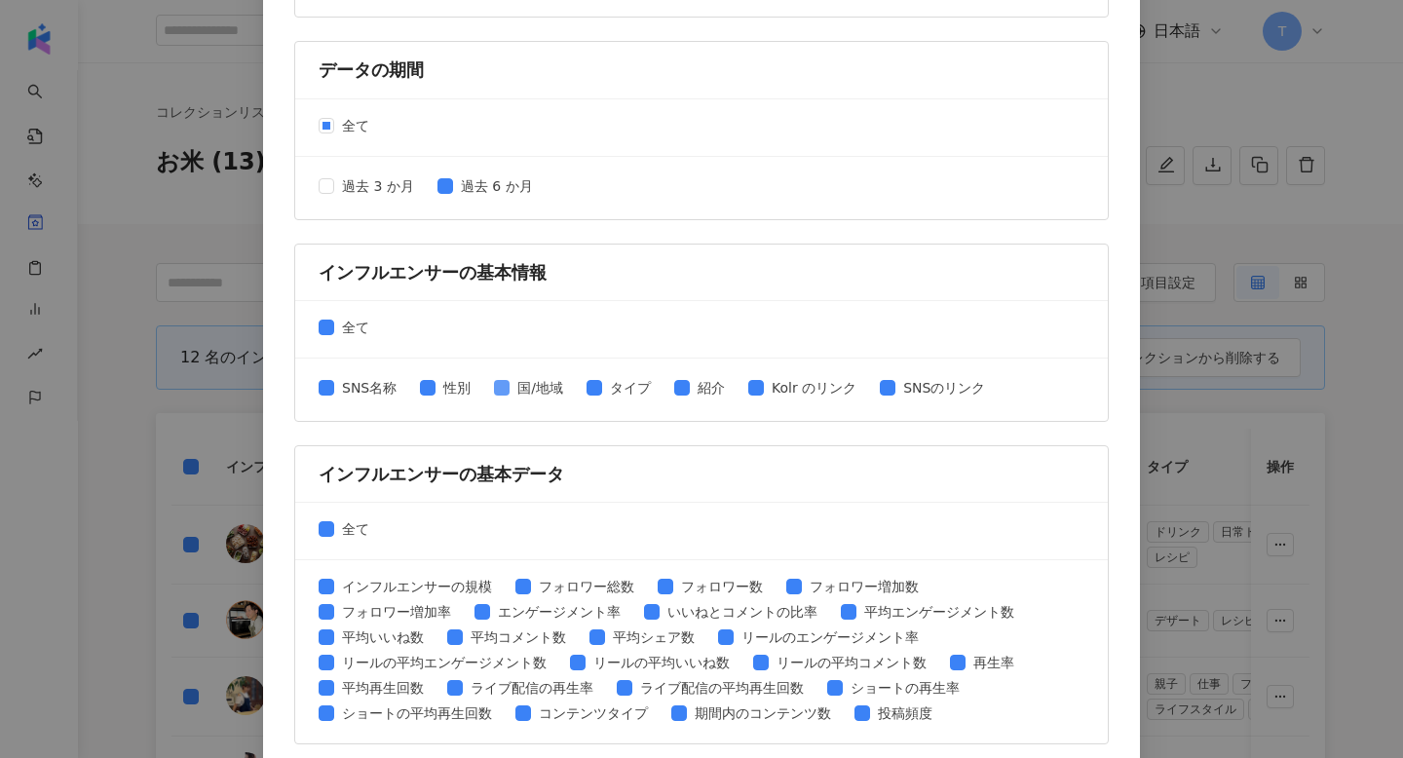
click at [516, 389] on span "国/地域" at bounding box center [540, 387] width 61 height 21
click at [701, 380] on span "紹介" at bounding box center [711, 387] width 43 height 21
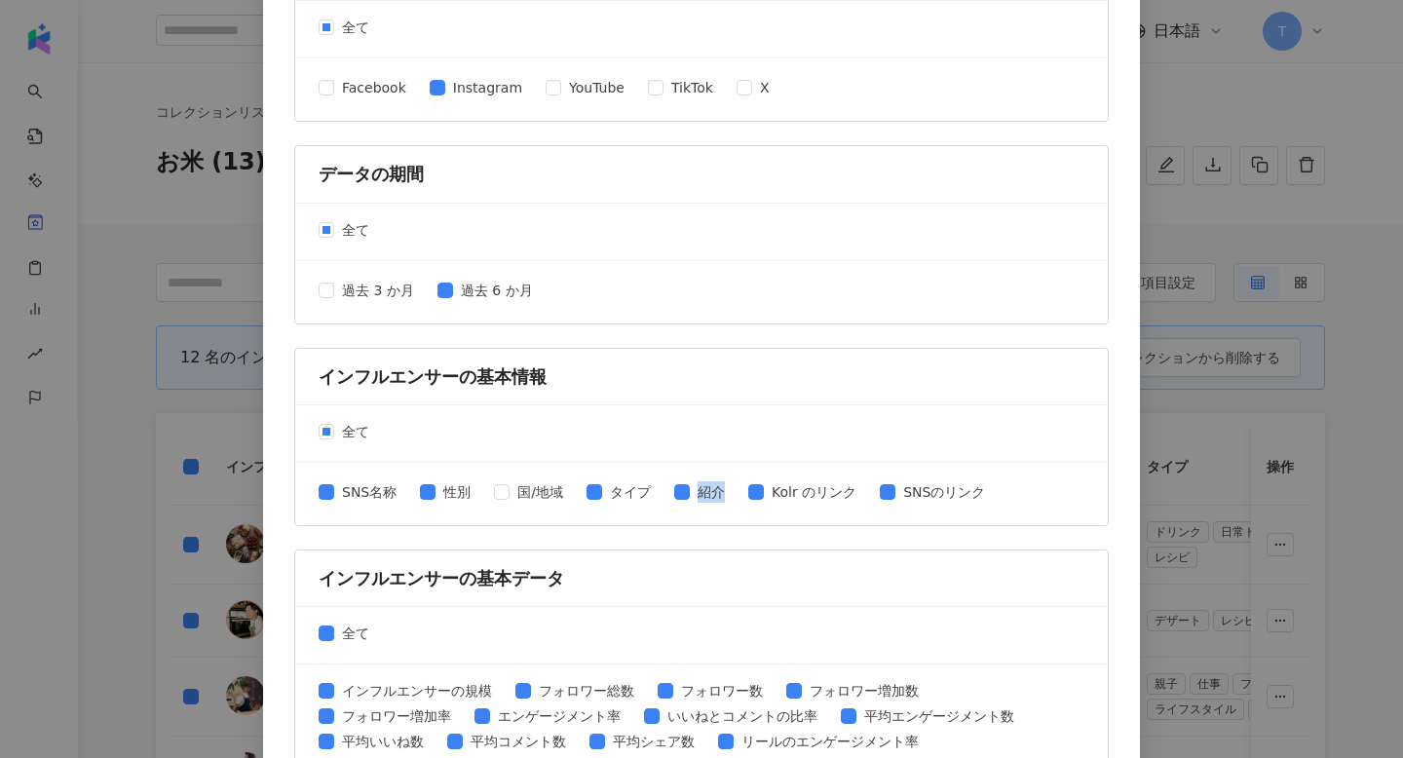
scroll to position [182, 0]
click at [627, 332] on form "SNSプラットフォーム 全て Facebook Instagram YouTube TikTok X データの期間 全て 過去 3 か月 過去 6 か月 イン…" at bounding box center [701, 632] width 815 height 1379
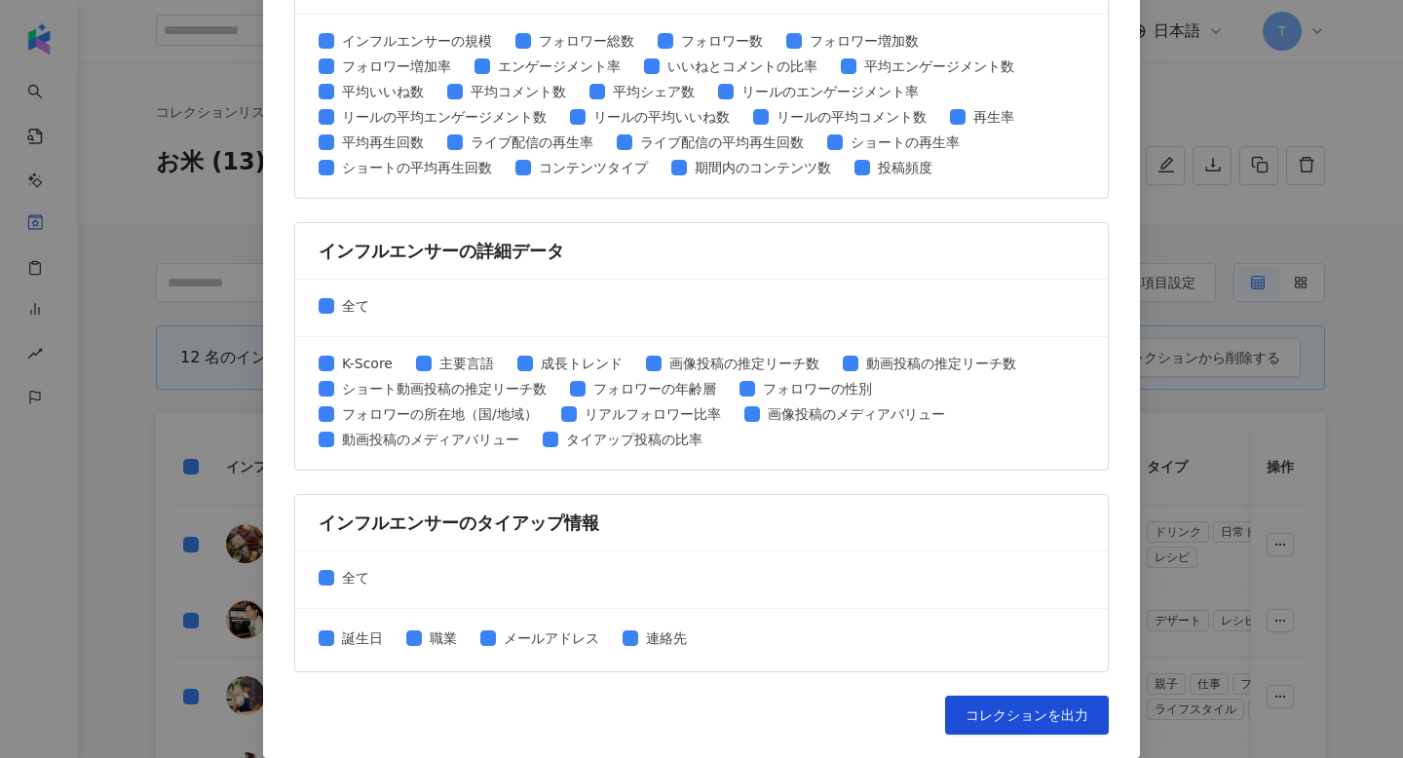
scroll to position [0, 0]
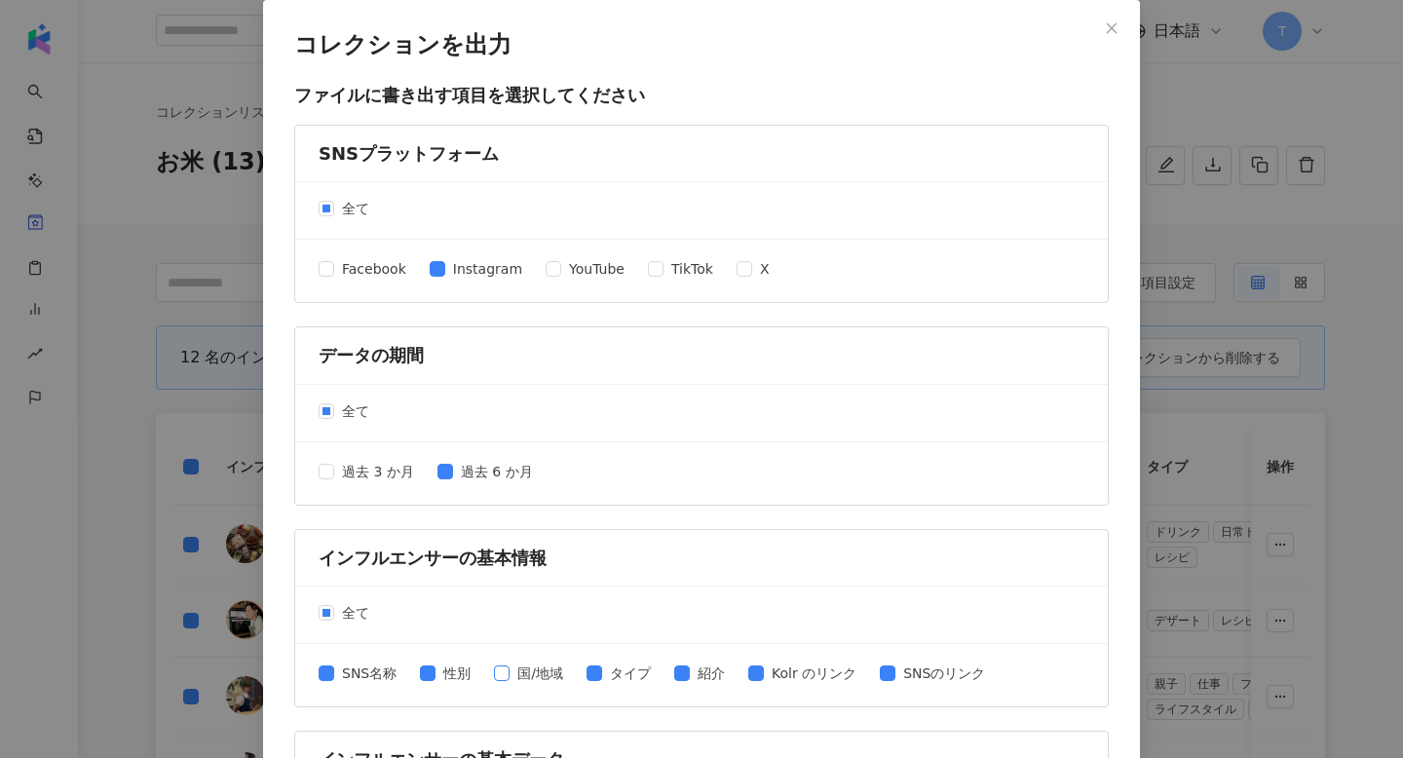
click at [508, 683] on div "SNS名称 性別 国/地域 タイプ 紹介 Kolr のリンク SNSのリンク" at bounding box center [660, 675] width 682 height 25
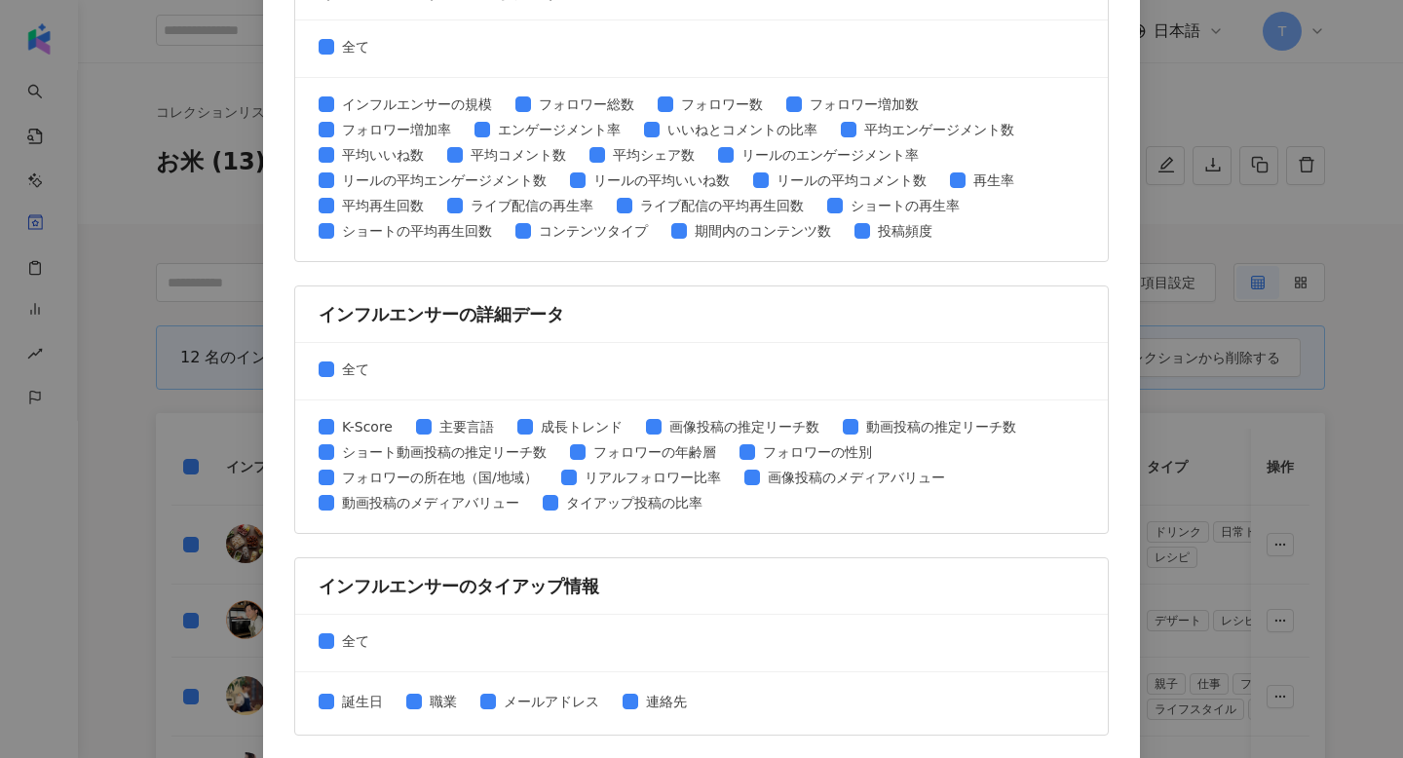
scroll to position [831, 0]
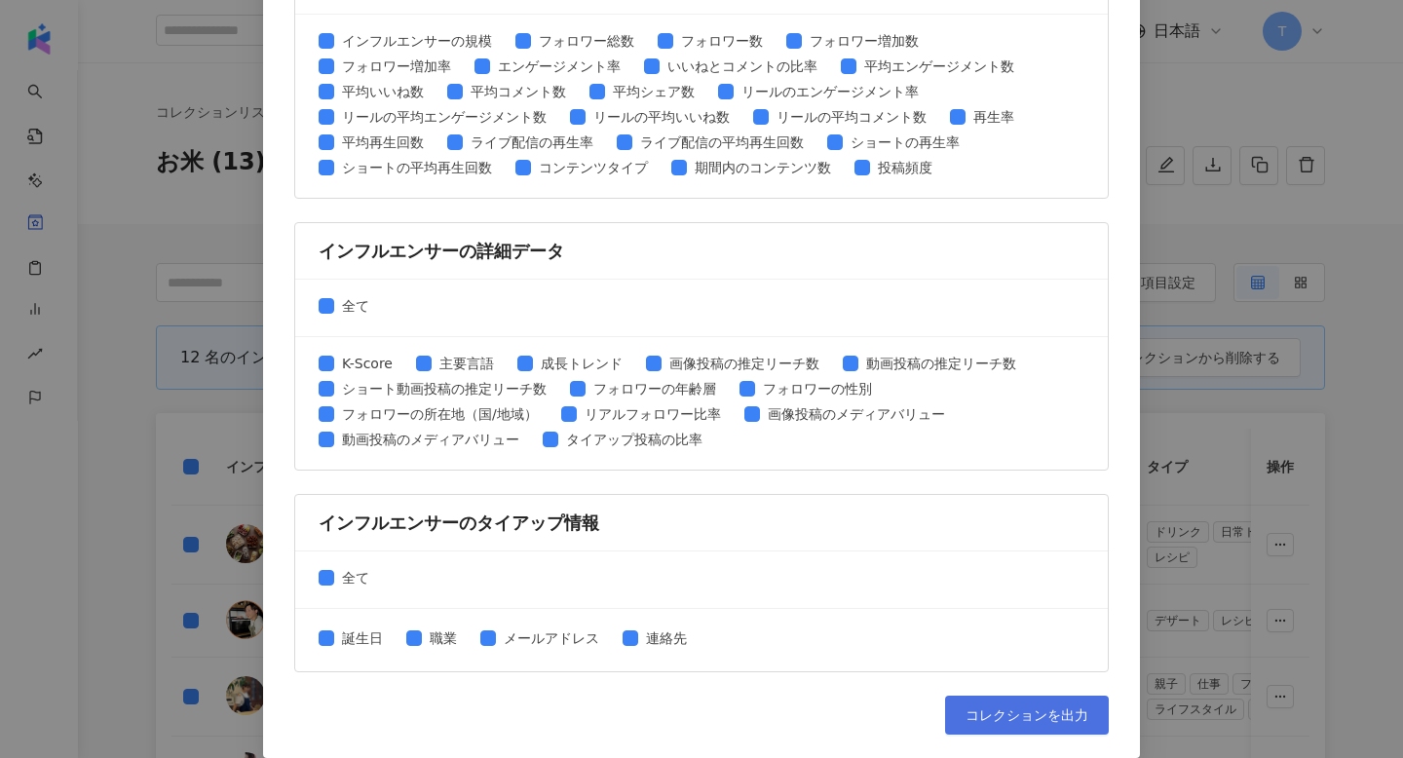
click at [1020, 707] on span "コレクションを出力" at bounding box center [1027, 715] width 123 height 16
click at [1181, 30] on div "コレクションを出力 ファイルに書き出す項目を選択してください SNSプラットフォーム 全て Facebook Instagram YouTube TikTok…" at bounding box center [701, 379] width 1403 height 758
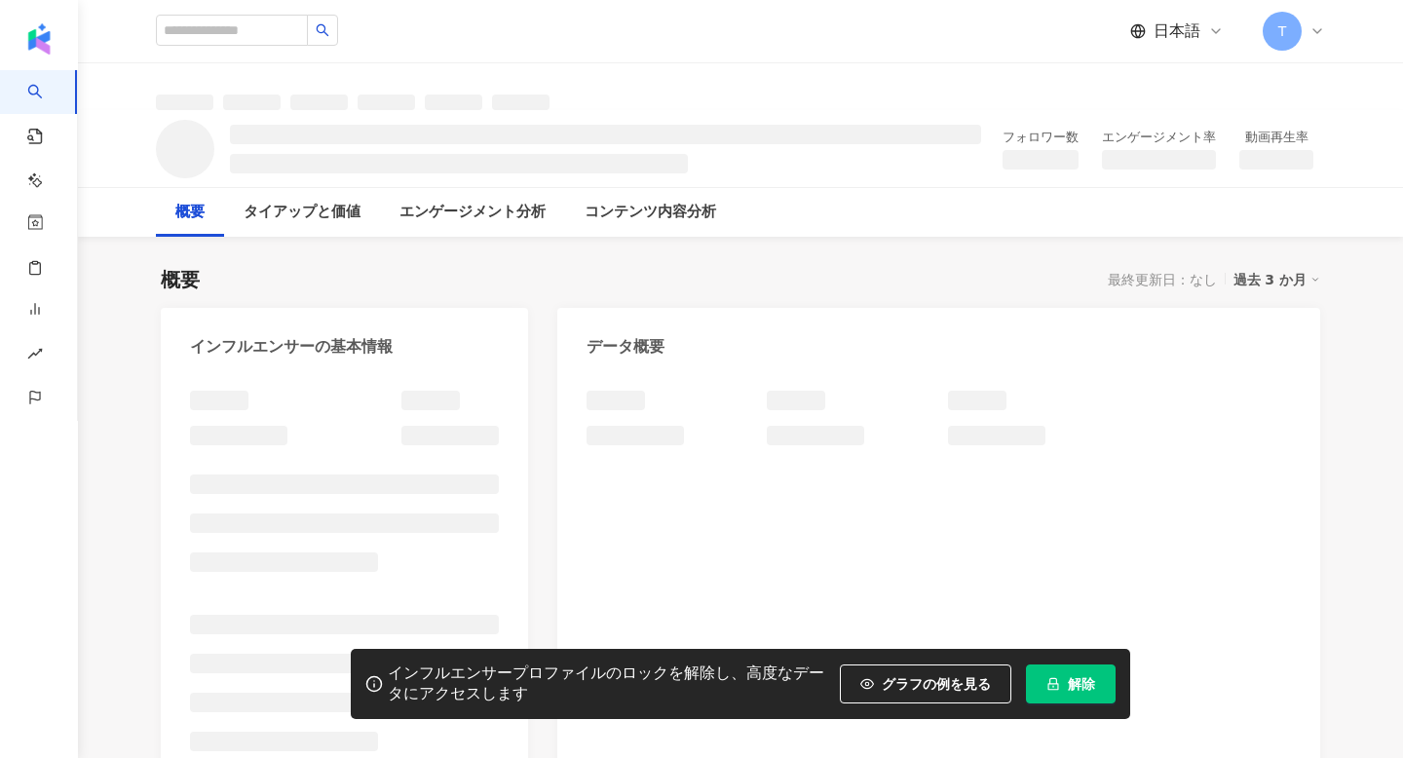
click at [1052, 672] on button "解除" at bounding box center [1071, 683] width 90 height 39
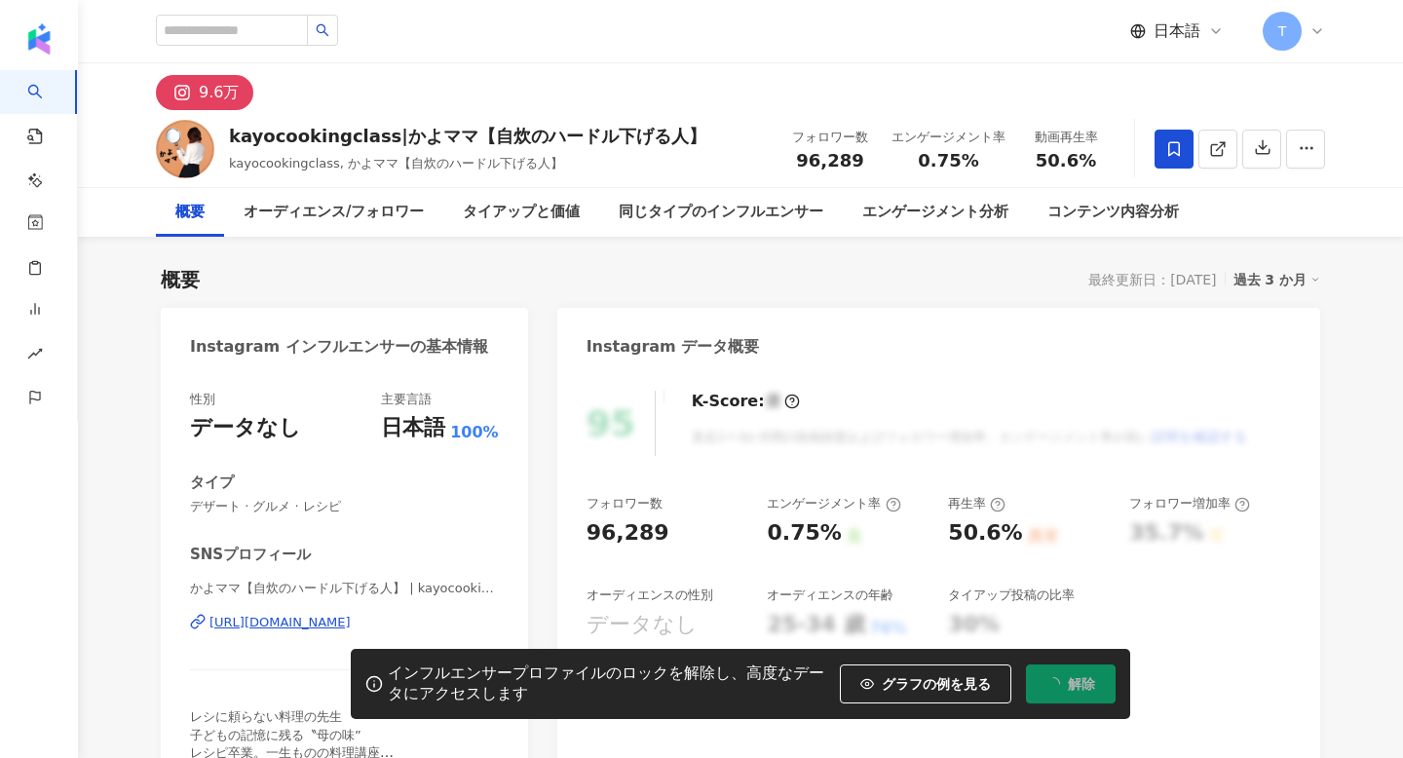
click at [1177, 158] on span at bounding box center [1174, 149] width 39 height 39
click at [1175, 140] on icon at bounding box center [1174, 149] width 18 height 18
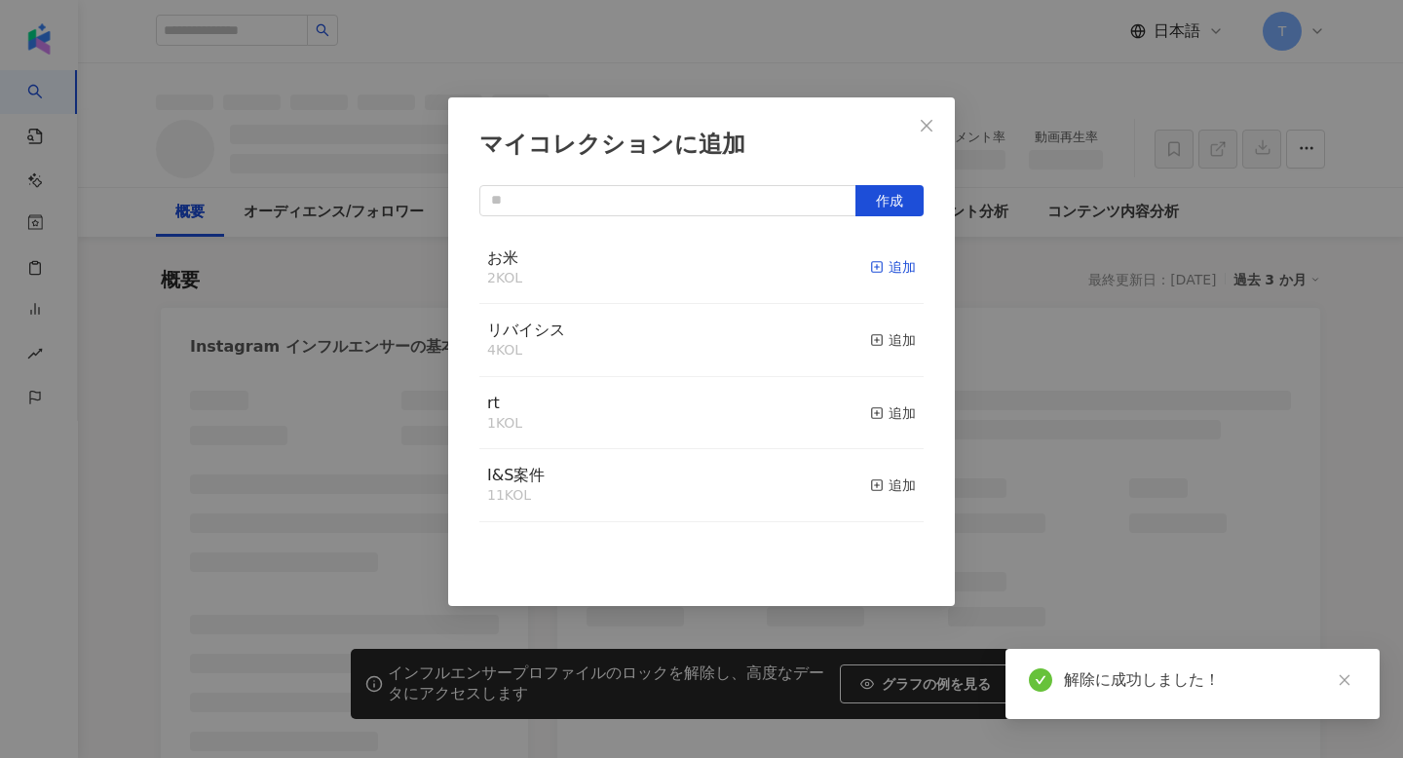
click at [897, 276] on div "追加" at bounding box center [893, 266] width 46 height 21
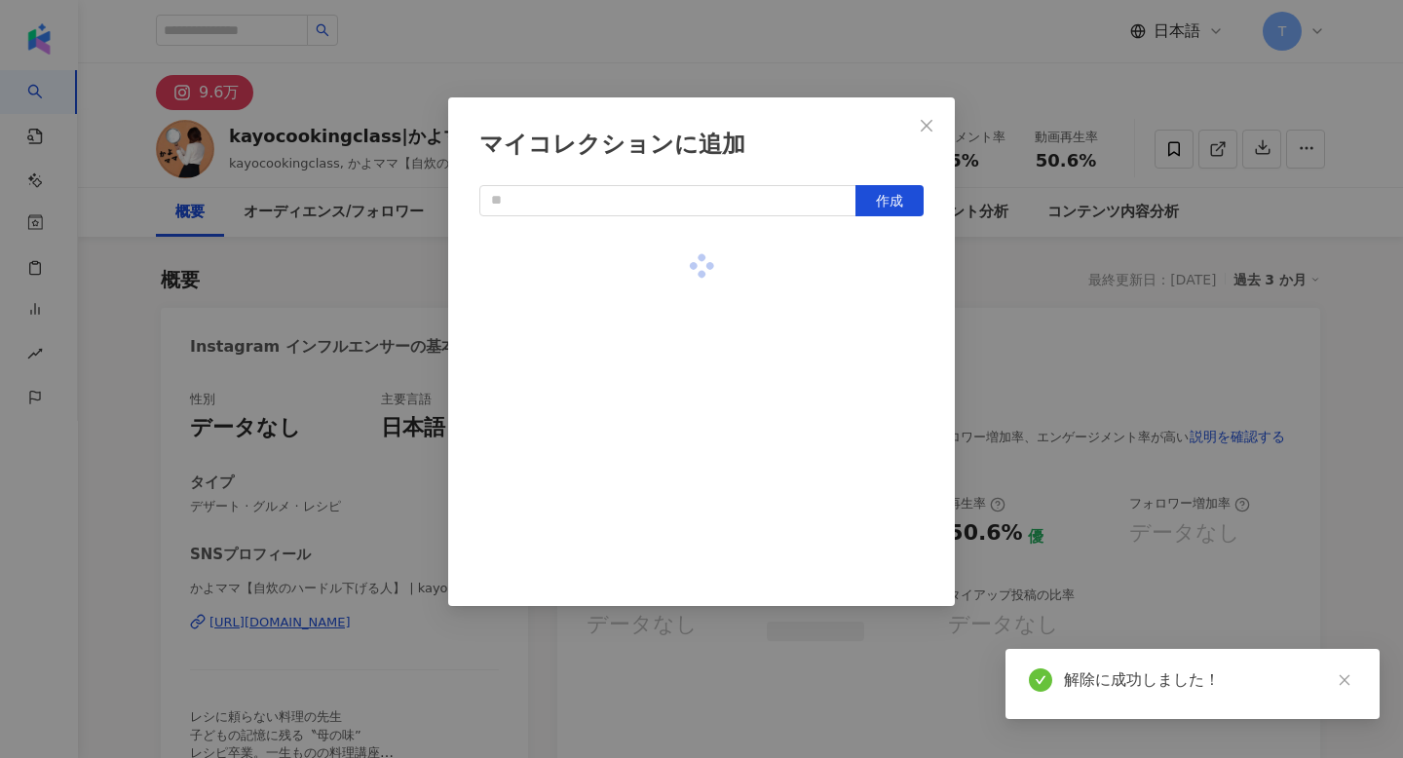
click at [882, 264] on div at bounding box center [701, 266] width 444 height 69
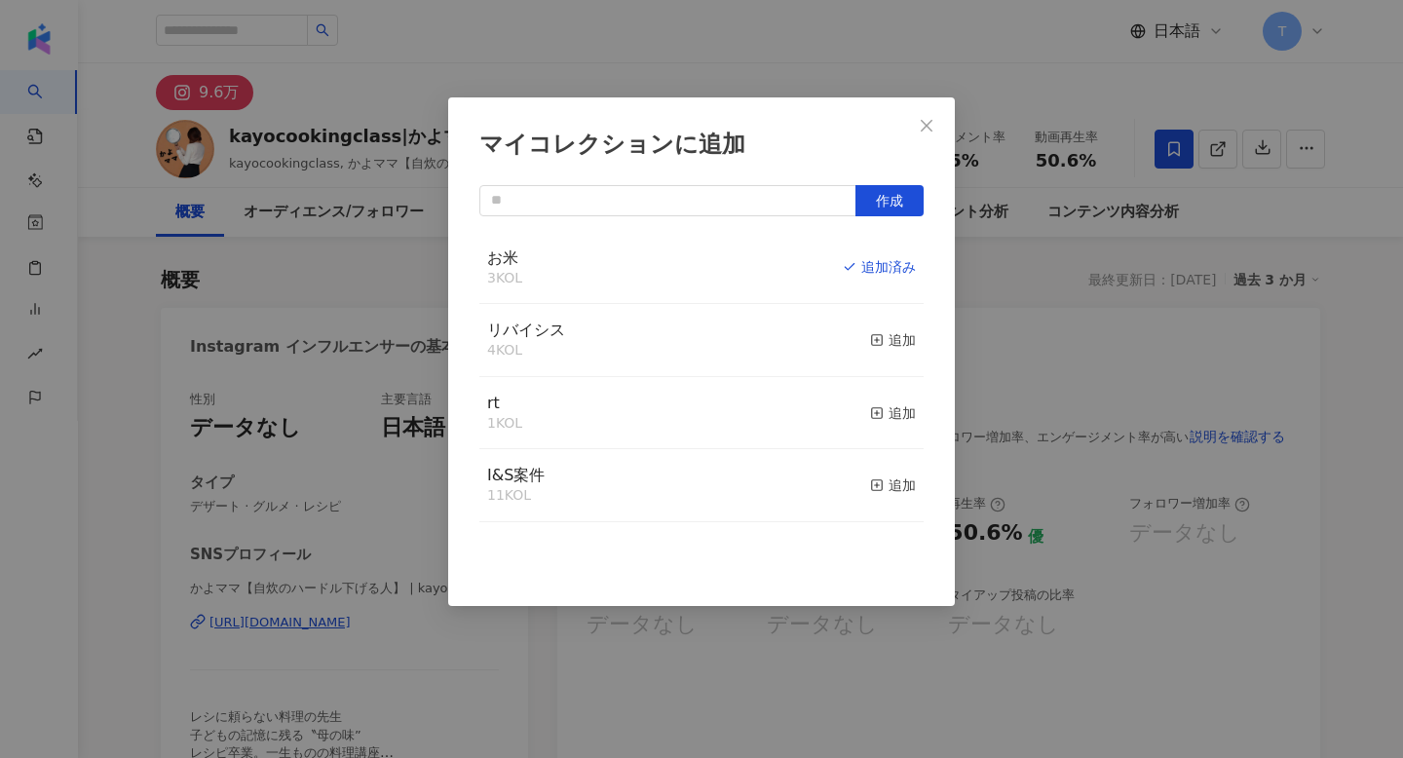
click at [1035, 264] on div "マイコレクションに追加 作成 お米 3 KOL 追加済み リバイシス 4 KOL 追加 rt 1 KOL 追加 I&S案件 11 KOL 追加" at bounding box center [701, 379] width 1403 height 758
click at [1023, 270] on div "マイコレクションに追加 作成 お米 3 KOL 追加済み リバイシス 4 KOL 追加 rt 1 KOL 追加 I&S案件 11 KOL 追加" at bounding box center [701, 379] width 1403 height 758
click at [936, 142] on div "マイコレクションに追加 作成 お米 3 KOL 追加済み リバイシス 4 KOL 追加 rt 1 KOL 追加 I&S案件 11 KOL 追加" at bounding box center [701, 379] width 1403 height 758
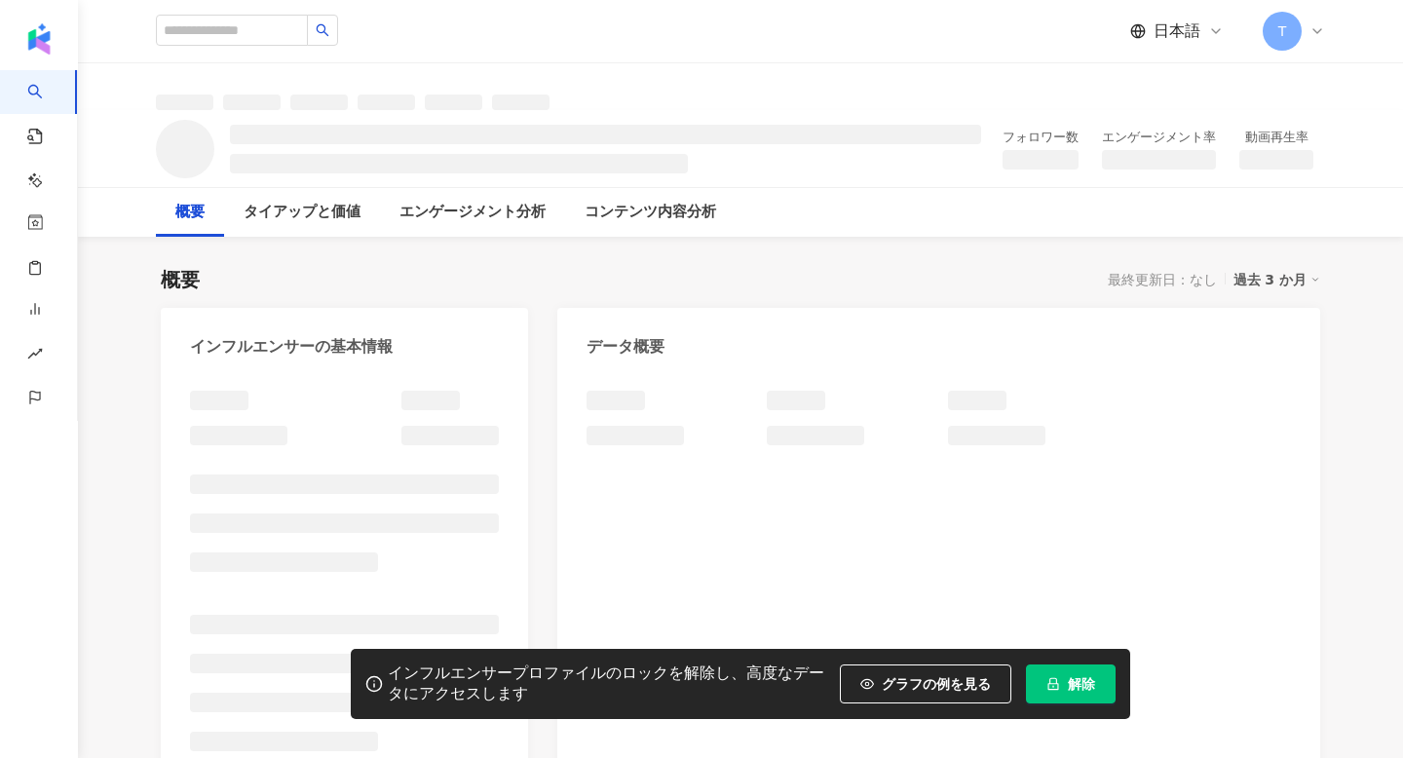
click at [1088, 690] on button "解除" at bounding box center [1071, 683] width 90 height 39
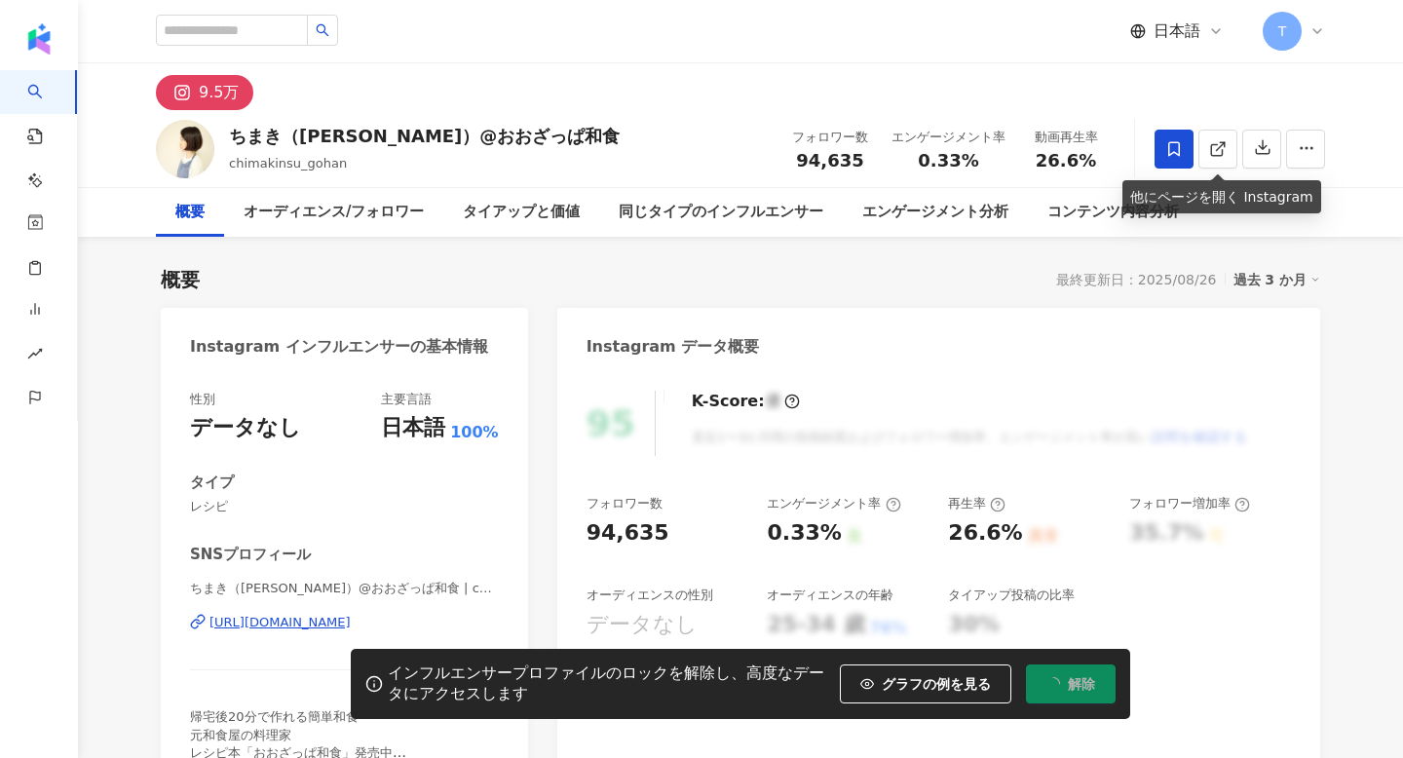
click at [1176, 143] on icon at bounding box center [1174, 149] width 18 height 18
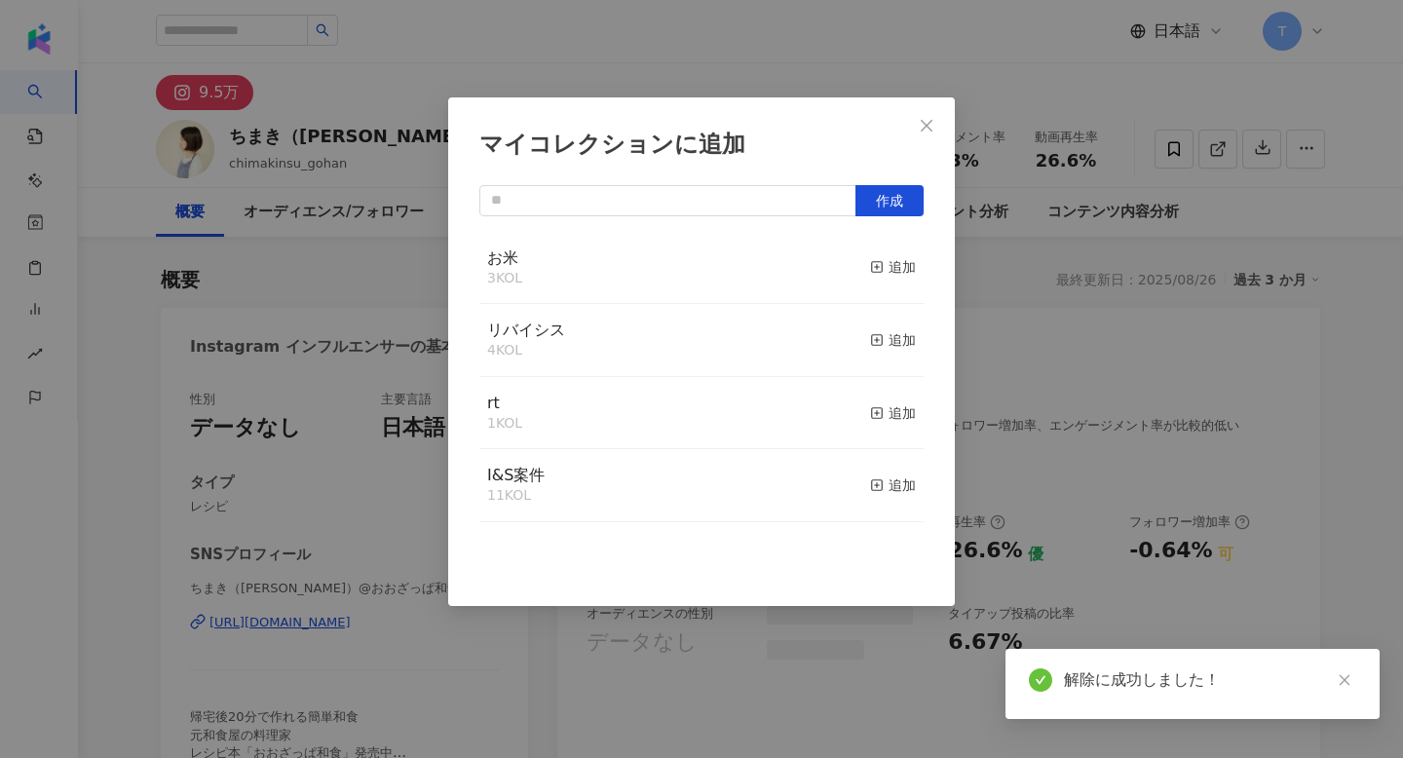
click at [875, 262] on rect "button" at bounding box center [877, 267] width 11 height 11
click at [363, 281] on div "マイコレクションに追加 作成" at bounding box center [701, 379] width 1403 height 758
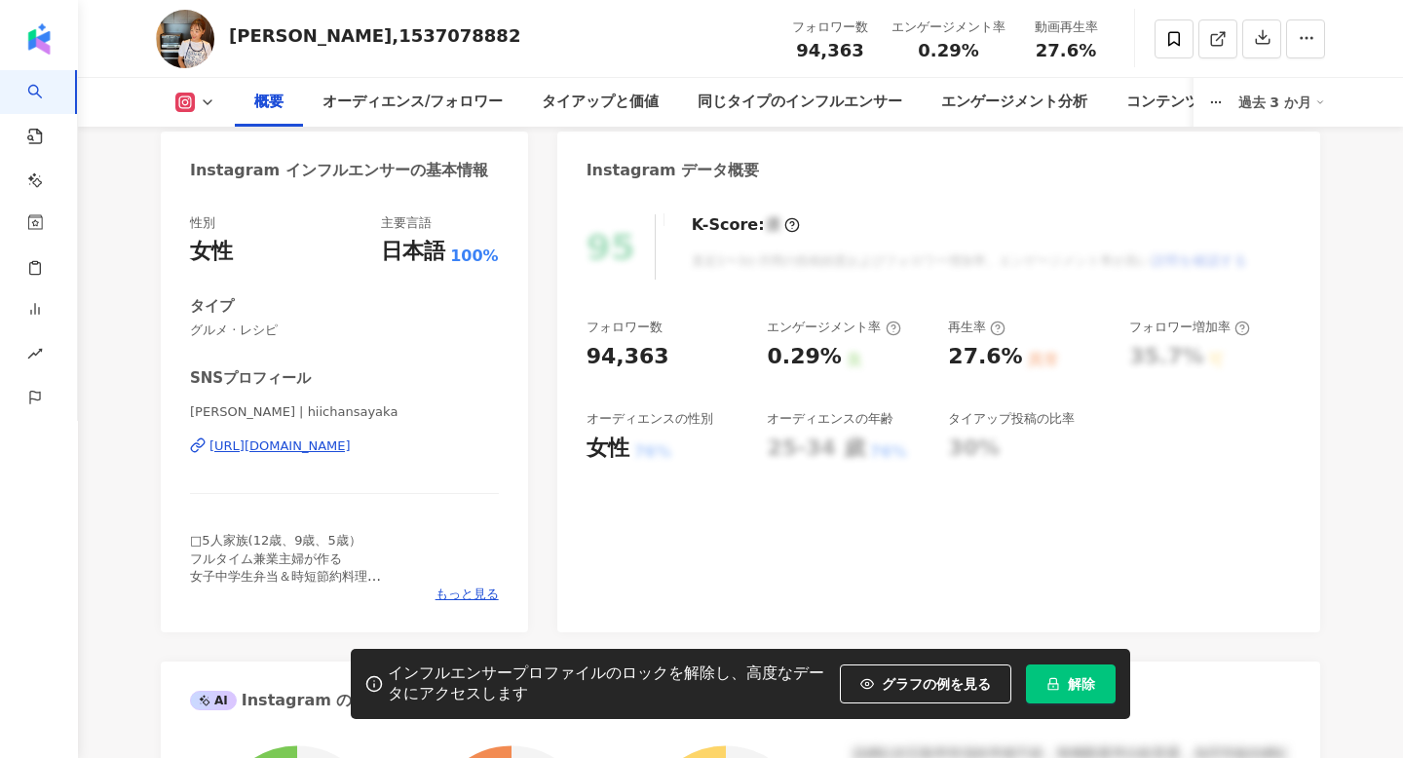
click at [1064, 689] on button "解除" at bounding box center [1071, 683] width 90 height 39
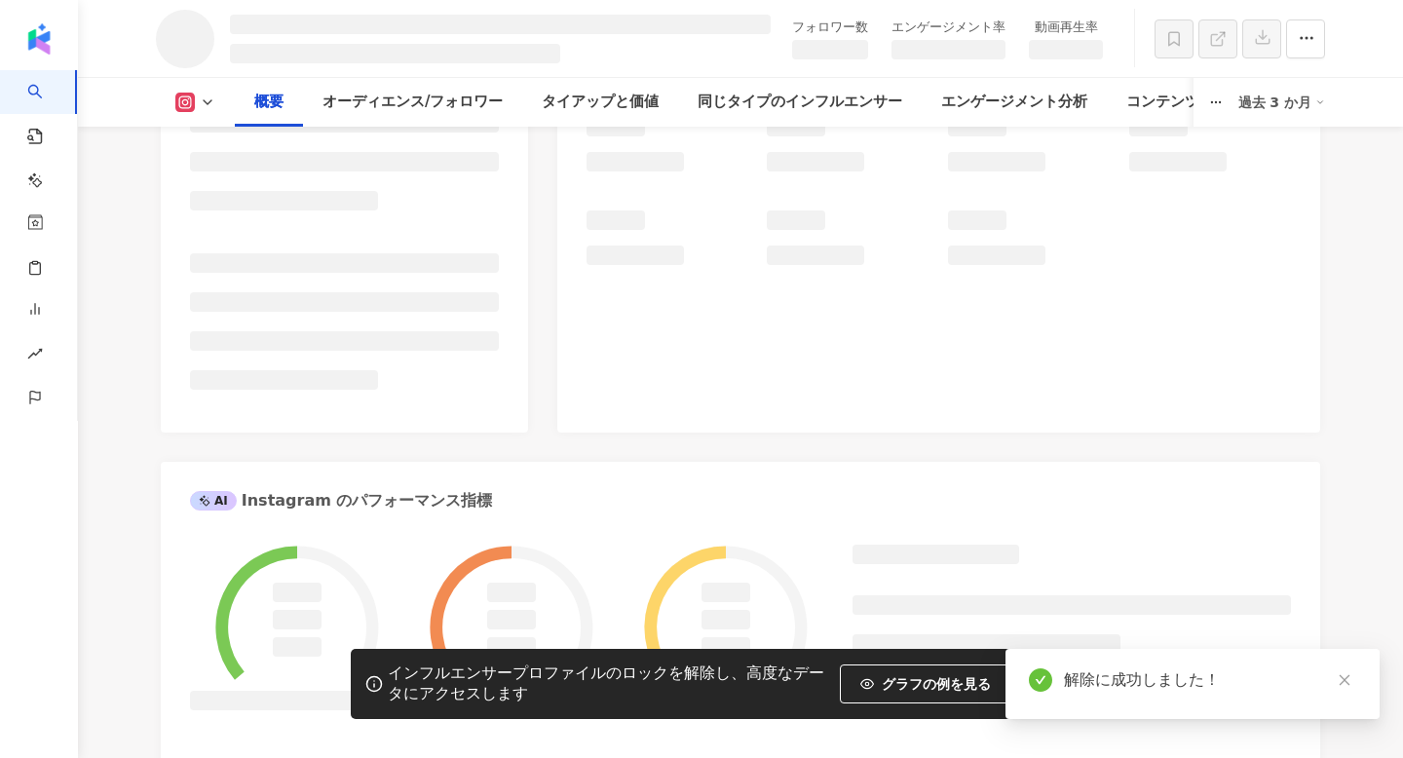
scroll to position [59, 0]
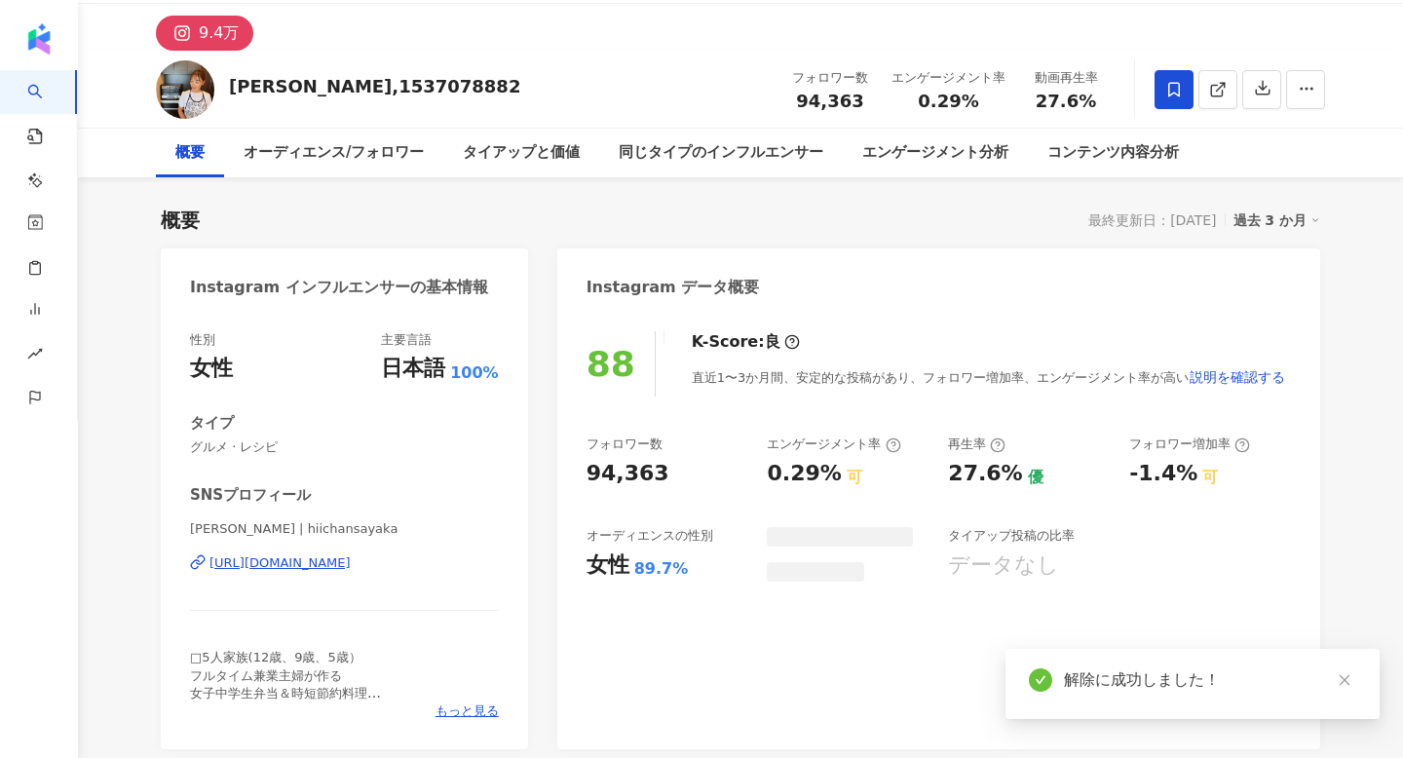
click at [1179, 94] on icon at bounding box center [1174, 89] width 12 height 15
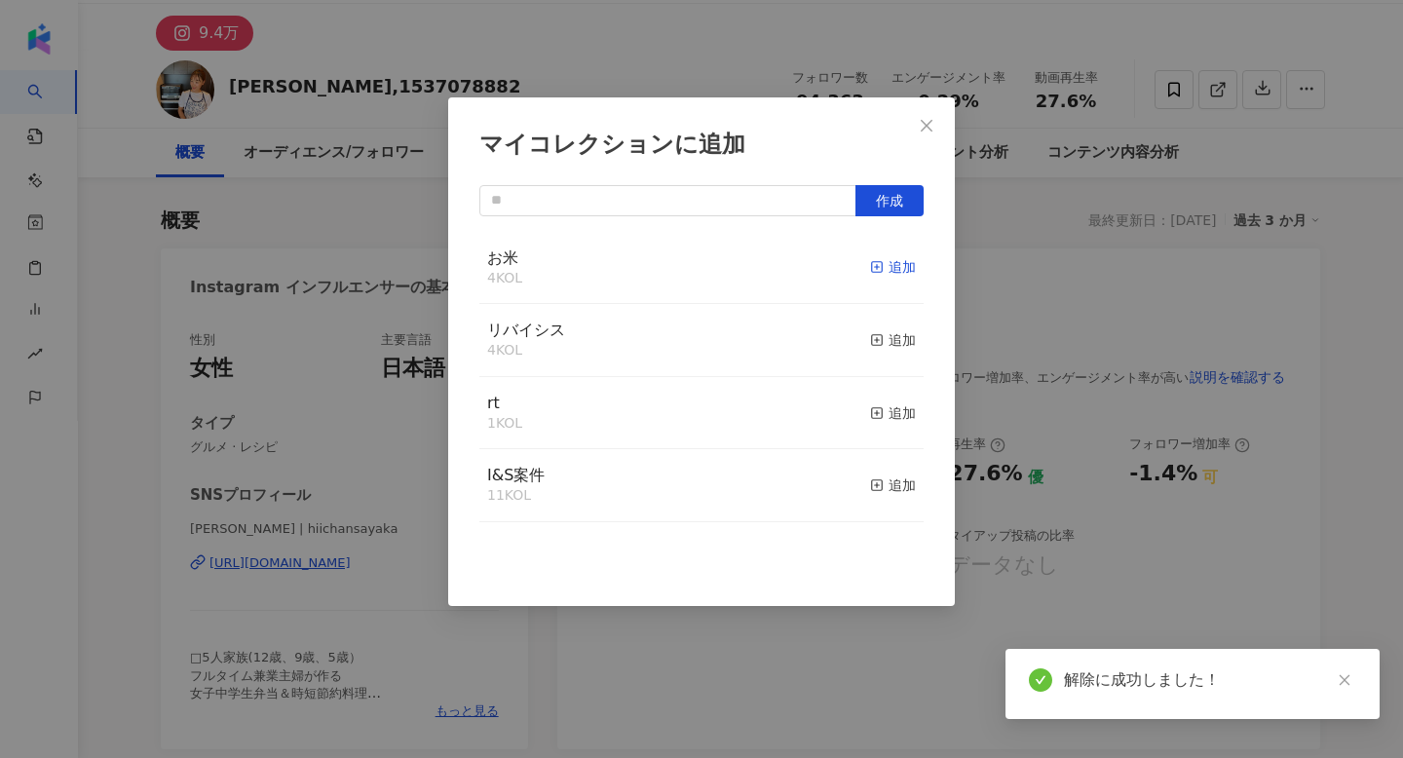
click at [900, 278] on div "追加" at bounding box center [893, 266] width 46 height 21
click at [881, 272] on div at bounding box center [701, 266] width 444 height 69
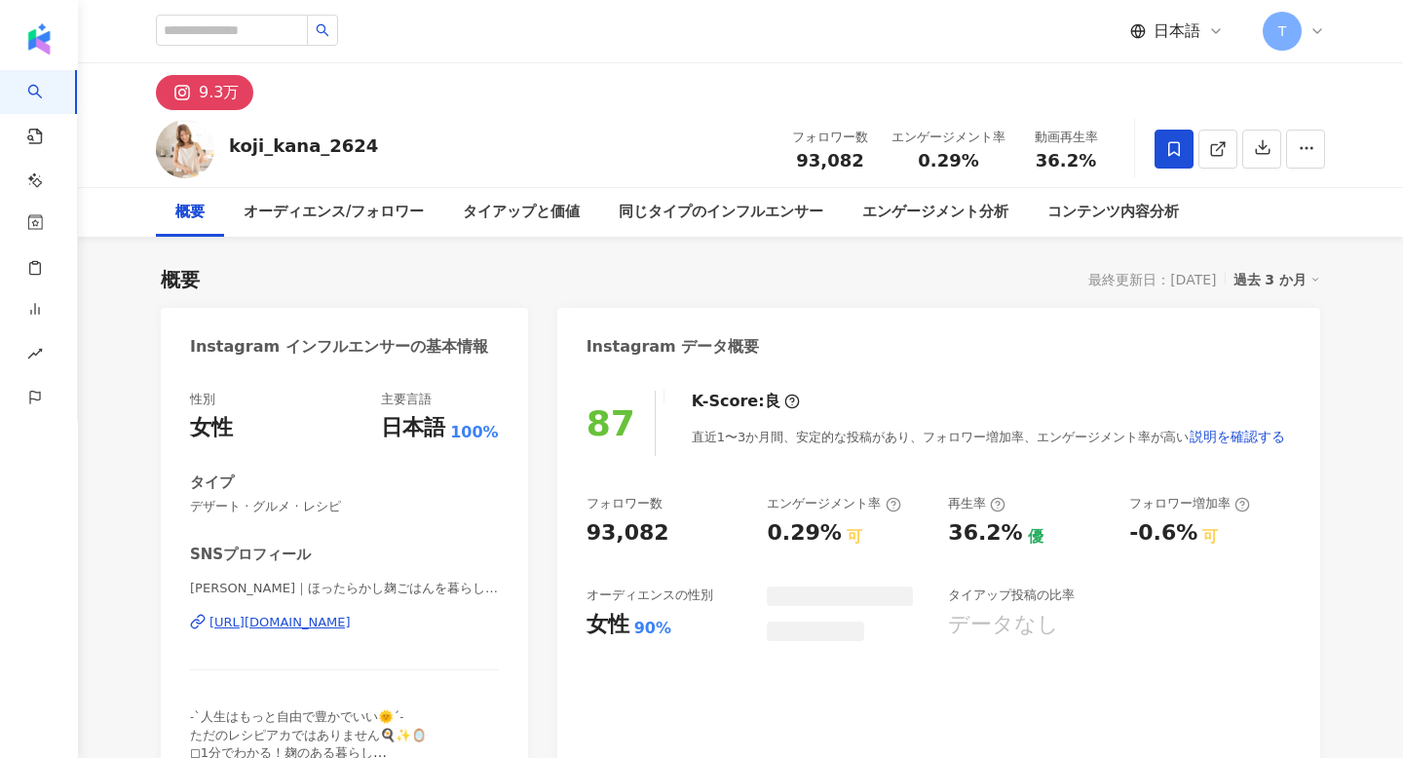
click at [1185, 142] on span at bounding box center [1174, 149] width 39 height 39
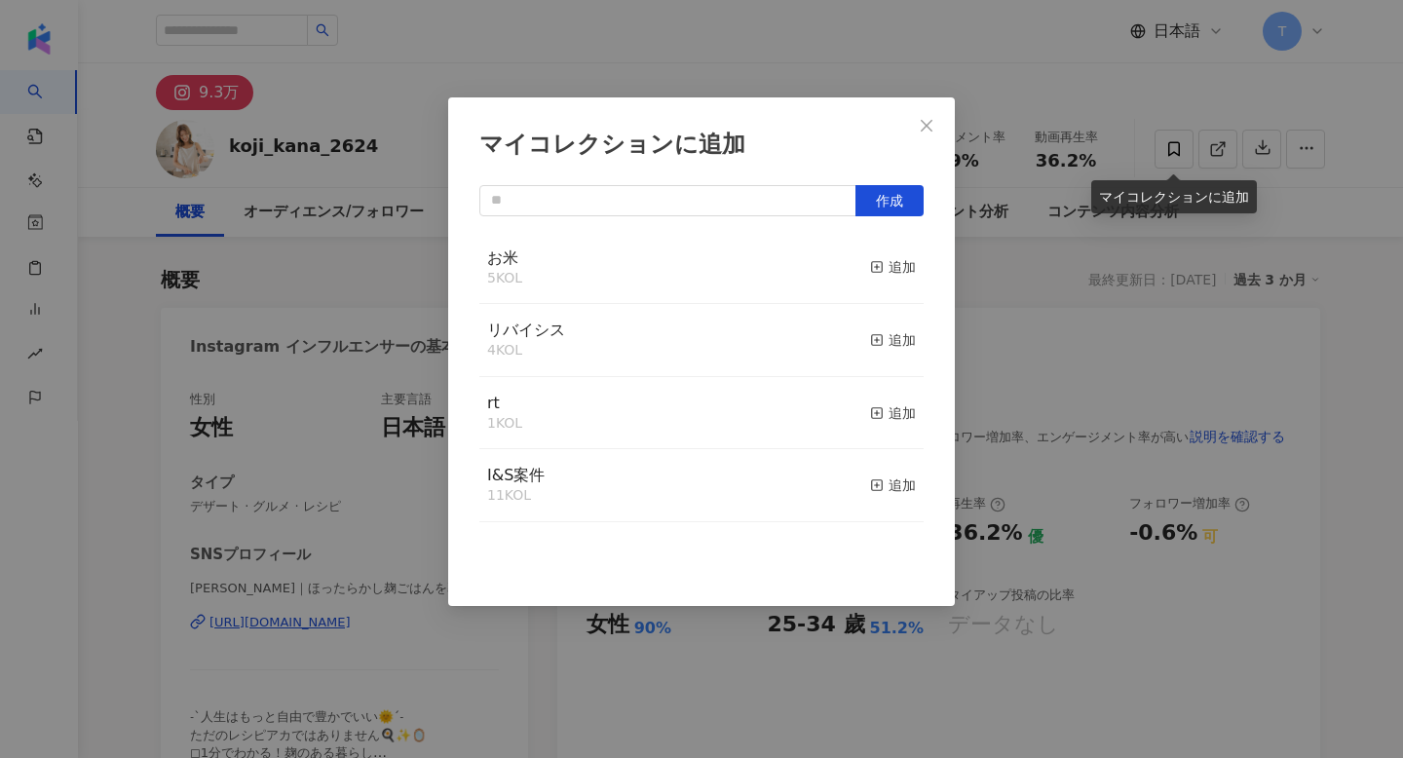
click at [889, 265] on div "マイコレクションに追加 作成 お米 5 KOL 追加 リバイシス 4 KOL 追加 rt 1 KOL 追加 I&S案件 11 KOL 追加" at bounding box center [701, 379] width 1403 height 758
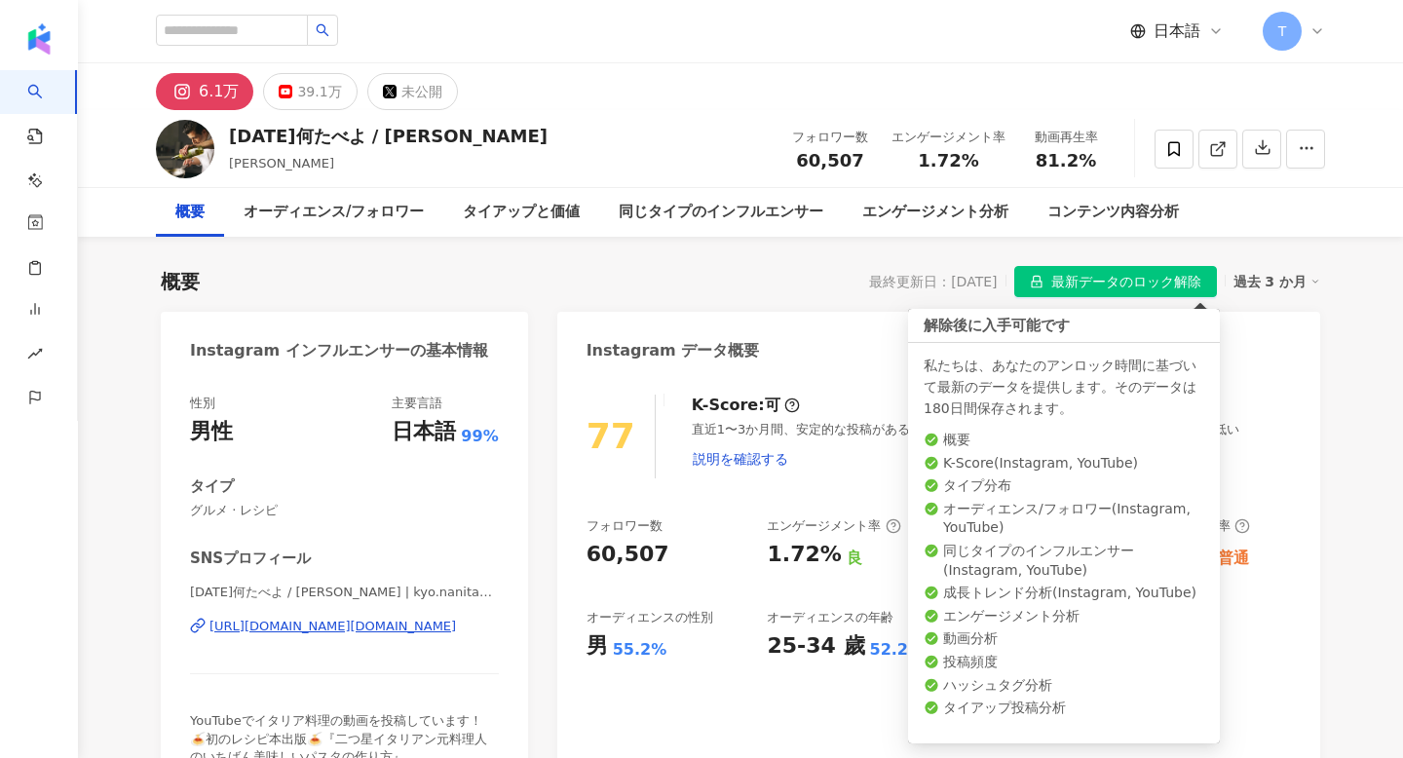
click at [1088, 280] on span "最新データのロック解除" at bounding box center [1126, 282] width 150 height 31
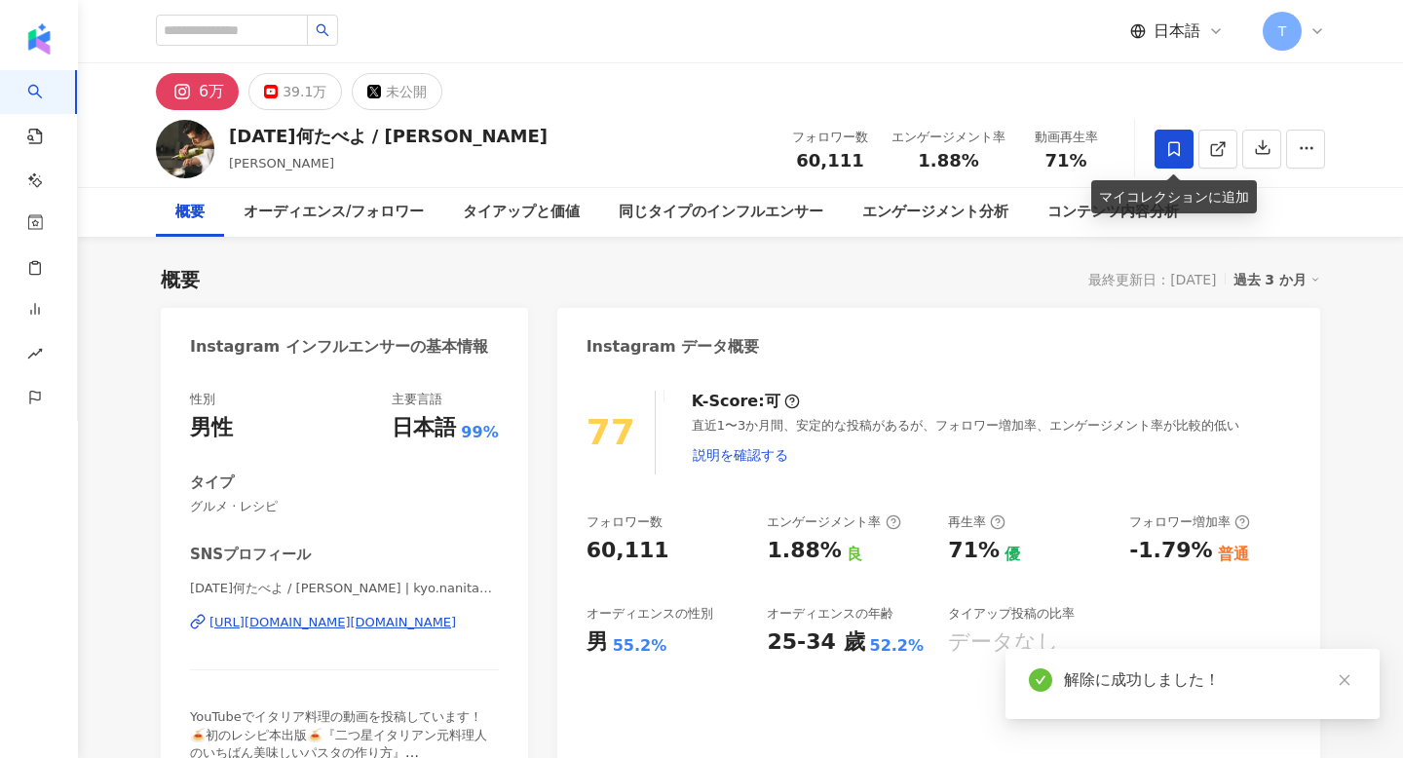
click at [1182, 145] on icon at bounding box center [1174, 149] width 18 height 18
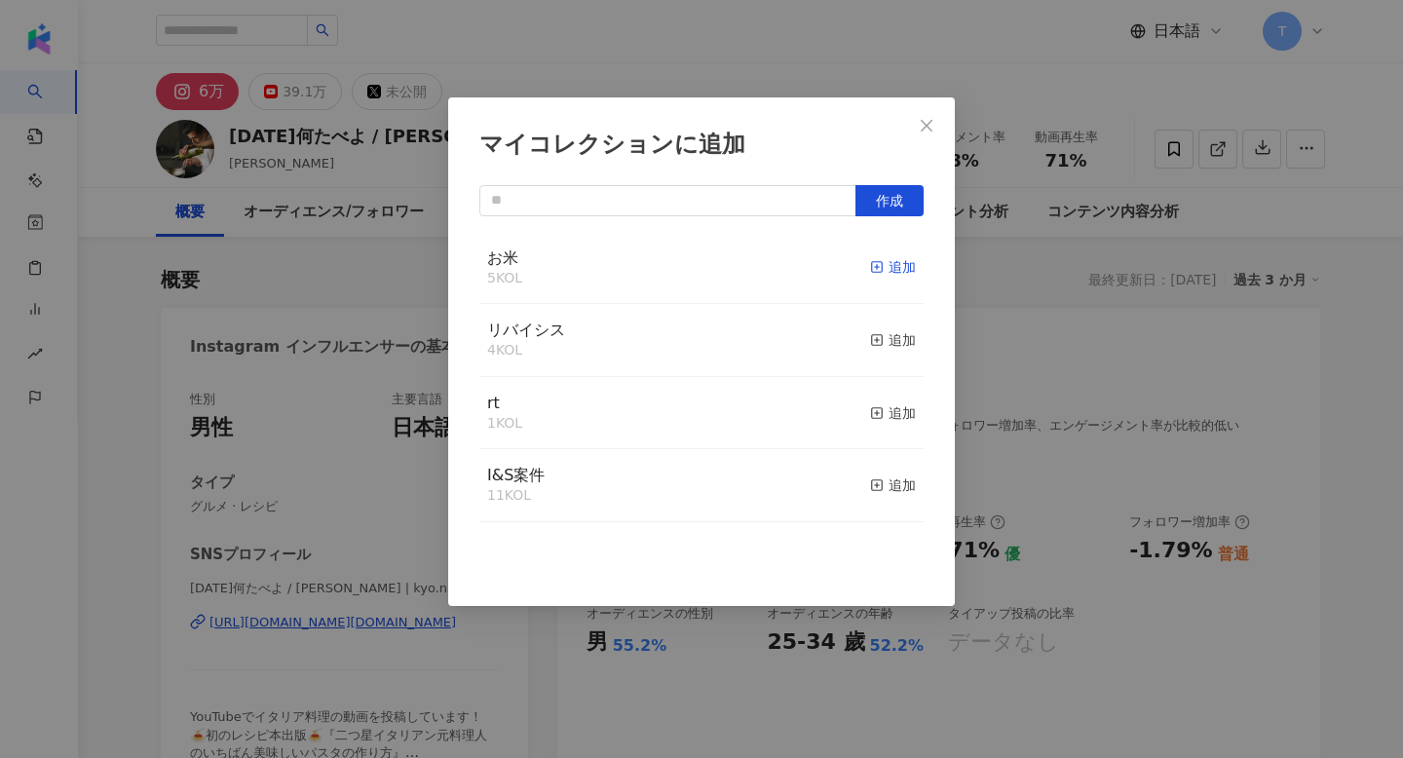
click at [890, 270] on div "追加" at bounding box center [893, 266] width 46 height 21
click at [1066, 257] on div "マイコレクションに追加 作成 お米 6 KOL 追加済み リバイシス 4 KOL 追加 rt 1 KOL 追加 I&S案件 11 KOL 追加" at bounding box center [701, 379] width 1403 height 758
click at [928, 131] on div "マイコレクションに追加 作成 お米 6 KOL 追加済み リバイシス 4 KOL 追加 rt 1 KOL 追加 I&S案件 11 KOL 追加" at bounding box center [701, 379] width 1403 height 758
